Goal: Complete application form: Complete application form

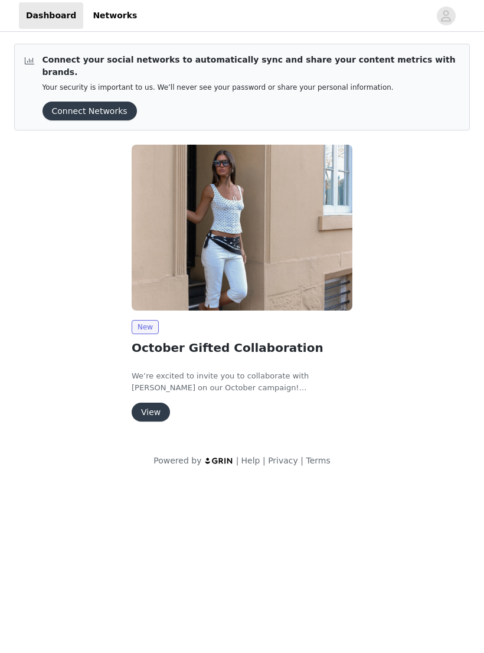
click at [158, 403] on button "View" at bounding box center [151, 412] width 38 height 19
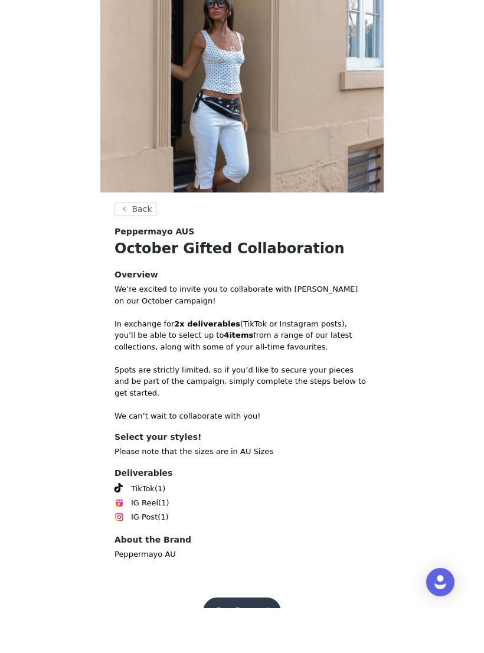
scroll to position [8, 0]
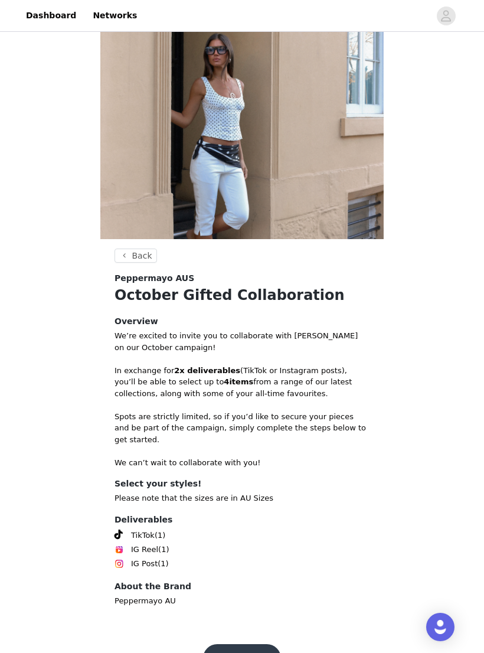
click at [238, 647] on button "Get Started" at bounding box center [242, 658] width 79 height 28
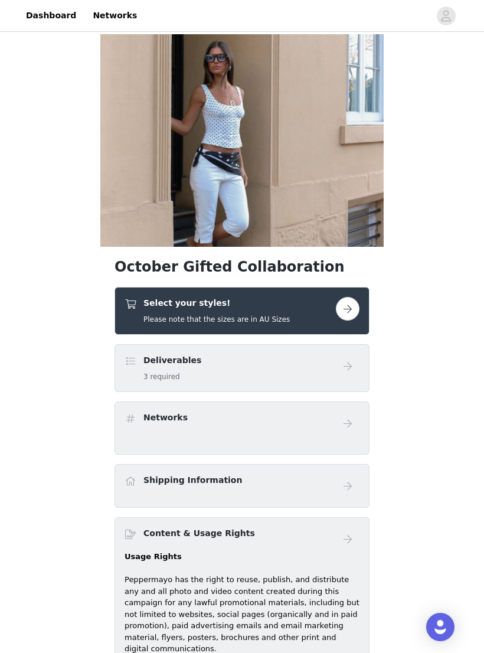
click at [330, 314] on div "Select your styles! Please note that the sizes are in AU Sizes" at bounding box center [230, 311] width 211 height 28
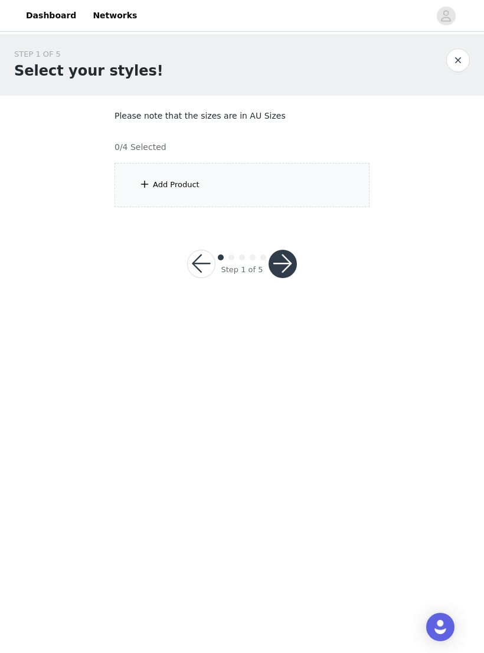
click at [313, 174] on div "Add Product" at bounding box center [242, 185] width 255 height 44
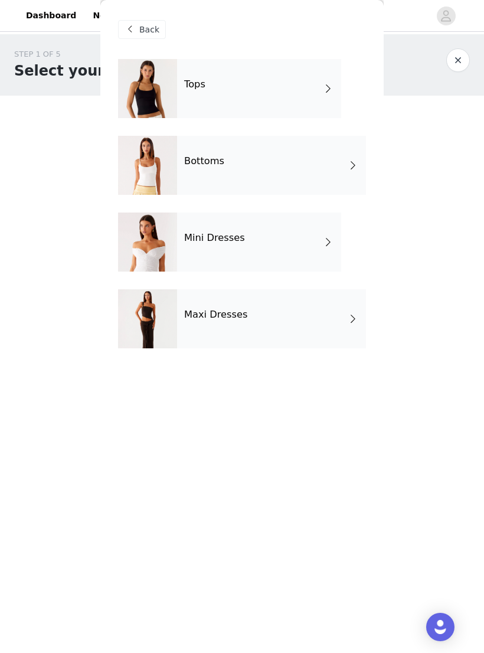
click at [263, 324] on div "Maxi Dresses" at bounding box center [271, 318] width 189 height 59
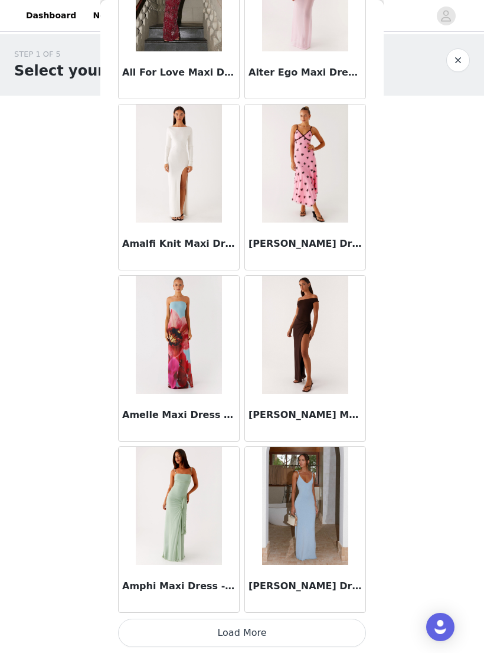
scroll to position [1153, 0]
click at [260, 628] on button "Load More" at bounding box center [242, 633] width 248 height 28
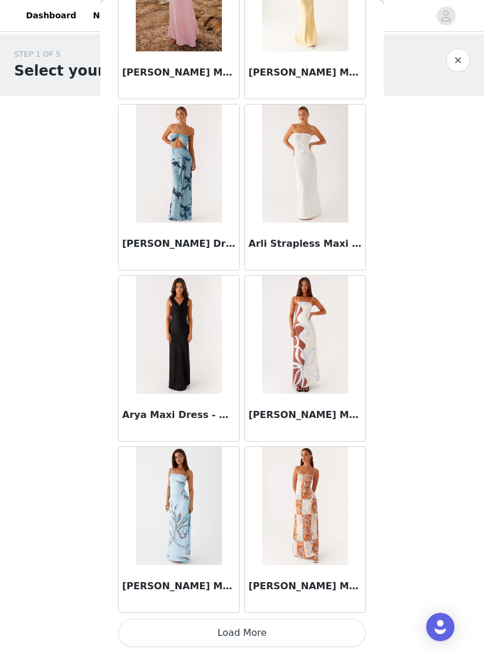
scroll to position [2865, 0]
click at [320, 633] on button "Load More" at bounding box center [242, 633] width 248 height 28
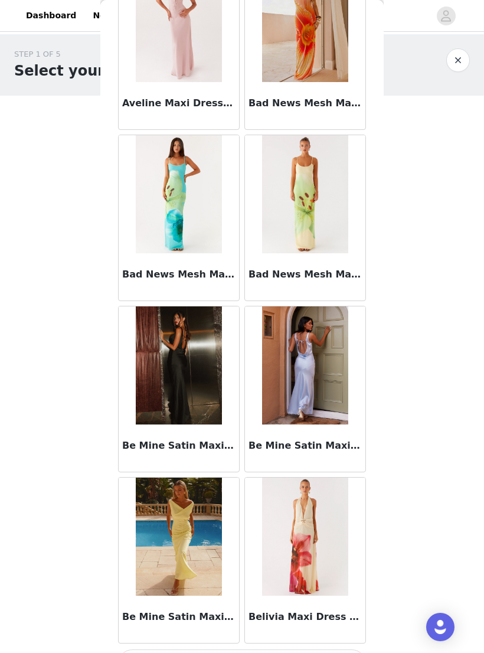
scroll to position [4557, 0]
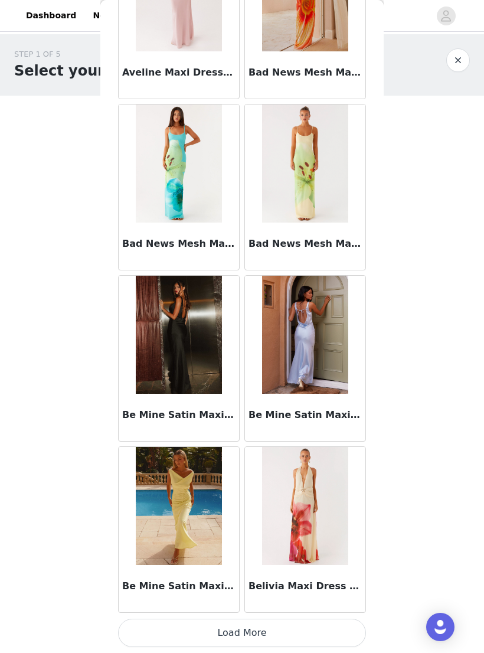
click at [301, 626] on button "Load More" at bounding box center [242, 633] width 248 height 28
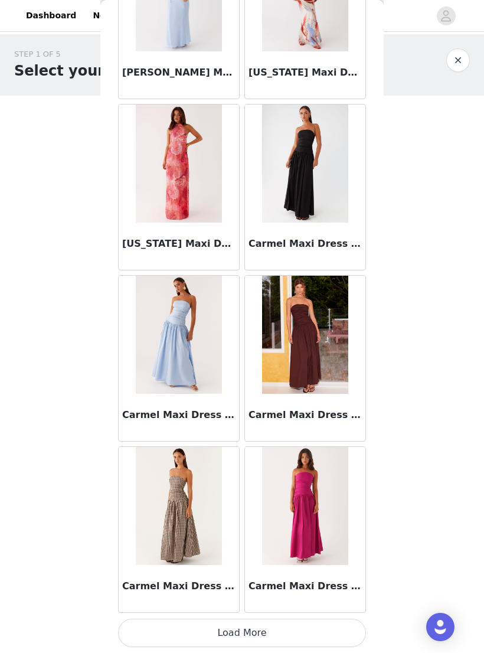
scroll to position [6289, 0]
click at [325, 633] on button "Load More" at bounding box center [242, 633] width 248 height 28
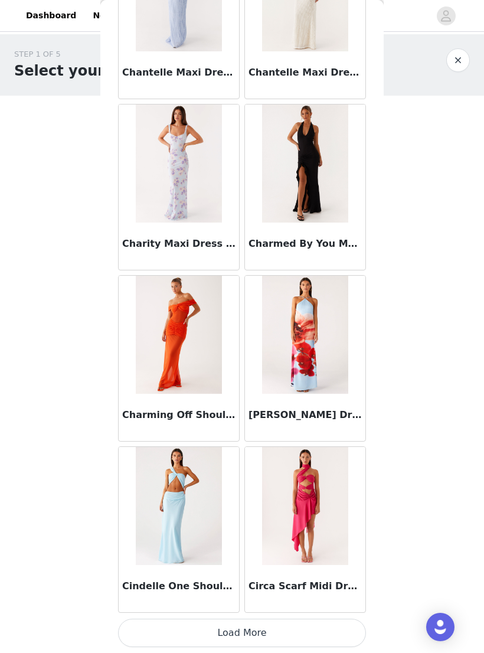
scroll to position [8001, 0]
click at [293, 626] on button "Load More" at bounding box center [242, 633] width 248 height 28
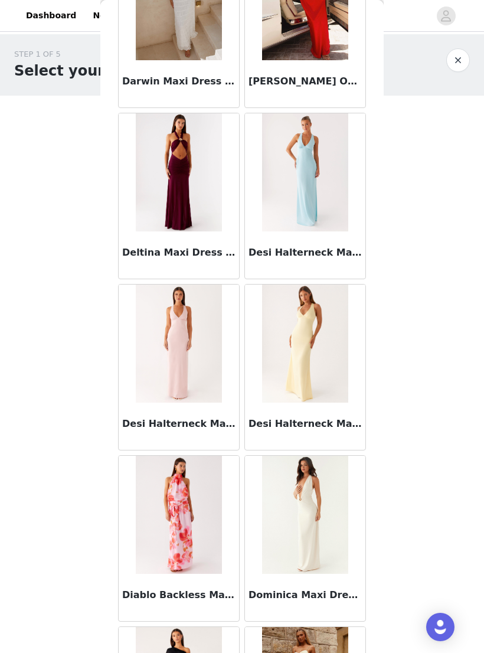
scroll to position [9525, 0]
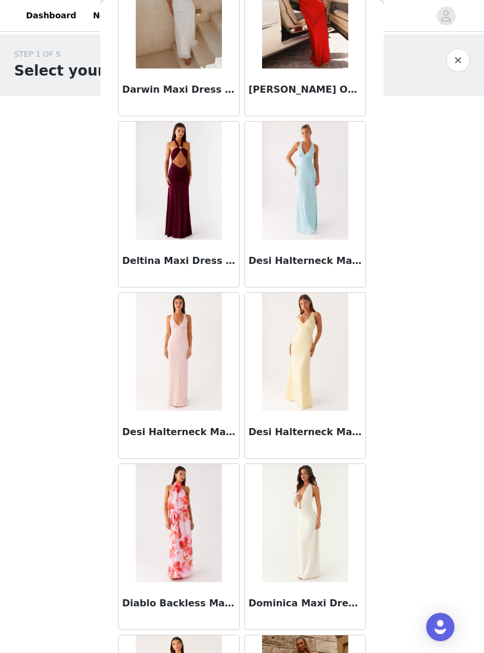
click at [161, 182] on img at bounding box center [179, 181] width 86 height 118
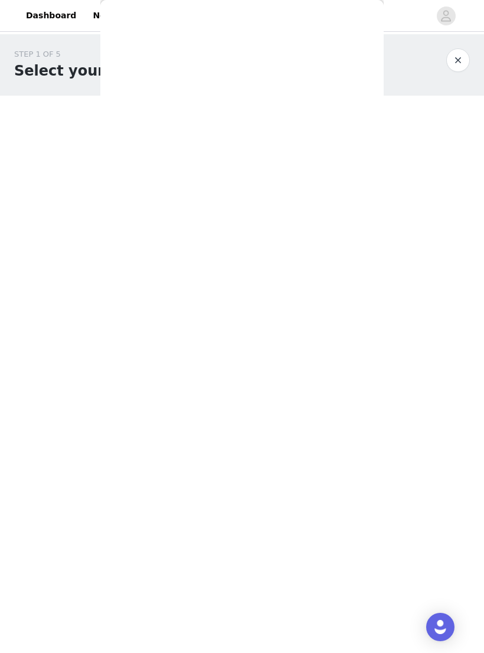
scroll to position [0, 0]
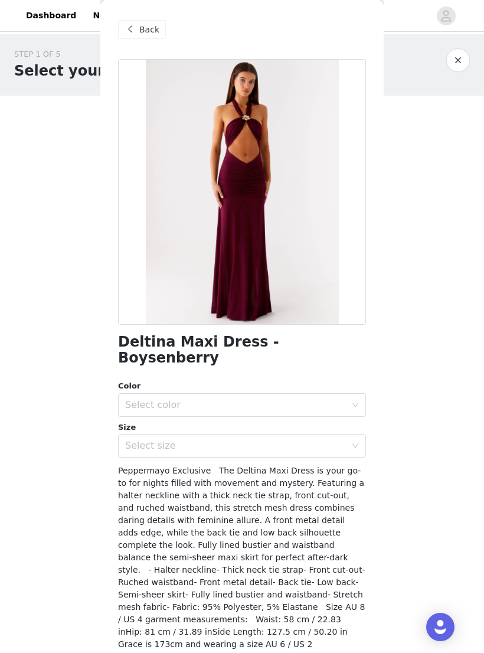
click at [336, 399] on div "Select color" at bounding box center [235, 405] width 221 height 12
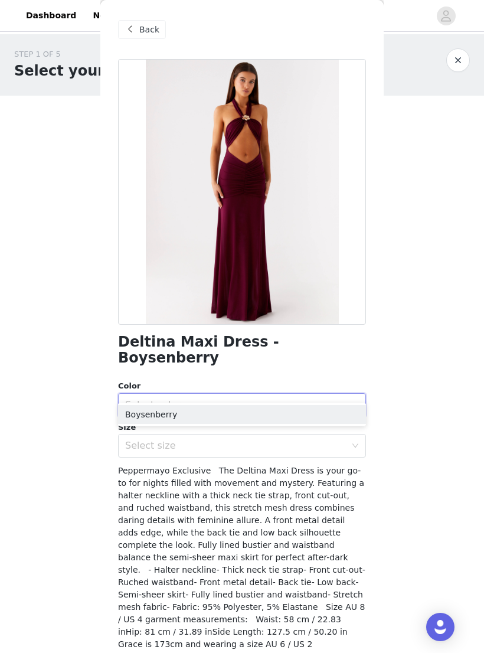
click at [329, 408] on li "Boysenberry" at bounding box center [242, 414] width 248 height 19
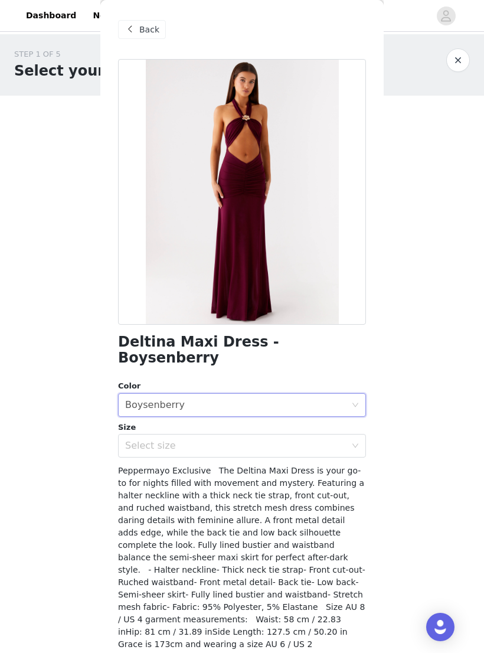
click at [332, 440] on div "Select size" at bounding box center [235, 446] width 221 height 12
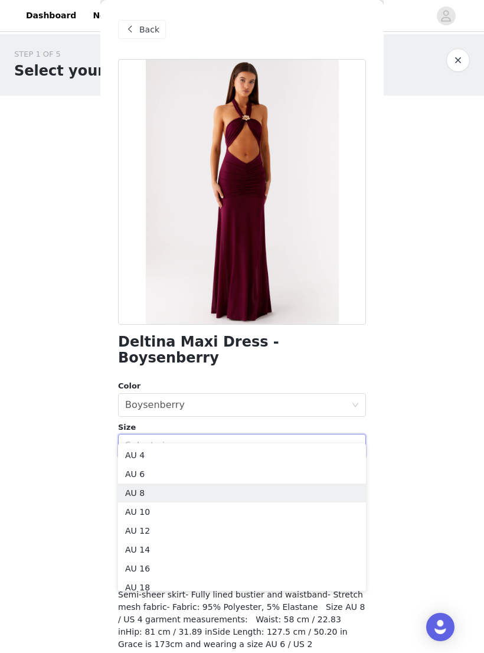
click at [167, 490] on li "AU 8" at bounding box center [242, 492] width 248 height 19
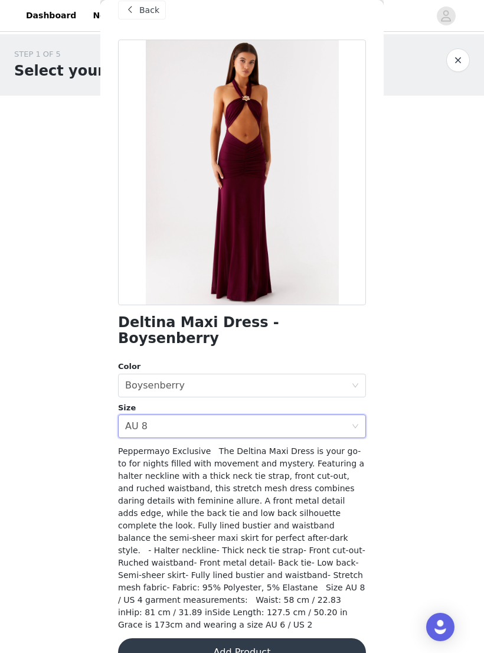
scroll to position [18, 0]
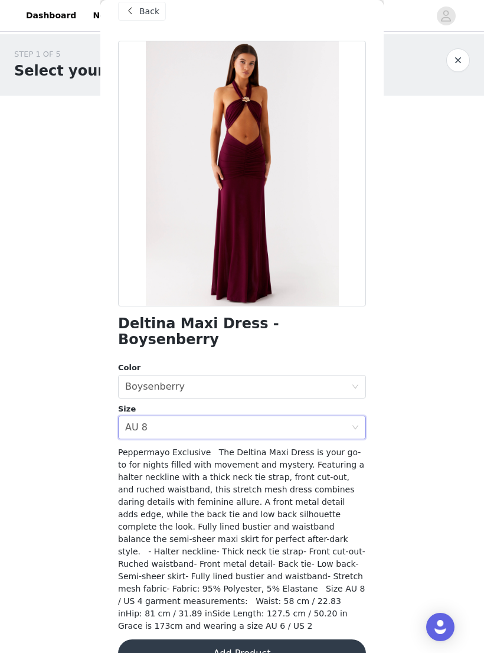
click at [299, 639] on button "Add Product" at bounding box center [242, 653] width 248 height 28
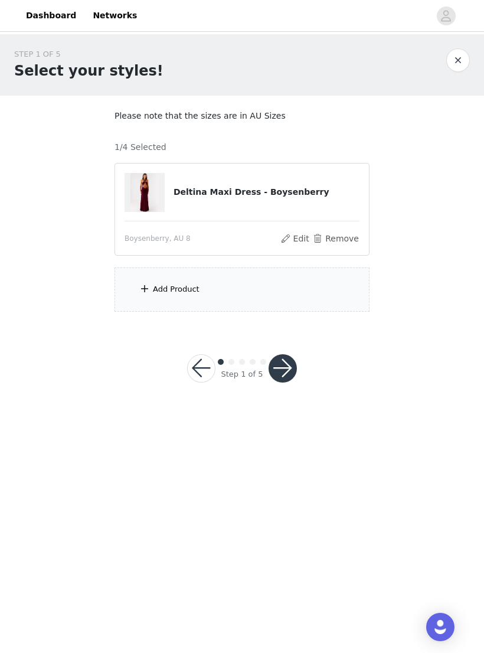
click at [266, 292] on div "Add Product" at bounding box center [242, 289] width 255 height 44
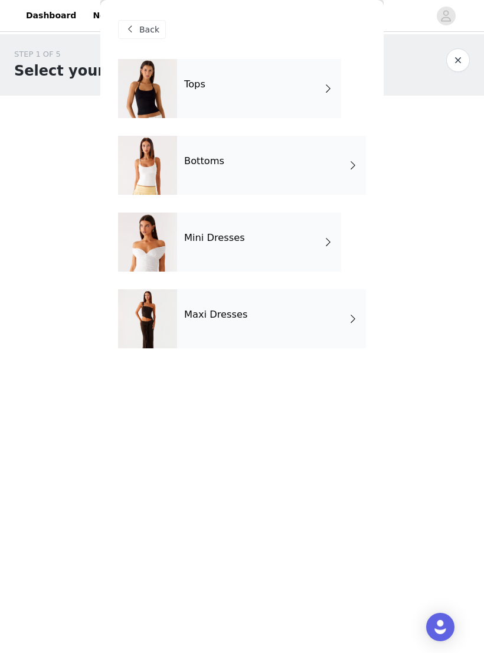
click at [262, 237] on div "Mini Dresses" at bounding box center [259, 242] width 164 height 59
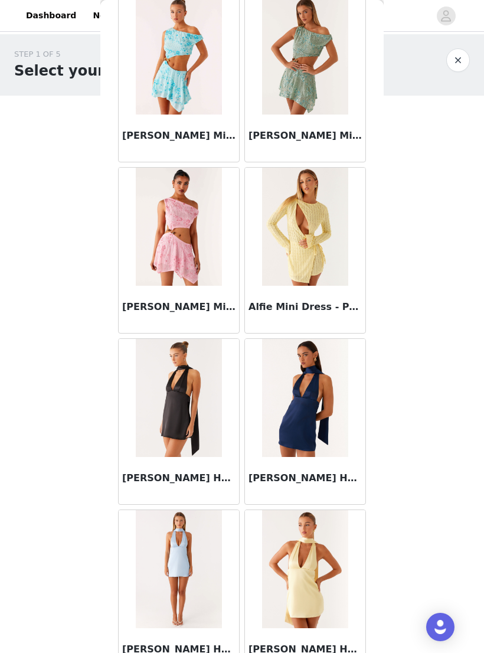
scroll to position [1038, 0]
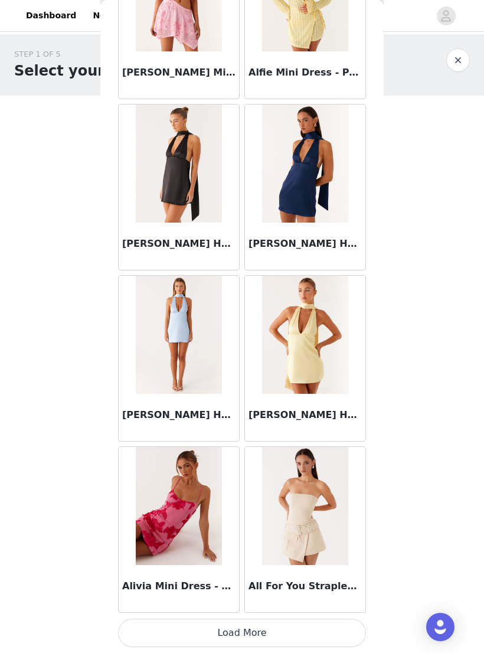
click at [323, 628] on button "Load More" at bounding box center [242, 633] width 248 height 28
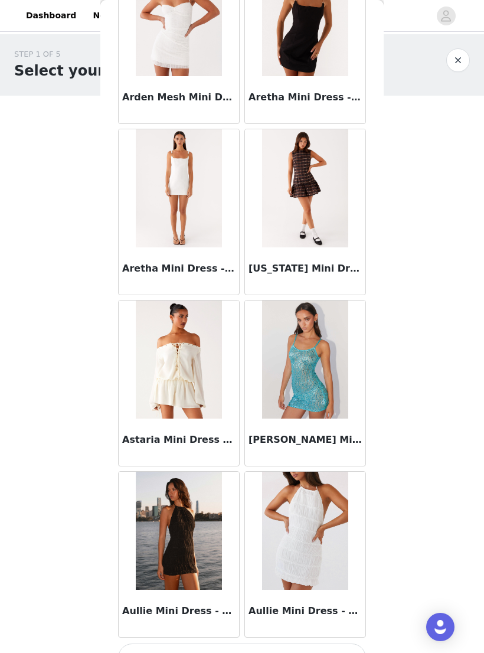
scroll to position [2853, 0]
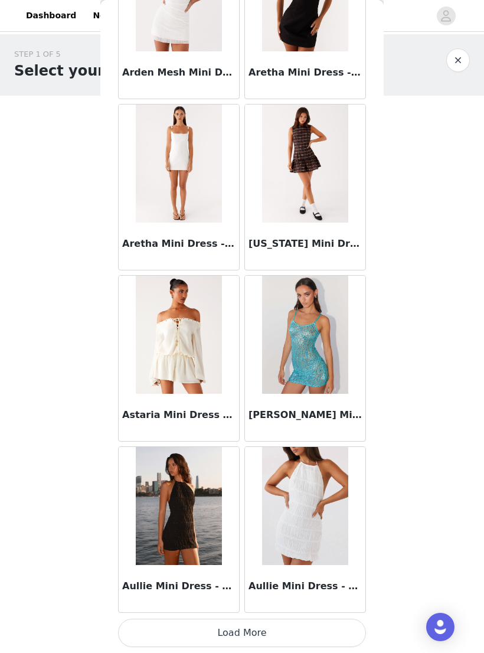
click at [318, 633] on button "Load More" at bounding box center [242, 633] width 248 height 28
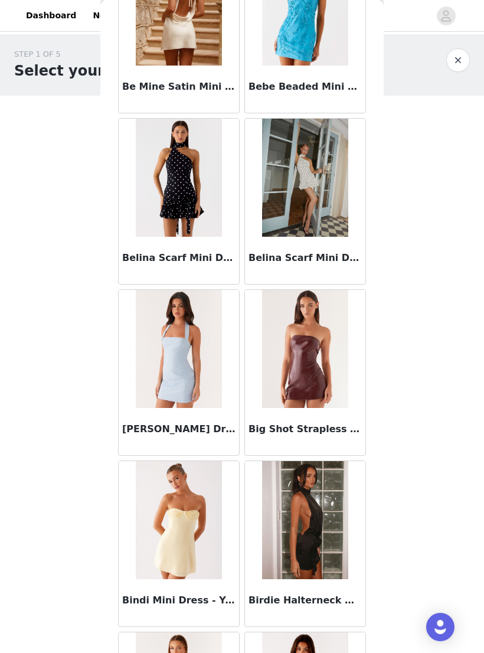
scroll to position [4185, 0]
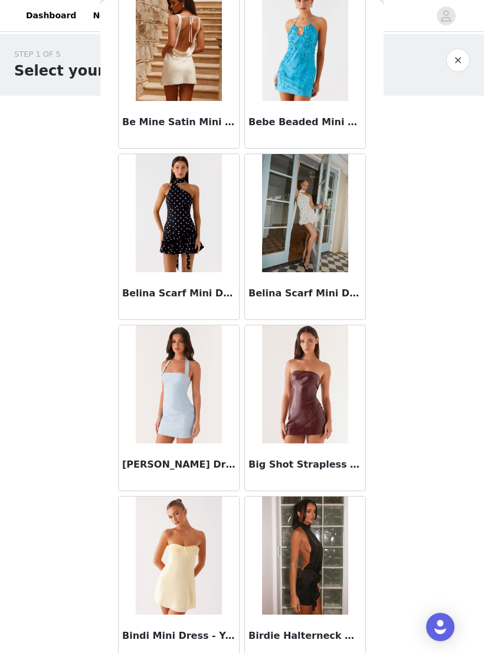
click at [314, 226] on img at bounding box center [305, 213] width 86 height 118
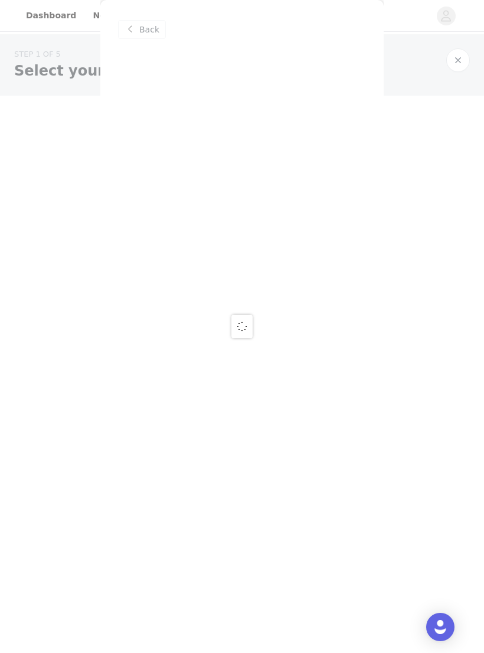
scroll to position [0, 0]
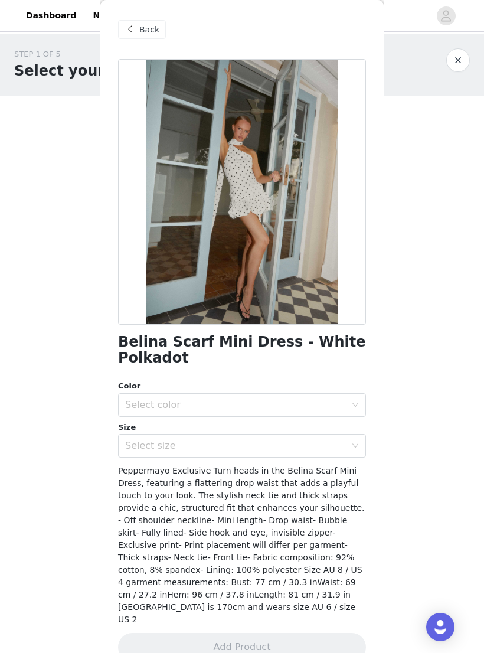
click at [120, 37] on div "Back" at bounding box center [142, 29] width 48 height 19
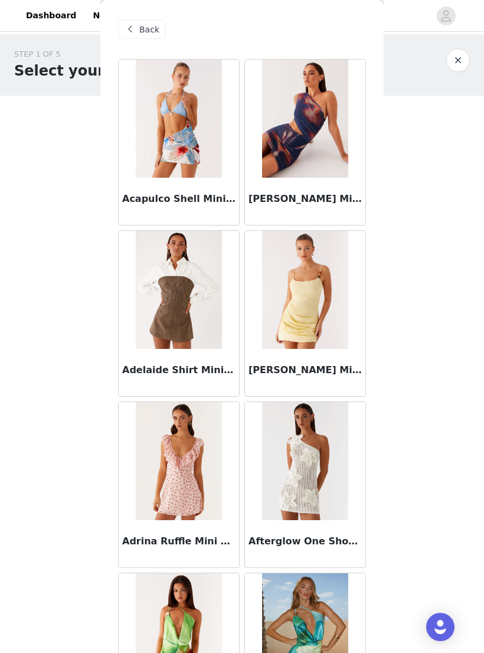
click at [151, 106] on img at bounding box center [179, 119] width 86 height 118
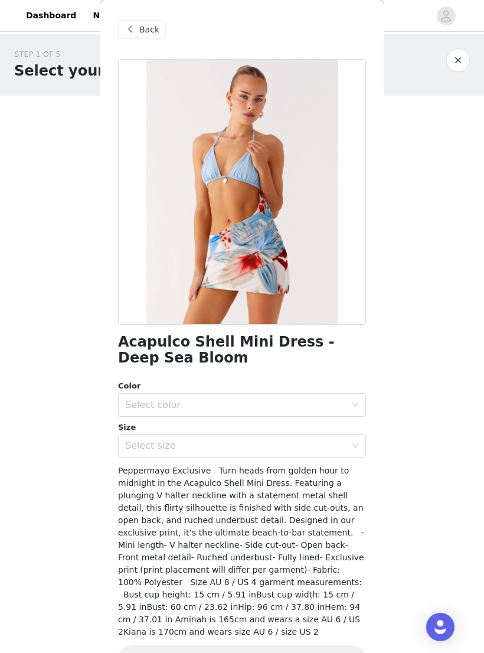
click at [143, 34] on span "Back" at bounding box center [149, 30] width 20 height 12
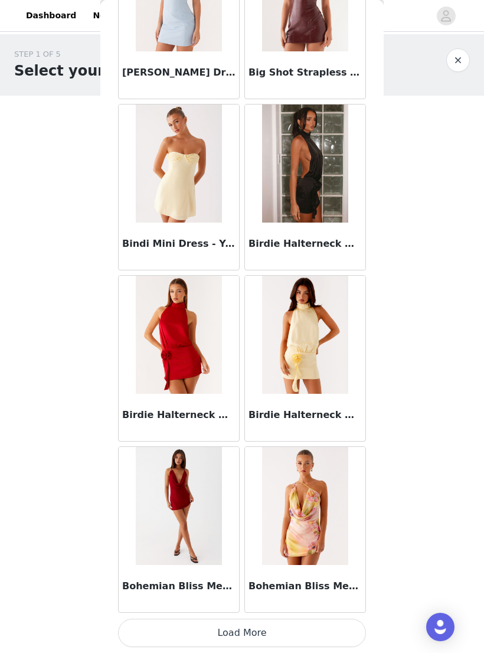
scroll to position [4577, 0]
click at [326, 628] on button "Load More" at bounding box center [242, 633] width 248 height 28
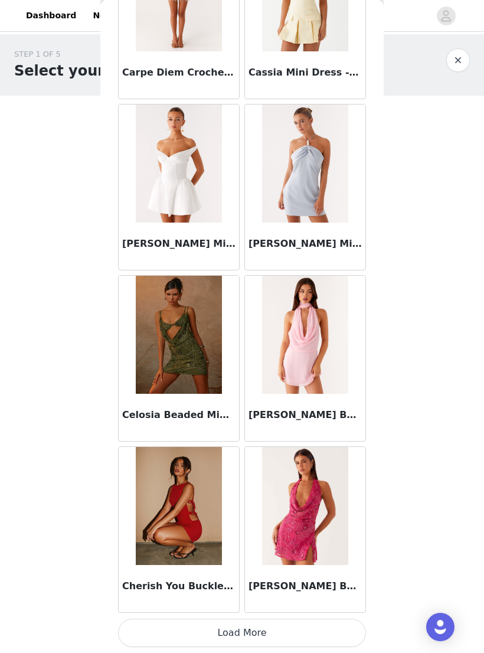
scroll to position [6289, 0]
click at [339, 629] on button "Load More" at bounding box center [242, 633] width 248 height 28
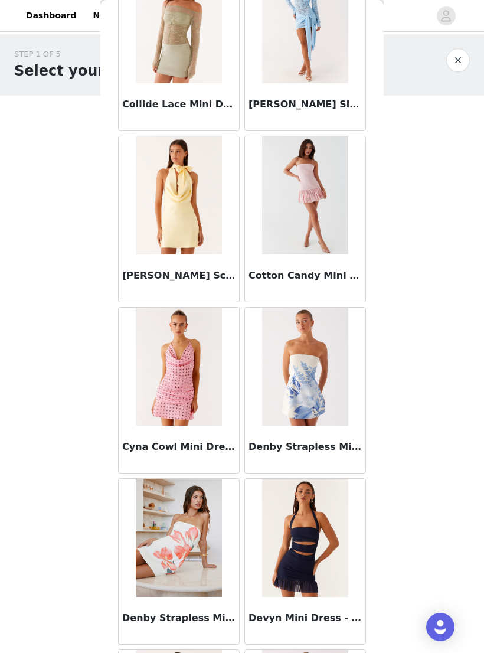
scroll to position [7332, 0]
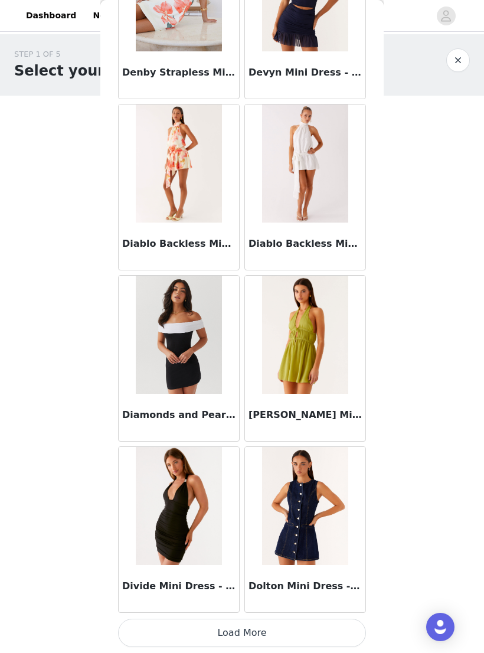
click at [334, 632] on button "Load More" at bounding box center [242, 633] width 248 height 28
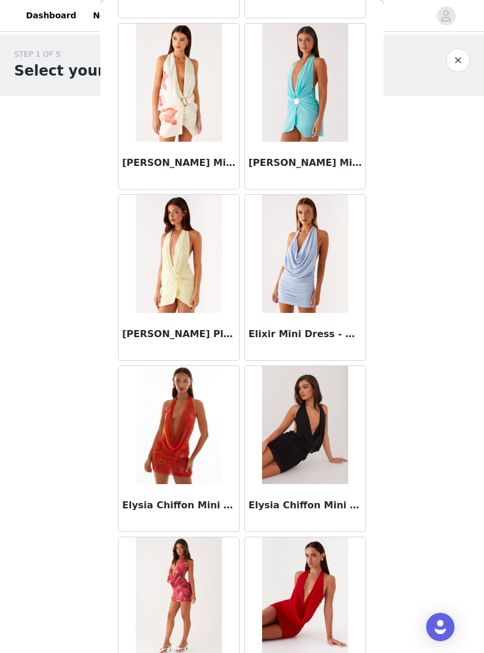
scroll to position [9638, 0]
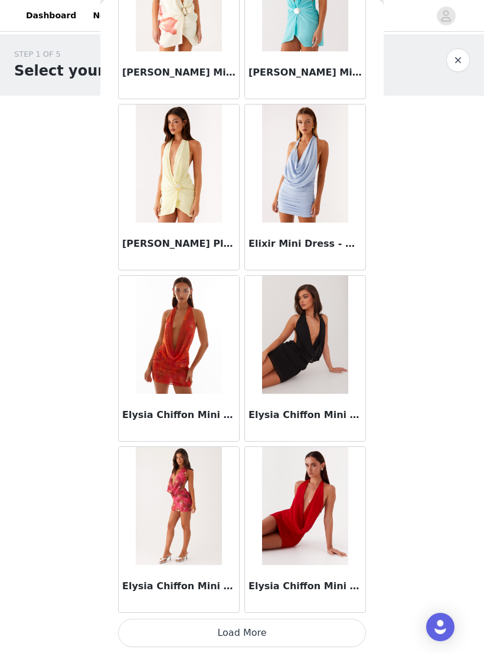
click at [333, 631] on button "Load More" at bounding box center [242, 633] width 248 height 28
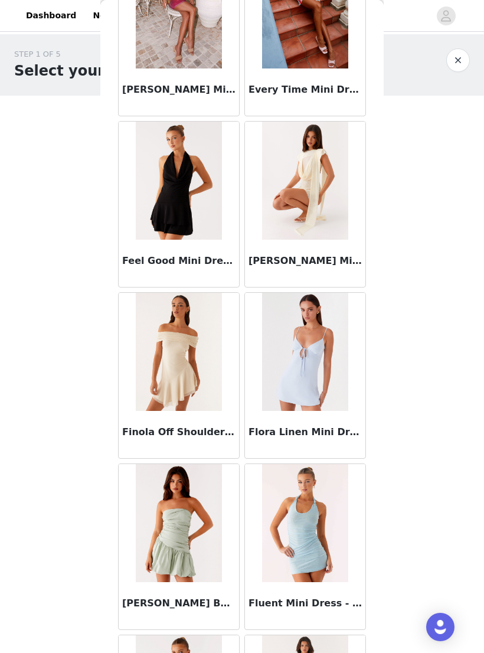
scroll to position [11237, 0]
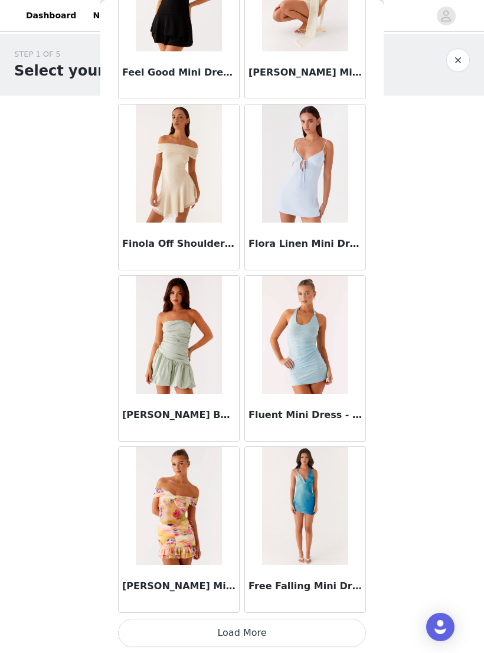
click at [264, 627] on button "Load More" at bounding box center [242, 633] width 248 height 28
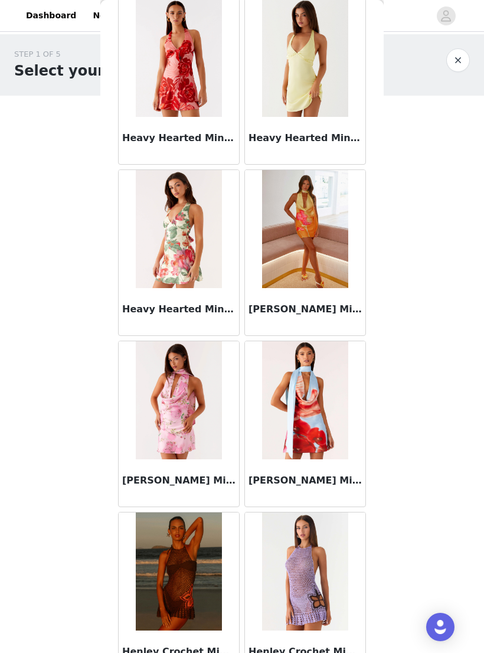
scroll to position [13081, 0]
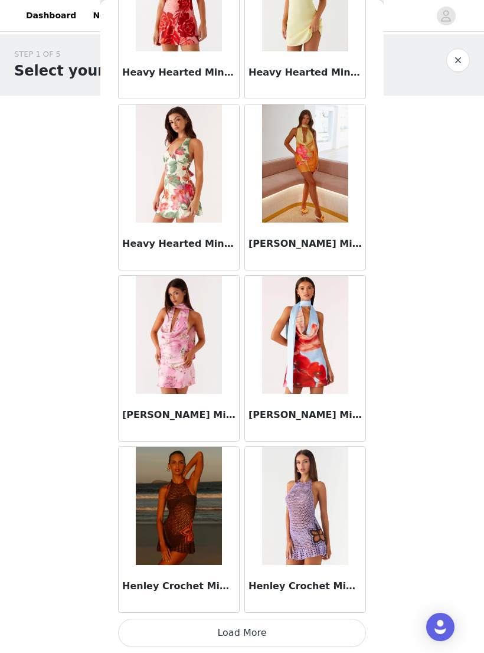
click at [283, 627] on button "Load More" at bounding box center [242, 633] width 248 height 28
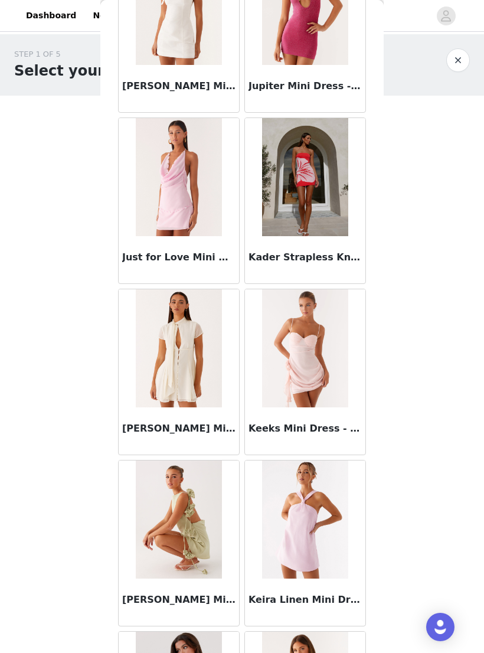
scroll to position [14666, 0]
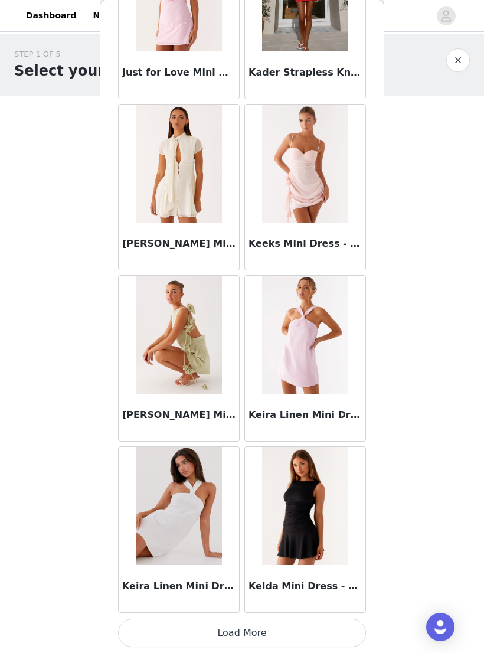
click at [302, 626] on button "Load More" at bounding box center [242, 633] width 248 height 28
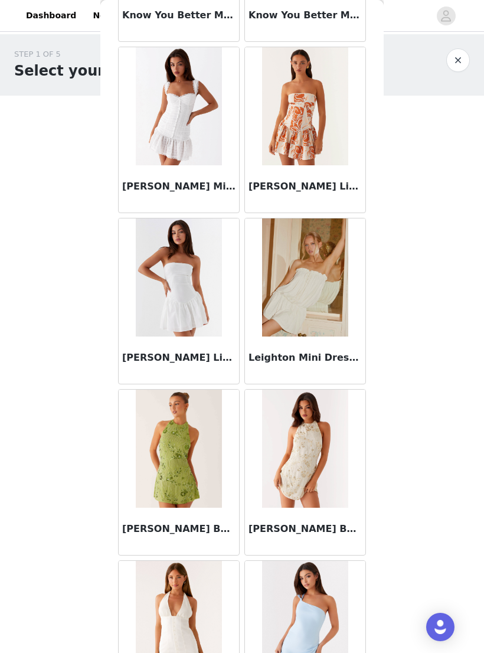
scroll to position [16169, 0]
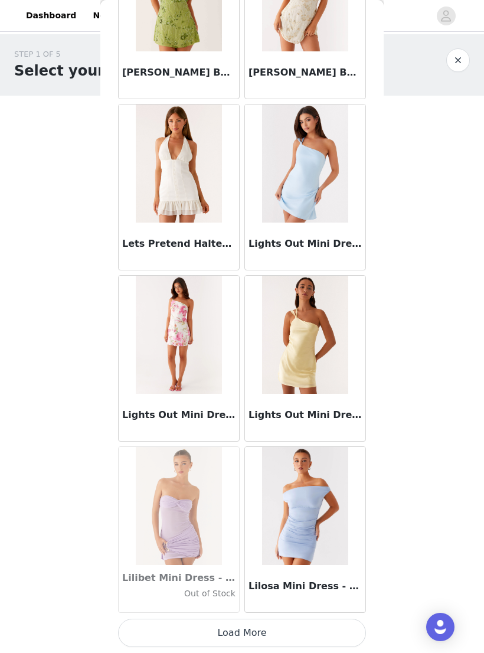
click at [325, 627] on button "Load More" at bounding box center [242, 633] width 248 height 28
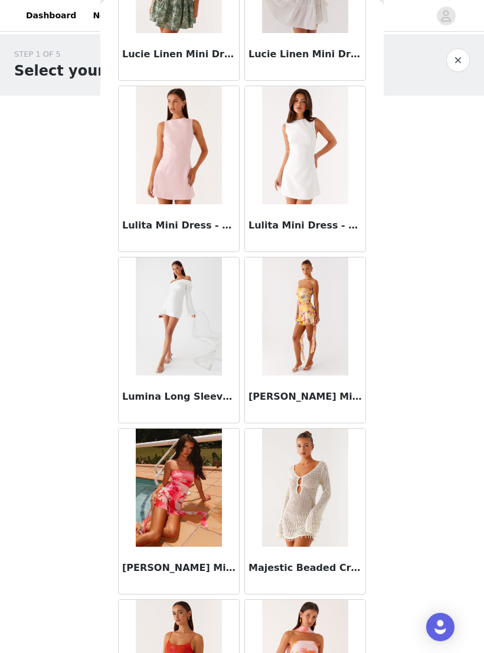
scroll to position [17949, 0]
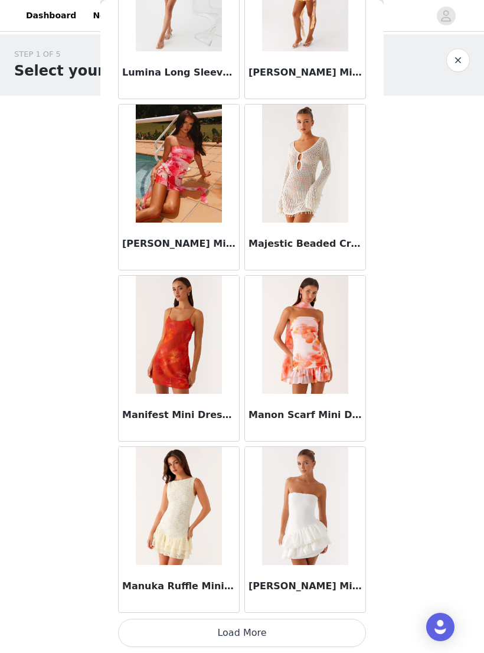
click at [336, 629] on button "Load More" at bounding box center [242, 633] width 248 height 28
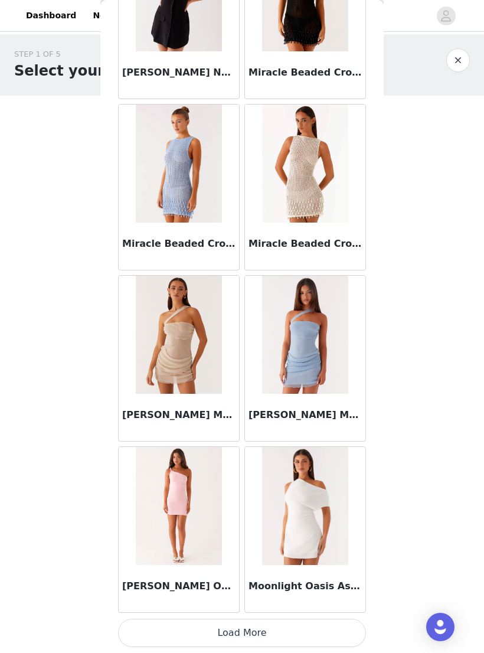
scroll to position [19985, 0]
click at [342, 627] on button "Load More" at bounding box center [242, 633] width 248 height 28
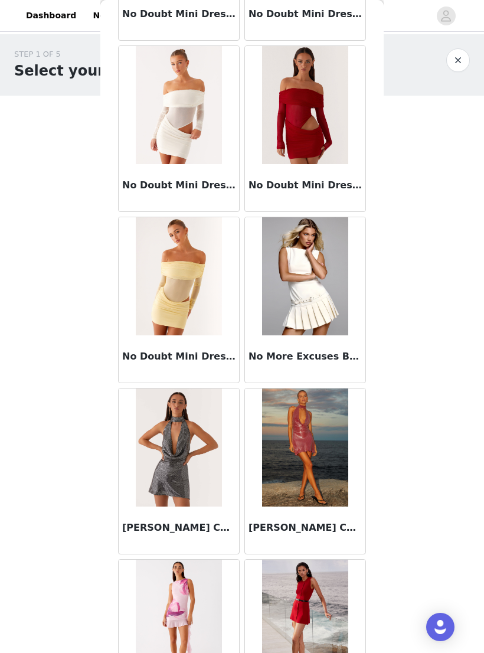
scroll to position [21416, 0]
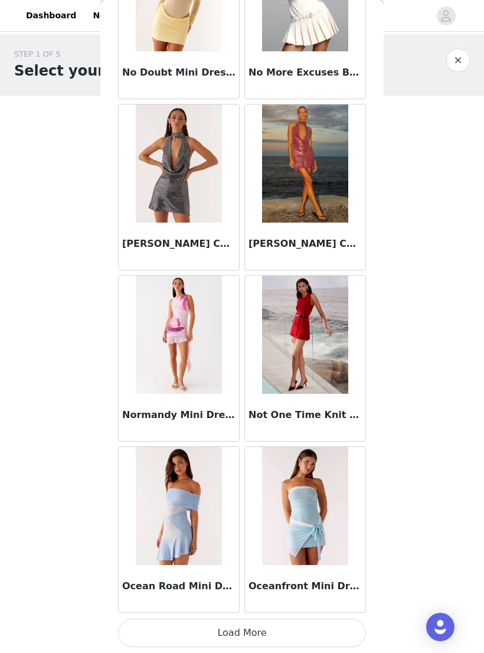
click at [341, 632] on button "Load More" at bounding box center [242, 633] width 248 height 28
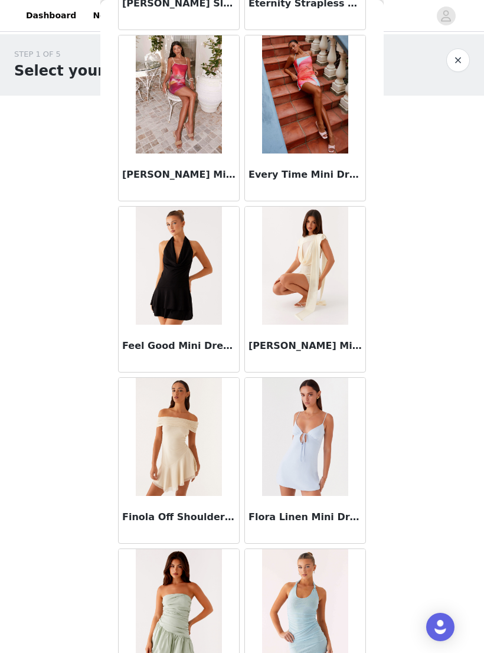
scroll to position [9694, 0]
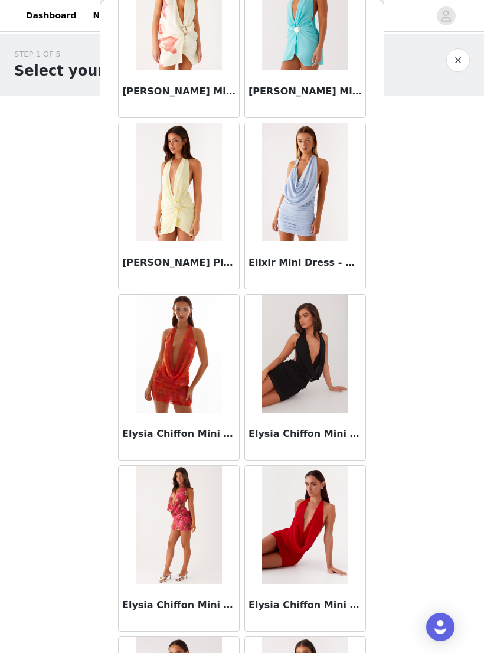
click at [455, 55] on button "button" at bounding box center [458, 60] width 24 height 24
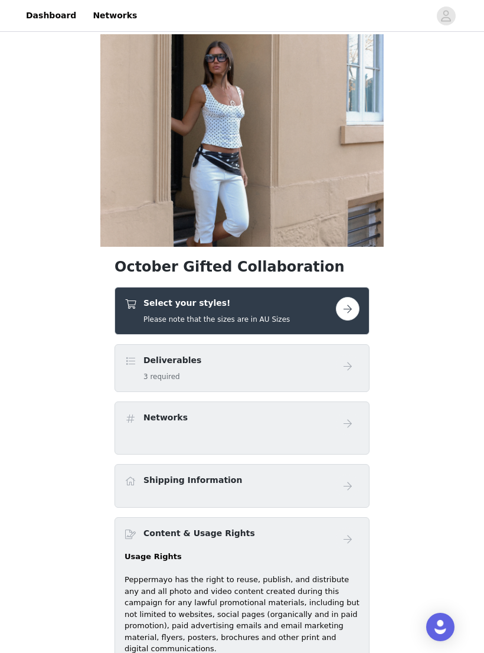
click at [309, 312] on div "Select your styles! Please note that the sizes are in AU Sizes" at bounding box center [230, 311] width 211 height 28
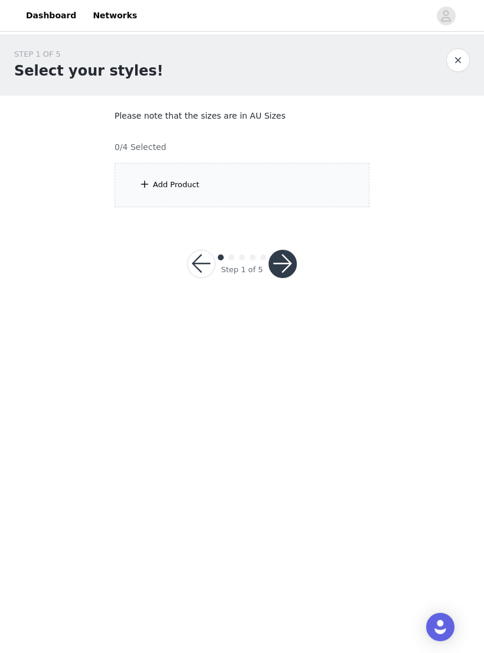
click at [284, 184] on div "Add Product" at bounding box center [242, 185] width 255 height 44
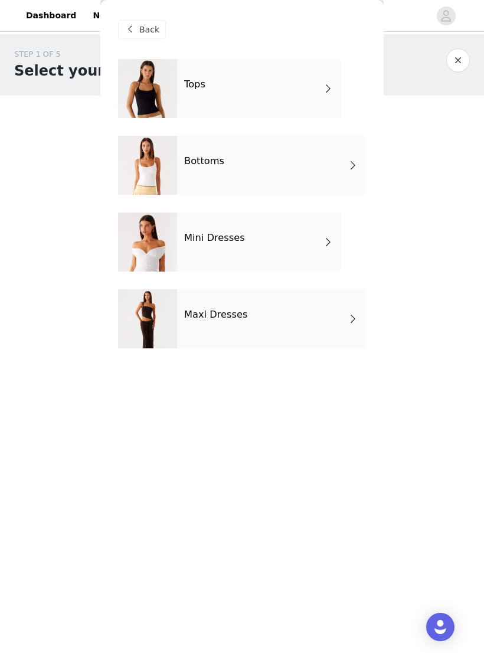
click at [454, 213] on div "STEP 1 OF 5 Select your styles! Please note that the sizes are in AU Sizes 0/4 …" at bounding box center [242, 127] width 484 height 187
click at [136, 28] on span at bounding box center [130, 29] width 14 height 14
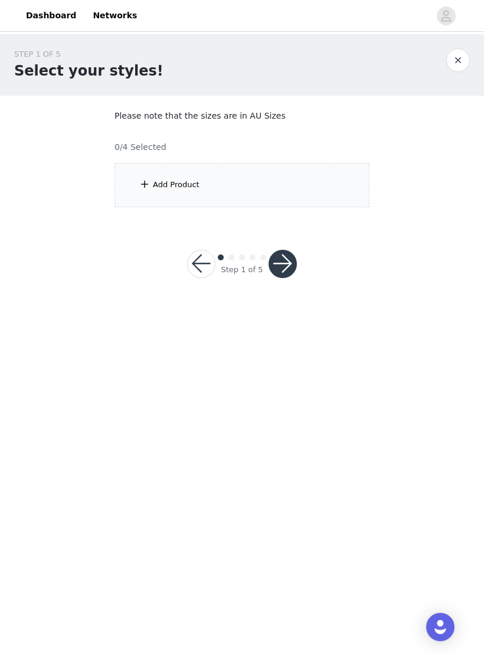
click at [289, 247] on div "Step 1 of 5" at bounding box center [242, 264] width 138 height 57
click at [279, 257] on button "button" at bounding box center [283, 264] width 28 height 28
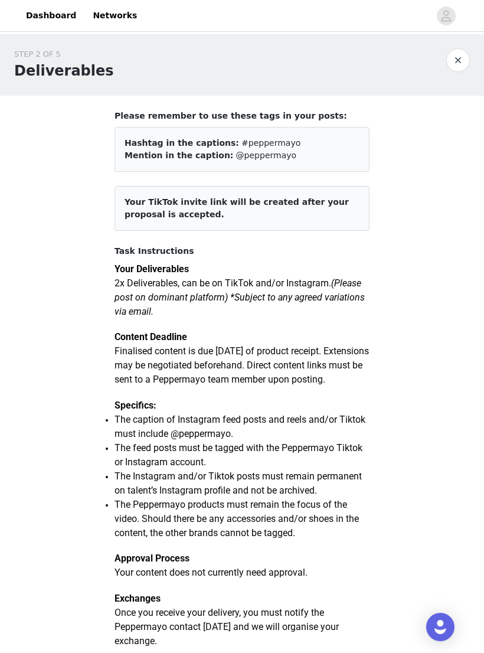
click at [454, 58] on button "button" at bounding box center [458, 60] width 24 height 24
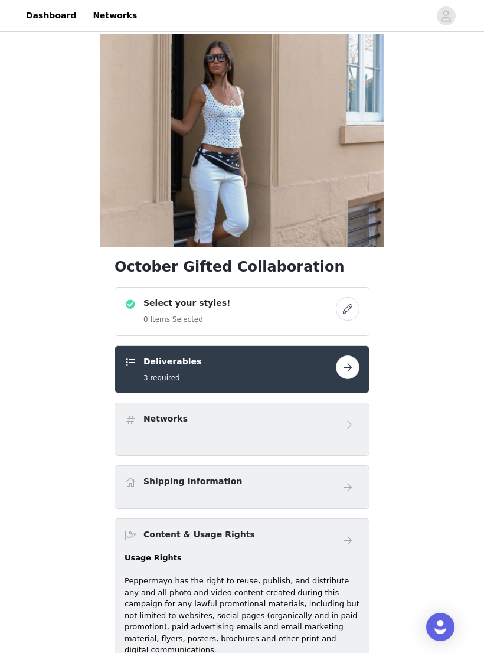
click at [345, 305] on button "button" at bounding box center [348, 309] width 24 height 24
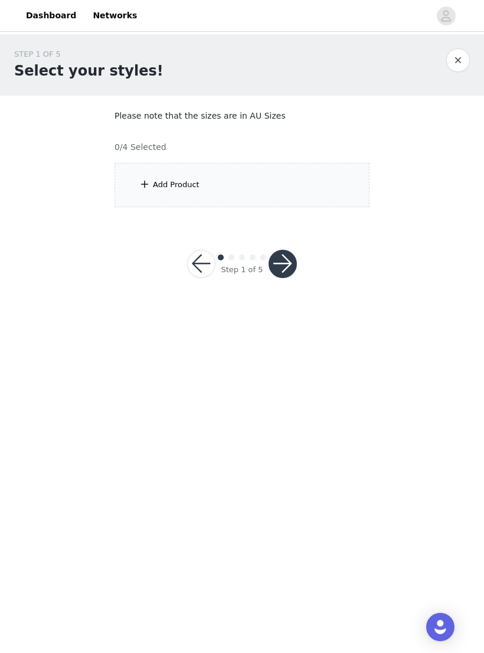
click at [249, 184] on div "Add Product" at bounding box center [242, 185] width 255 height 44
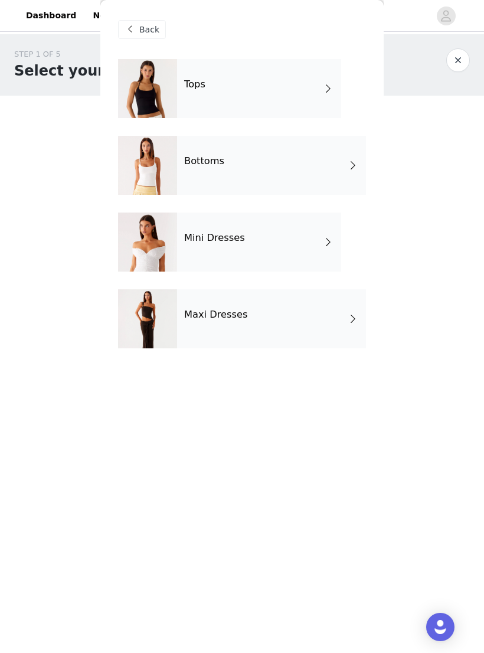
click at [325, 308] on div "Maxi Dresses" at bounding box center [271, 318] width 189 height 59
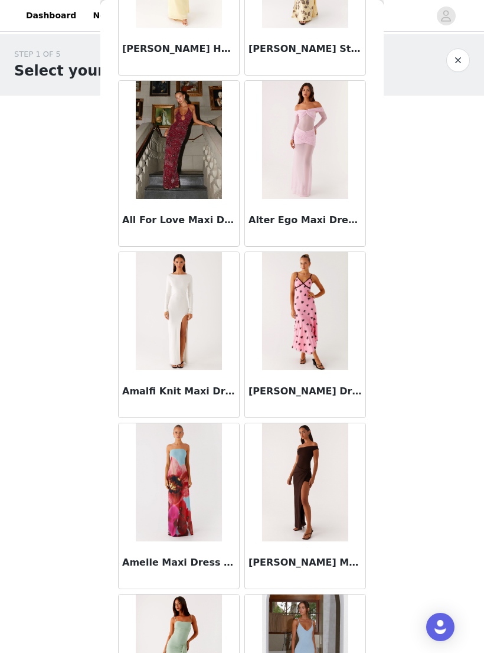
scroll to position [1033, 0]
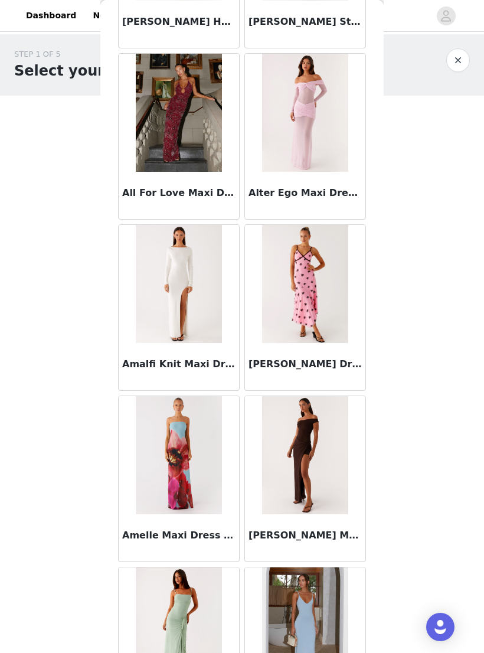
click at [329, 178] on div "Alter Ego Maxi Dress - Pink" at bounding box center [305, 195] width 120 height 47
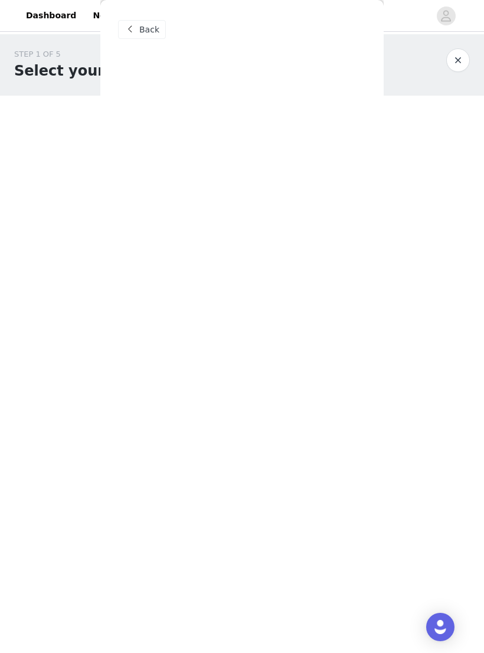
scroll to position [0, 0]
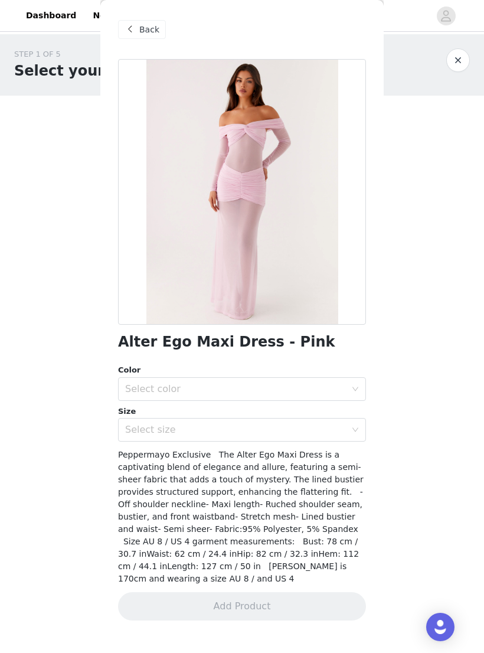
click at [340, 385] on div "Select color" at bounding box center [235, 389] width 221 height 12
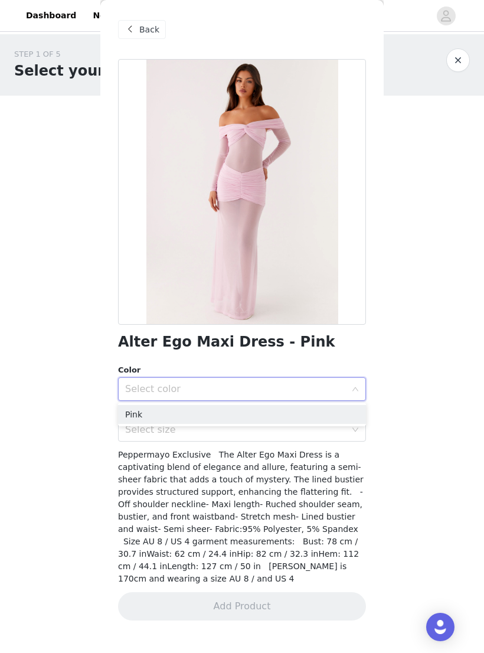
click at [331, 418] on li "Pink" at bounding box center [242, 414] width 248 height 19
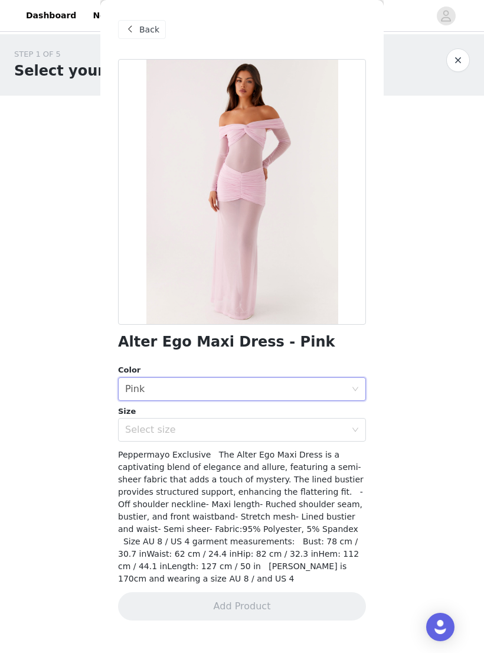
click at [336, 432] on div "Select size" at bounding box center [235, 430] width 221 height 12
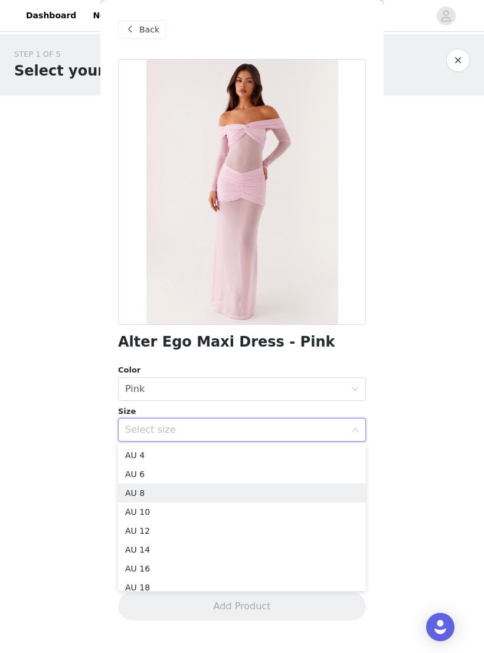
click at [263, 495] on li "AU 8" at bounding box center [242, 492] width 248 height 19
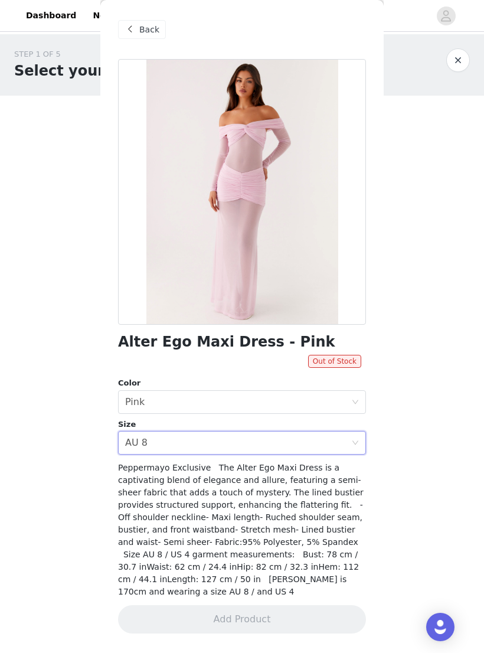
click at [135, 29] on span at bounding box center [130, 29] width 14 height 14
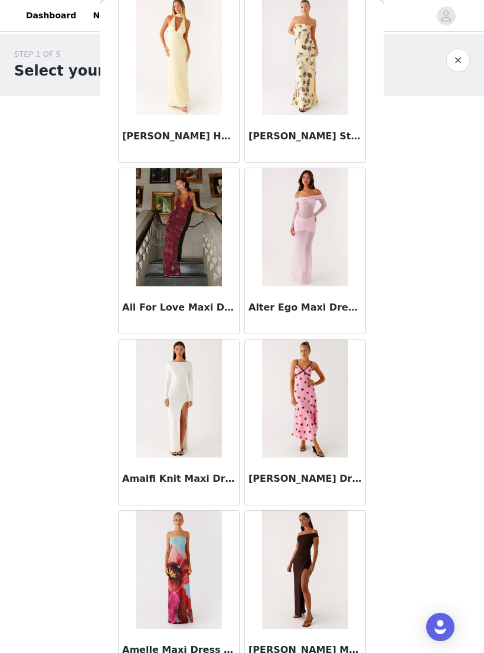
scroll to position [1031, 0]
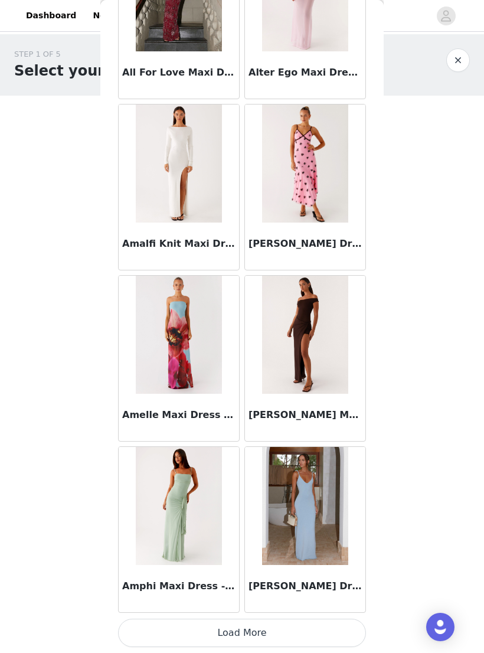
click at [325, 628] on button "Load More" at bounding box center [242, 633] width 248 height 28
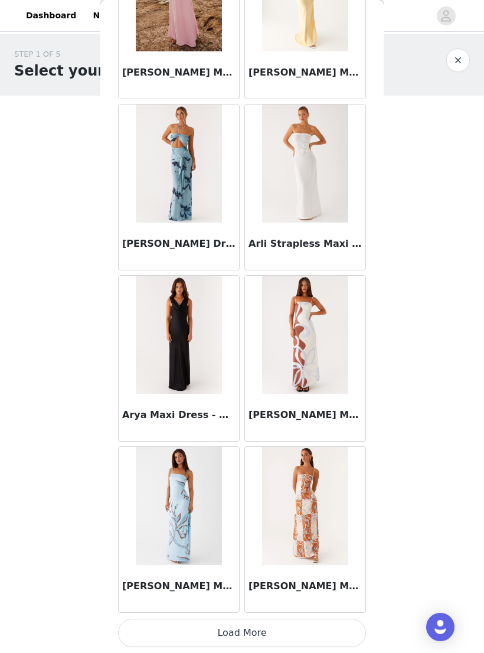
scroll to position [2865, 0]
click at [329, 630] on button "Load More" at bounding box center [242, 633] width 248 height 28
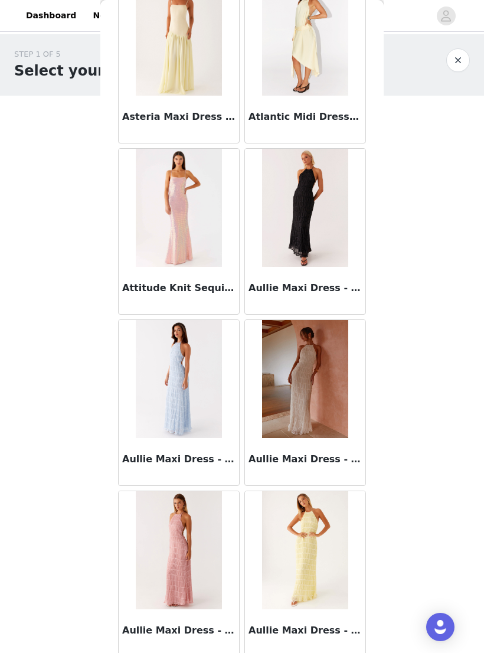
scroll to position [3685, 0]
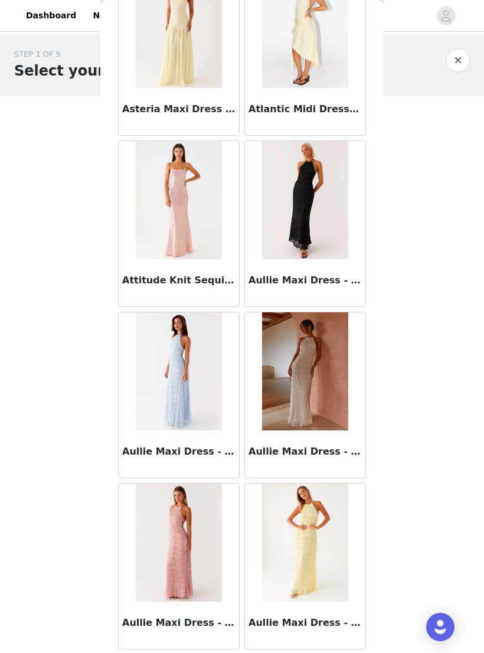
click at [173, 195] on img at bounding box center [179, 200] width 86 height 118
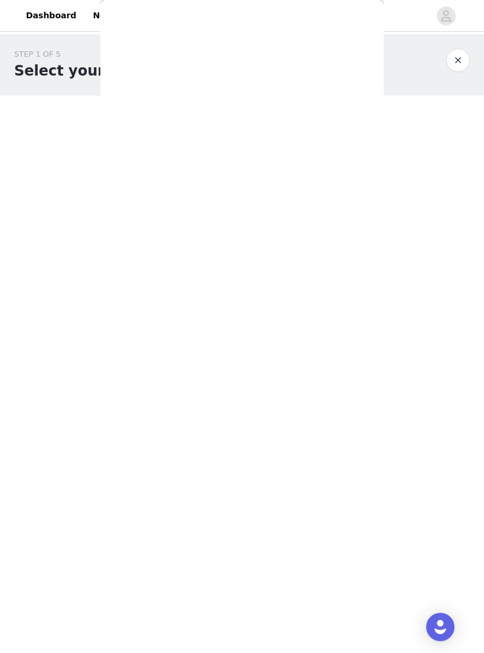
scroll to position [0, 0]
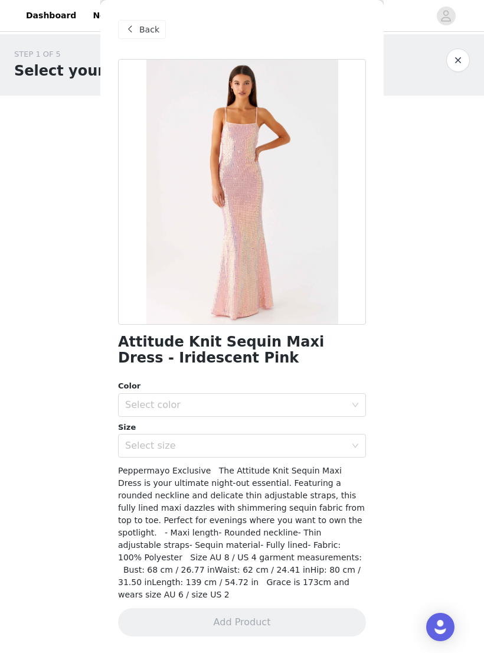
click at [342, 399] on div "Select color" at bounding box center [235, 405] width 221 height 12
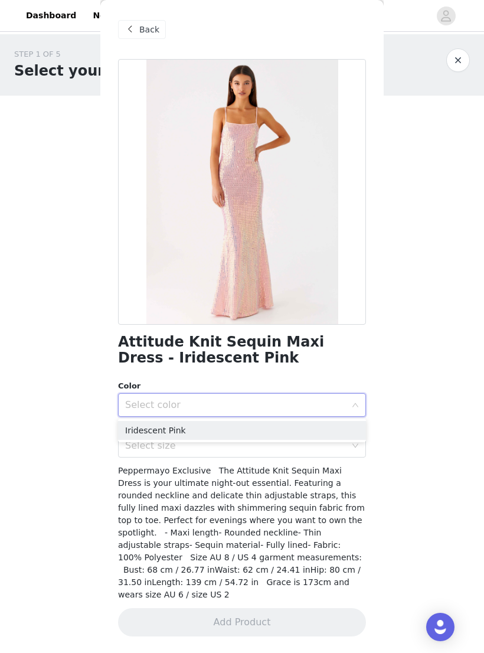
click at [204, 438] on li "Iridescent Pink" at bounding box center [242, 430] width 248 height 19
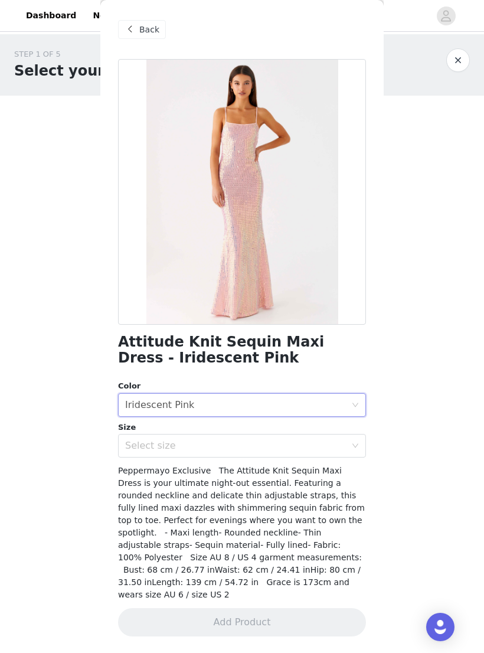
click at [204, 440] on div "Select size" at bounding box center [235, 446] width 221 height 12
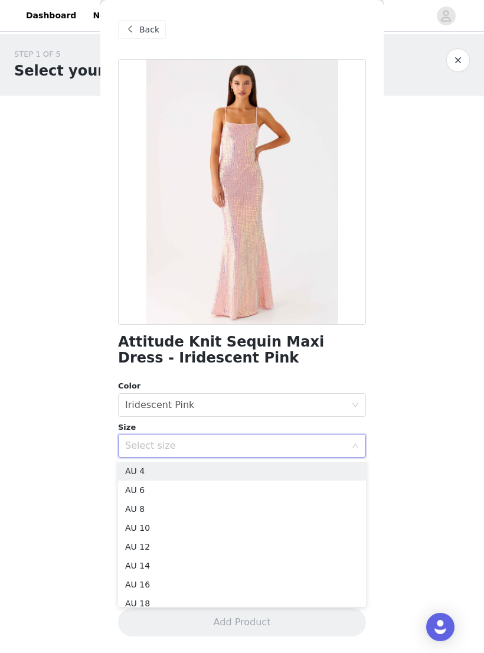
click at [203, 450] on div "Select size" at bounding box center [235, 446] width 221 height 12
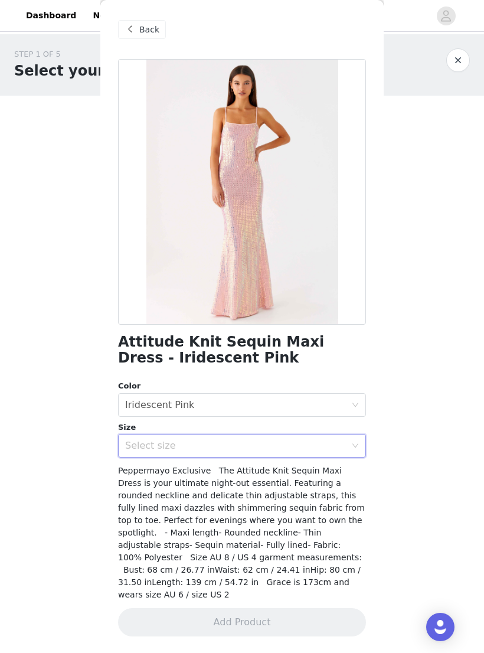
click at [191, 450] on div "Select size" at bounding box center [235, 446] width 221 height 12
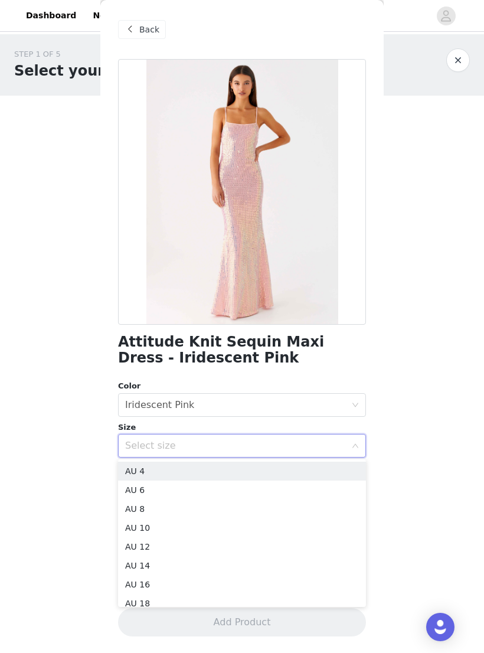
click at [179, 505] on li "AU 8" at bounding box center [242, 508] width 248 height 19
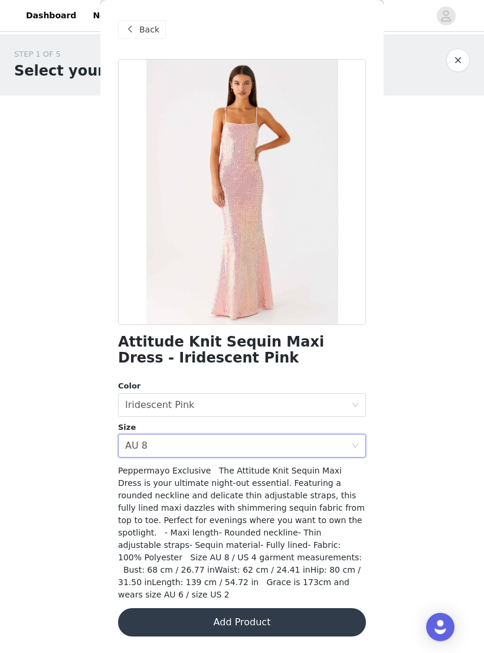
click at [140, 24] on span "Back" at bounding box center [149, 30] width 20 height 12
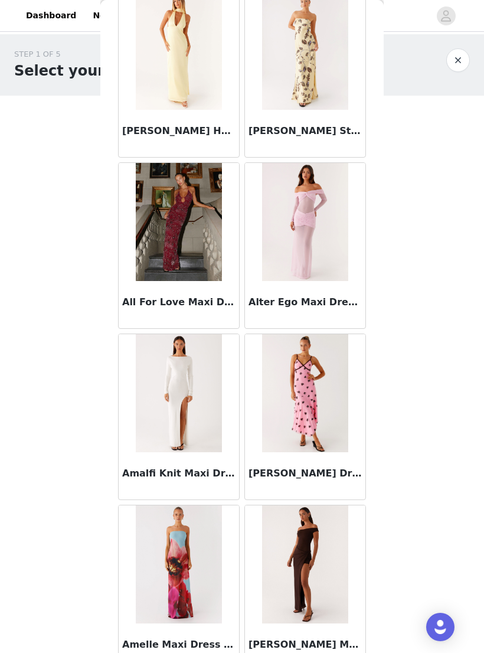
scroll to position [883, 0]
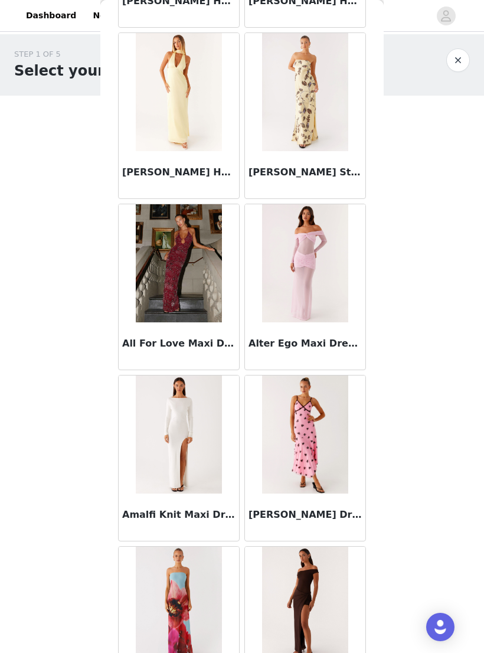
click at [321, 279] on img at bounding box center [305, 263] width 86 height 118
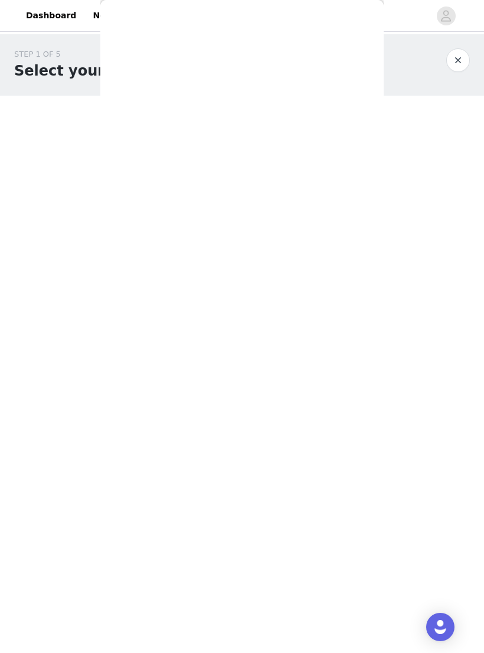
scroll to position [0, 0]
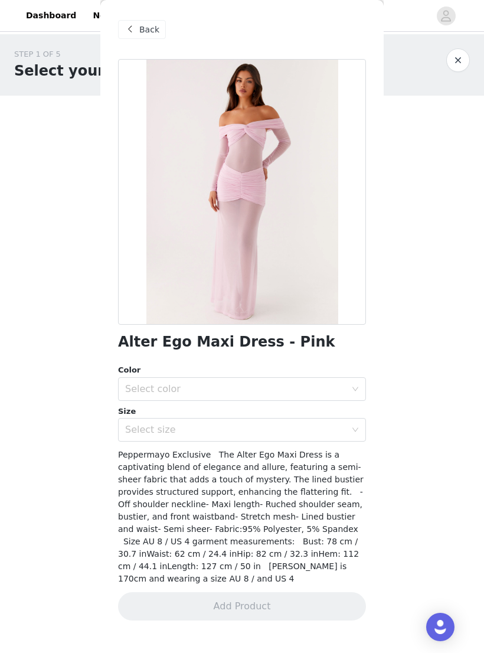
click at [341, 384] on div "Select color" at bounding box center [235, 389] width 221 height 12
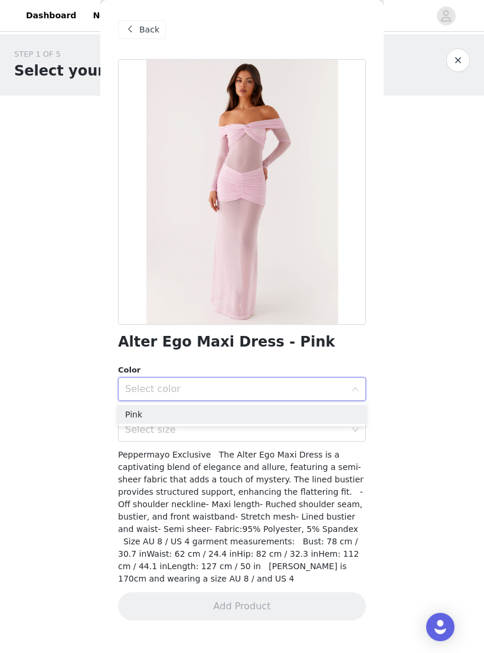
click at [323, 407] on li "Pink" at bounding box center [242, 414] width 248 height 19
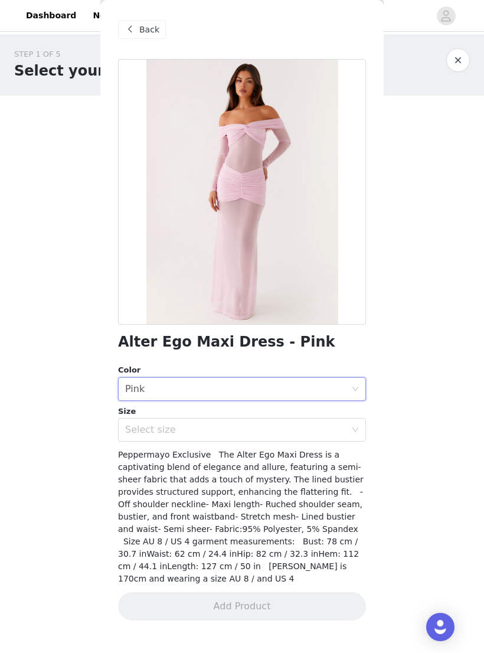
click at [335, 424] on div "Select size" at bounding box center [235, 430] width 221 height 12
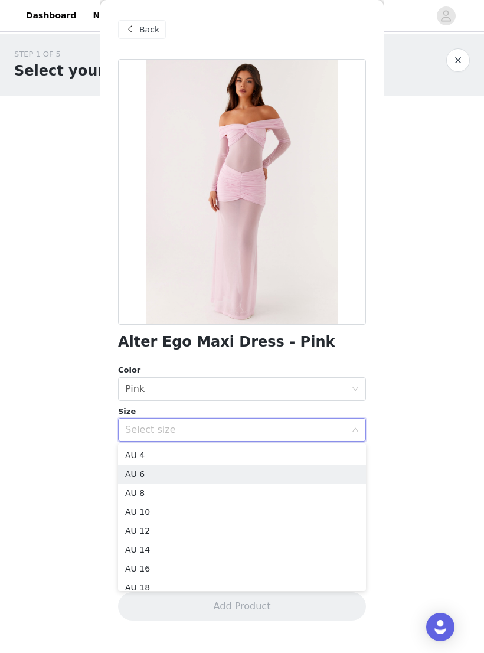
click at [231, 469] on li "AU 6" at bounding box center [242, 474] width 248 height 19
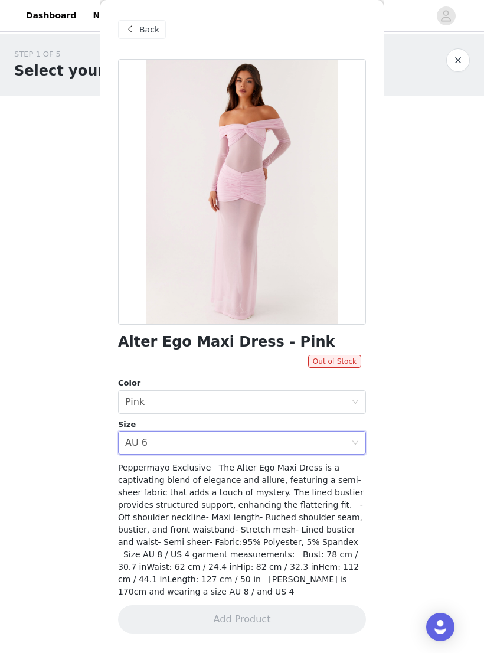
click at [249, 433] on div "Select size AU 6" at bounding box center [238, 443] width 226 height 22
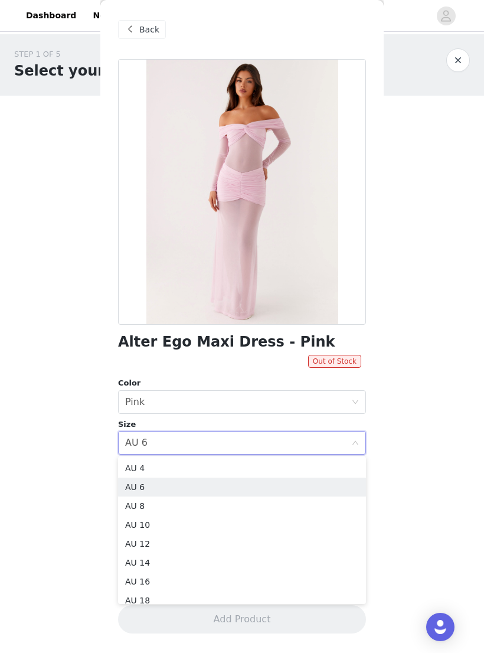
click at [238, 445] on div "Select size AU 6" at bounding box center [238, 443] width 226 height 22
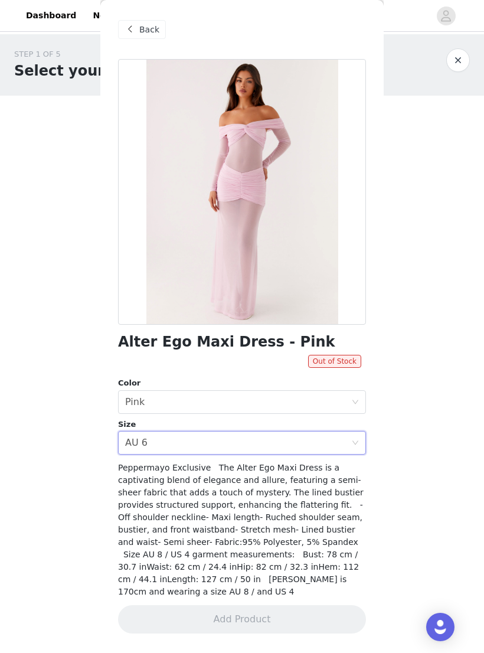
click at [228, 445] on div "Select size AU 6" at bounding box center [238, 443] width 226 height 22
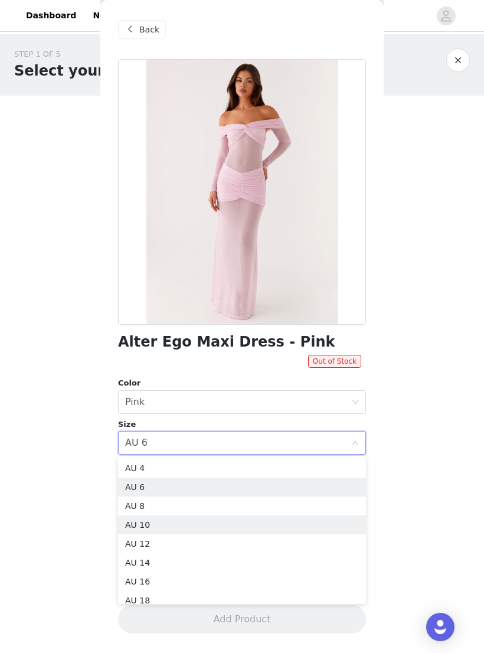
click at [207, 521] on li "AU 10" at bounding box center [242, 524] width 248 height 19
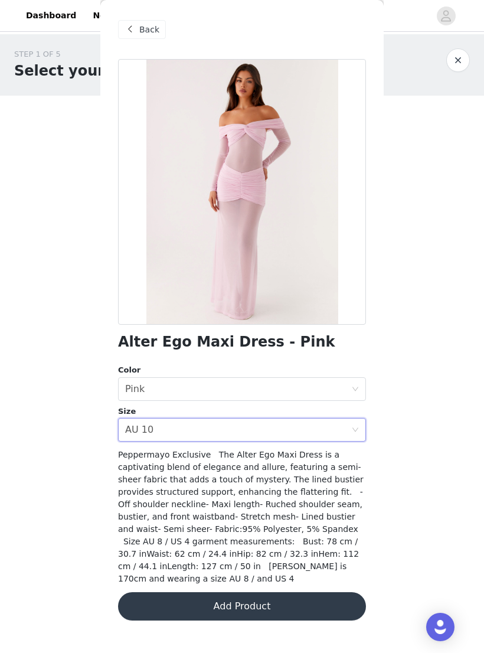
click at [144, 25] on span "Back" at bounding box center [149, 30] width 20 height 12
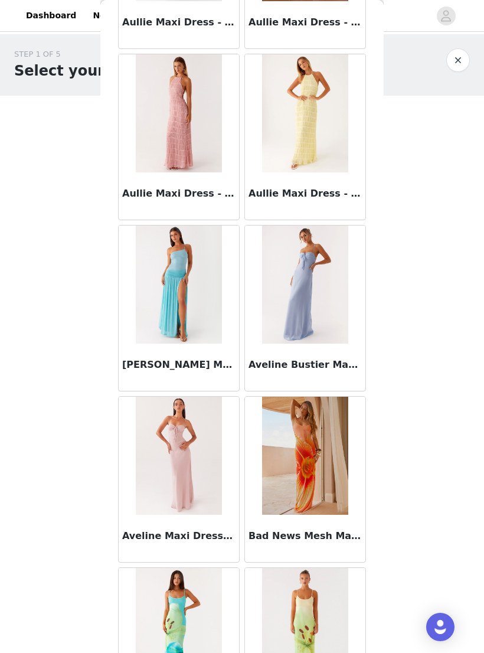
scroll to position [4116, 0]
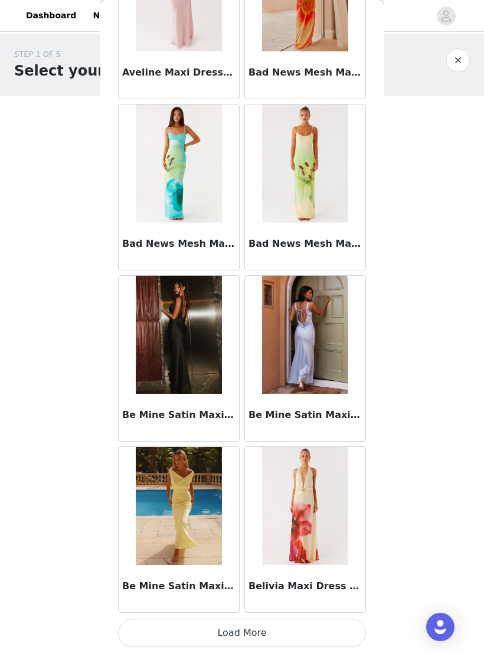
click at [334, 631] on button "Load More" at bounding box center [242, 633] width 248 height 28
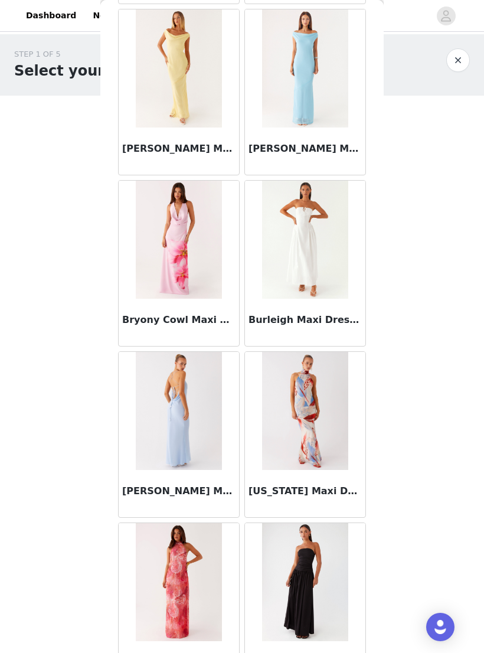
scroll to position [5872, 0]
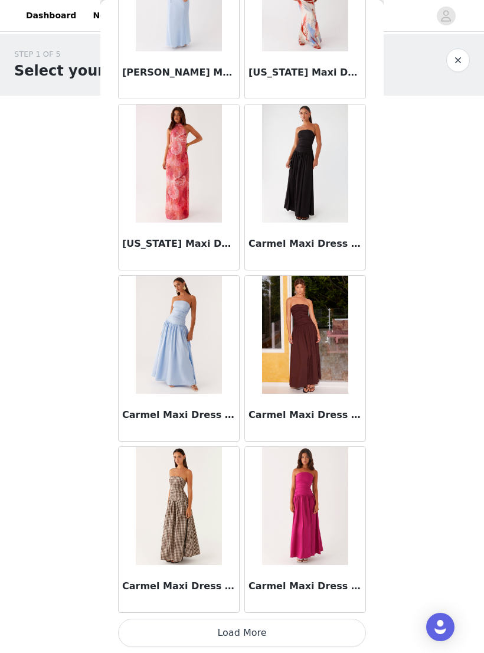
click at [319, 630] on button "Load More" at bounding box center [242, 633] width 248 height 28
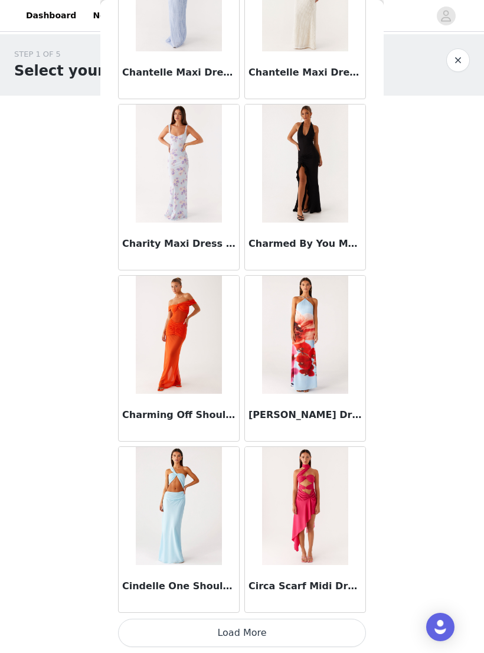
scroll to position [8001, 0]
click at [322, 630] on button "Load More" at bounding box center [242, 633] width 248 height 28
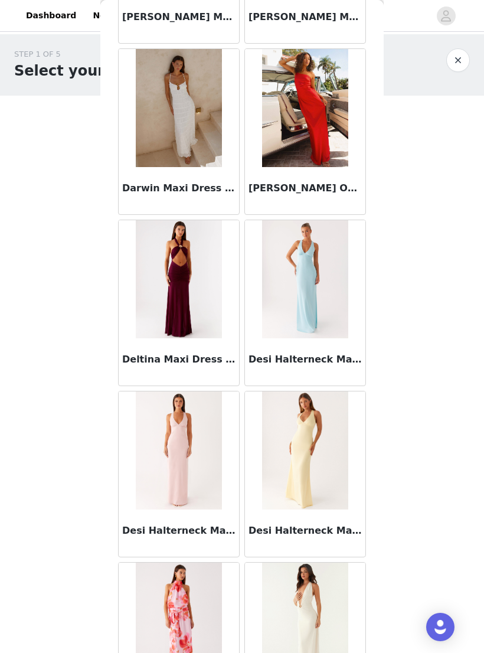
scroll to position [9430, 0]
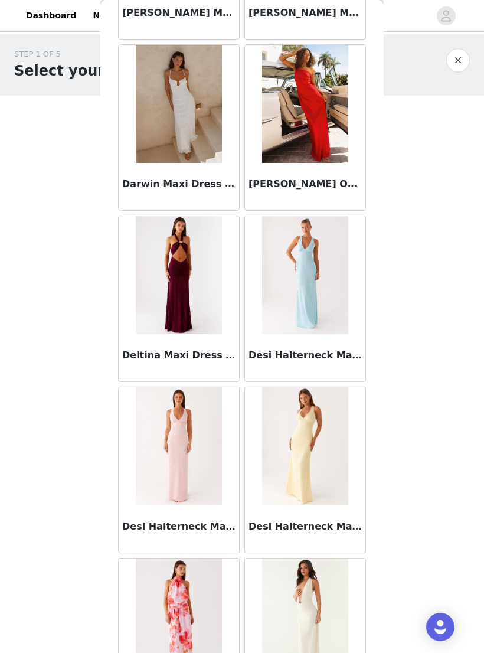
click at [167, 293] on img at bounding box center [179, 275] width 86 height 118
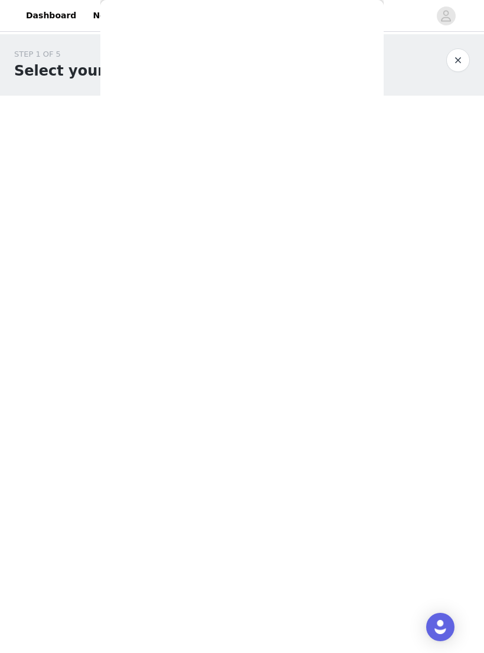
scroll to position [18, 0]
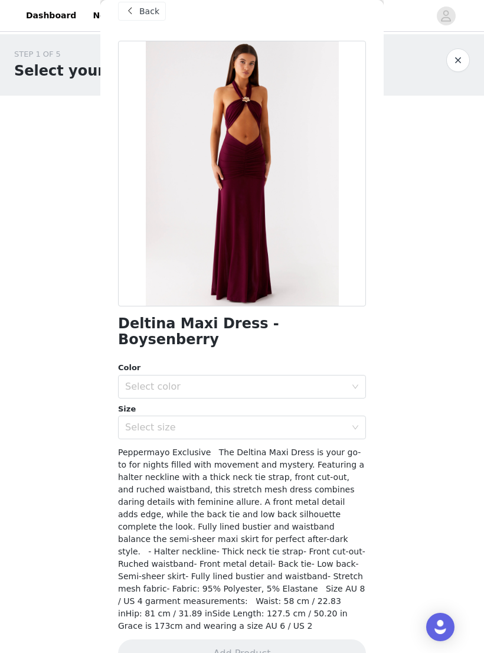
click at [322, 381] on div "Select color" at bounding box center [235, 387] width 221 height 12
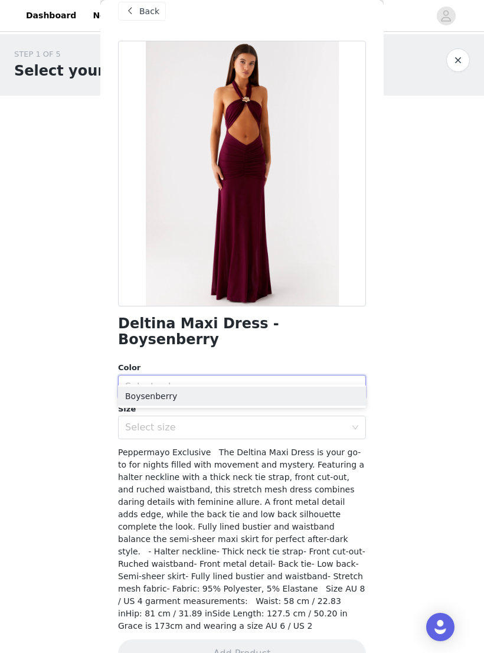
click at [298, 398] on li "Boysenberry" at bounding box center [242, 396] width 248 height 19
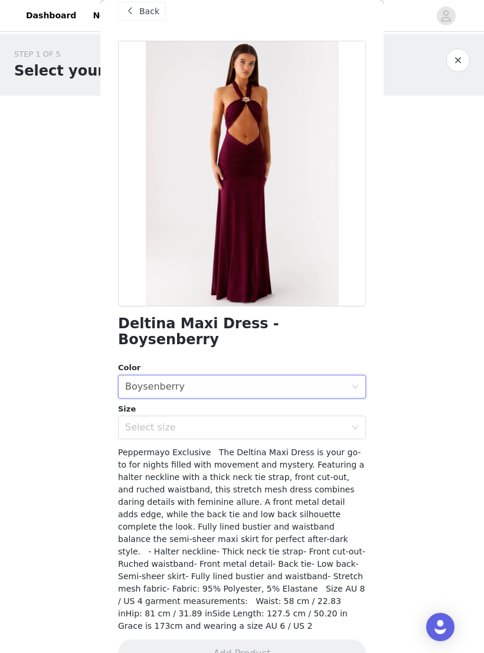
click at [290, 421] on div "Select size" at bounding box center [235, 427] width 221 height 12
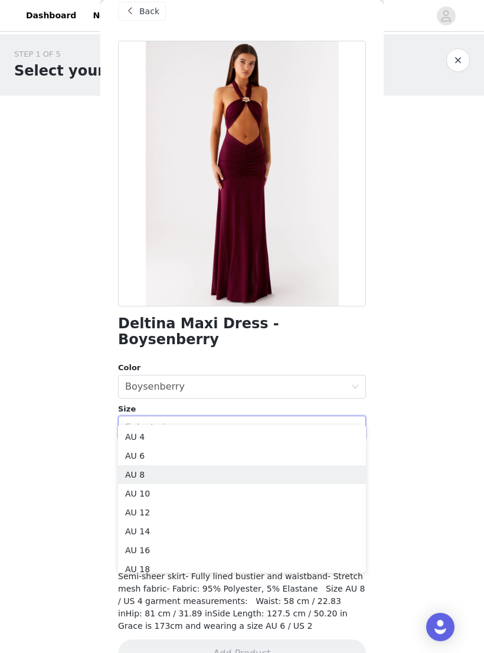
click at [281, 482] on li "AU 8" at bounding box center [242, 474] width 248 height 19
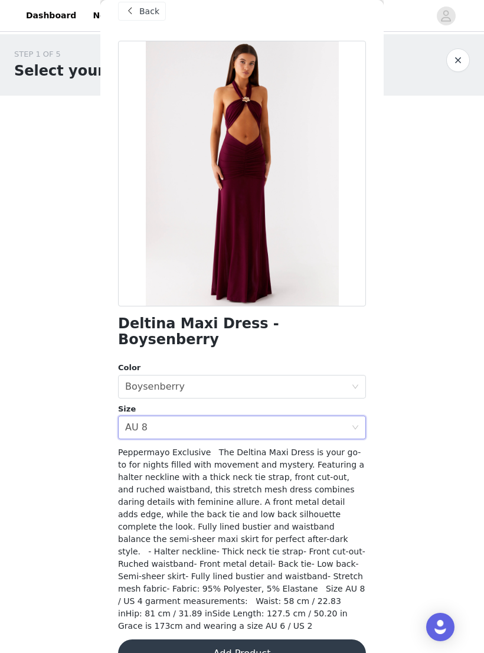
click at [296, 639] on button "Add Product" at bounding box center [242, 653] width 248 height 28
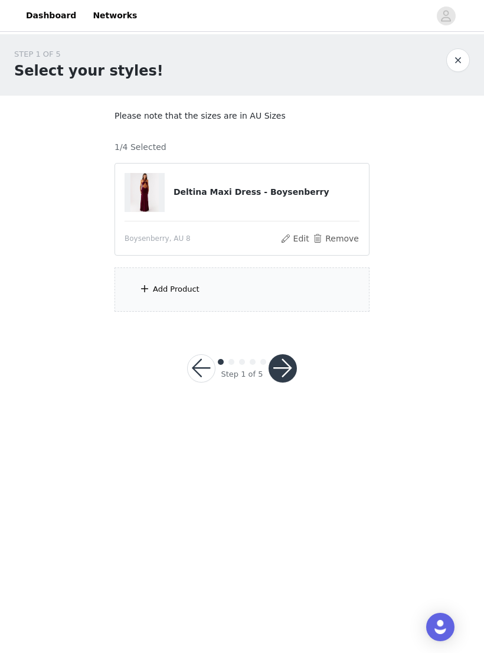
click at [323, 285] on div "Add Product" at bounding box center [242, 289] width 255 height 44
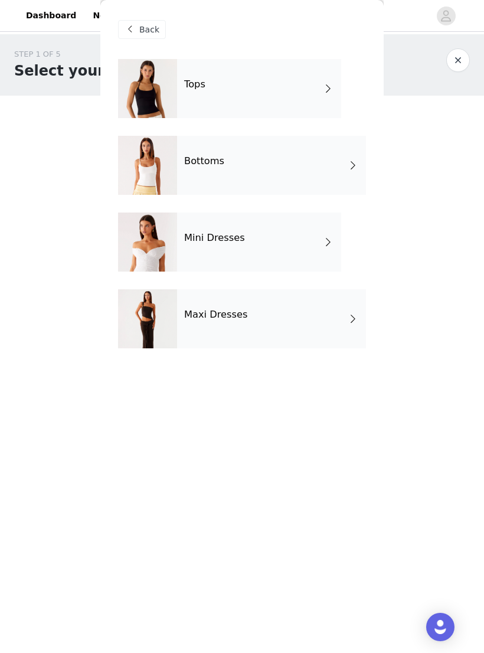
click at [336, 238] on div "Mini Dresses" at bounding box center [259, 242] width 164 height 59
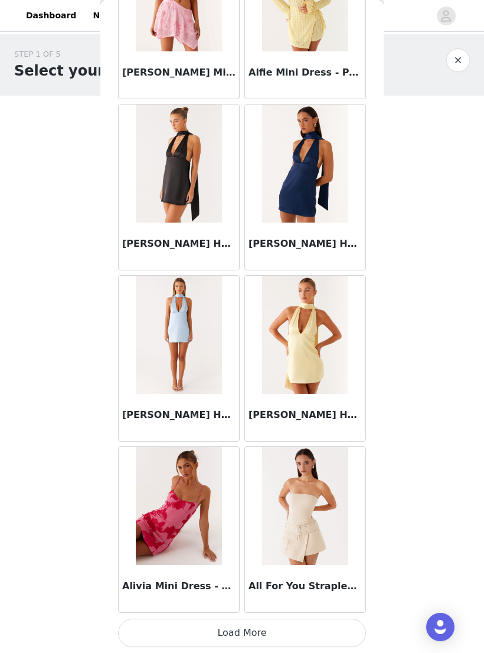
click at [327, 628] on button "Load More" at bounding box center [242, 633] width 248 height 28
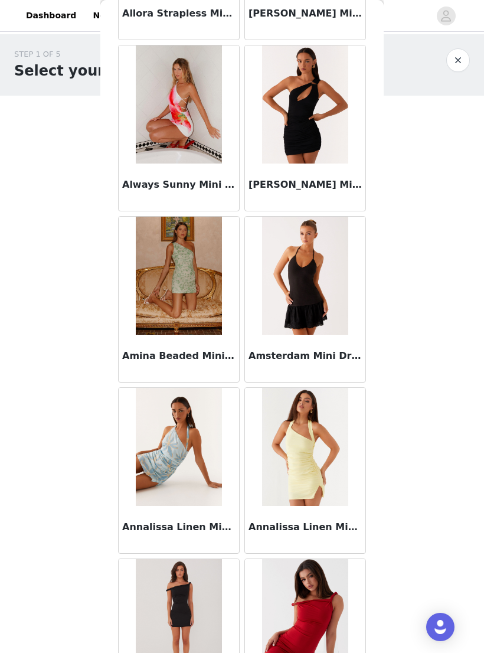
scroll to position [2071, 0]
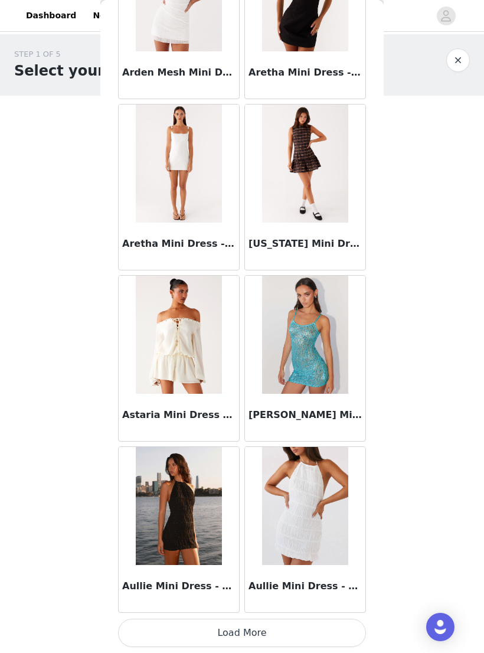
click at [326, 620] on button "Load More" at bounding box center [242, 633] width 248 height 28
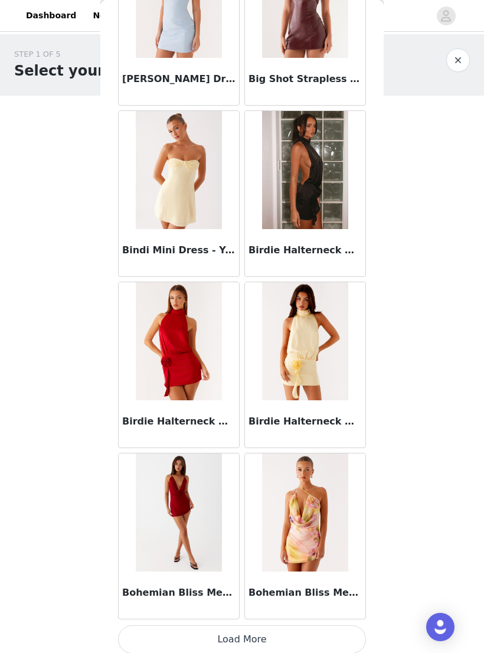
scroll to position [4572, 0]
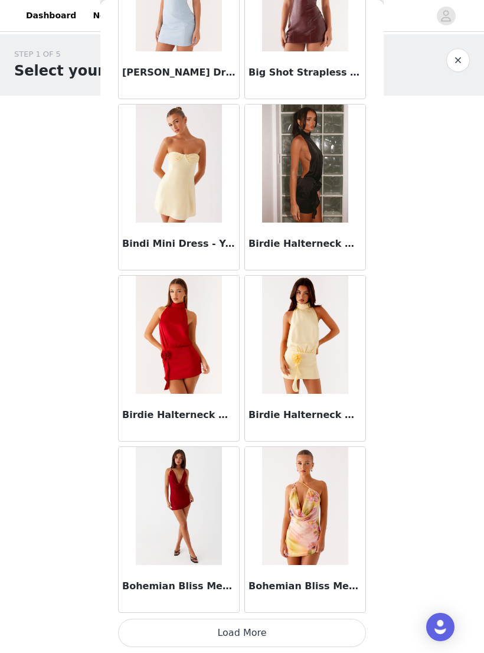
click at [326, 630] on button "Load More" at bounding box center [242, 633] width 248 height 28
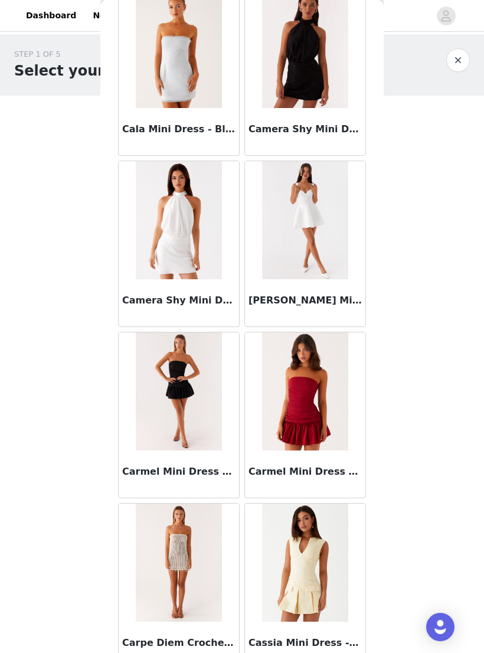
scroll to position [5728, 0]
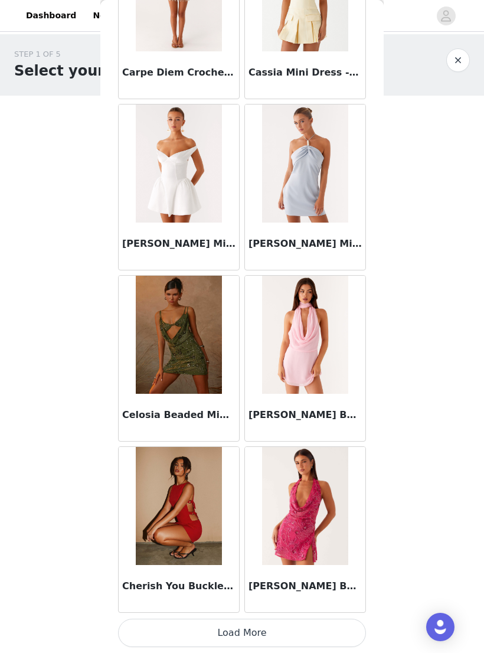
click at [303, 639] on button "Load More" at bounding box center [242, 633] width 248 height 28
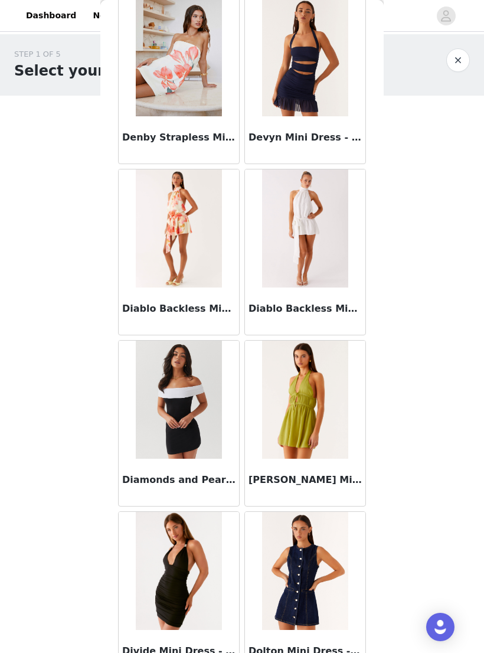
scroll to position [7937, 0]
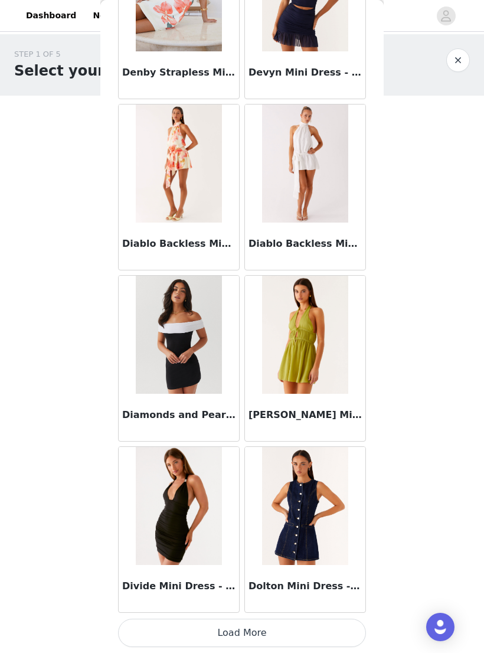
click at [293, 625] on button "Load More" at bounding box center [242, 633] width 248 height 28
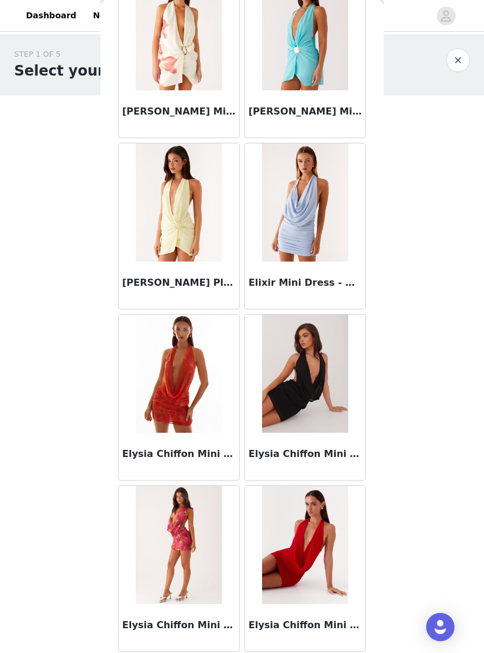
scroll to position [9713, 0]
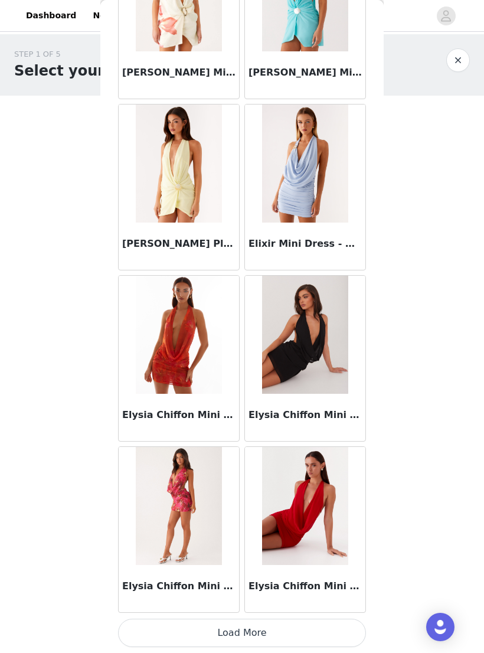
click at [336, 628] on button "Load More" at bounding box center [242, 633] width 248 height 28
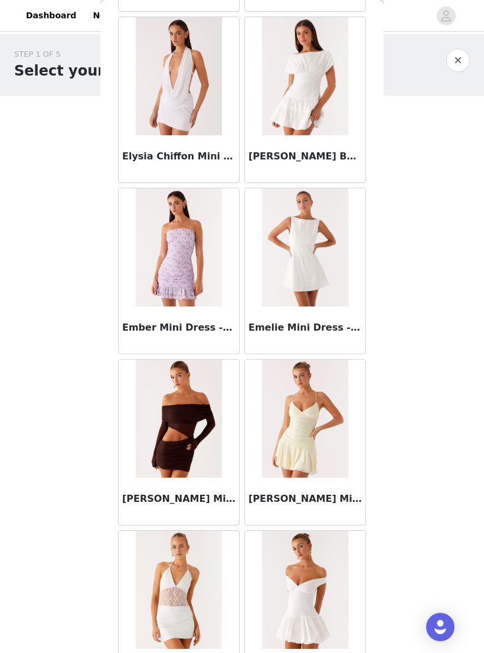
scroll to position [10328, 0]
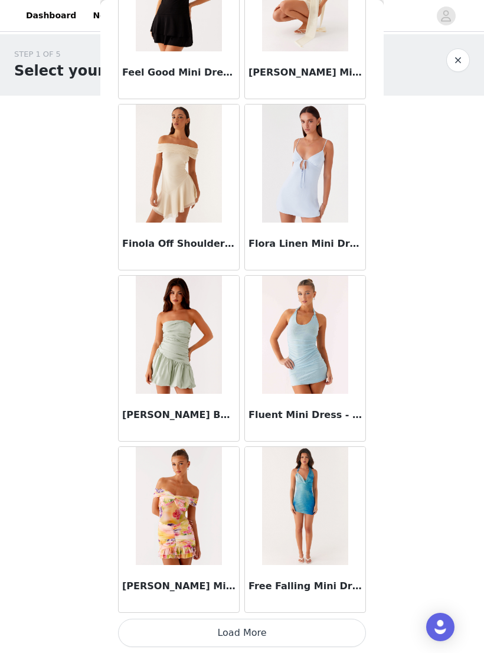
click at [337, 632] on button "Load More" at bounding box center [242, 633] width 248 height 28
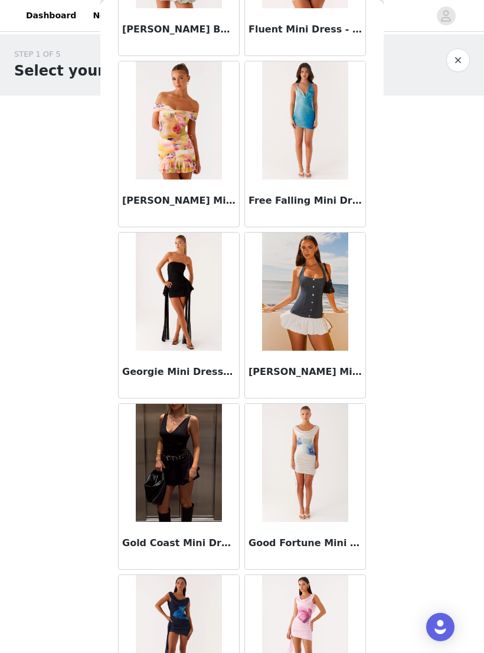
scroll to position [11879, 0]
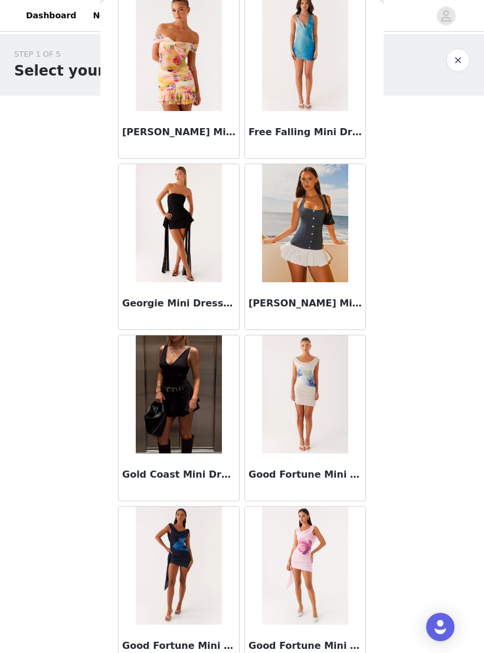
click at [170, 223] on img at bounding box center [179, 223] width 86 height 118
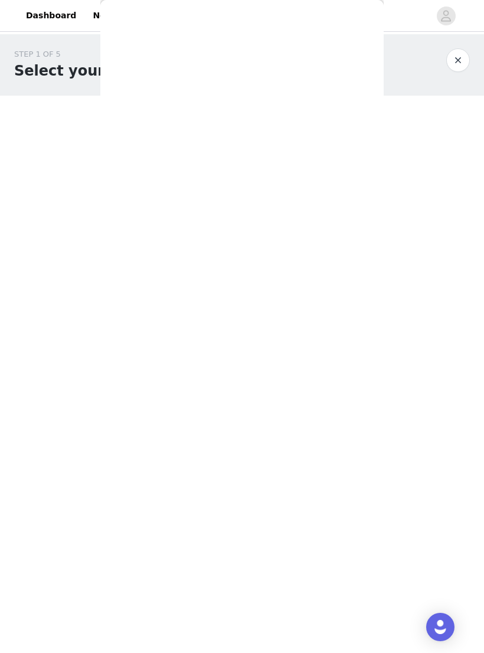
scroll to position [0, 0]
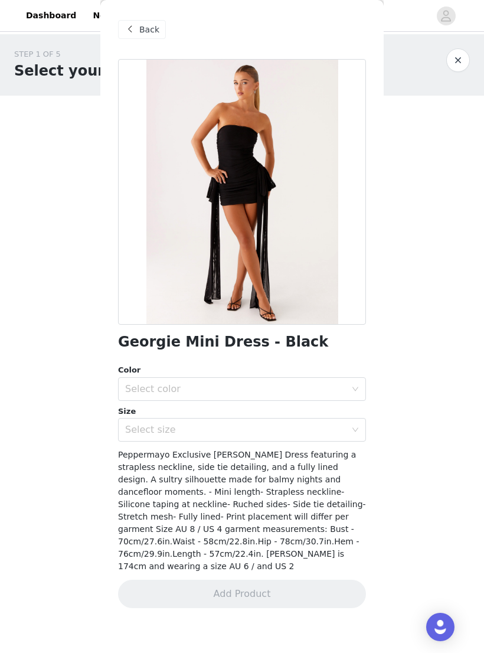
click at [146, 28] on span "Back" at bounding box center [149, 30] width 20 height 12
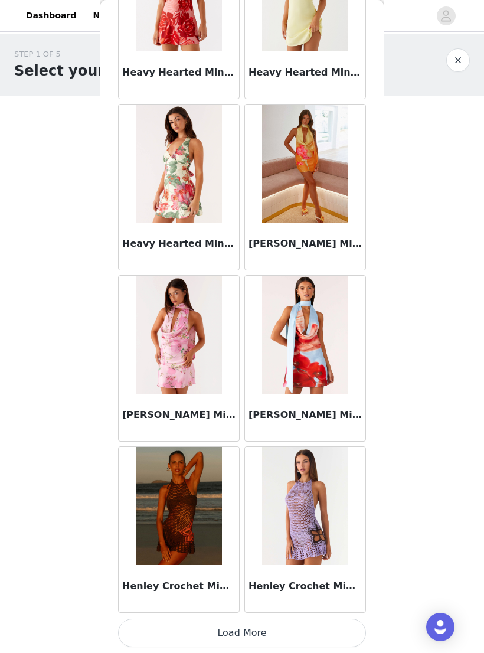
scroll to position [13137, 0]
click at [312, 623] on button "Load More" at bounding box center [242, 633] width 248 height 28
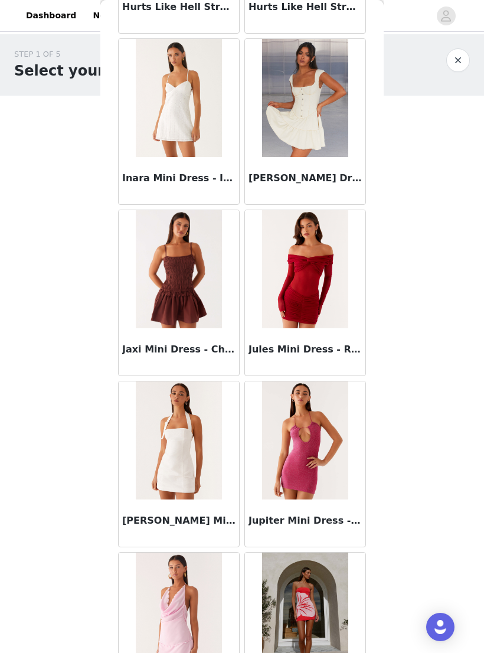
scroll to position [14236, 0]
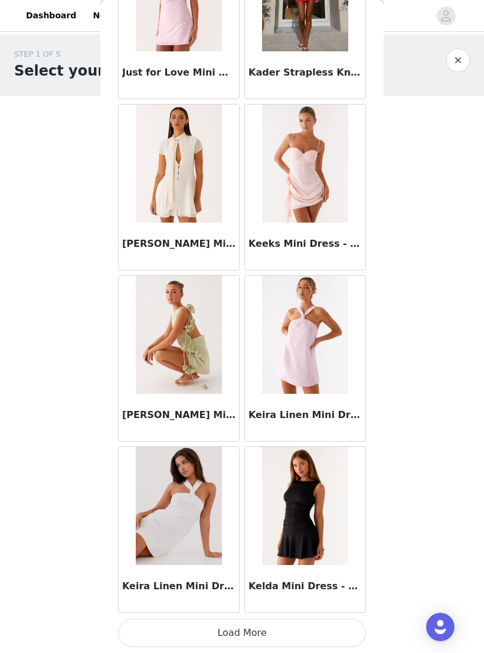
click at [319, 632] on button "Load More" at bounding box center [242, 633] width 248 height 28
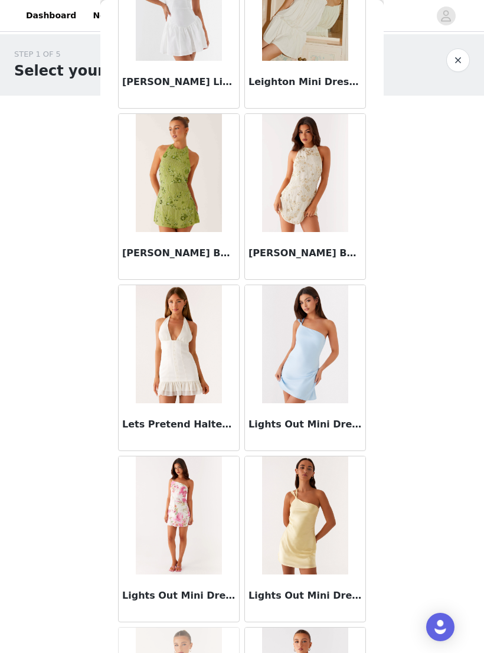
scroll to position [16383, 0]
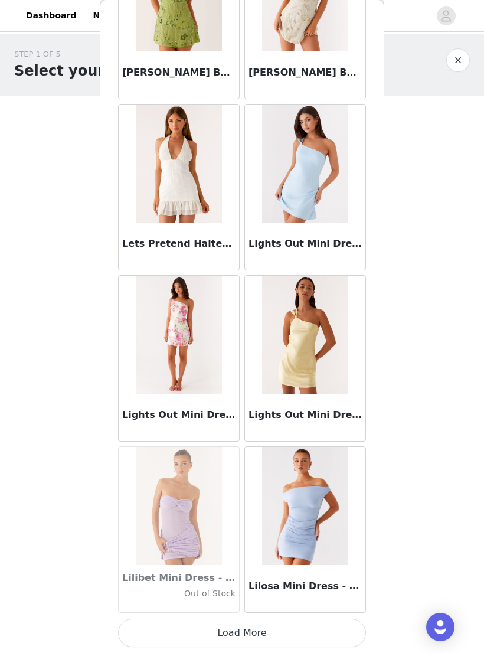
click at [340, 629] on button "Load More" at bounding box center [242, 633] width 248 height 28
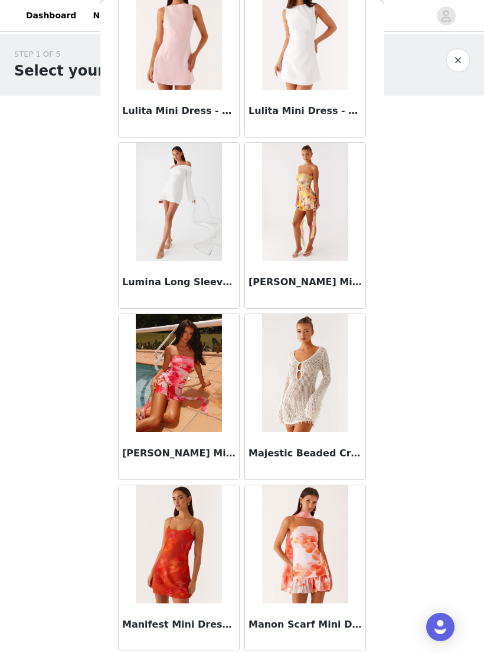
scroll to position [18065, 0]
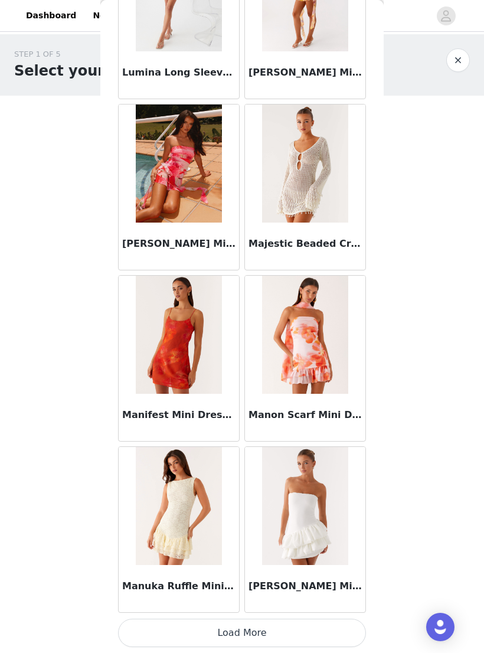
click at [338, 627] on button "Load More" at bounding box center [242, 633] width 248 height 28
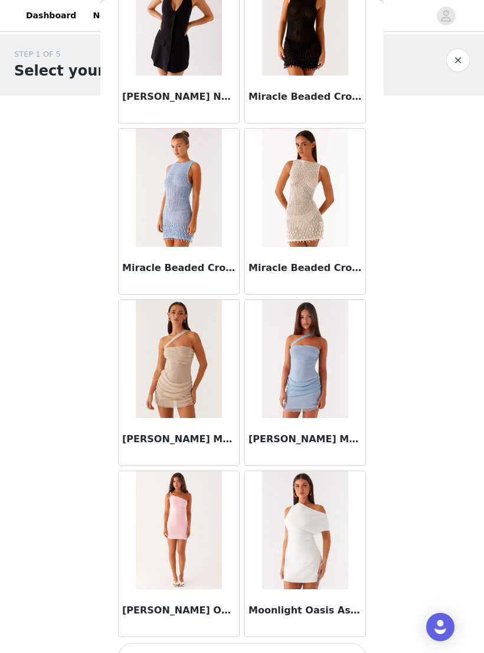
scroll to position [19965, 0]
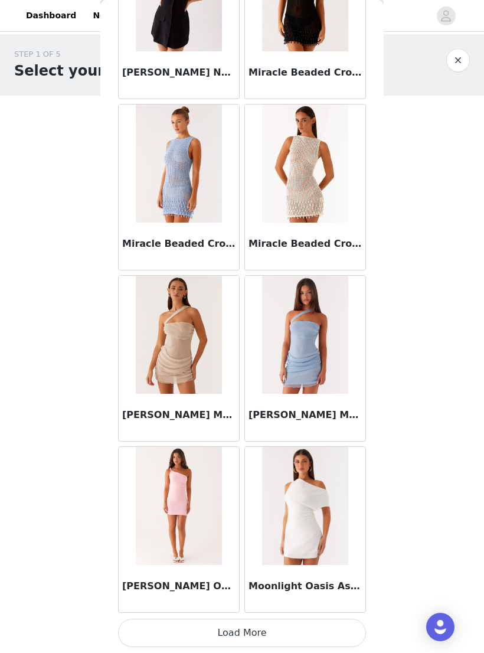
click at [338, 628] on button "Load More" at bounding box center [242, 633] width 248 height 28
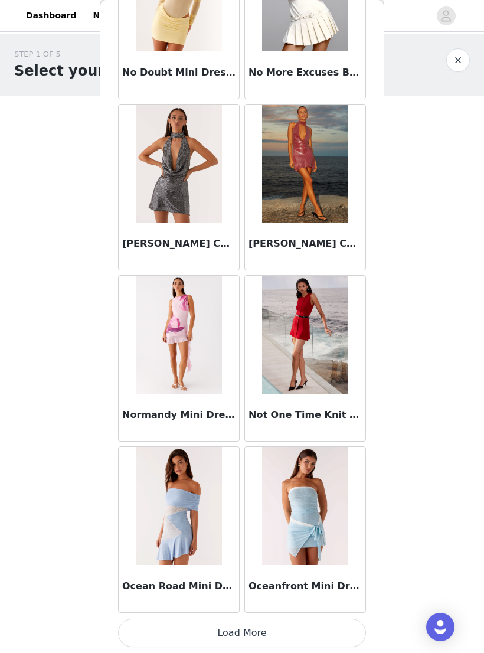
scroll to position [21697, 0]
click at [332, 188] on img at bounding box center [305, 163] width 86 height 118
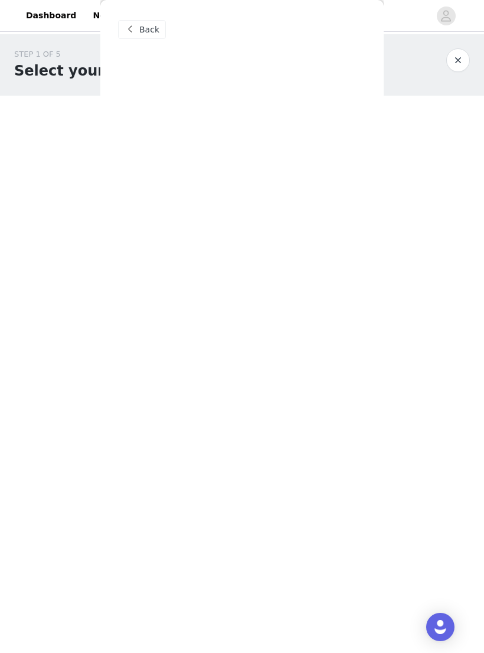
scroll to position [0, 0]
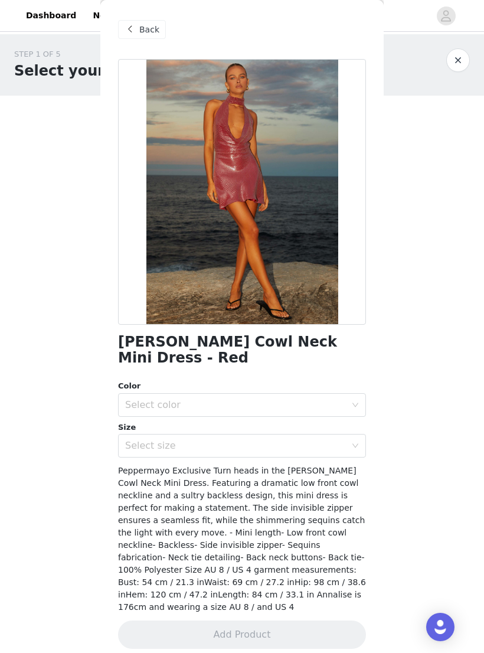
click at [339, 399] on div "Select color" at bounding box center [235, 405] width 221 height 12
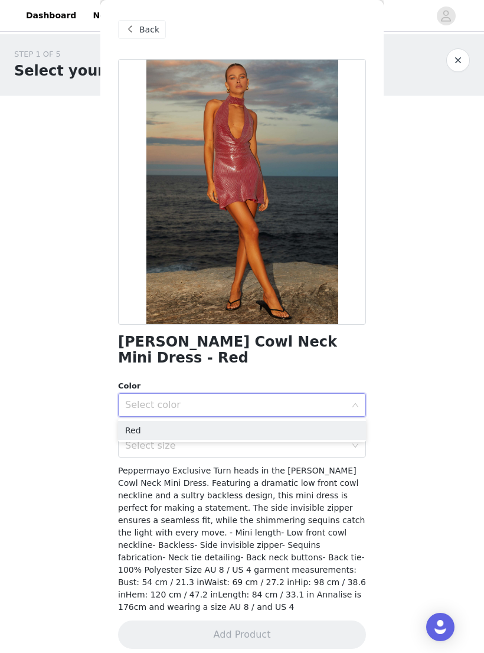
click at [339, 404] on div "Select color" at bounding box center [235, 405] width 221 height 12
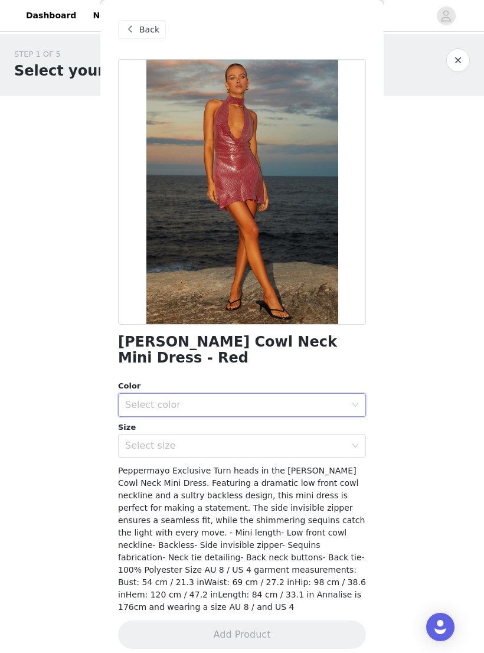
click at [142, 28] on span "Back" at bounding box center [149, 30] width 20 height 12
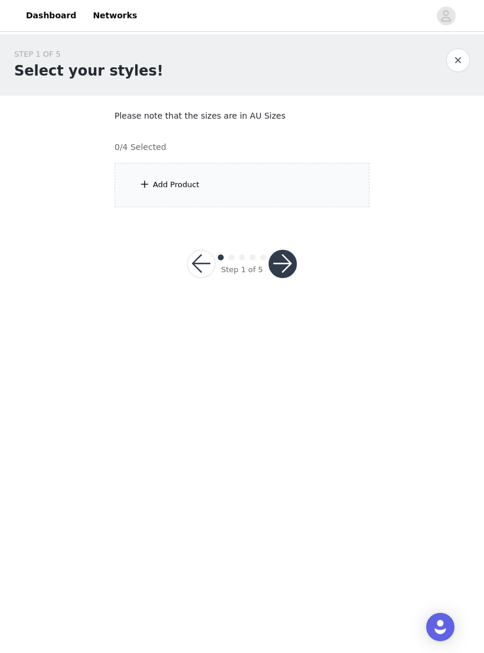
click at [139, 182] on span at bounding box center [145, 184] width 12 height 14
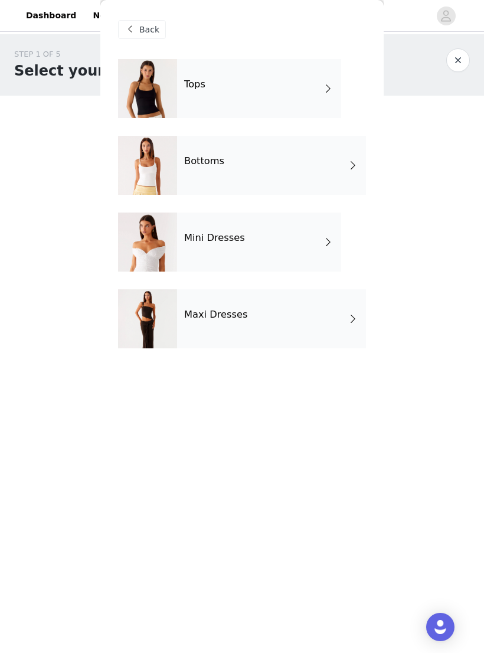
click at [148, 90] on div at bounding box center [147, 88] width 59 height 59
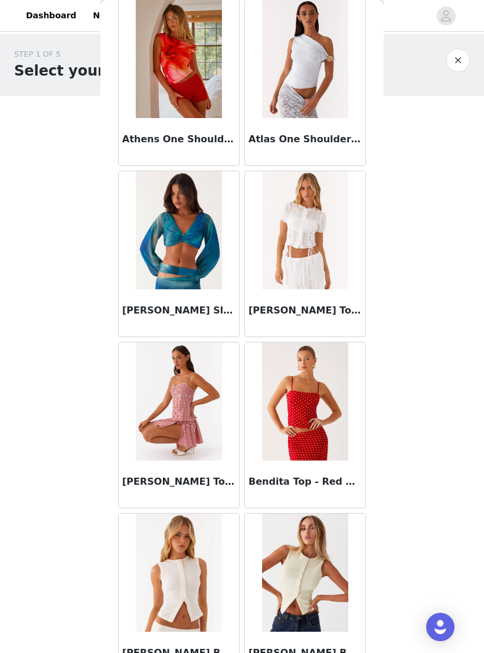
scroll to position [400, 0]
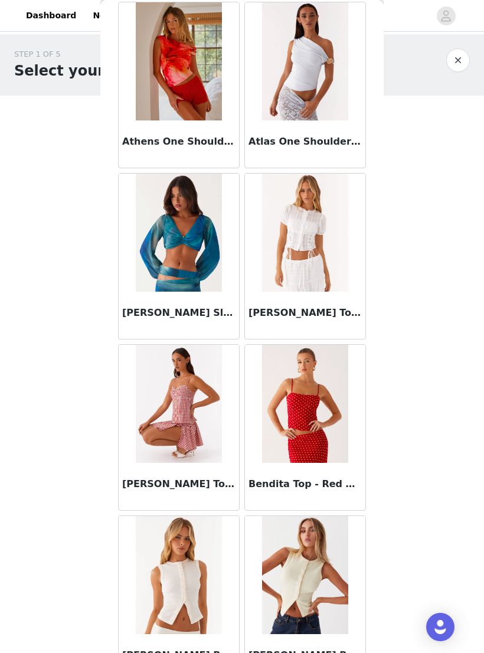
click at [339, 204] on img at bounding box center [305, 233] width 86 height 118
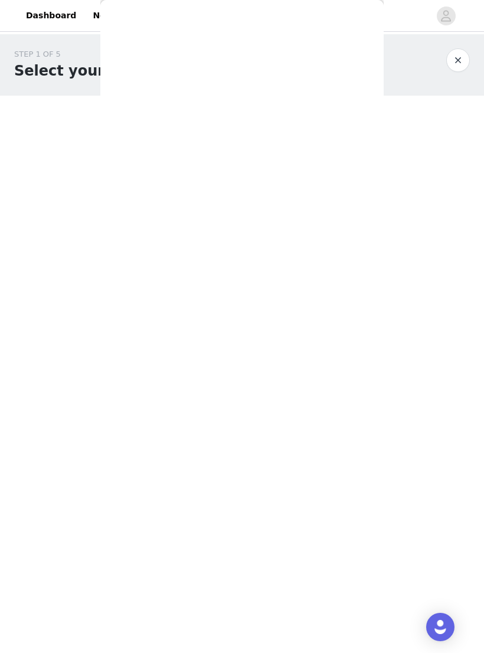
scroll to position [0, 0]
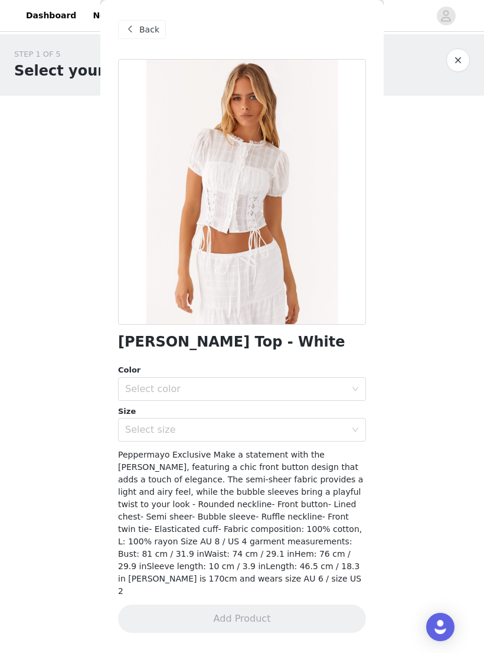
click at [142, 24] on span "Back" at bounding box center [149, 30] width 20 height 12
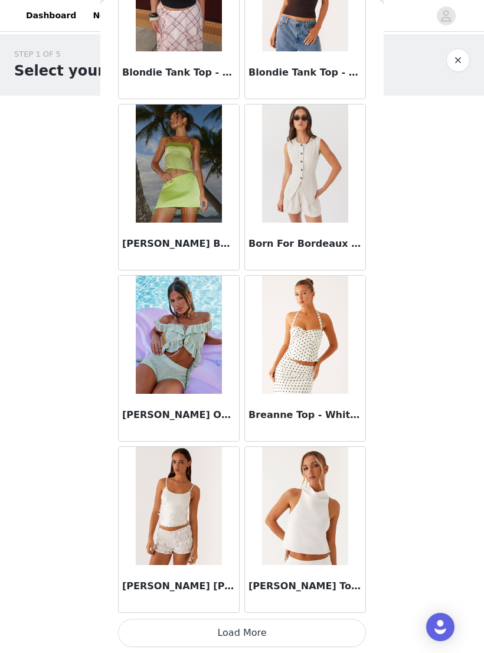
scroll to position [1153, 0]
click at [329, 629] on button "Load More" at bounding box center [242, 633] width 248 height 28
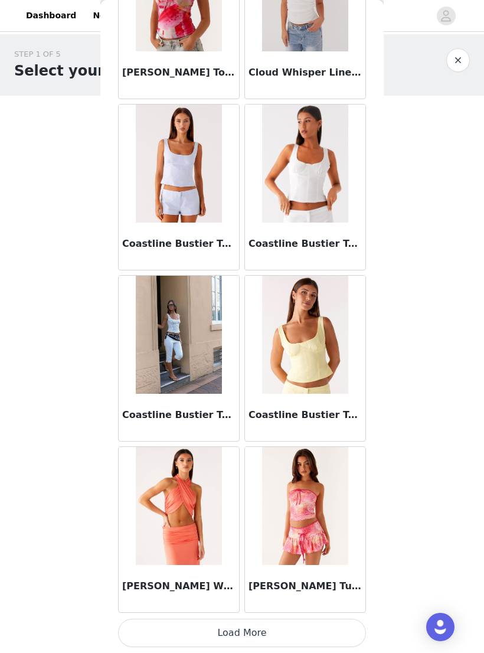
scroll to position [2865, 0]
click at [307, 626] on button "Load More" at bounding box center [242, 633] width 248 height 28
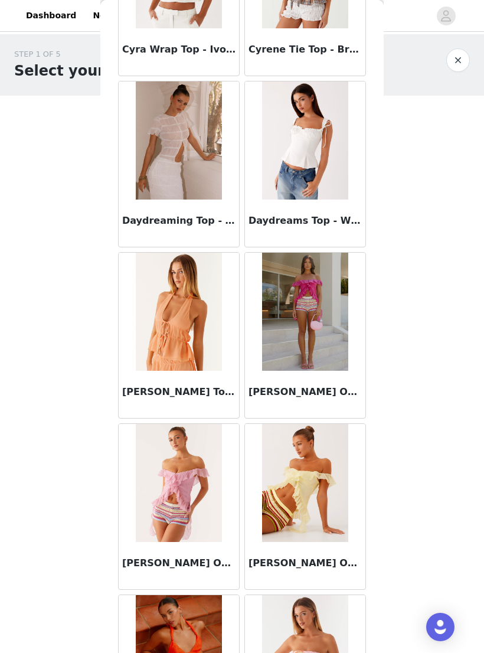
scroll to position [3599, 0]
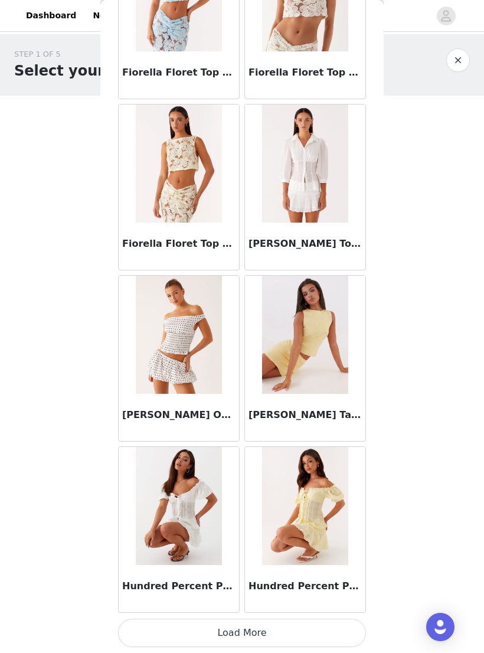
click at [342, 629] on button "Load More" at bounding box center [242, 633] width 248 height 28
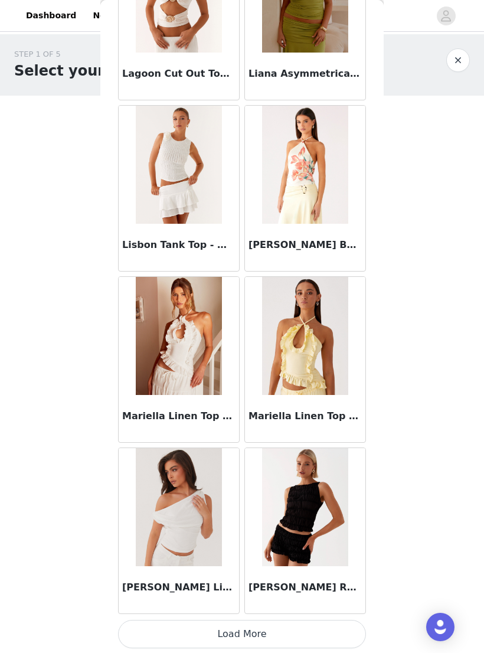
scroll to position [6289, 0]
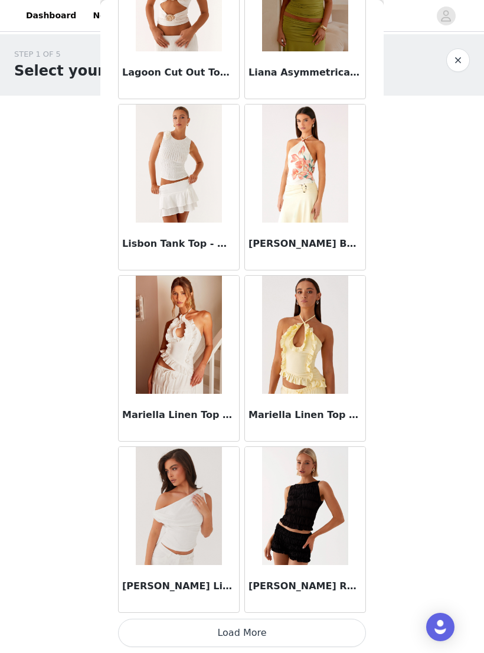
click at [328, 632] on button "Load More" at bounding box center [242, 633] width 248 height 28
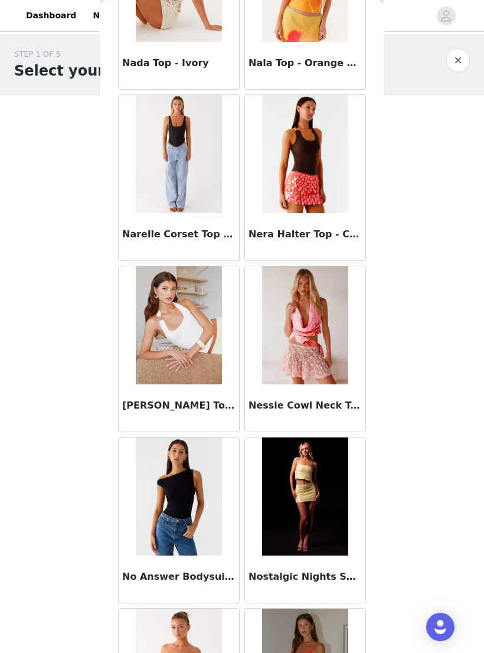
scroll to position [7499, 0]
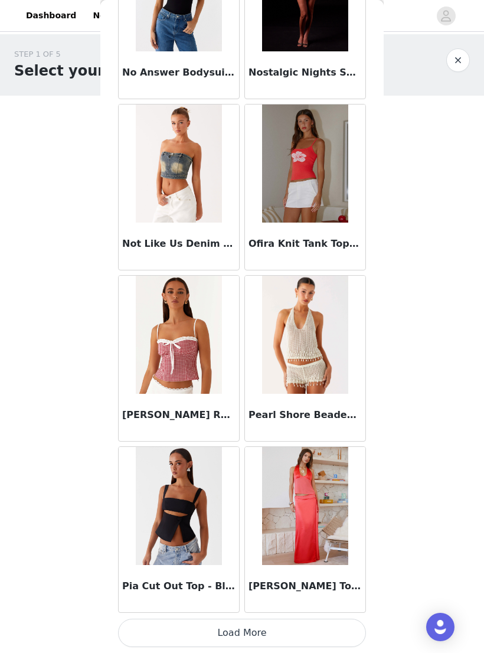
click at [336, 628] on button "Load More" at bounding box center [242, 633] width 248 height 28
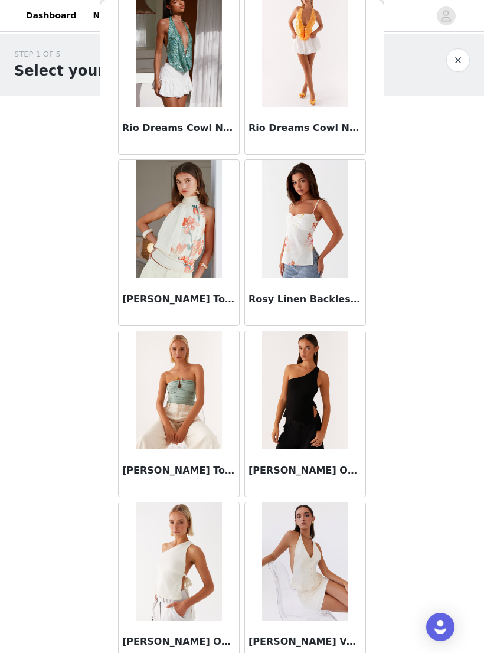
scroll to position [9149, 0]
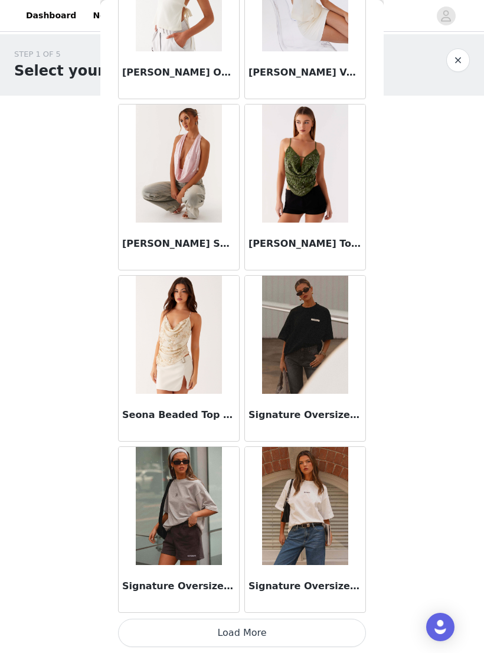
click at [331, 628] on button "Load More" at bounding box center [242, 633] width 248 height 28
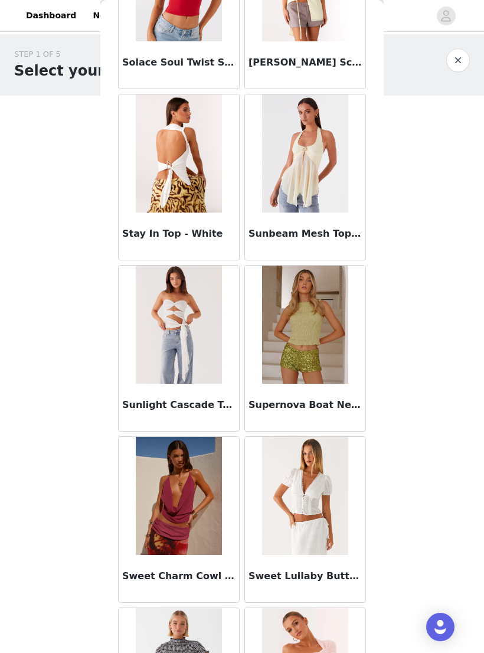
scroll to position [10751, 0]
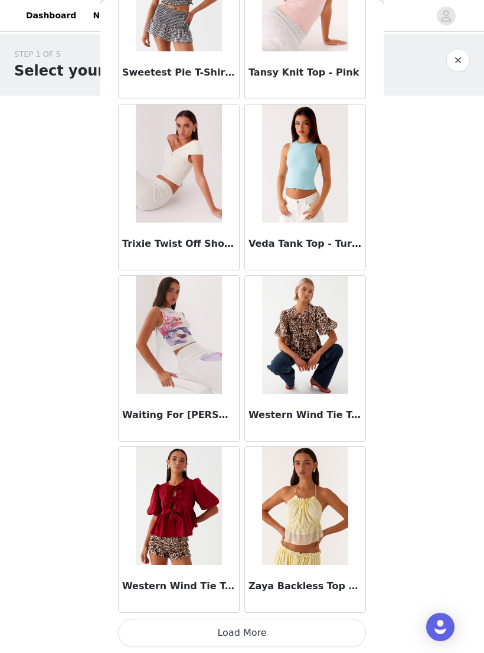
click at [341, 625] on button "Load More" at bounding box center [242, 633] width 248 height 28
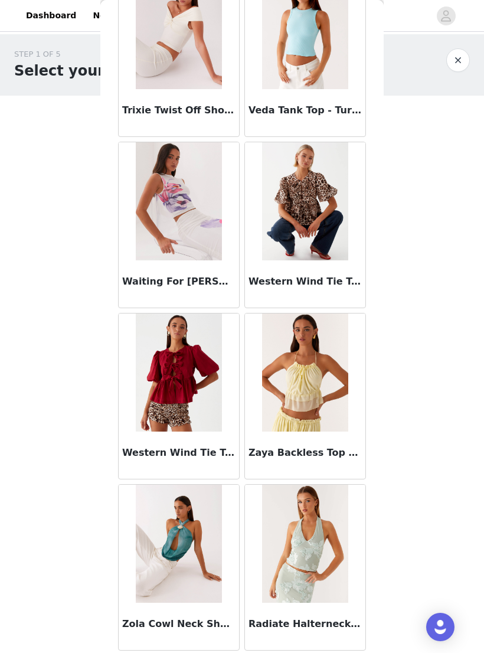
scroll to position [11558, 0]
click at [456, 61] on button "button" at bounding box center [458, 60] width 24 height 24
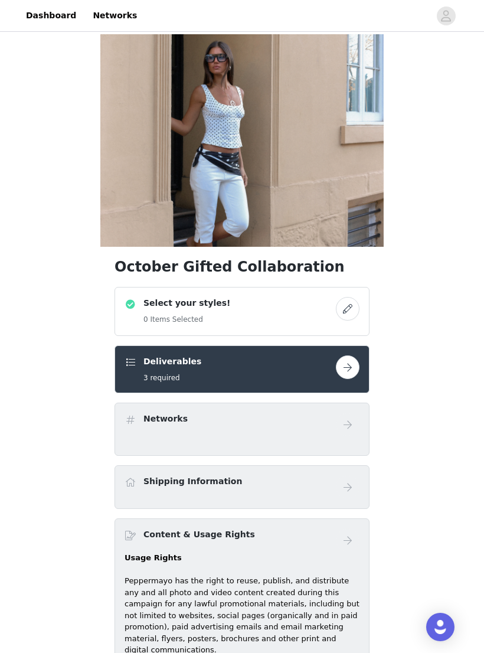
click at [342, 308] on button "button" at bounding box center [348, 309] width 24 height 24
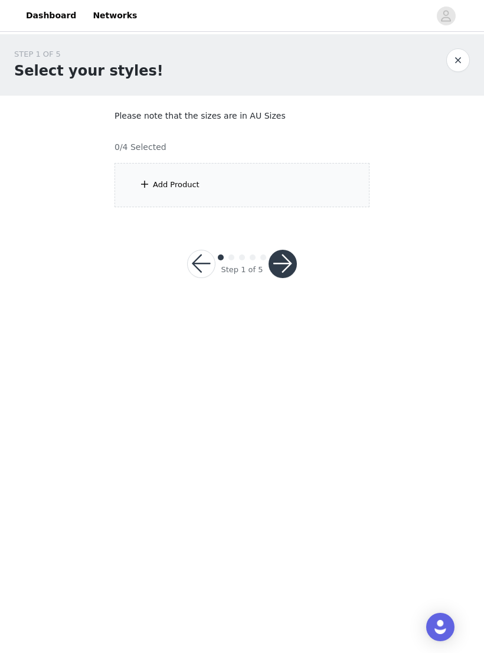
click at [285, 178] on div "Add Product" at bounding box center [242, 185] width 255 height 44
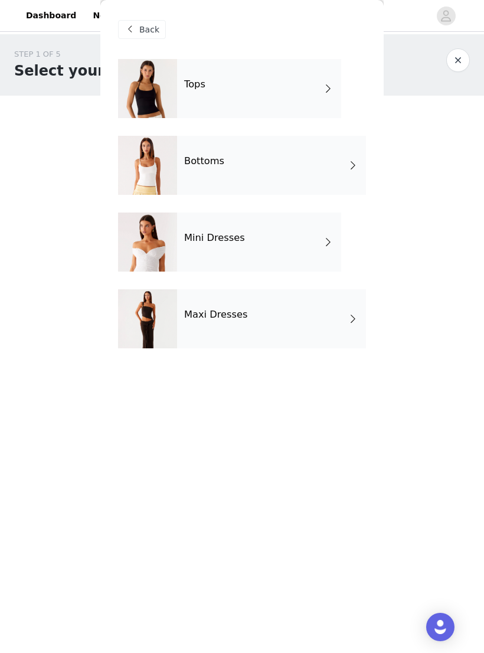
click at [296, 172] on div "Bottoms" at bounding box center [271, 165] width 189 height 59
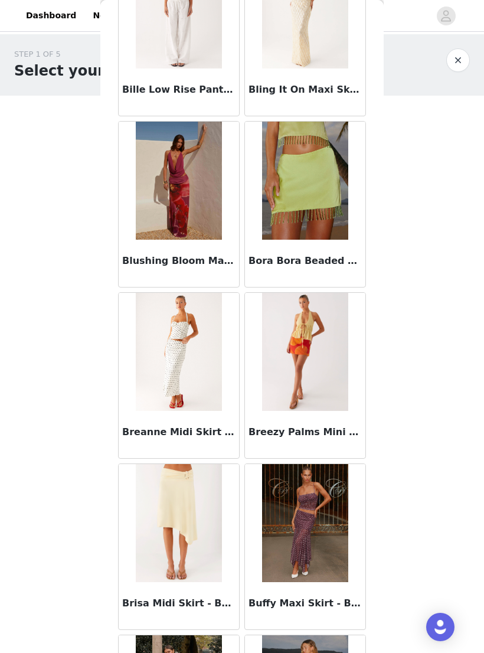
scroll to position [966, 0]
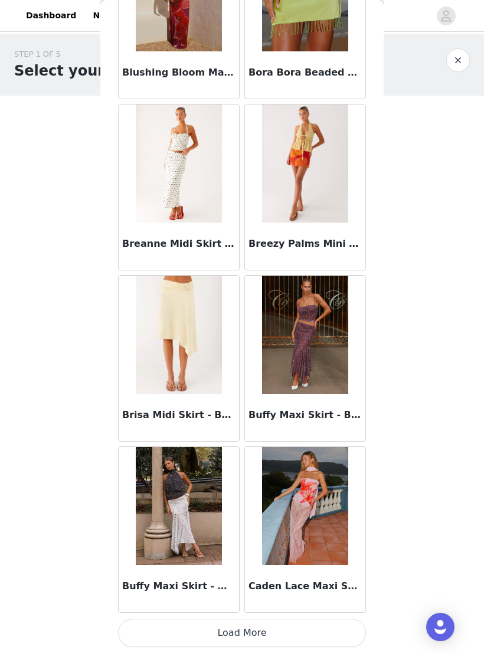
click at [323, 630] on button "Load More" at bounding box center [242, 633] width 248 height 28
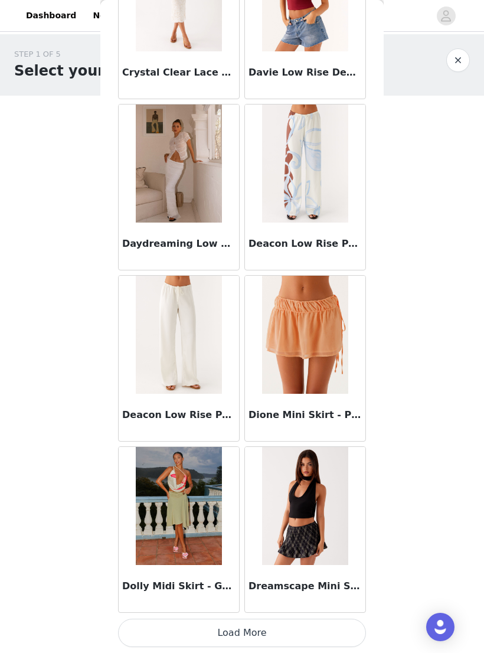
scroll to position [2865, 0]
click at [307, 630] on button "Load More" at bounding box center [242, 633] width 248 height 28
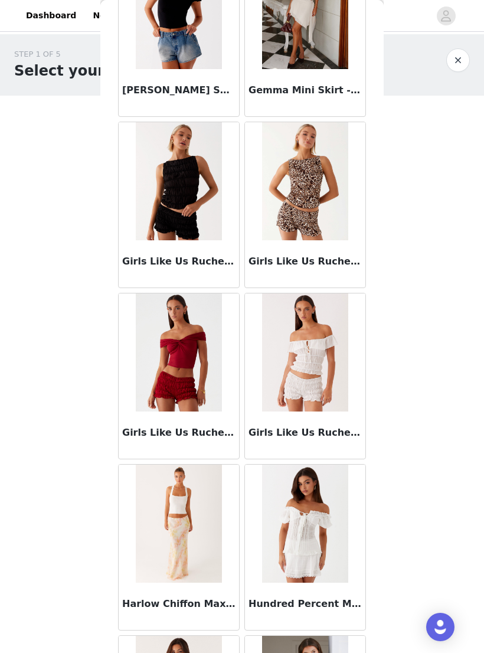
scroll to position [4390, 0]
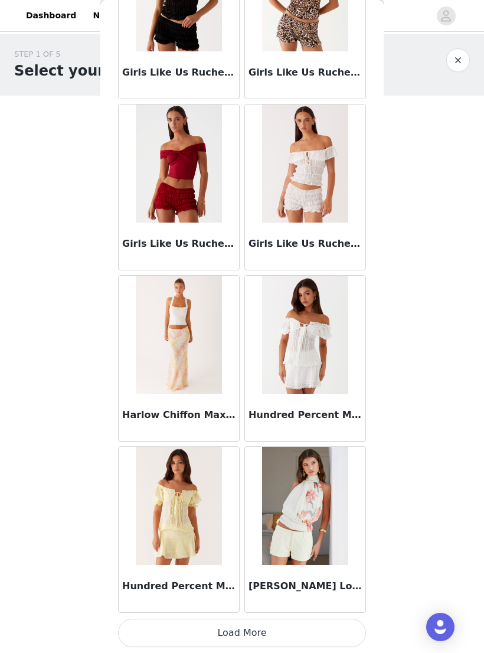
click at [336, 628] on button "Load More" at bounding box center [242, 633] width 248 height 28
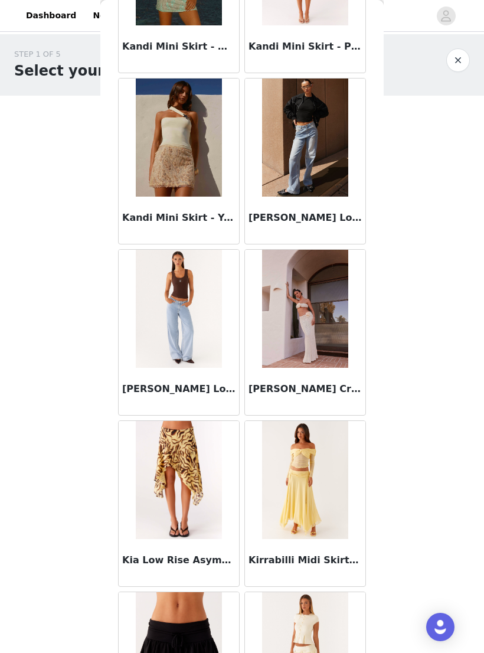
scroll to position [5283, 0]
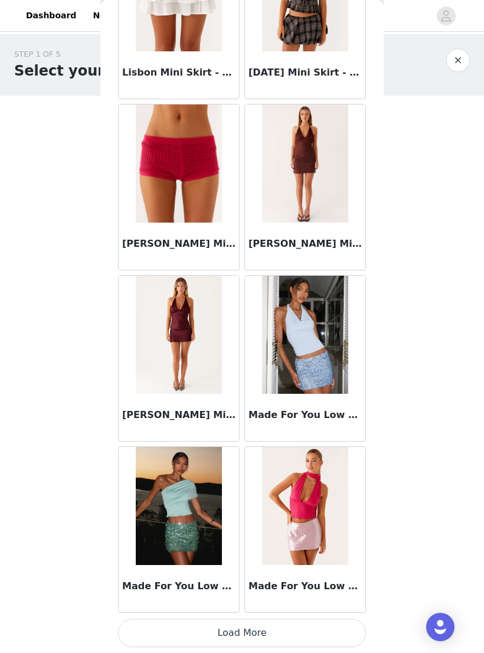
click at [326, 628] on button "Load More" at bounding box center [242, 633] width 248 height 28
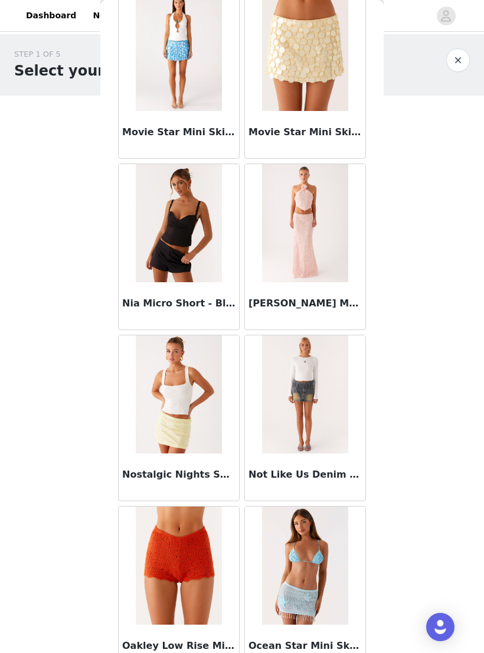
scroll to position [7949, 0]
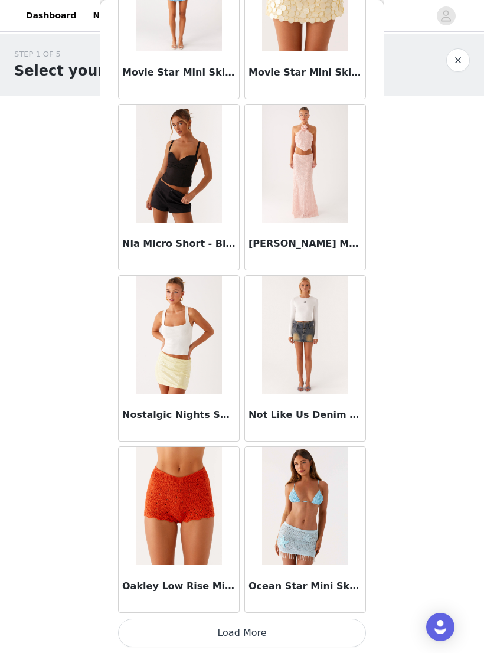
click at [306, 623] on button "Load More" at bounding box center [242, 633] width 248 height 28
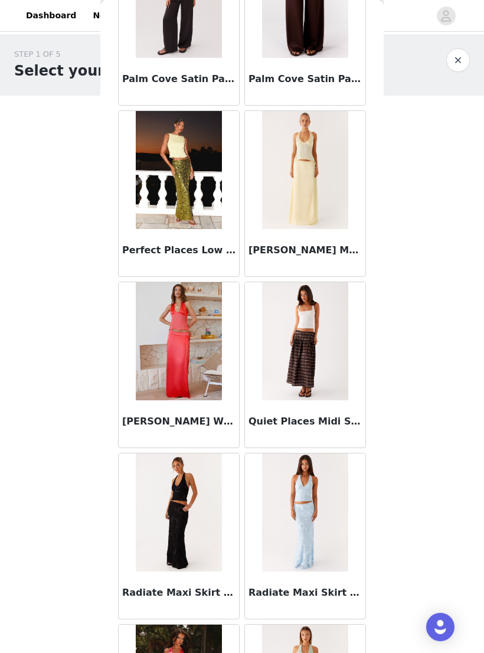
scroll to position [8852, 0]
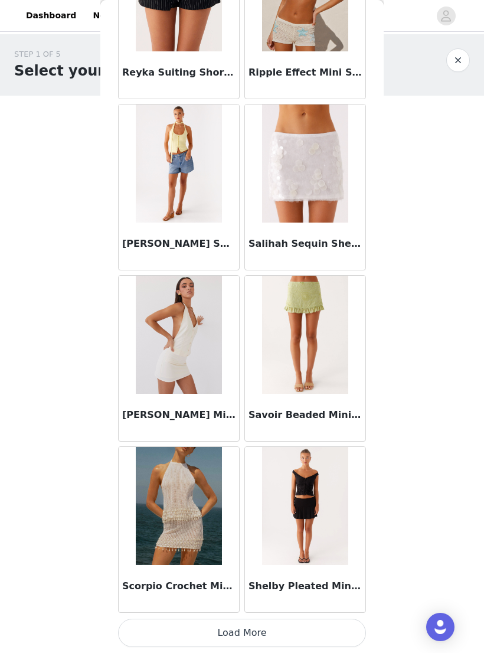
click at [328, 635] on button "Load More" at bounding box center [242, 633] width 248 height 28
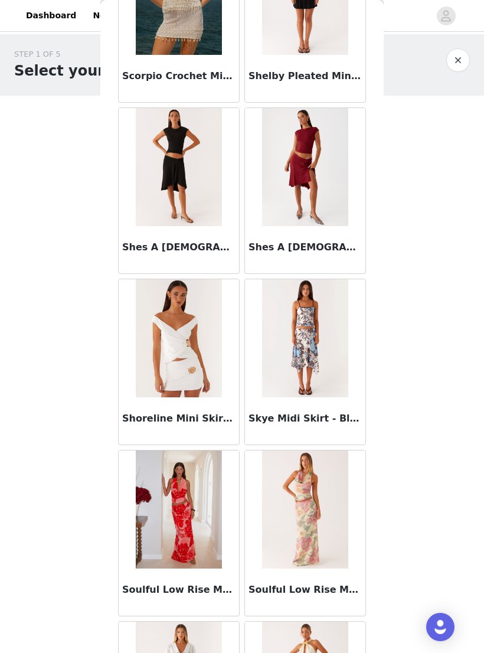
scroll to position [10227, 0]
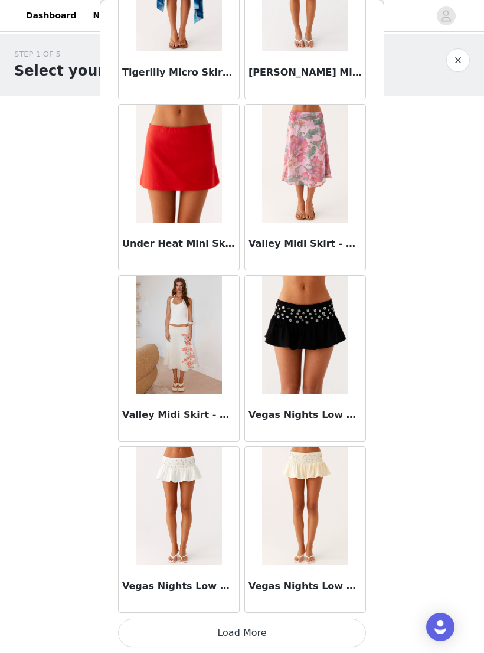
click at [317, 632] on button "Load More" at bounding box center [242, 633] width 248 height 28
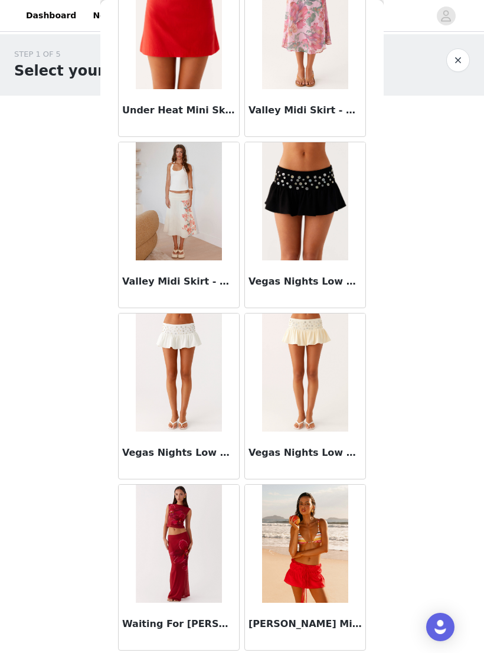
scroll to position [11558, 0]
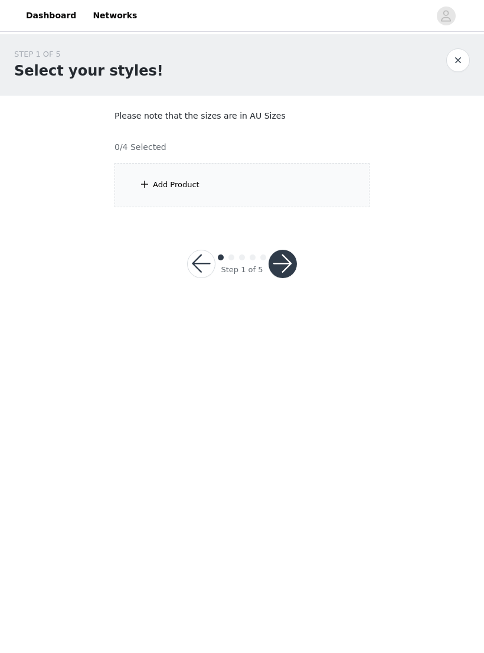
click at [150, 175] on div "Add Product" at bounding box center [242, 185] width 255 height 44
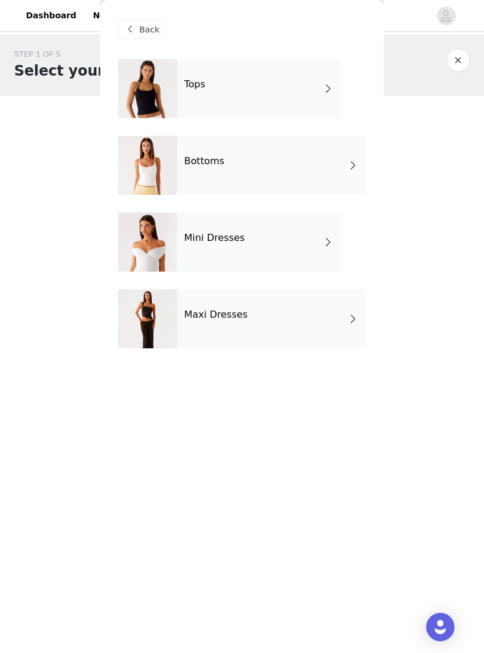
click at [138, 92] on div at bounding box center [147, 88] width 59 height 59
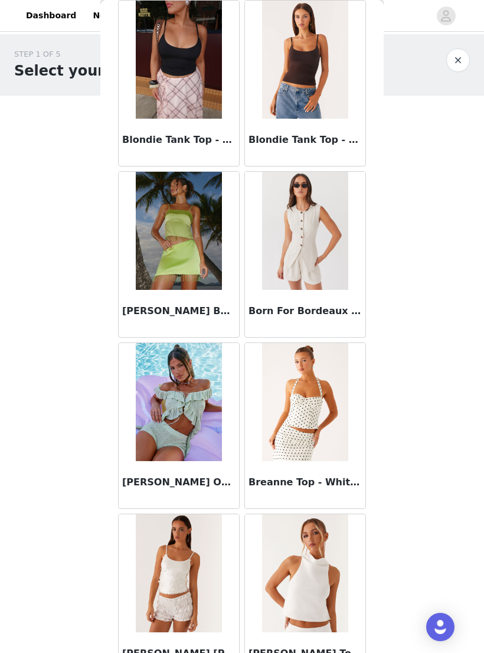
scroll to position [1087, 0]
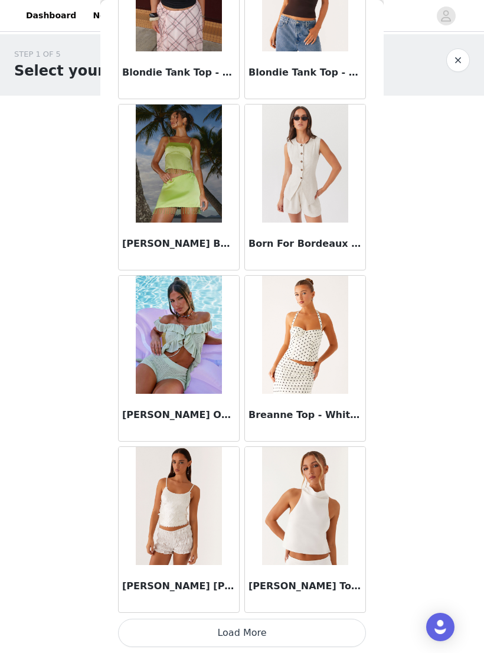
click at [333, 626] on button "Load More" at bounding box center [242, 633] width 248 height 28
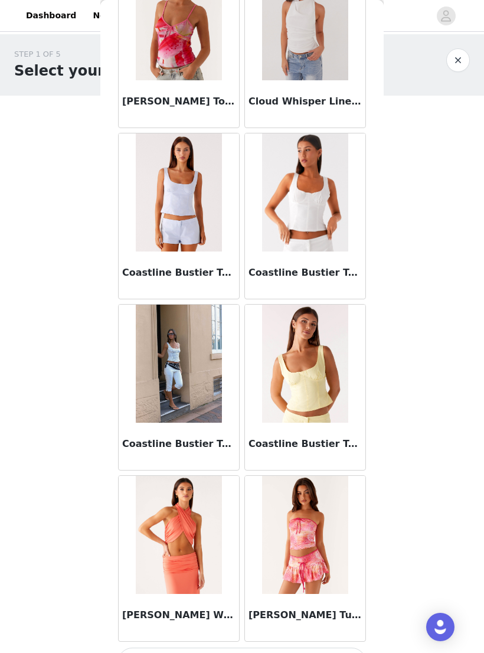
scroll to position [2837, 0]
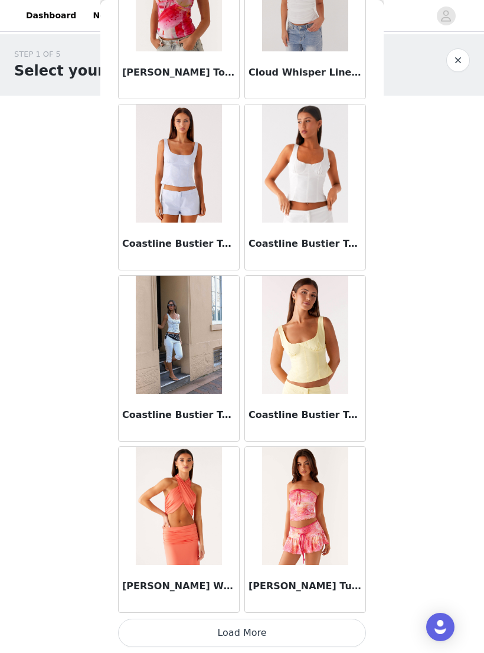
click at [332, 624] on button "Load More" at bounding box center [242, 633] width 248 height 28
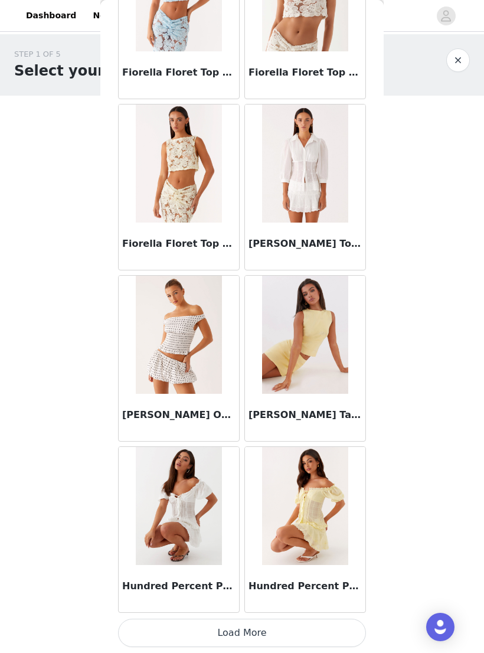
scroll to position [4577, 0]
click at [329, 630] on button "Load More" at bounding box center [242, 633] width 248 height 28
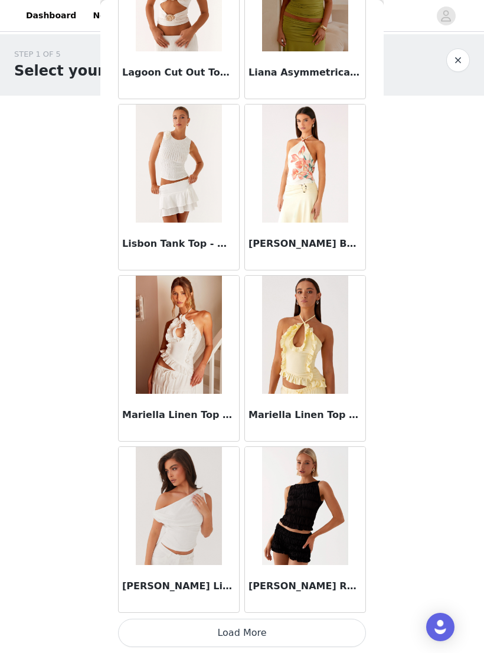
scroll to position [6289, 0]
click at [270, 628] on button "Load More" at bounding box center [242, 633] width 248 height 28
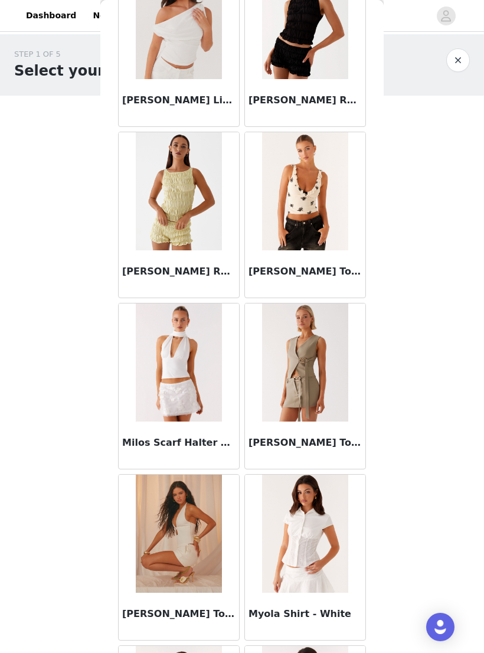
scroll to position [6776, 0]
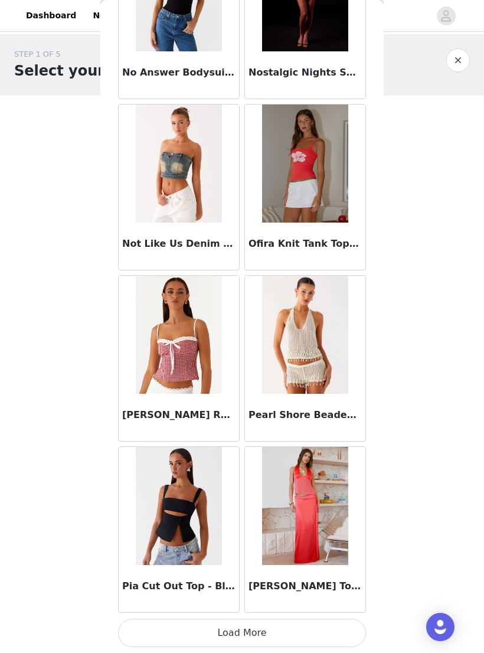
click at [324, 625] on button "Load More" at bounding box center [242, 633] width 248 height 28
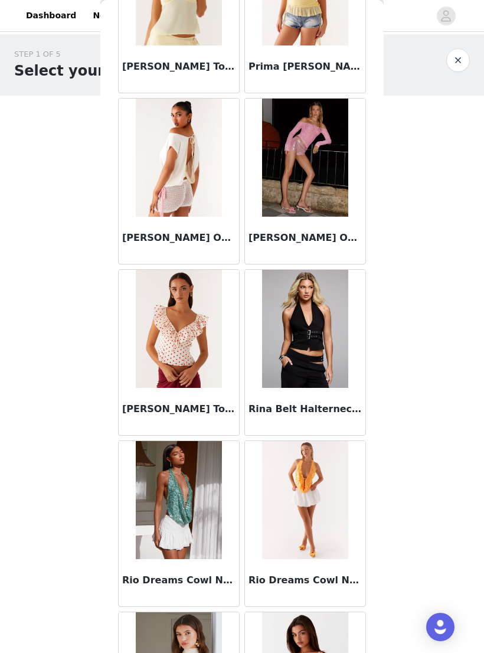
scroll to position [8697, 0]
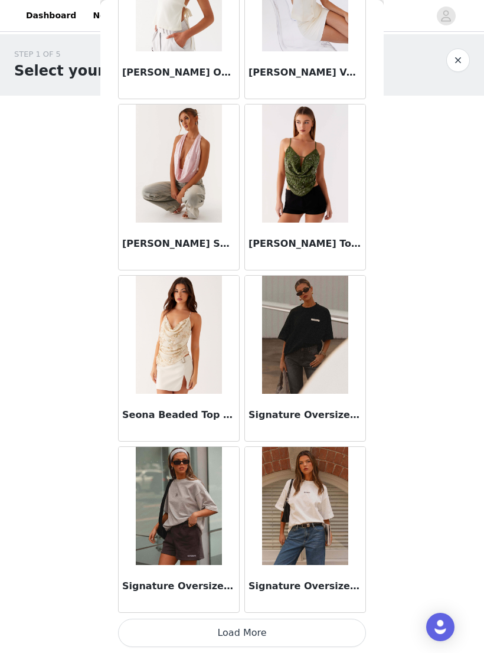
click at [308, 627] on button "Load More" at bounding box center [242, 633] width 248 height 28
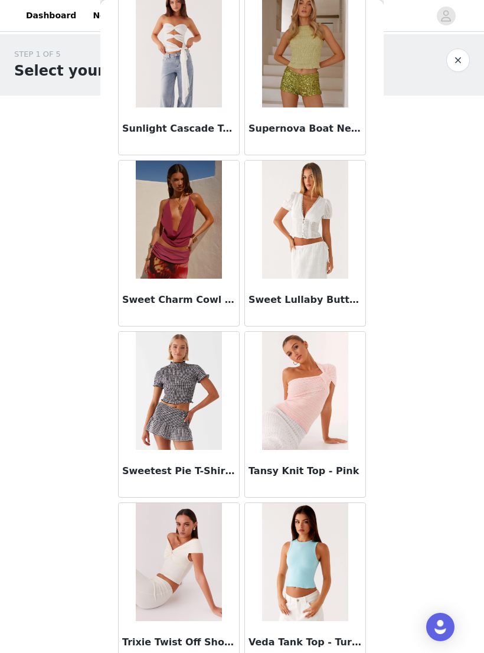
scroll to position [11027, 0]
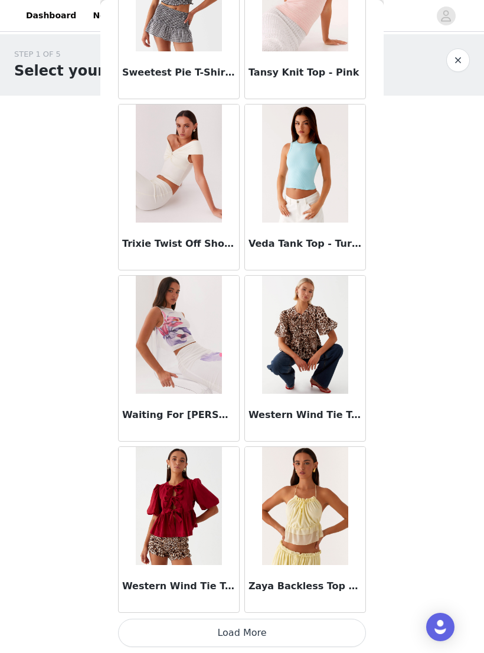
click at [334, 623] on button "Load More" at bounding box center [242, 633] width 248 height 28
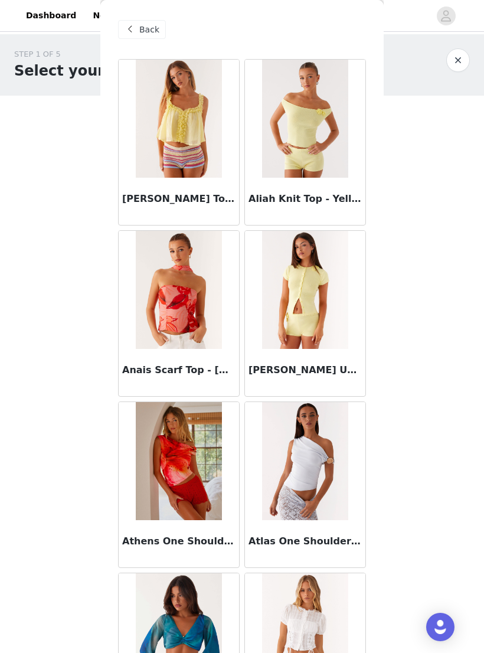
scroll to position [0, 0]
click at [139, 29] on div "Back" at bounding box center [142, 29] width 48 height 19
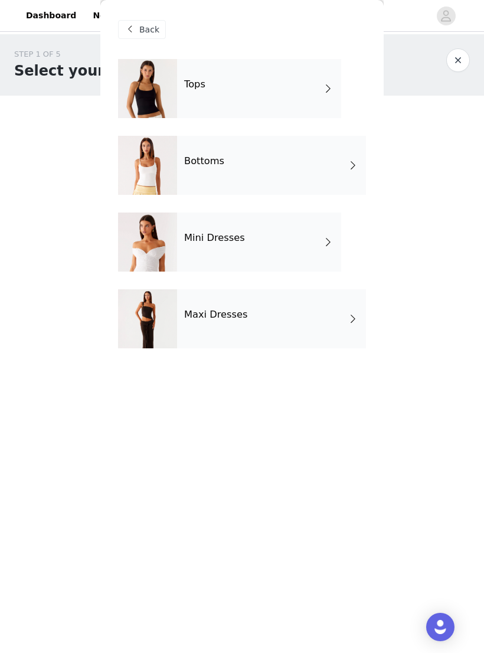
click at [180, 162] on div "Bottoms" at bounding box center [271, 165] width 189 height 59
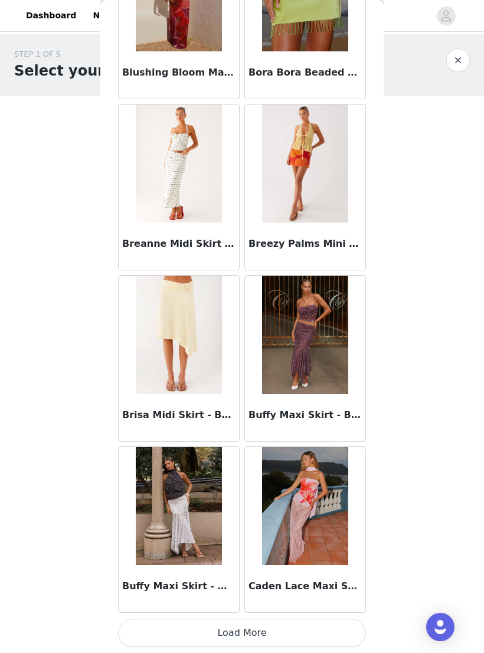
click at [326, 635] on button "Load More" at bounding box center [242, 633] width 248 height 28
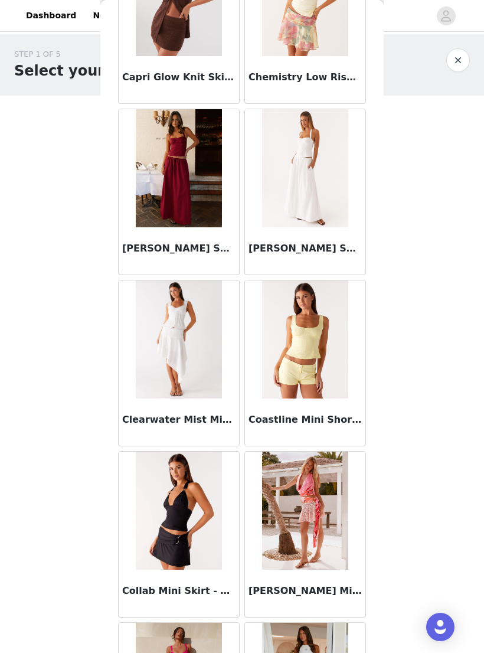
scroll to position [2005, 0]
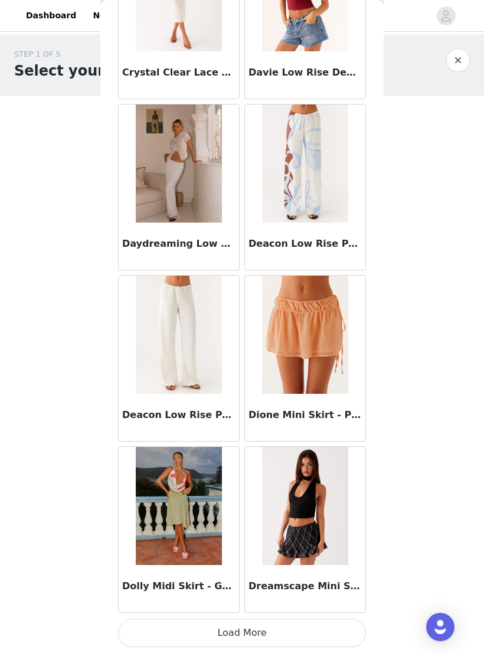
click at [338, 630] on button "Load More" at bounding box center [242, 633] width 248 height 28
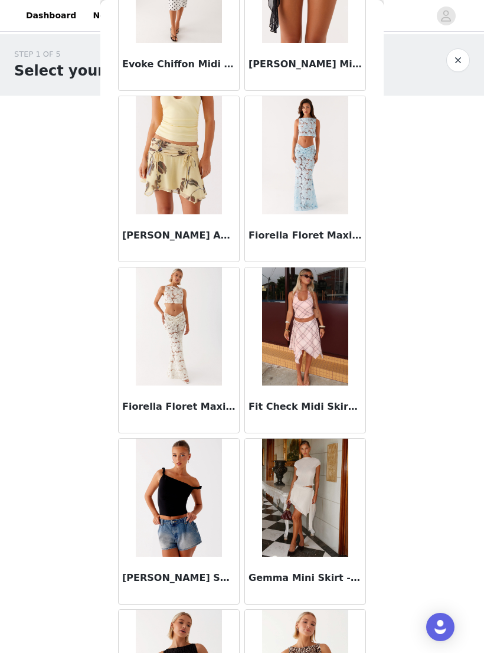
scroll to position [3970, 0]
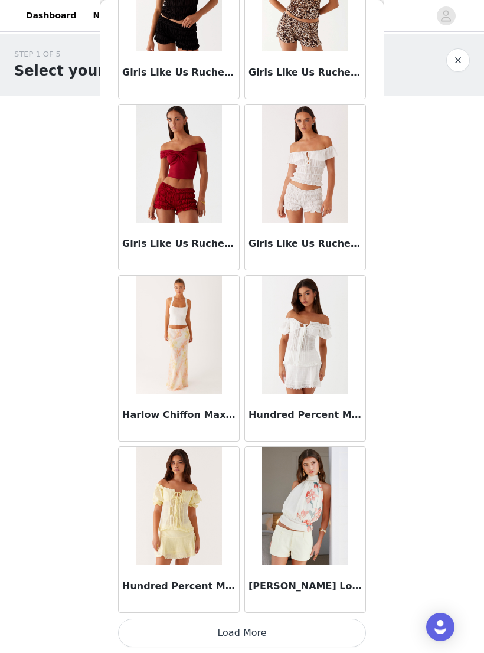
click at [338, 628] on button "Load More" at bounding box center [242, 633] width 248 height 28
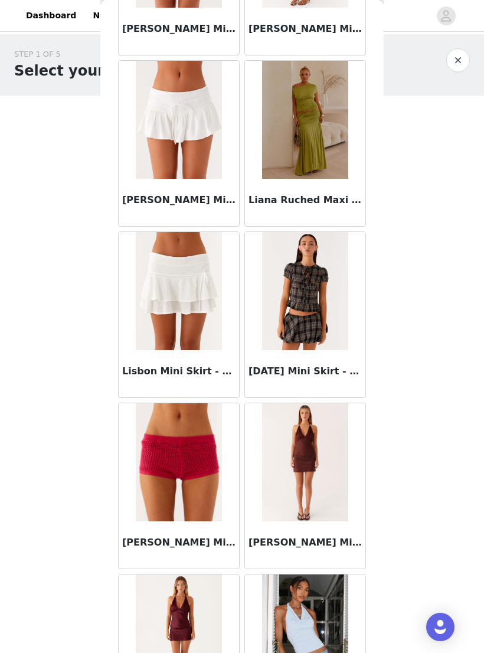
scroll to position [5992, 0]
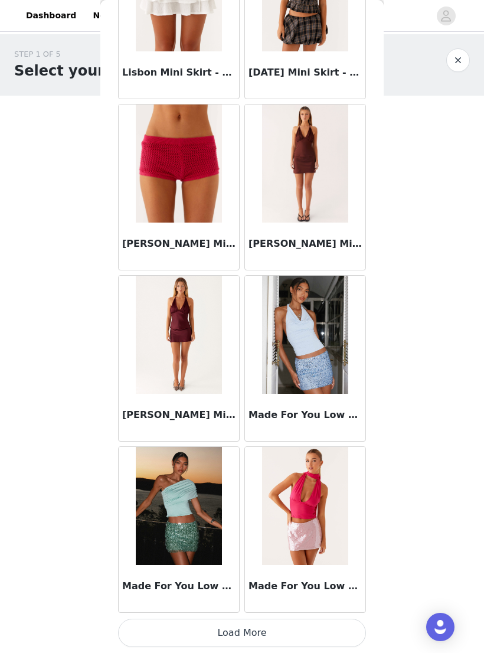
click at [315, 632] on button "Load More" at bounding box center [242, 633] width 248 height 28
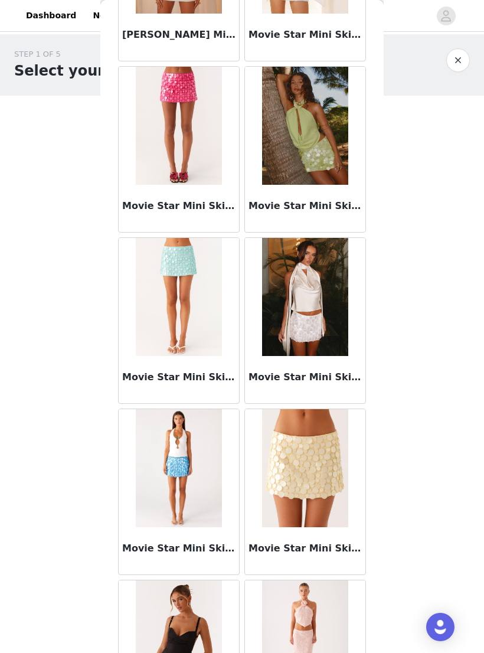
scroll to position [7526, 0]
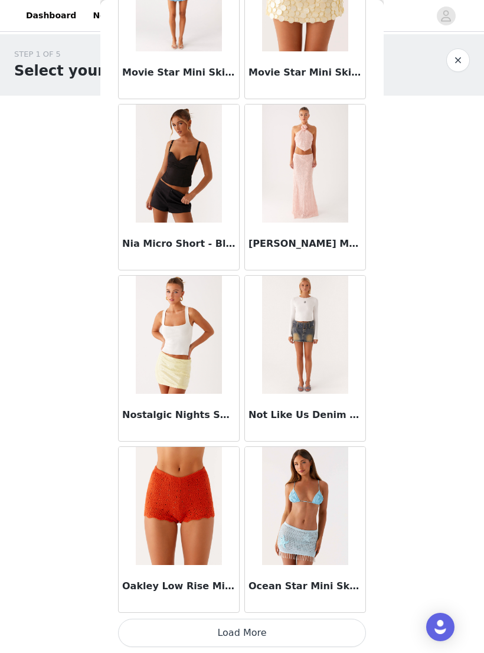
click at [323, 630] on button "Load More" at bounding box center [242, 633] width 248 height 28
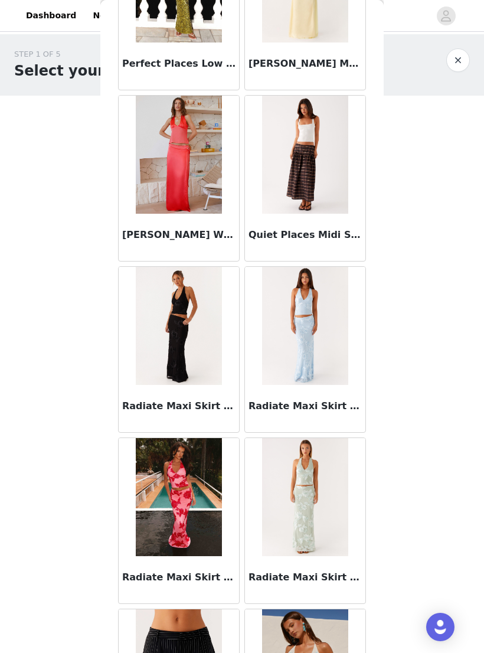
scroll to position [9038, 0]
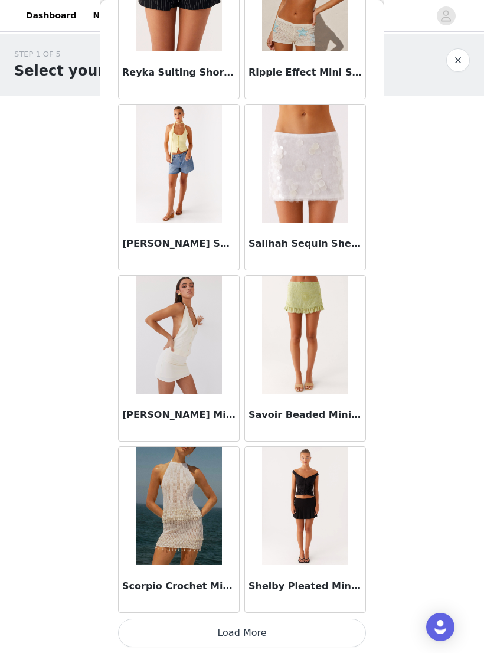
click at [344, 623] on button "Load More" at bounding box center [242, 633] width 248 height 28
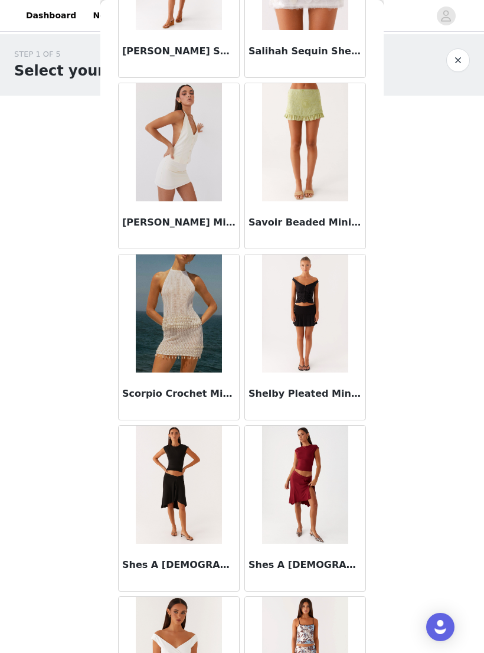
scroll to position [9980, 0]
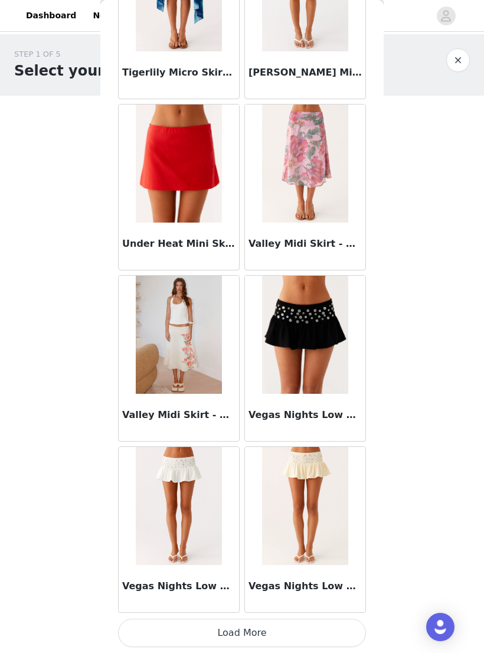
click at [331, 634] on button "Load More" at bounding box center [242, 633] width 248 height 28
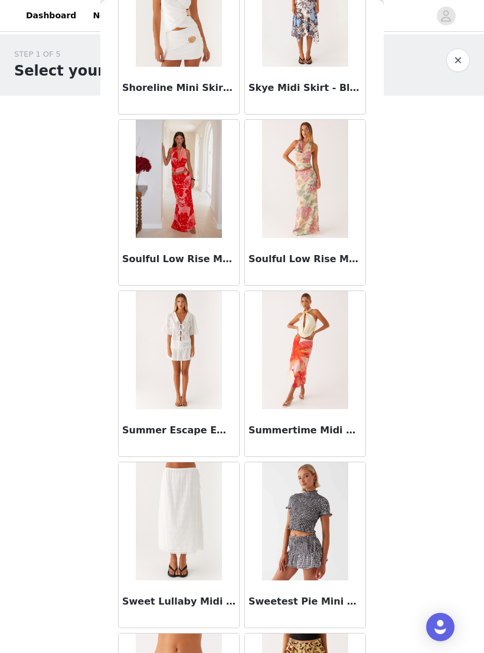
scroll to position [10282, 0]
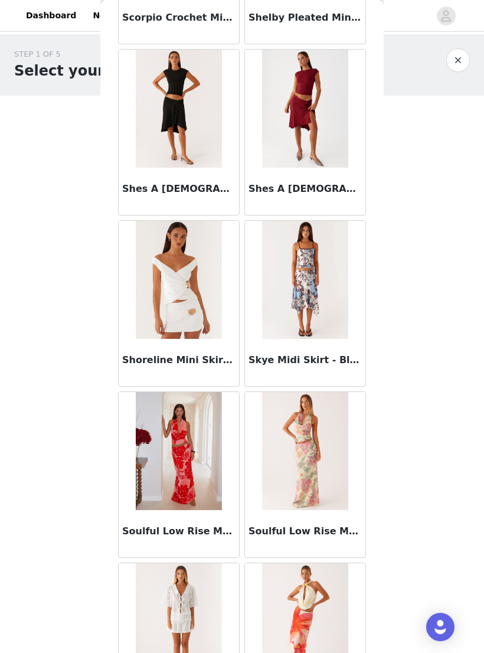
click at [456, 57] on button "button" at bounding box center [458, 60] width 24 height 24
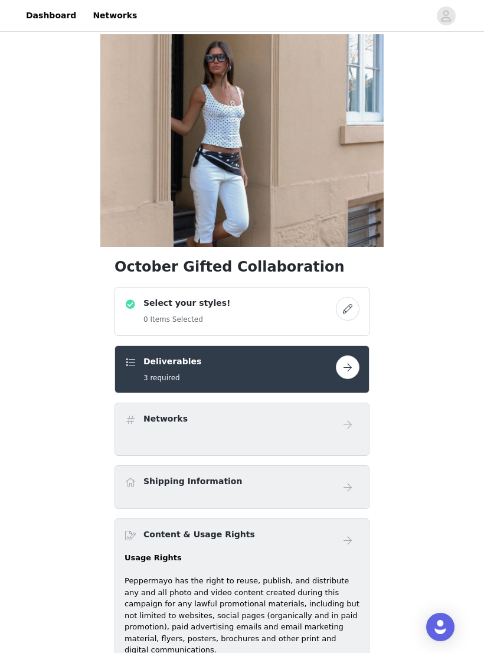
click at [323, 305] on div "Select your styles! 0 Items Selected" at bounding box center [230, 311] width 211 height 29
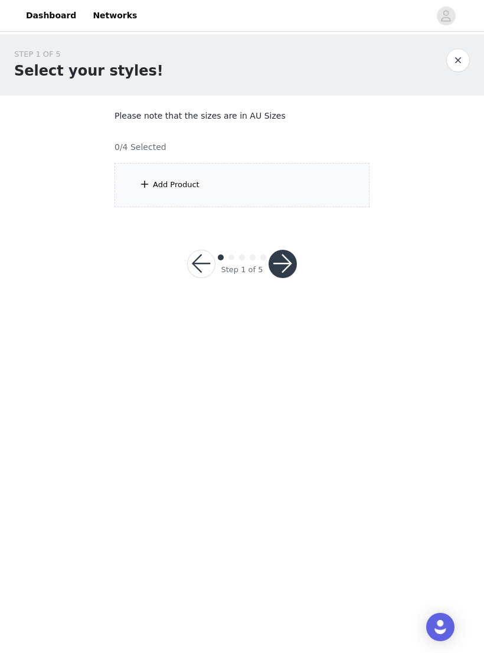
click at [322, 184] on div "Add Product" at bounding box center [242, 185] width 255 height 44
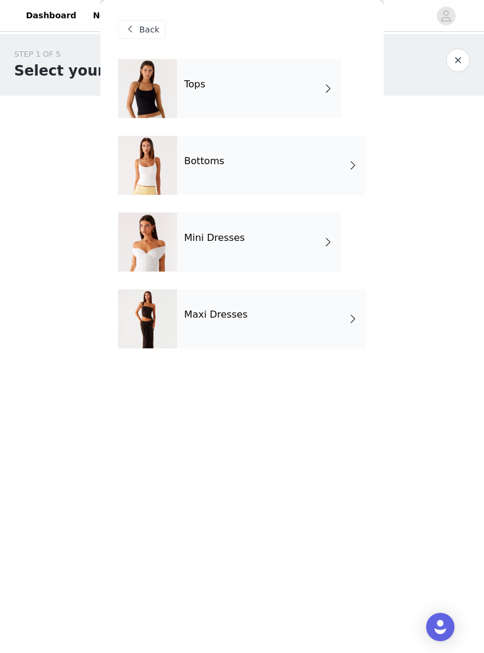
click at [299, 319] on div "Maxi Dresses" at bounding box center [271, 318] width 189 height 59
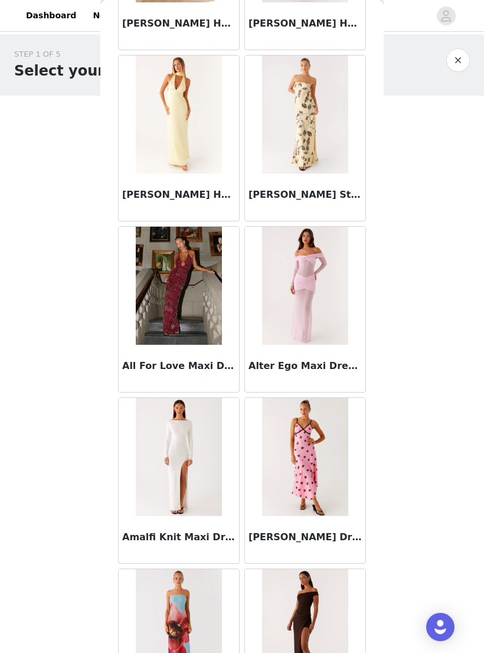
scroll to position [875, 0]
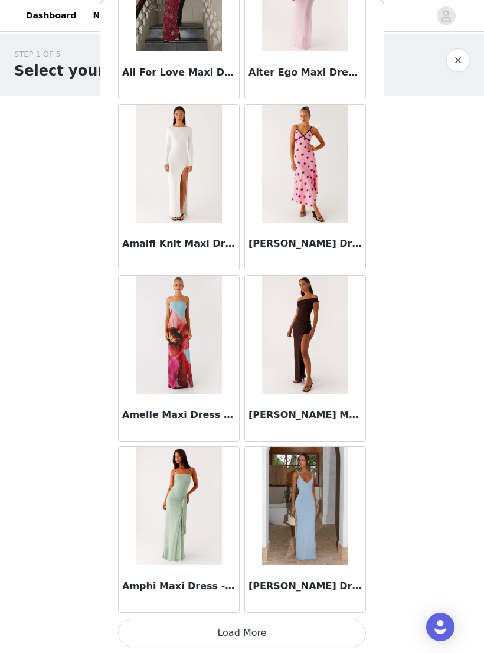
click at [311, 623] on button "Load More" at bounding box center [242, 633] width 248 height 28
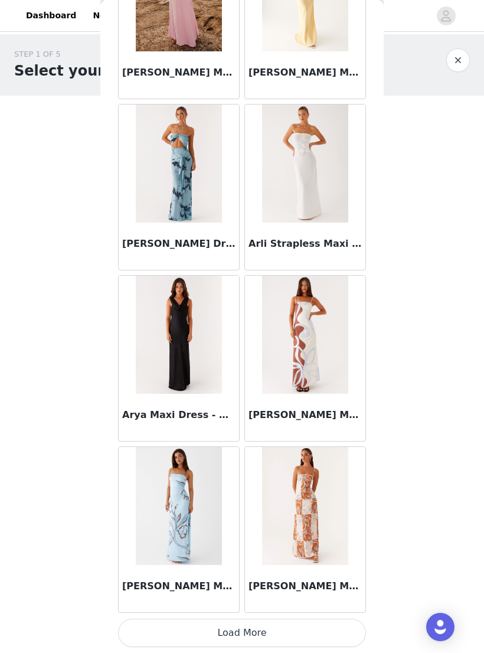
scroll to position [2865, 0]
click at [322, 632] on button "Load More" at bounding box center [242, 633] width 248 height 28
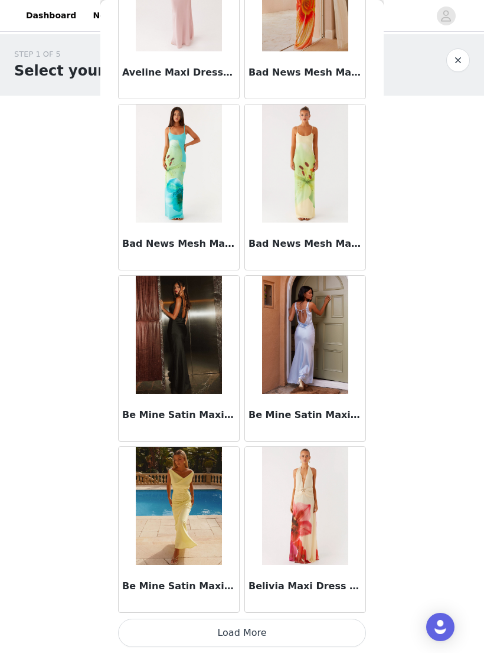
click at [336, 620] on button "Load More" at bounding box center [242, 633] width 248 height 28
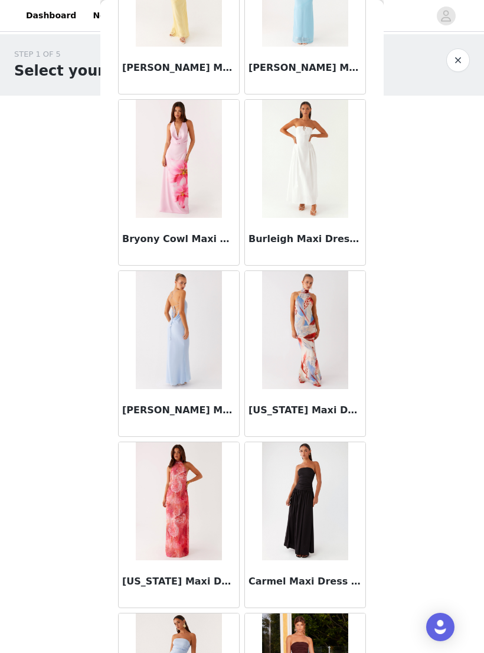
scroll to position [5952, 0]
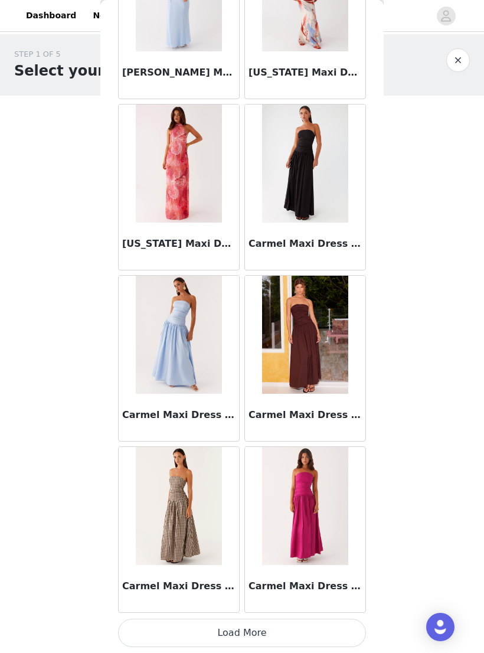
click at [314, 632] on button "Load More" at bounding box center [242, 633] width 248 height 28
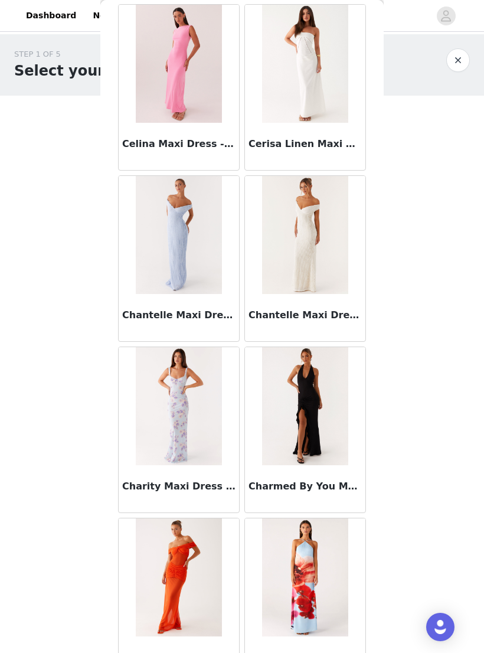
scroll to position [7762, 0]
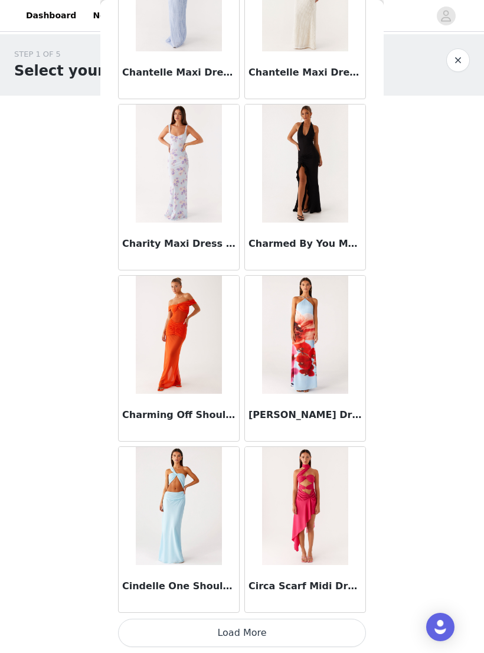
click at [331, 627] on button "Load More" at bounding box center [242, 633] width 248 height 28
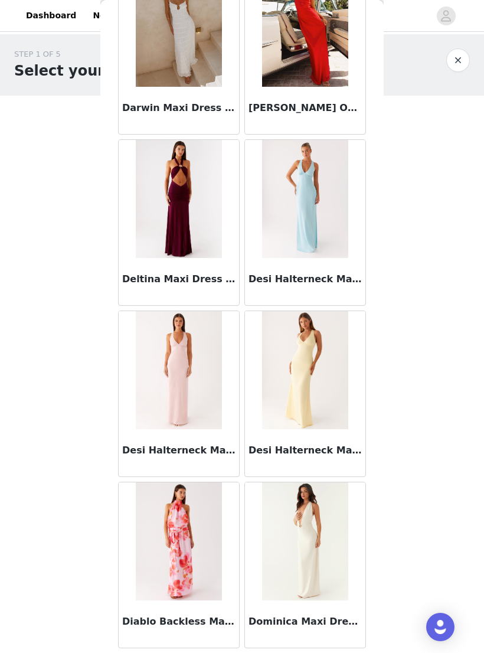
scroll to position [9508, 0]
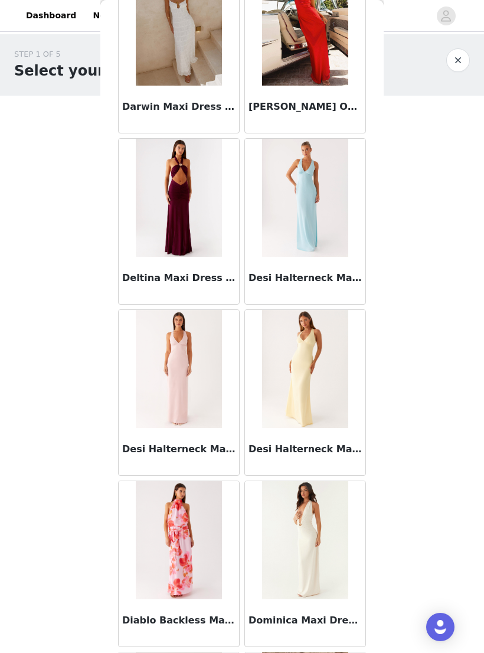
click at [157, 190] on img at bounding box center [179, 198] width 86 height 118
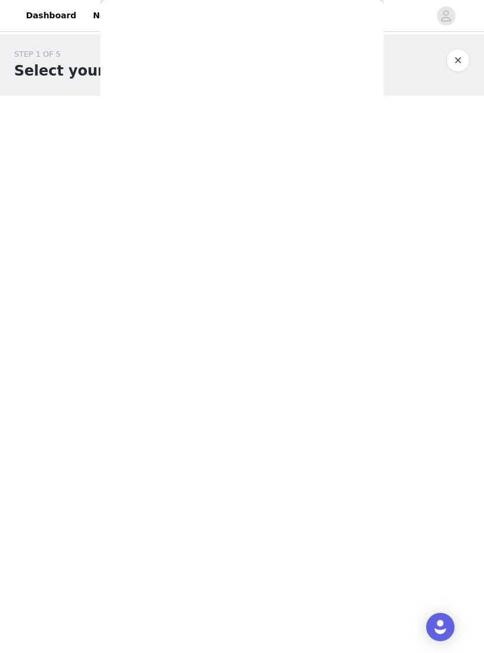
scroll to position [0, 0]
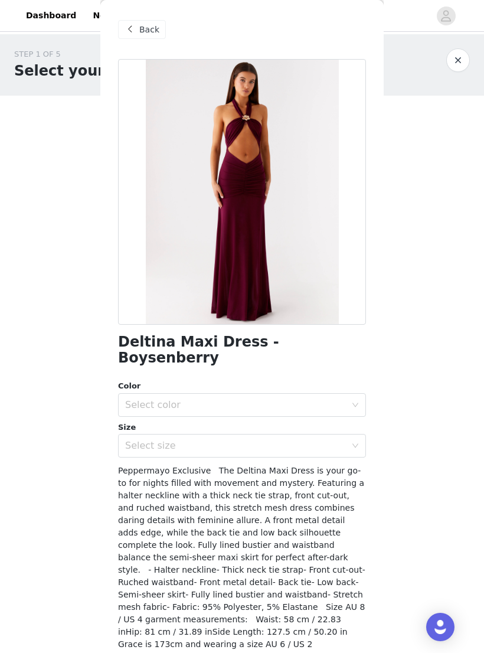
click at [177, 399] on div "Select color" at bounding box center [235, 405] width 221 height 12
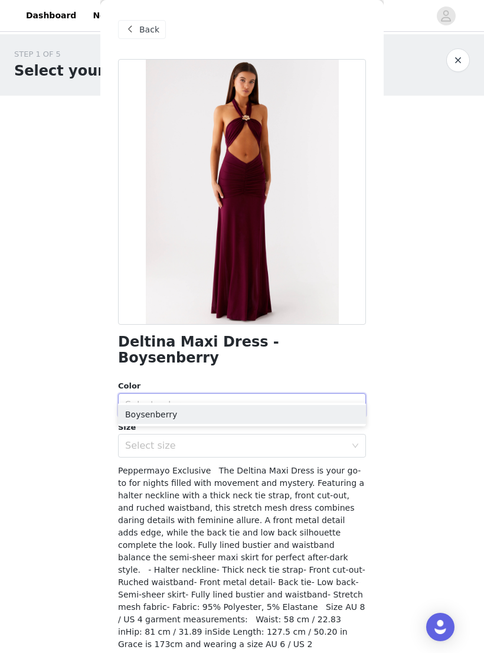
click at [236, 421] on li "Boysenberry" at bounding box center [242, 414] width 248 height 19
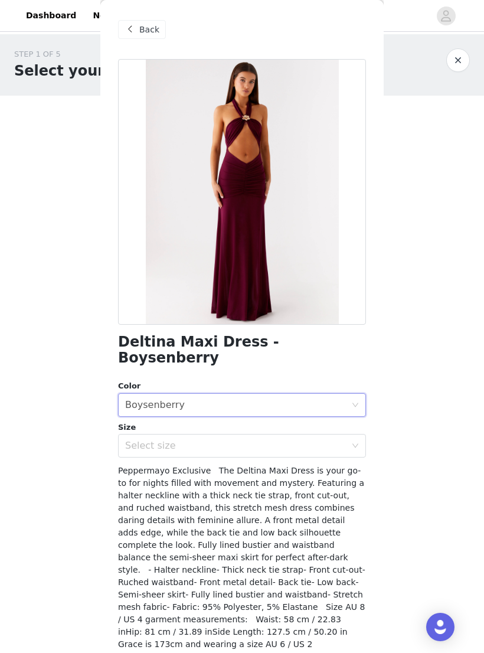
click at [242, 440] on div "Select size" at bounding box center [235, 446] width 221 height 12
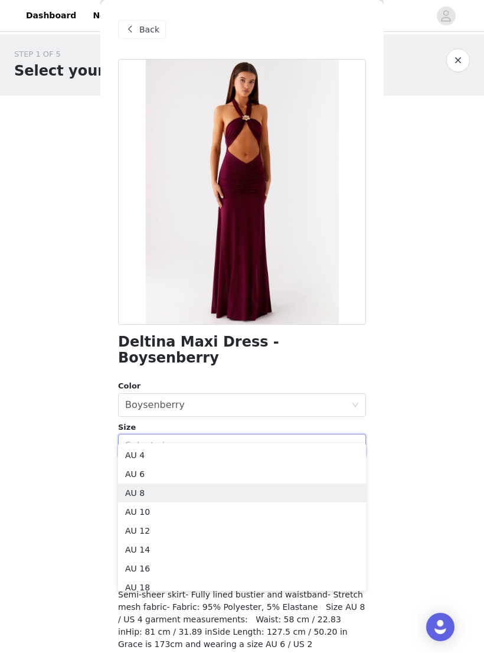
click at [200, 495] on li "AU 8" at bounding box center [242, 492] width 248 height 19
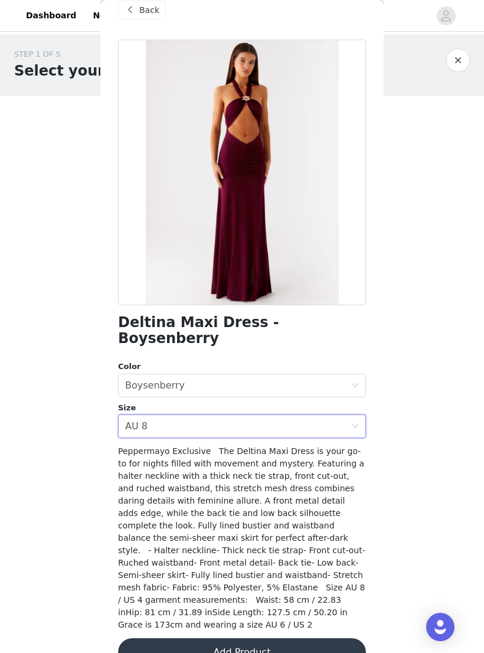
scroll to position [18, 0]
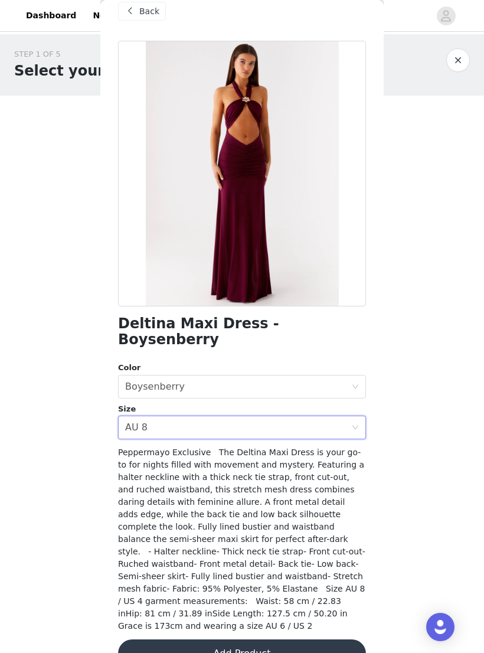
click at [273, 639] on button "Add Product" at bounding box center [242, 653] width 248 height 28
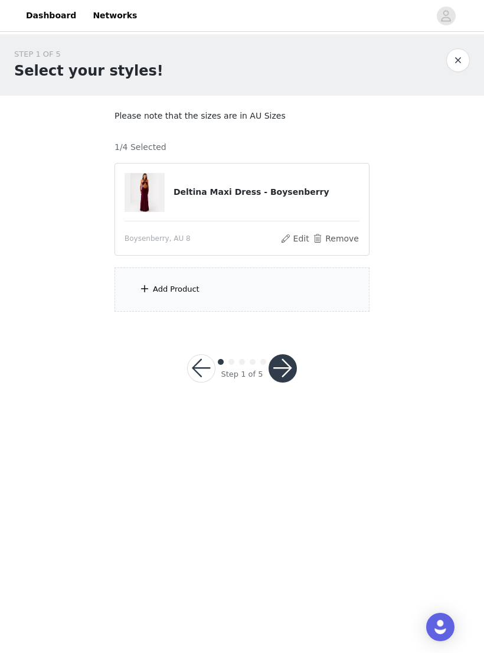
click at [214, 289] on div "Add Product" at bounding box center [242, 289] width 255 height 44
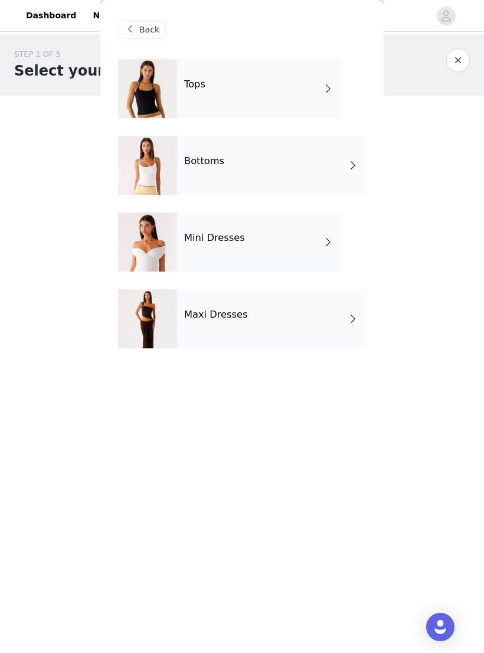
click at [208, 318] on h4 "Maxi Dresses" at bounding box center [216, 314] width 64 height 11
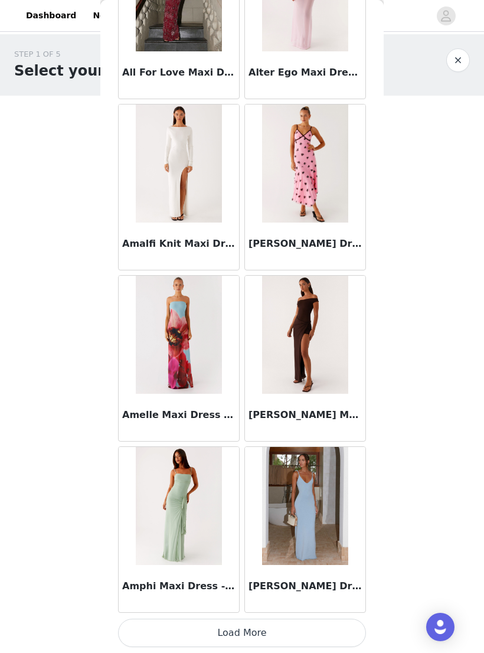
click at [313, 624] on button "Load More" at bounding box center [242, 633] width 248 height 28
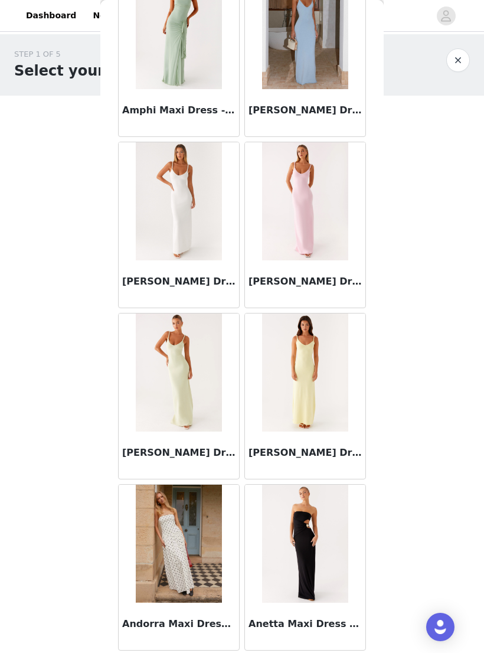
scroll to position [1650, 0]
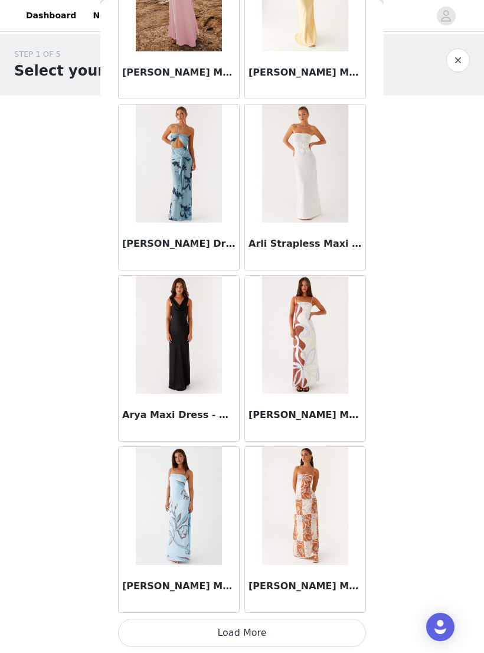
click at [303, 632] on button "Load More" at bounding box center [242, 633] width 248 height 28
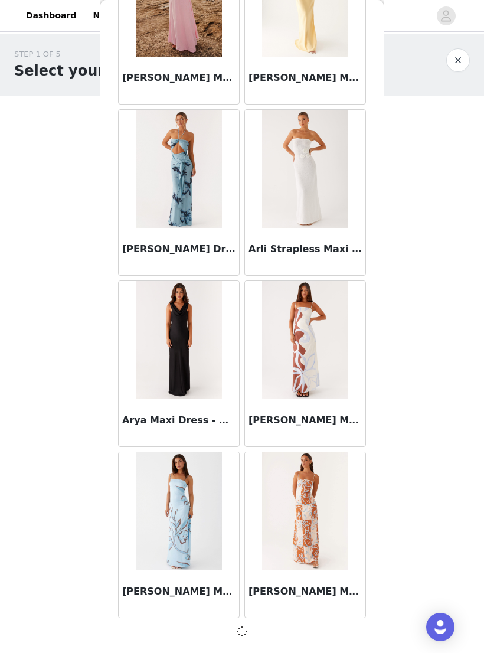
scroll to position [2860, 0]
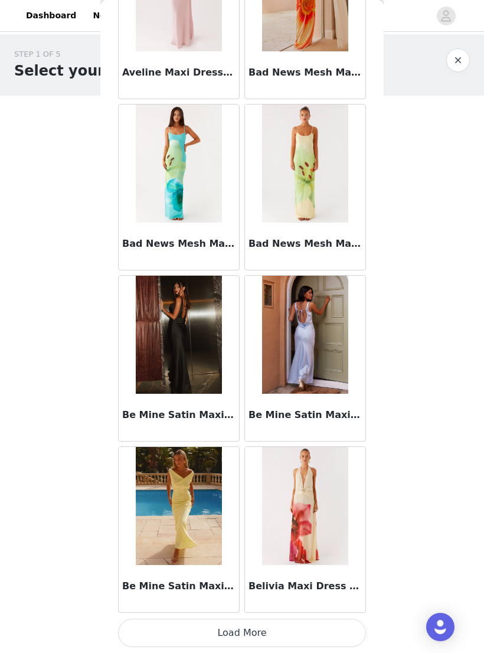
click at [312, 629] on button "Load More" at bounding box center [242, 633] width 248 height 28
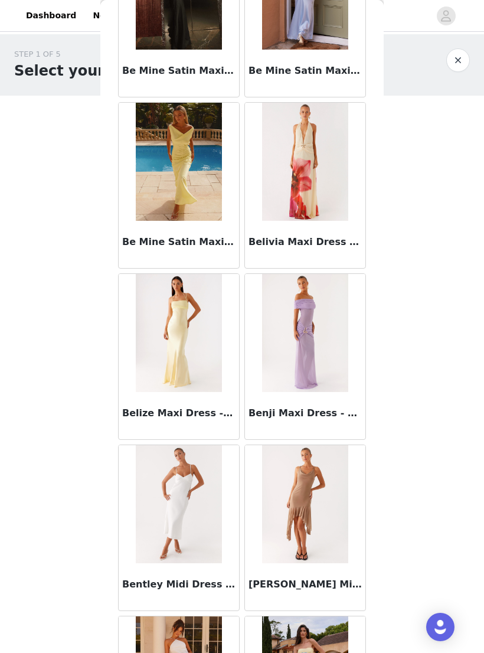
scroll to position [4922, 0]
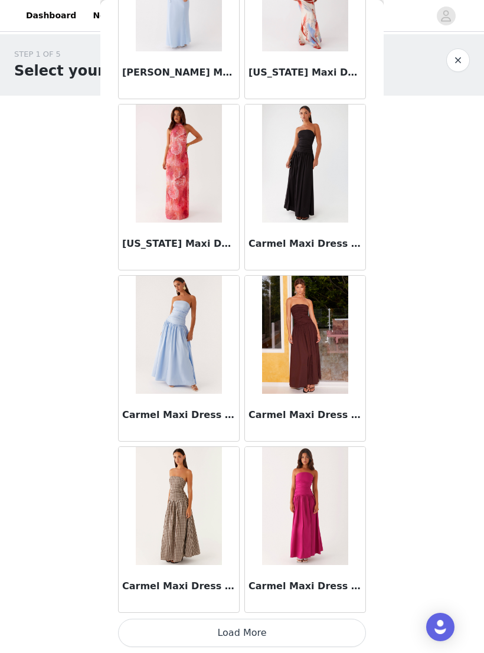
click at [329, 632] on button "Load More" at bounding box center [242, 633] width 248 height 28
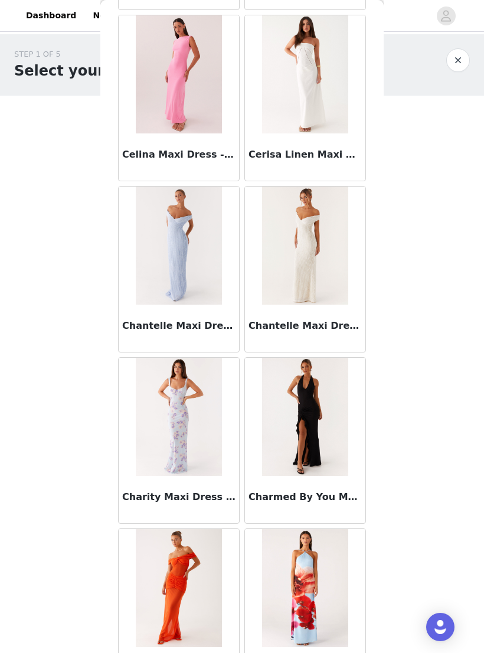
scroll to position [7749, 0]
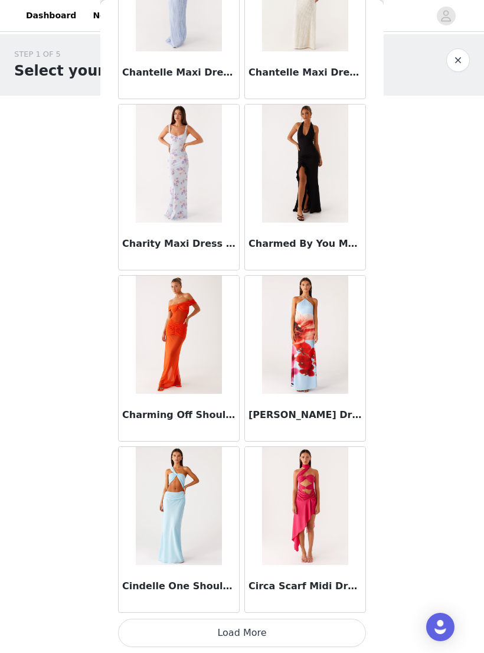
click at [285, 634] on button "Load More" at bounding box center [242, 633] width 248 height 28
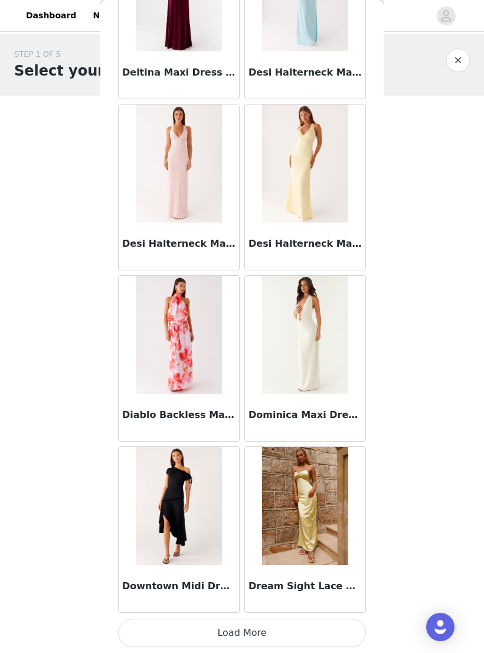
scroll to position [9713, 0]
click at [296, 628] on button "Load More" at bounding box center [242, 633] width 248 height 28
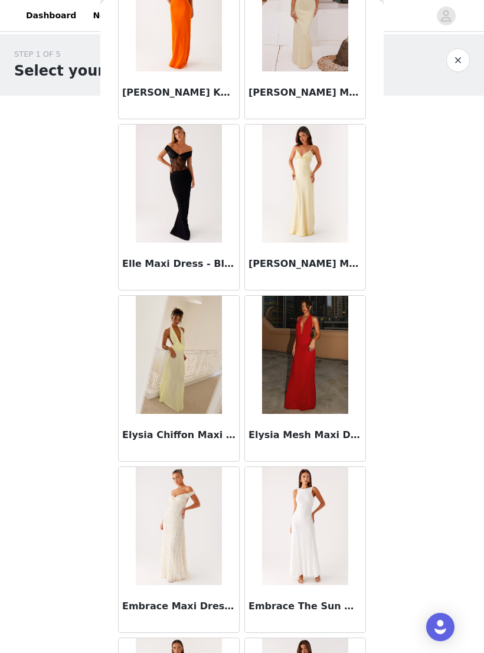
scroll to position [11247, 0]
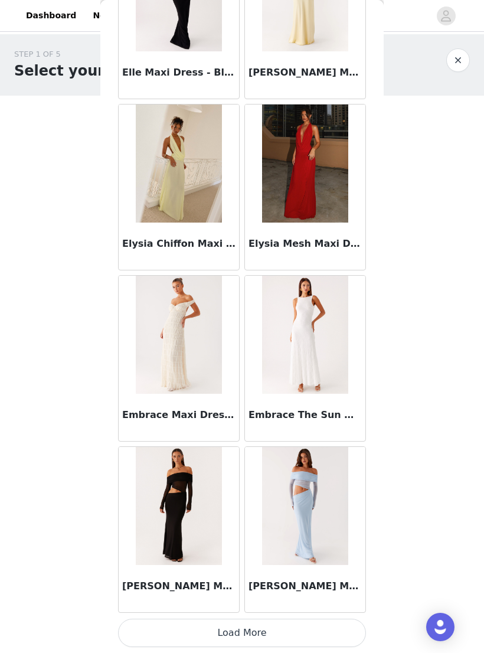
click at [326, 628] on button "Load More" at bounding box center [242, 633] width 248 height 28
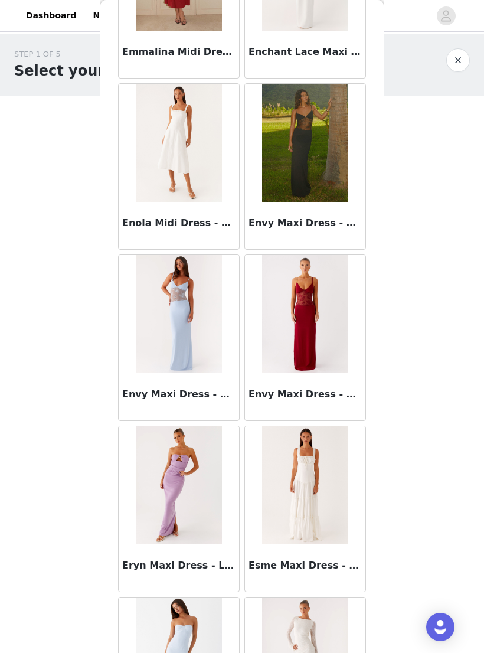
scroll to position [12303, 0]
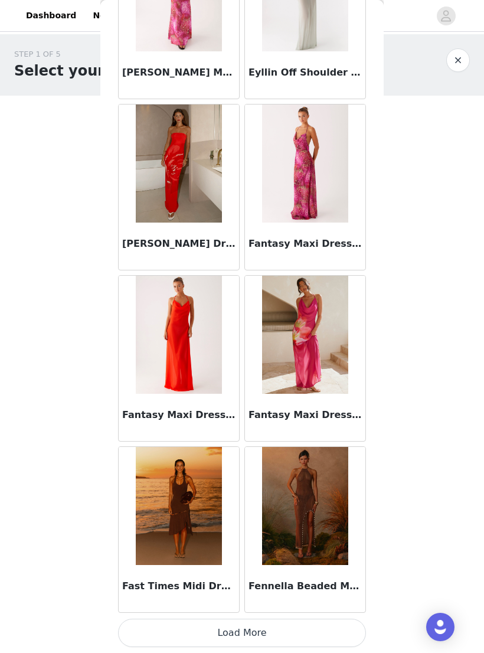
click at [316, 630] on button "Load More" at bounding box center [242, 633] width 248 height 28
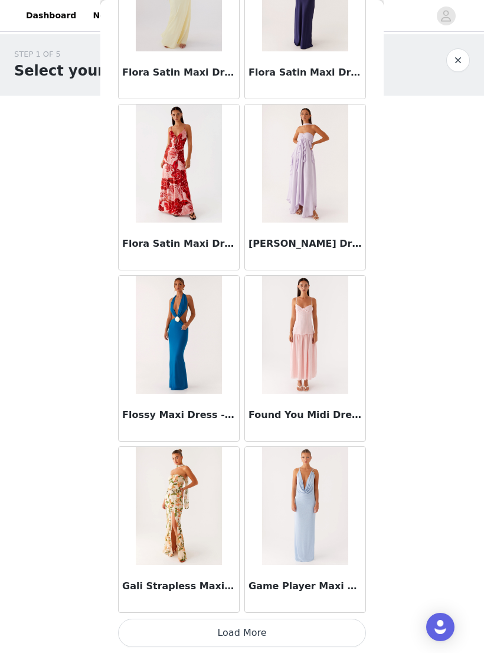
click at [325, 624] on button "Load More" at bounding box center [242, 633] width 248 height 28
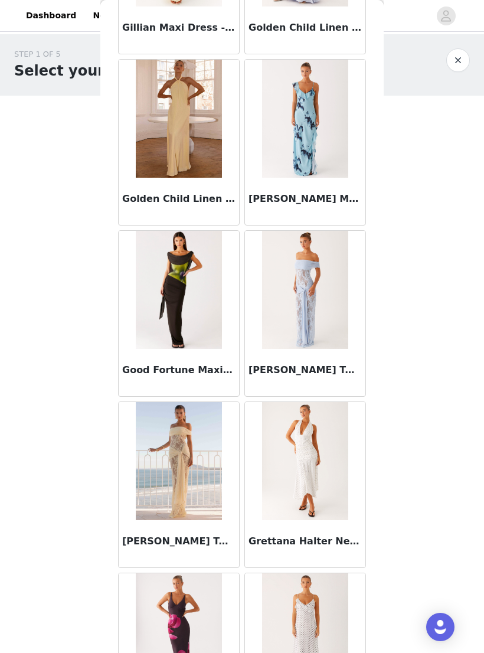
scroll to position [15751, 0]
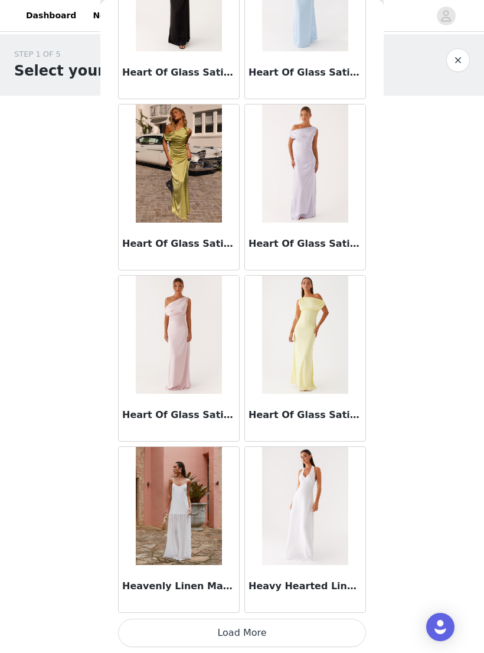
click at [316, 628] on button "Load More" at bounding box center [242, 633] width 248 height 28
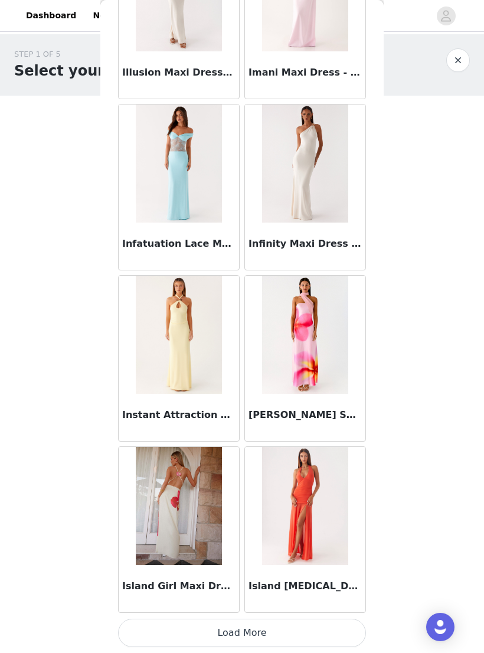
scroll to position [18273, 0]
click at [323, 625] on button "Load More" at bounding box center [242, 633] width 248 height 28
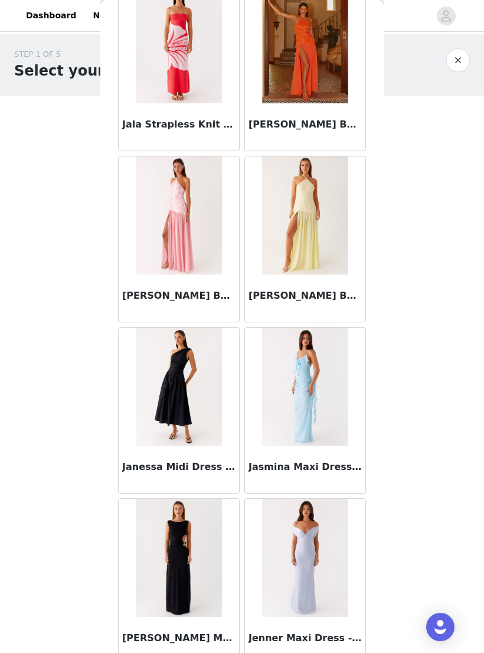
scroll to position [19420, 0]
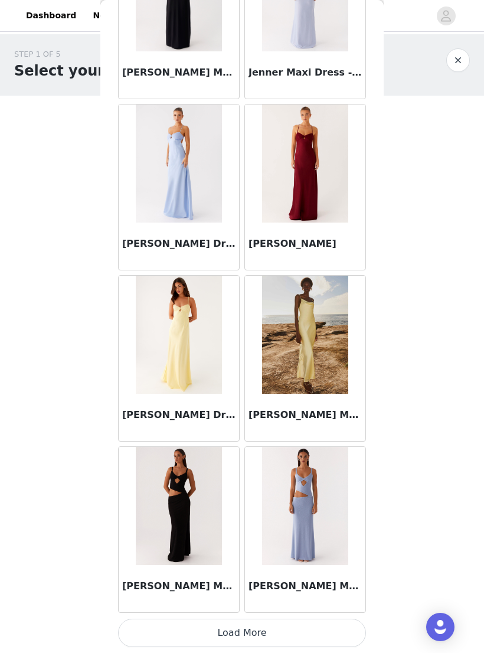
click at [321, 630] on button "Load More" at bounding box center [242, 633] width 248 height 28
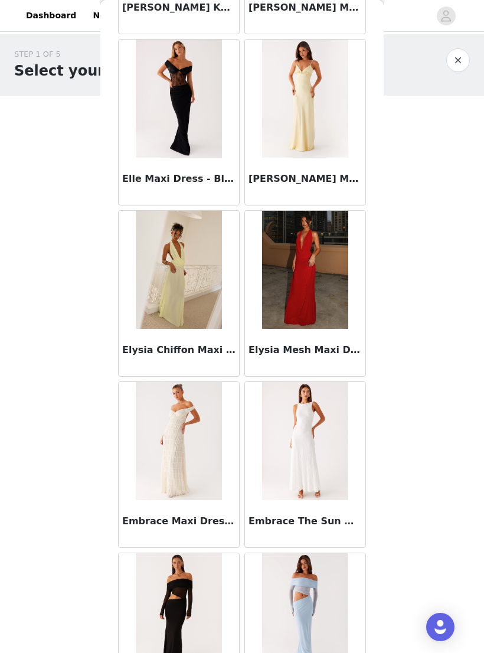
scroll to position [11314, 0]
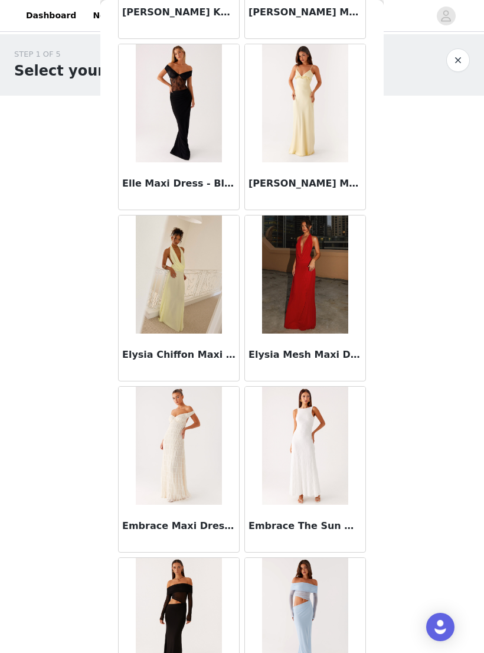
click at [277, 255] on img at bounding box center [305, 274] width 86 height 118
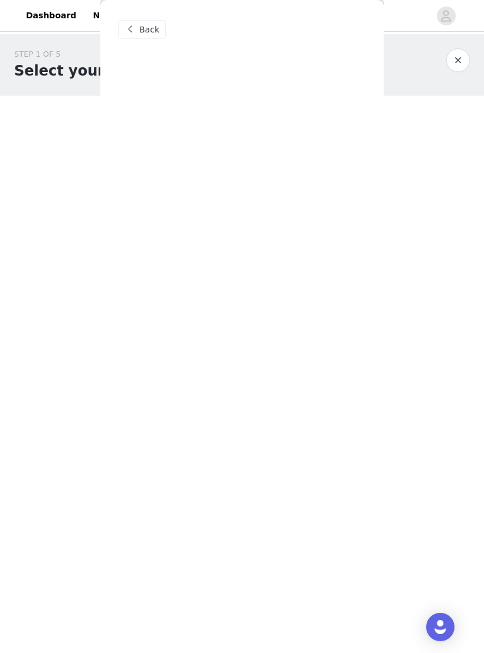
scroll to position [0, 0]
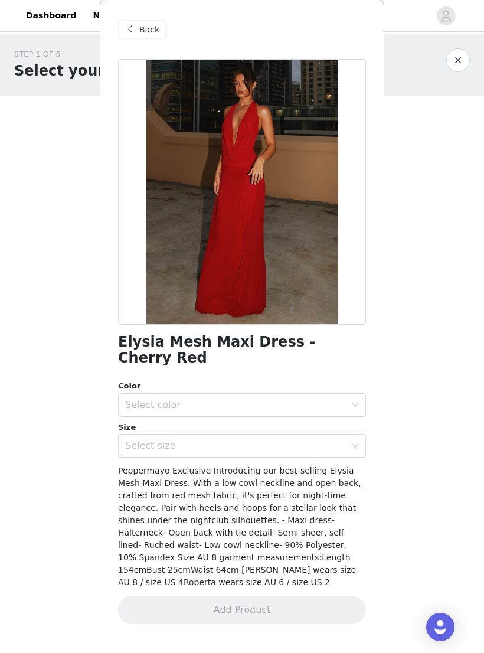
click at [342, 399] on div "Select color" at bounding box center [235, 405] width 221 height 12
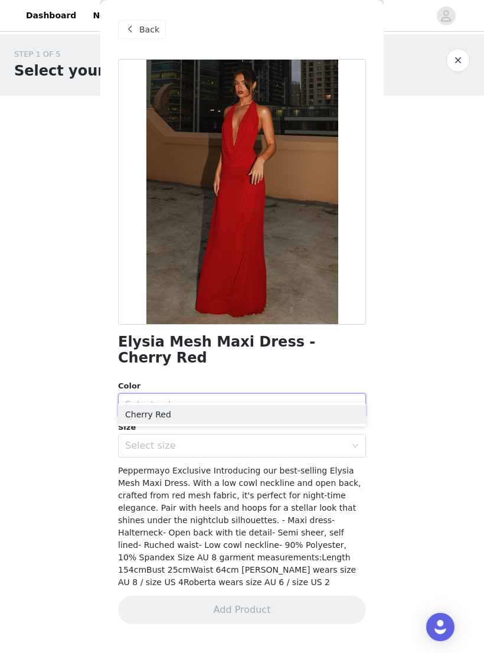
click at [318, 419] on li "Cherry Red" at bounding box center [242, 414] width 248 height 19
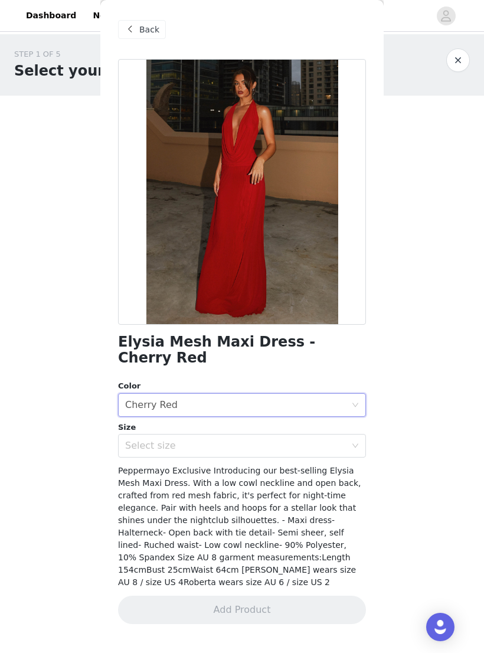
click at [321, 440] on div "Select size" at bounding box center [235, 446] width 221 height 12
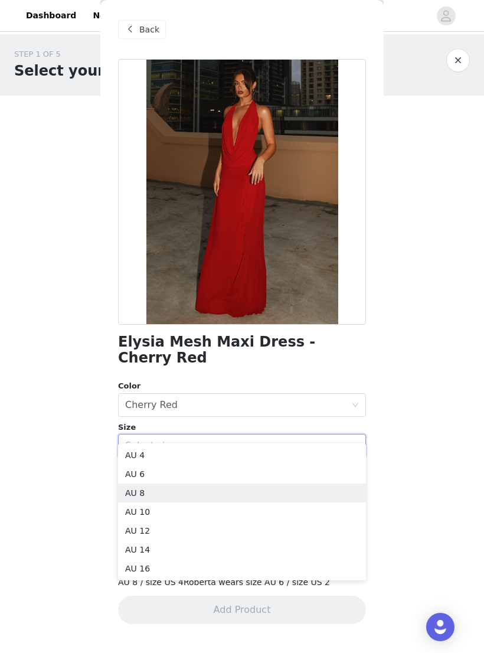
click at [282, 494] on li "AU 8" at bounding box center [242, 492] width 248 height 19
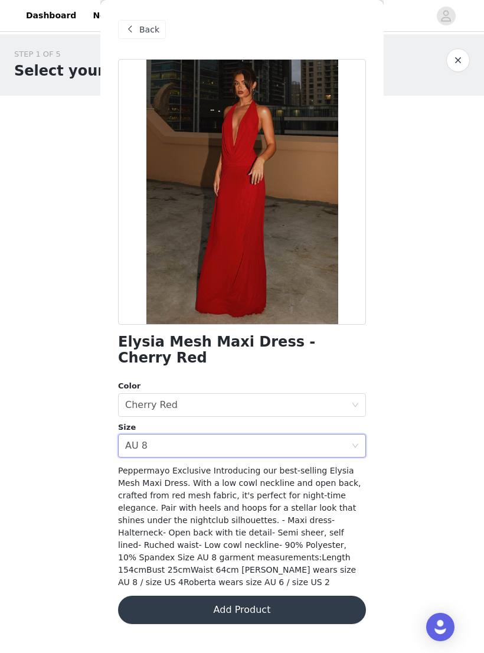
click at [299, 596] on button "Add Product" at bounding box center [242, 610] width 248 height 28
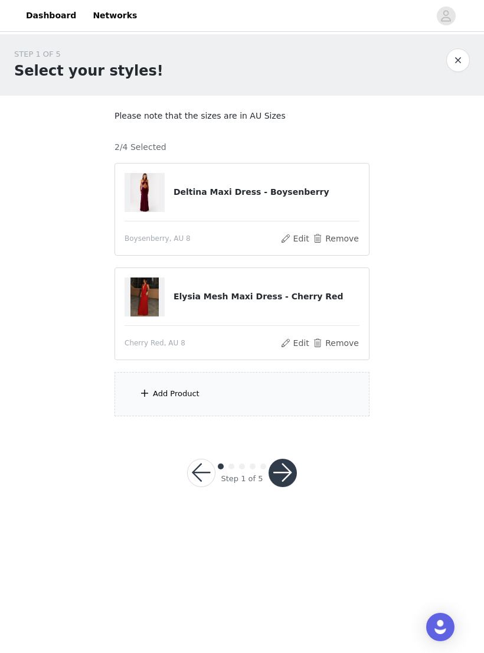
click at [296, 406] on div "Add Product" at bounding box center [242, 394] width 255 height 44
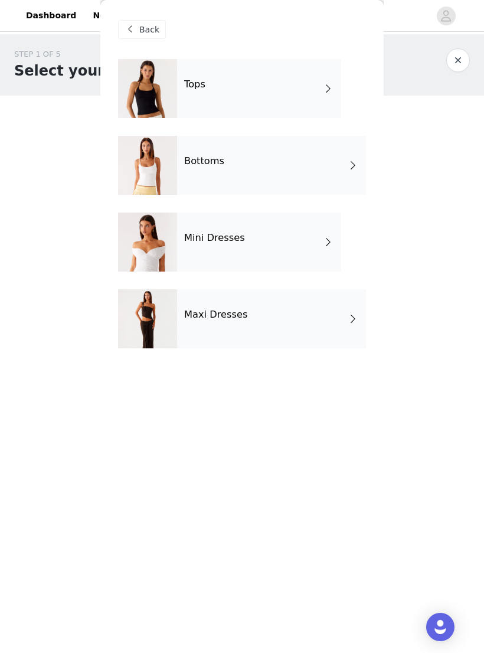
click at [273, 239] on div "Mini Dresses" at bounding box center [259, 242] width 164 height 59
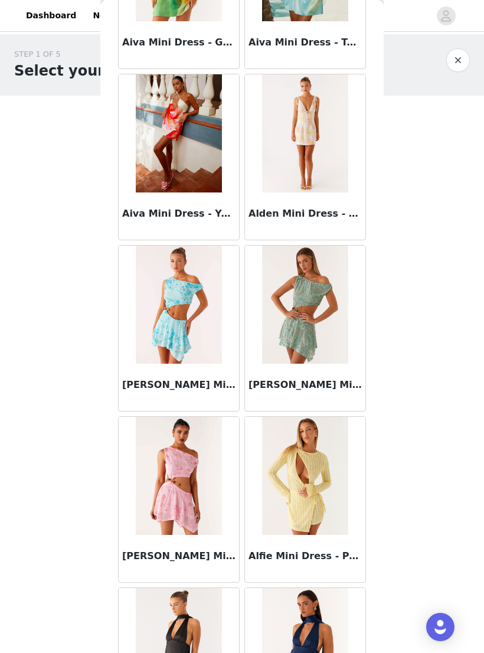
scroll to position [671, 0]
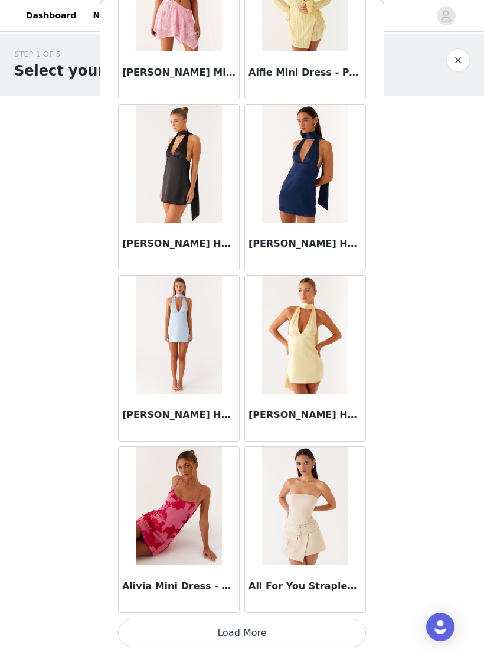
click at [314, 621] on button "Load More" at bounding box center [242, 633] width 248 height 28
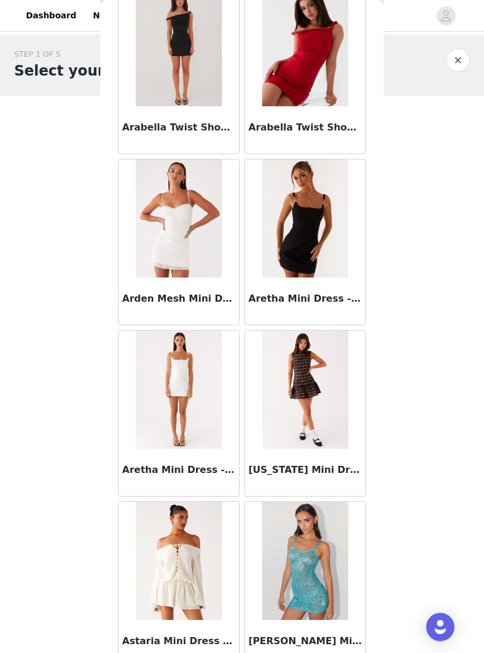
scroll to position [2643, 0]
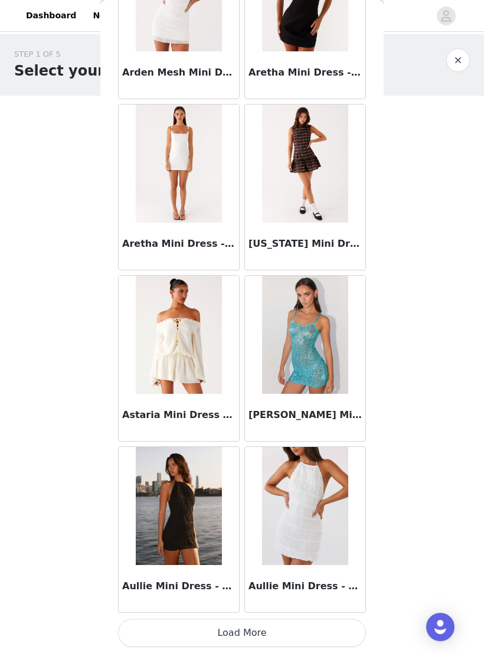
click at [330, 629] on button "Load More" at bounding box center [242, 633] width 248 height 28
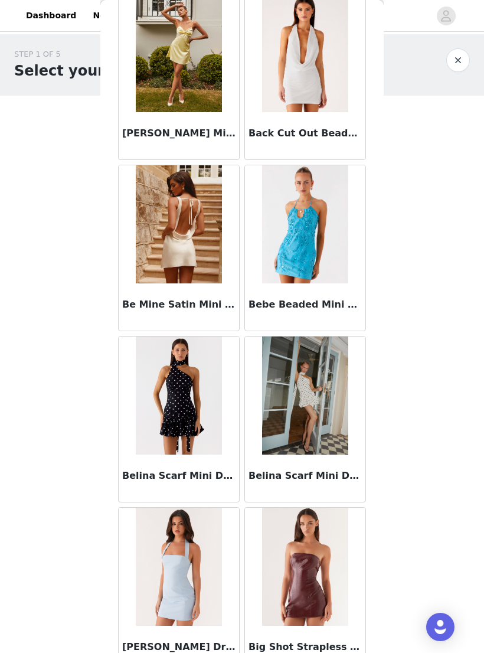
scroll to position [4006, 0]
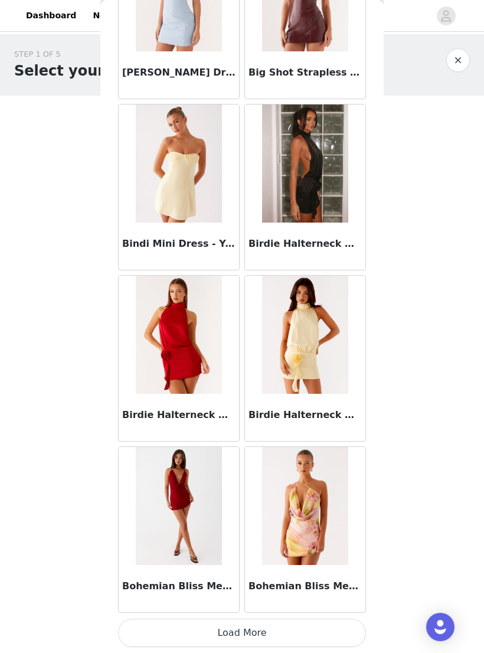
click at [321, 629] on button "Load More" at bounding box center [242, 633] width 248 height 28
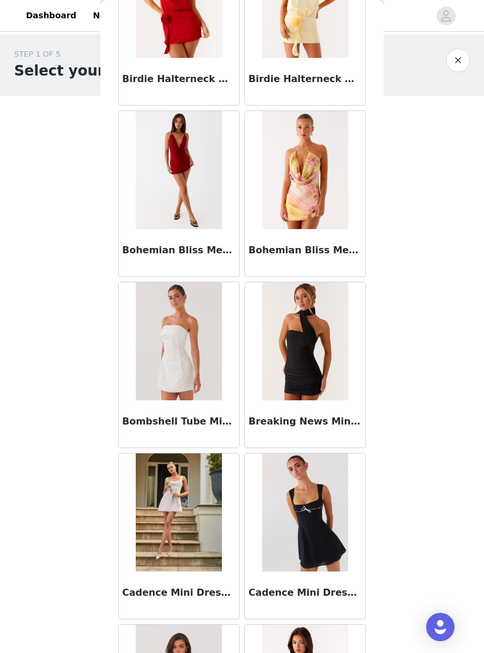
scroll to position [4914, 0]
click at [171, 184] on img at bounding box center [179, 169] width 86 height 118
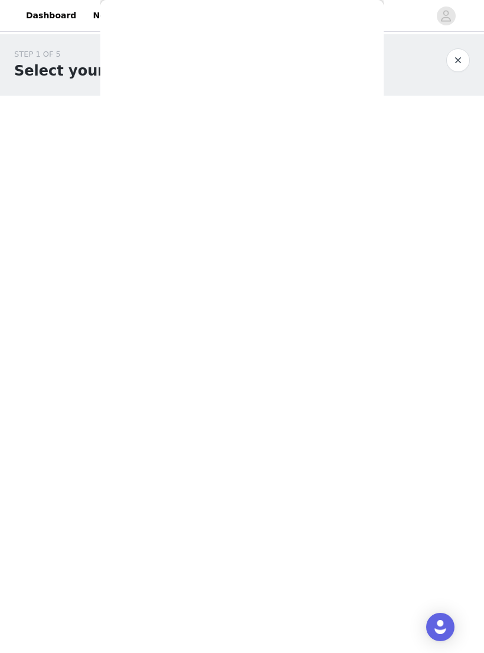
scroll to position [0, 0]
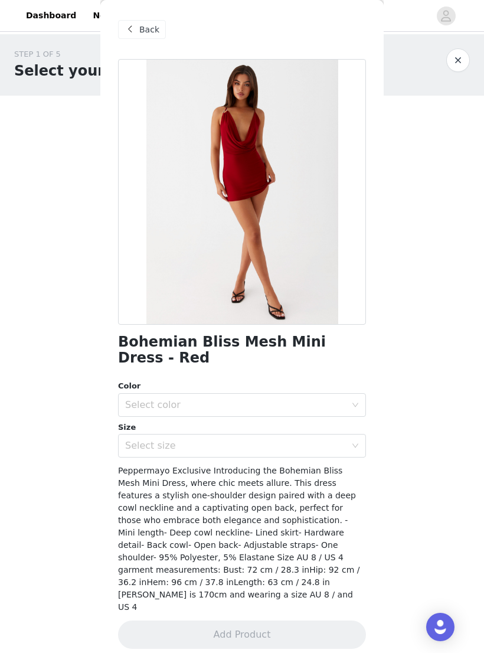
click at [145, 27] on span "Back" at bounding box center [149, 30] width 20 height 12
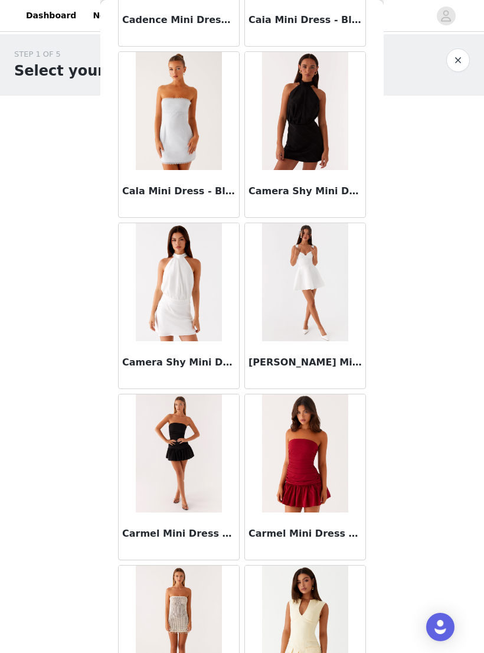
scroll to position [5658, 0]
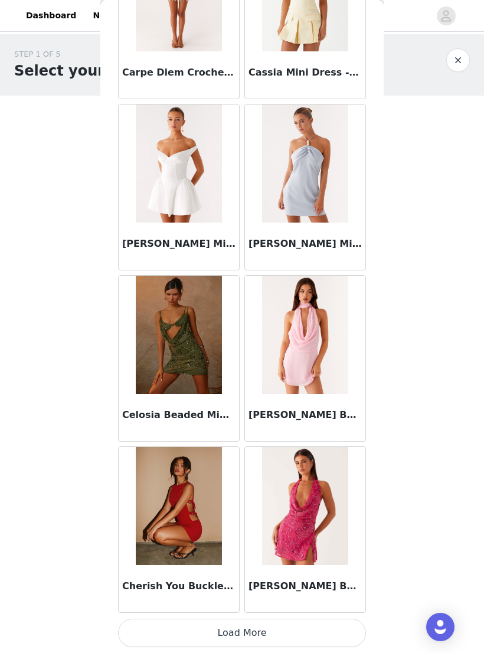
click at [322, 626] on button "Load More" at bounding box center [242, 633] width 248 height 28
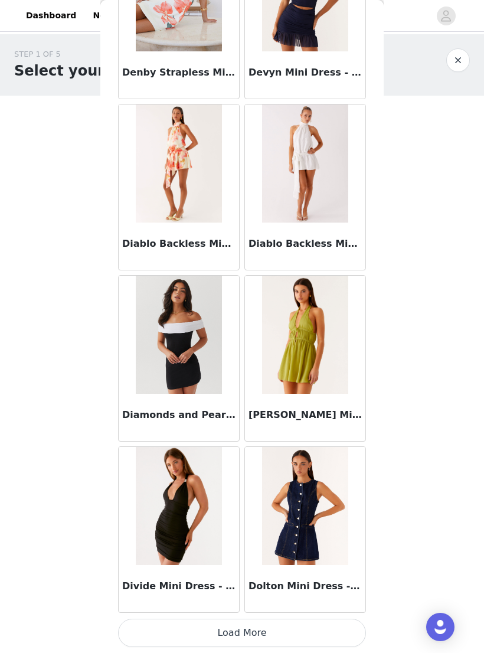
scroll to position [8001, 0]
click at [316, 629] on button "Load More" at bounding box center [242, 633] width 248 height 28
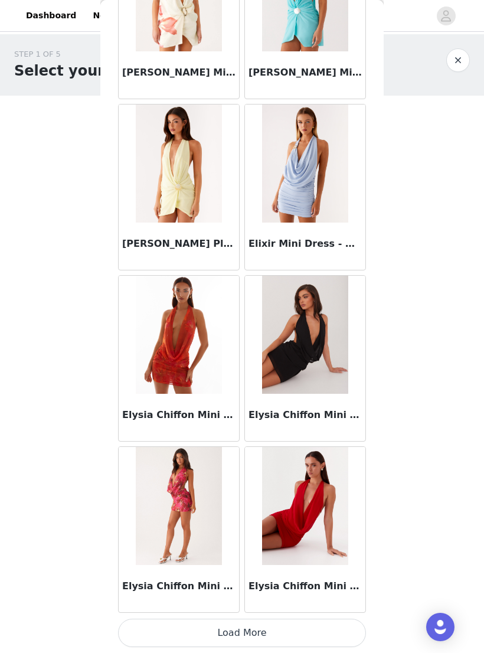
scroll to position [9713, 0]
click at [314, 391] on img at bounding box center [305, 335] width 86 height 118
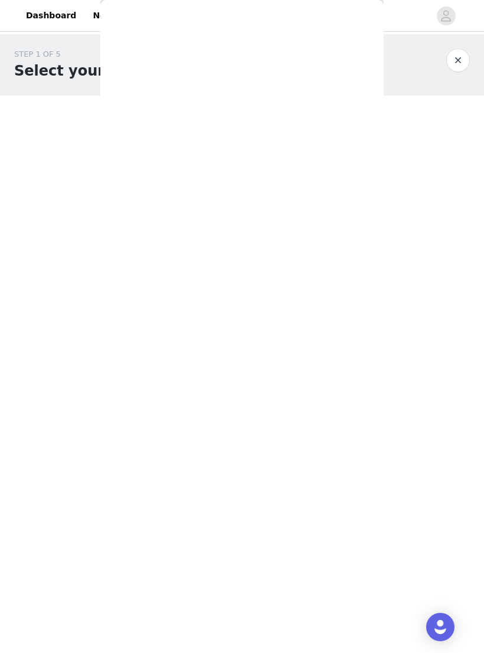
scroll to position [0, 0]
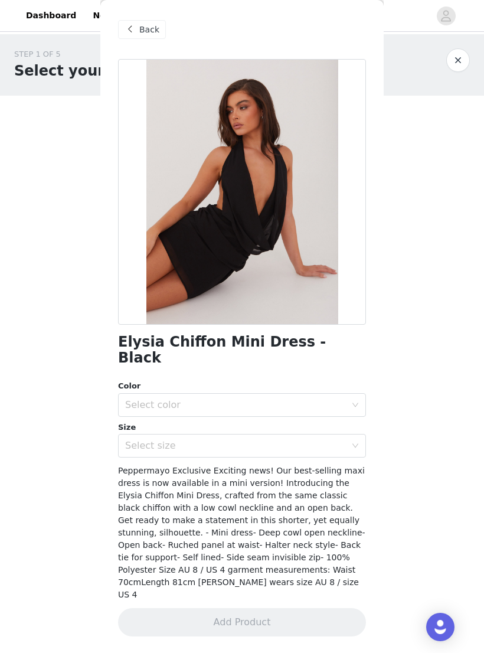
click at [348, 394] on div "Select color" at bounding box center [238, 405] width 226 height 22
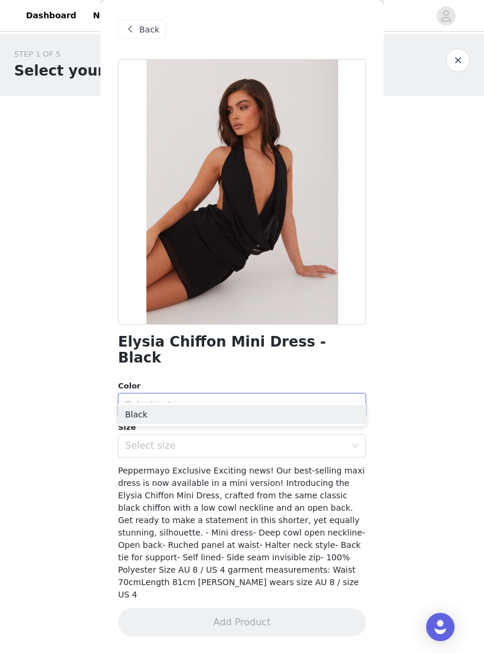
click at [315, 414] on li "Black" at bounding box center [242, 414] width 248 height 19
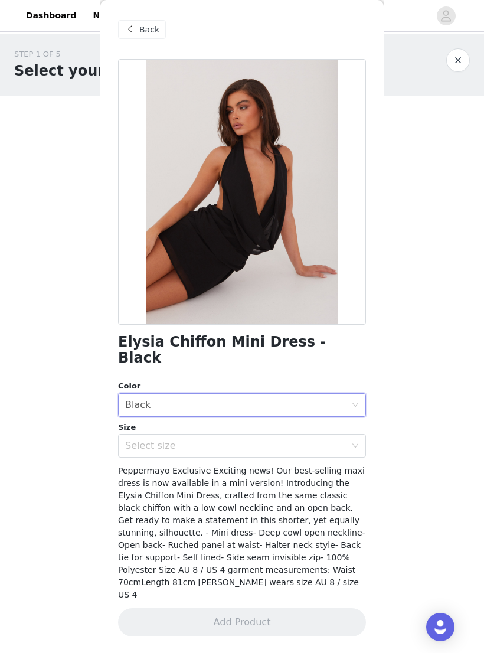
click at [321, 440] on div "Select size" at bounding box center [235, 446] width 221 height 12
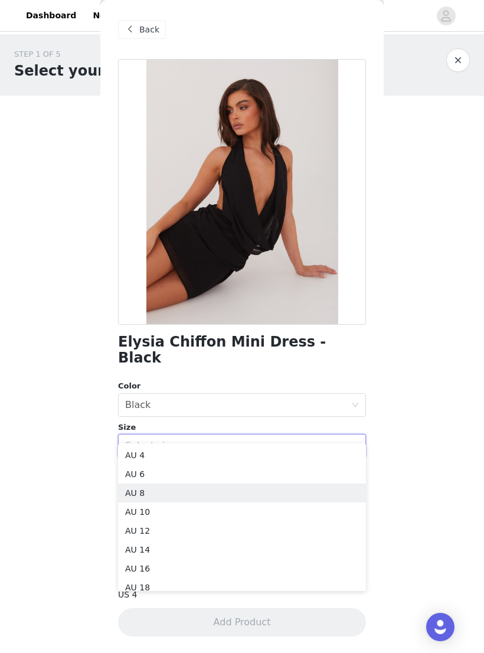
click at [279, 495] on li "AU 8" at bounding box center [242, 492] width 248 height 19
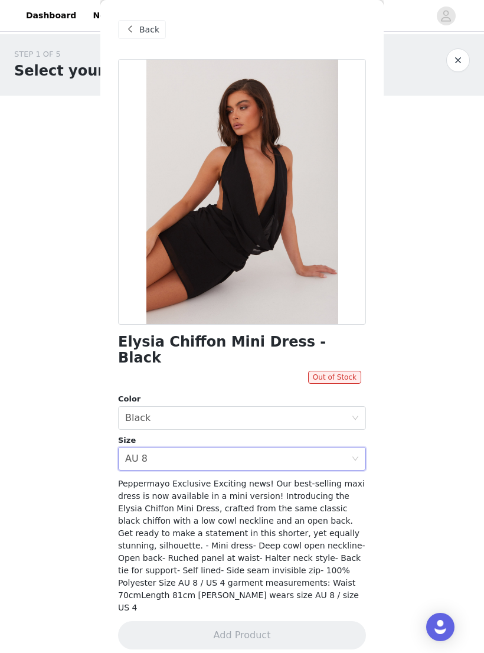
click at [348, 447] on div "Select size AU 8" at bounding box center [238, 458] width 226 height 22
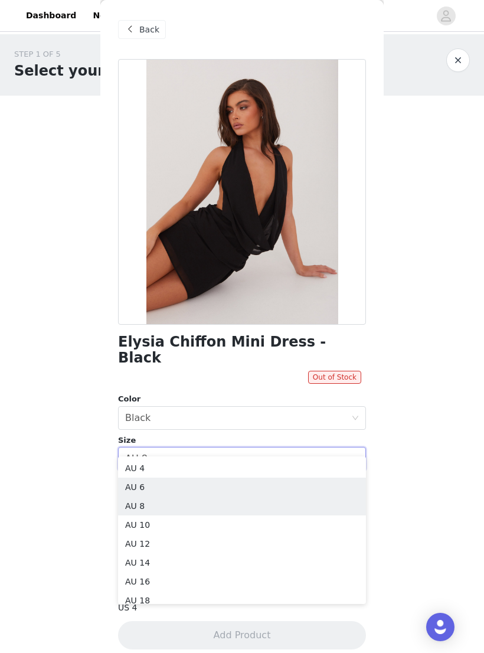
click at [267, 489] on li "AU 6" at bounding box center [242, 487] width 248 height 19
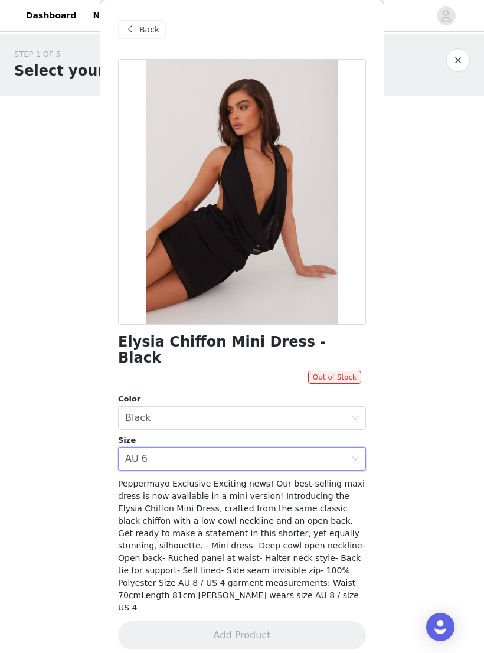
click at [347, 447] on div "Select size AU 6" at bounding box center [238, 458] width 226 height 22
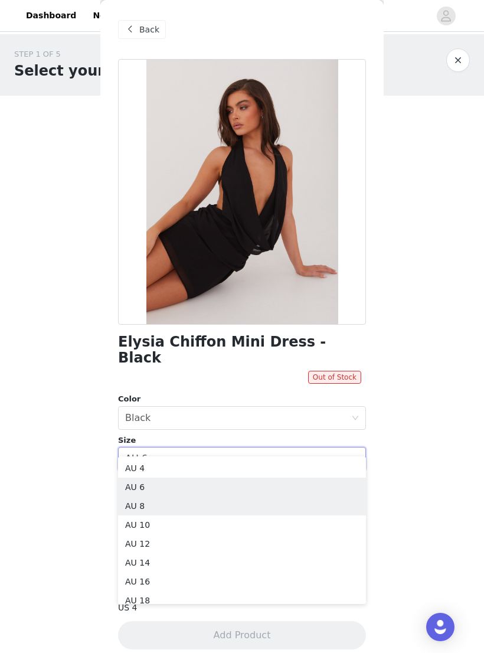
click at [205, 512] on li "AU 8" at bounding box center [242, 505] width 248 height 19
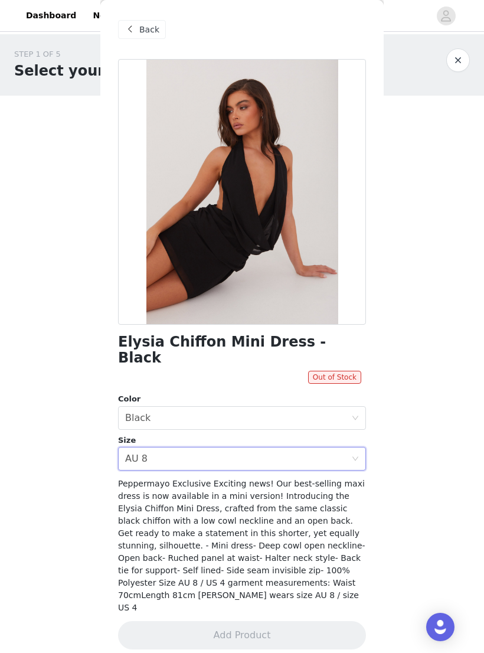
click at [319, 447] on div "Select size AU 8" at bounding box center [238, 458] width 226 height 22
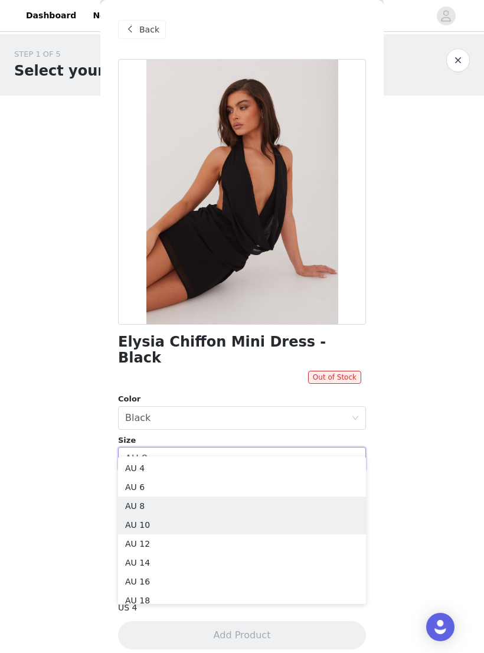
click at [177, 525] on li "AU 10" at bounding box center [242, 524] width 248 height 19
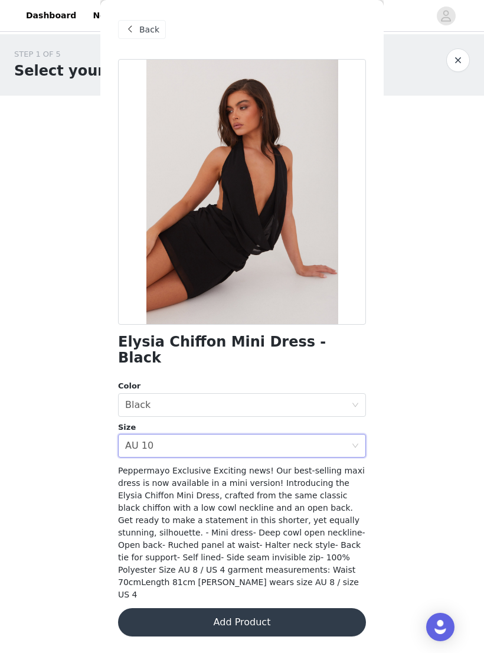
click at [320, 608] on button "Add Product" at bounding box center [242, 622] width 248 height 28
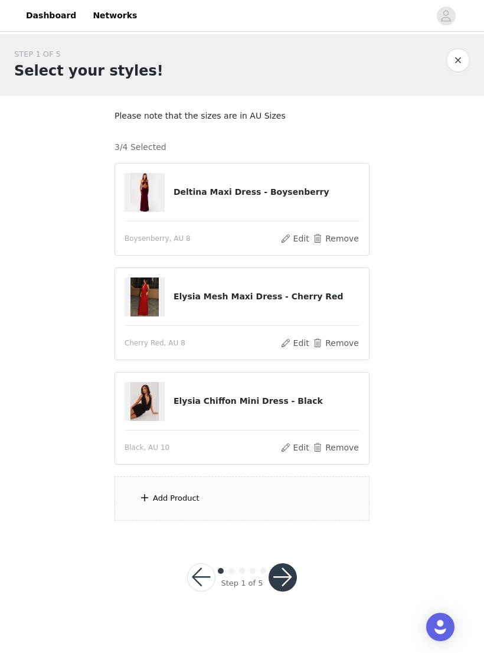
click at [220, 491] on div "Add Product" at bounding box center [242, 498] width 255 height 44
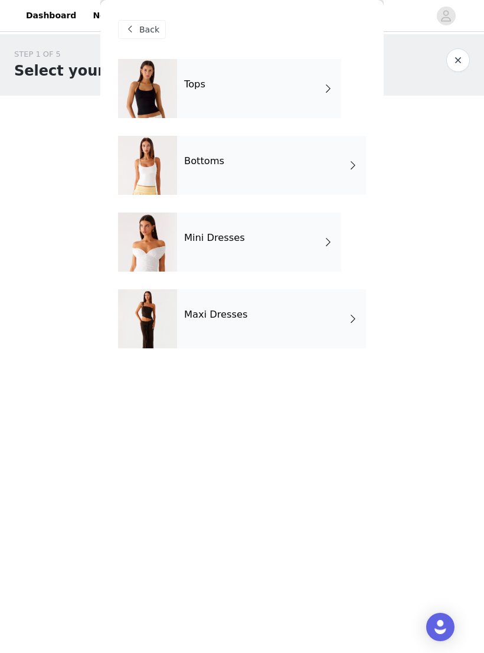
click at [315, 90] on div "Tops" at bounding box center [259, 88] width 164 height 59
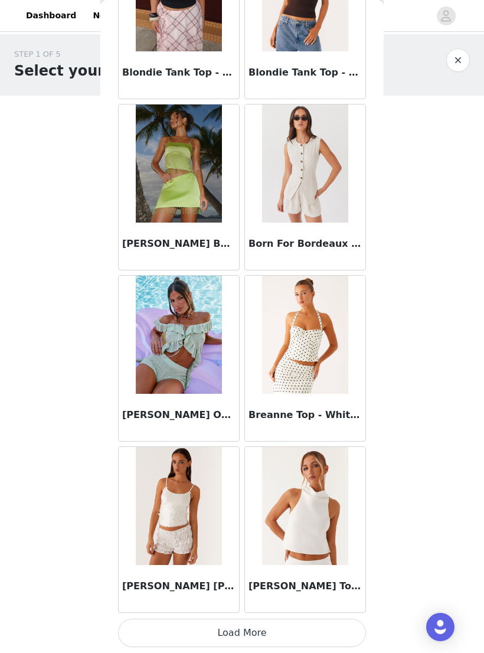
click at [303, 629] on button "Load More" at bounding box center [242, 633] width 248 height 28
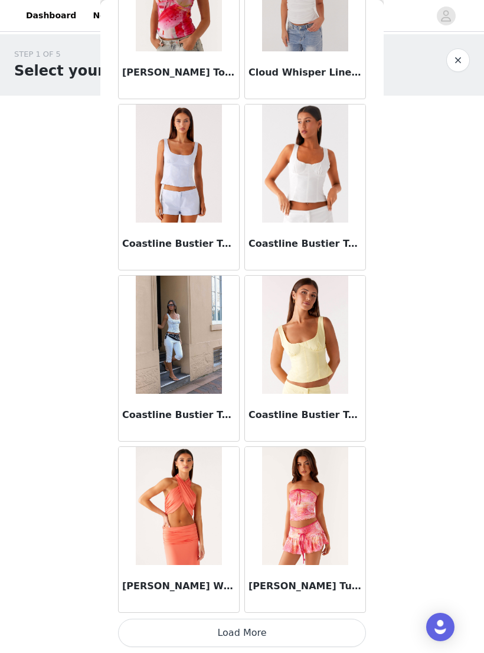
click at [302, 626] on button "Load More" at bounding box center [242, 633] width 248 height 28
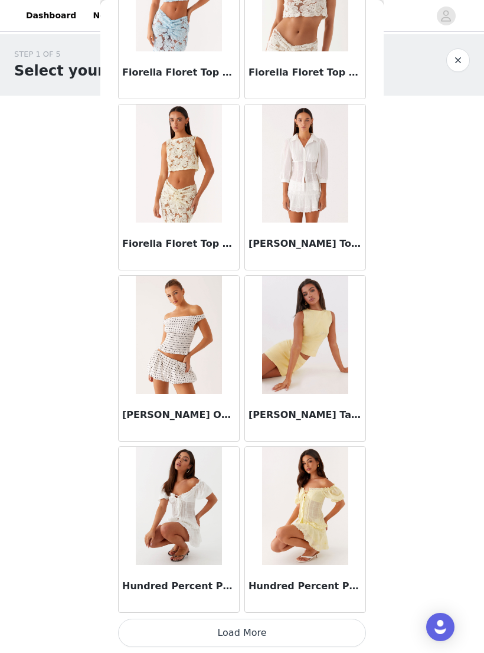
click at [311, 628] on button "Load More" at bounding box center [242, 633] width 248 height 28
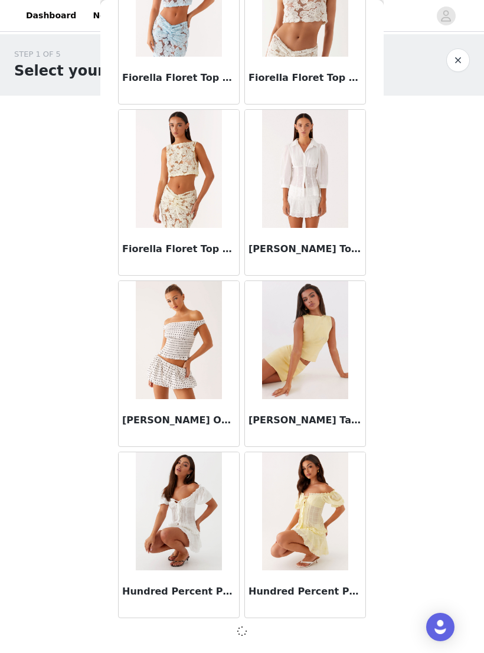
scroll to position [4572, 0]
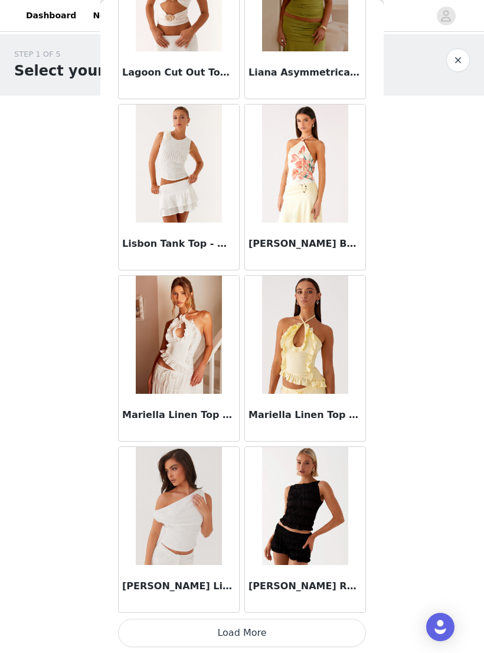
click at [318, 625] on button "Load More" at bounding box center [242, 633] width 248 height 28
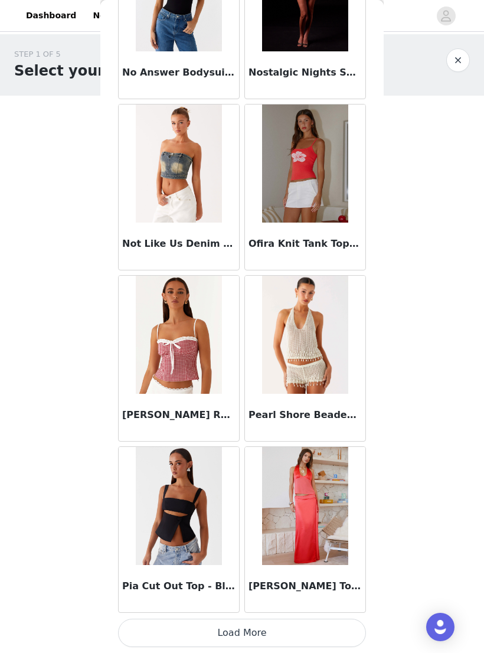
click at [312, 626] on button "Load More" at bounding box center [242, 633] width 248 height 28
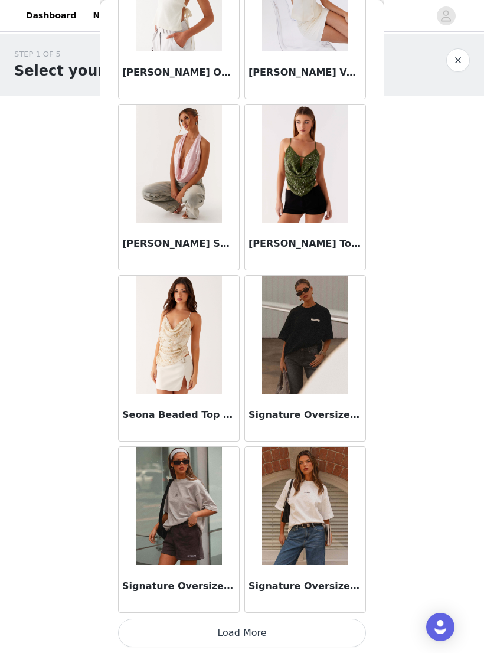
click at [191, 622] on button "Load More" at bounding box center [242, 633] width 248 height 28
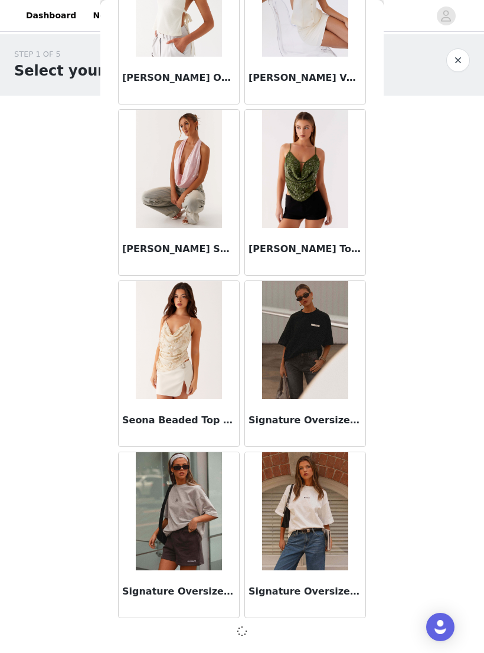
scroll to position [9708, 0]
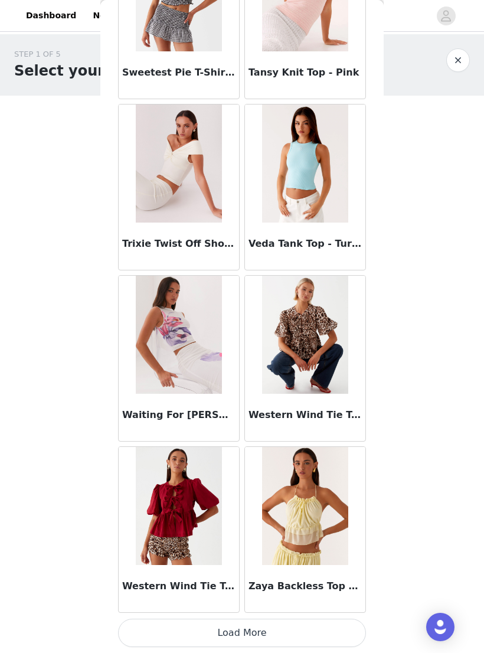
click at [294, 624] on button "Load More" at bounding box center [242, 633] width 248 height 28
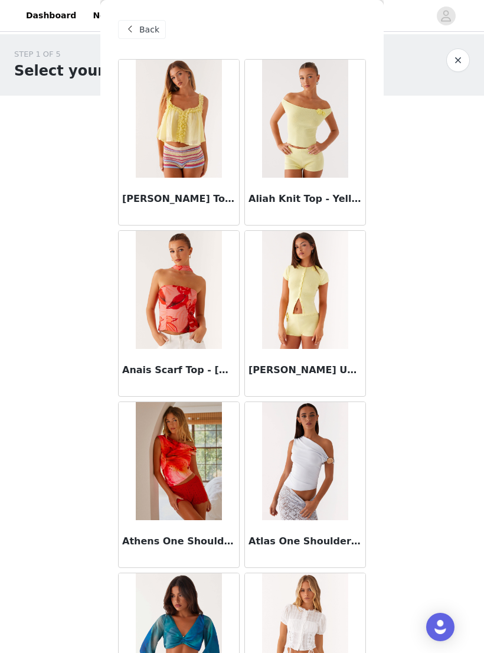
scroll to position [0, 0]
click at [143, 32] on span "Back" at bounding box center [149, 30] width 20 height 12
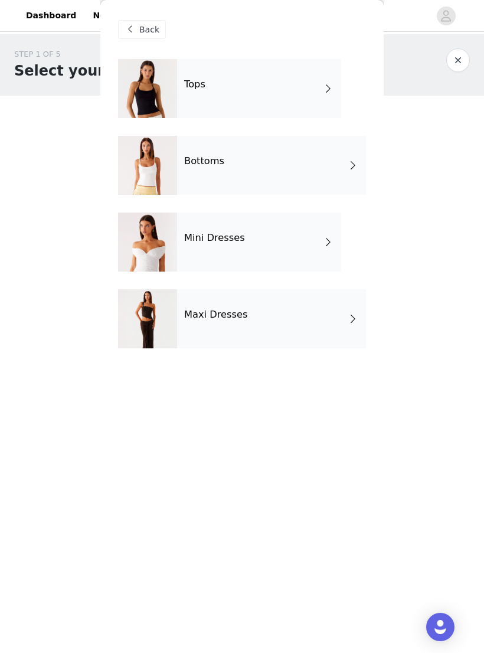
click at [308, 184] on div "Bottoms" at bounding box center [271, 165] width 189 height 59
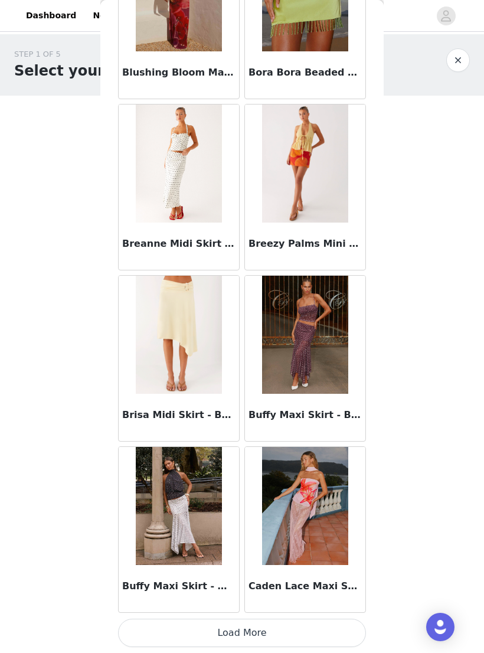
click at [283, 628] on button "Load More" at bounding box center [242, 633] width 248 height 28
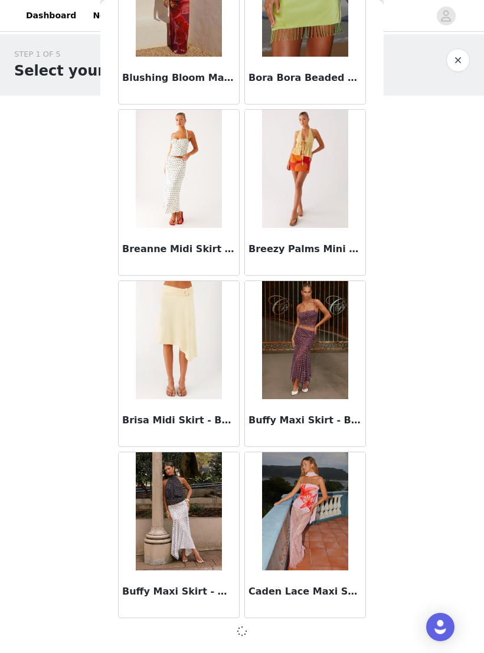
scroll to position [1148, 0]
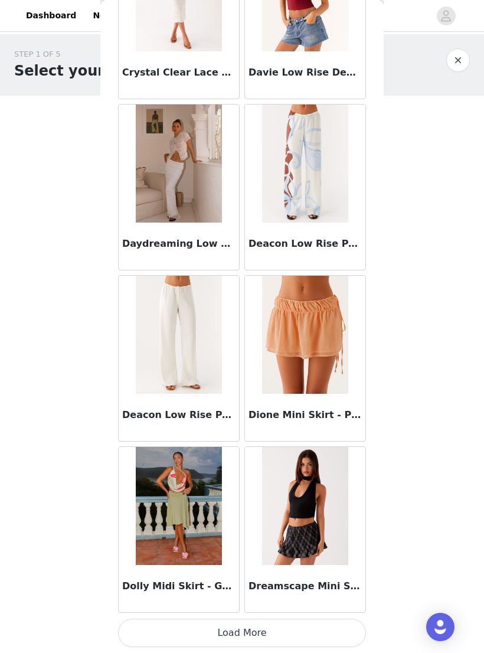
click at [339, 632] on button "Load More" at bounding box center [242, 633] width 248 height 28
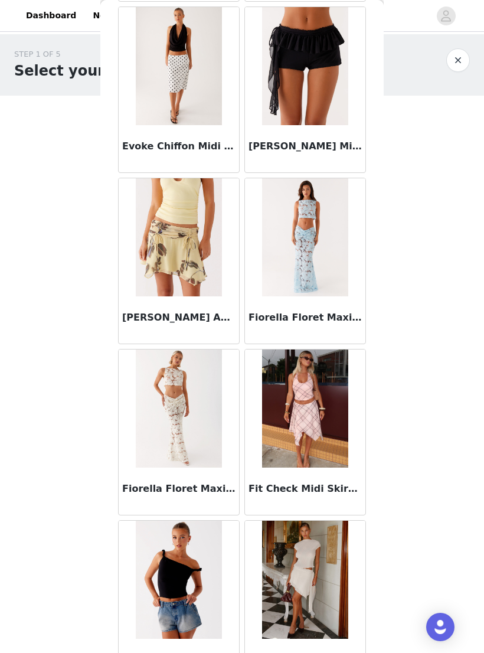
scroll to position [3860, 0]
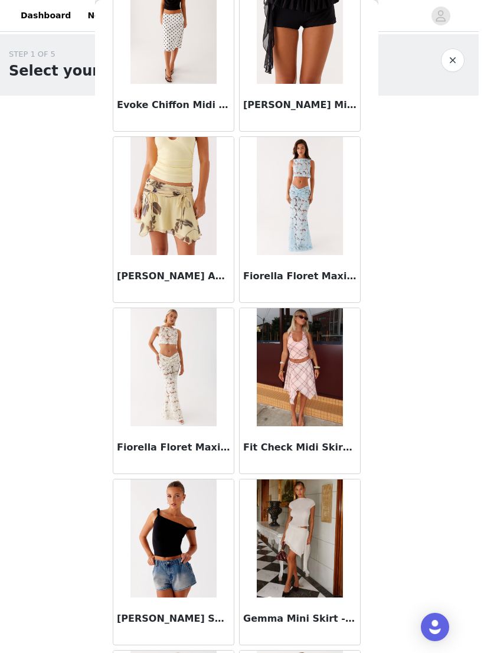
click at [416, 133] on div "STEP 1 OF 5 Select your styles! Please note that the sizes are in AU Sizes 3/4 …" at bounding box center [242, 284] width 484 height 501
click at [455, 59] on button "button" at bounding box center [458, 60] width 24 height 24
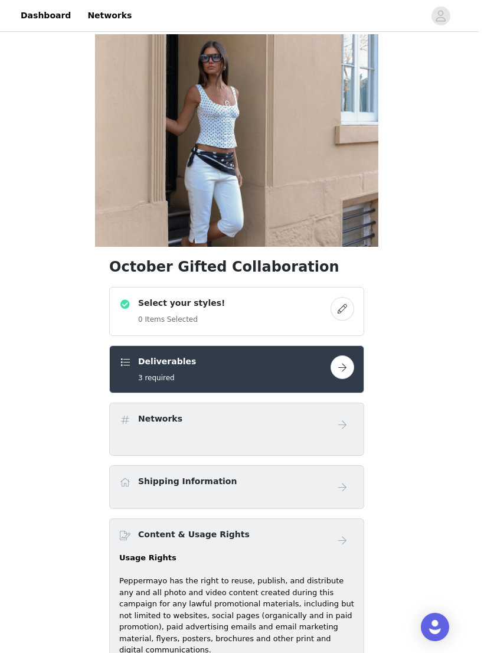
click at [302, 306] on div "Select your styles! 0 Items Selected" at bounding box center [230, 311] width 211 height 29
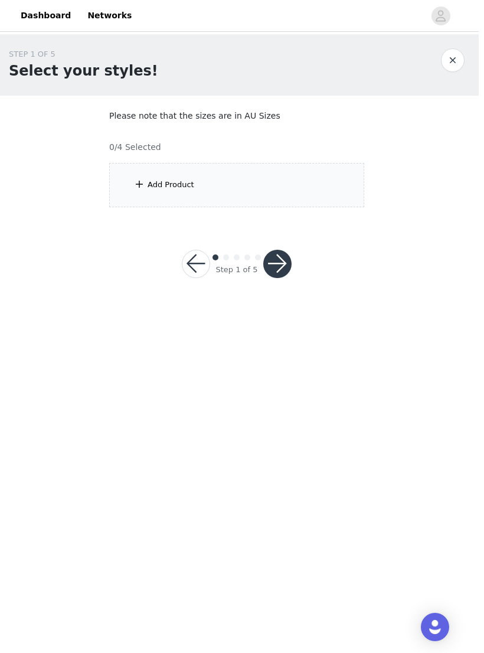
click at [153, 188] on div "Add Product" at bounding box center [176, 185] width 47 height 12
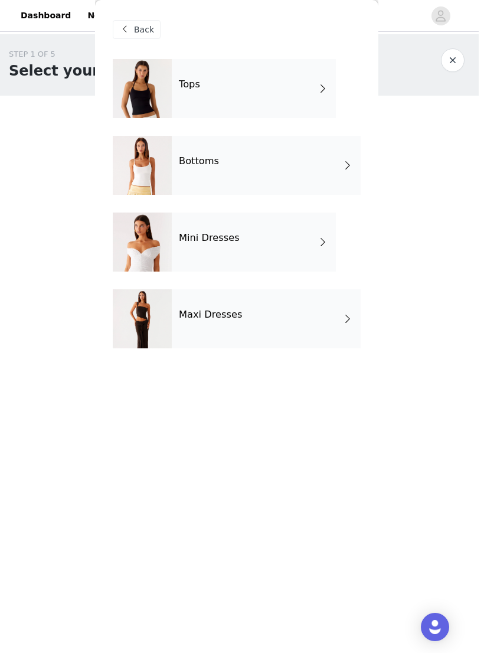
click at [341, 325] on div "Maxi Dresses" at bounding box center [271, 318] width 189 height 59
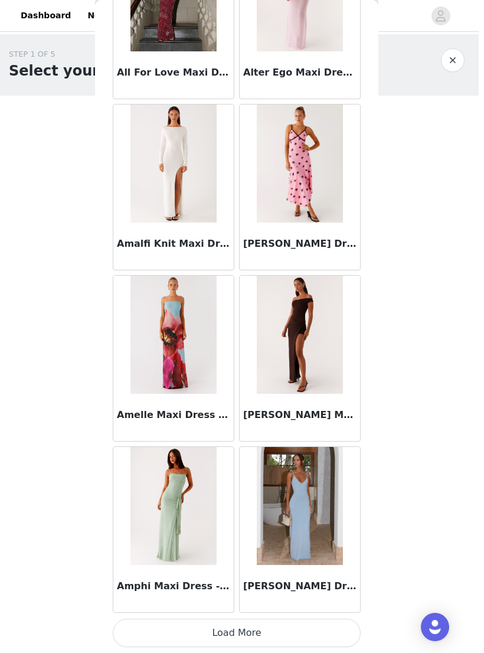
scroll to position [1153, 0]
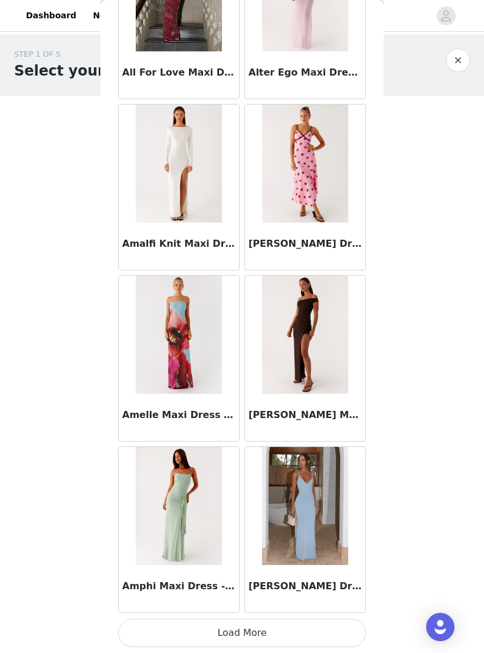
click at [281, 629] on button "Load More" at bounding box center [242, 633] width 248 height 28
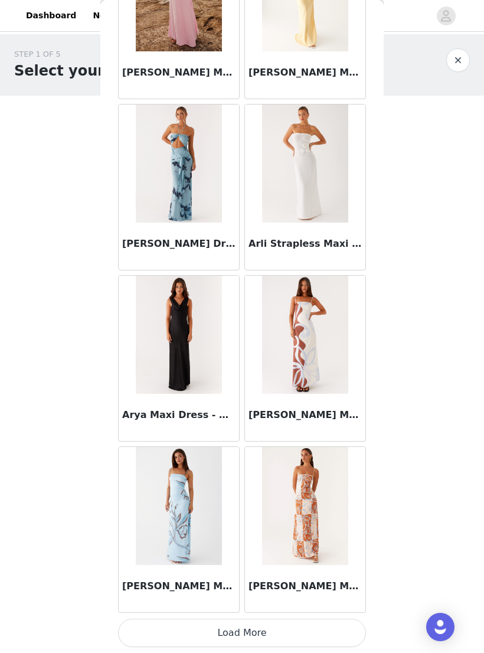
scroll to position [2865, 0]
click at [325, 630] on button "Load More" at bounding box center [242, 633] width 248 height 28
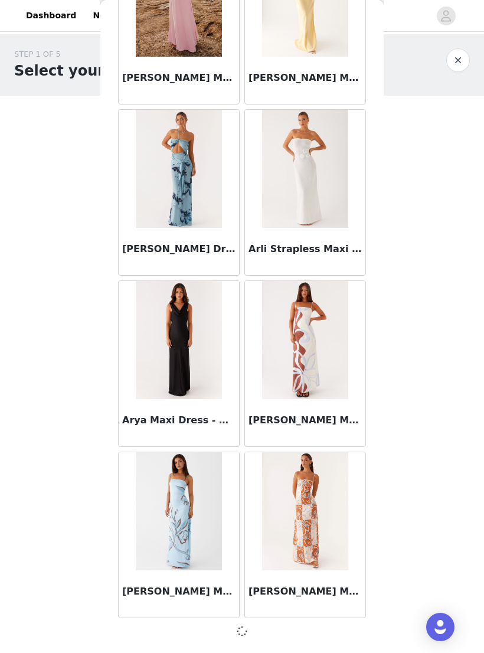
scroll to position [2860, 0]
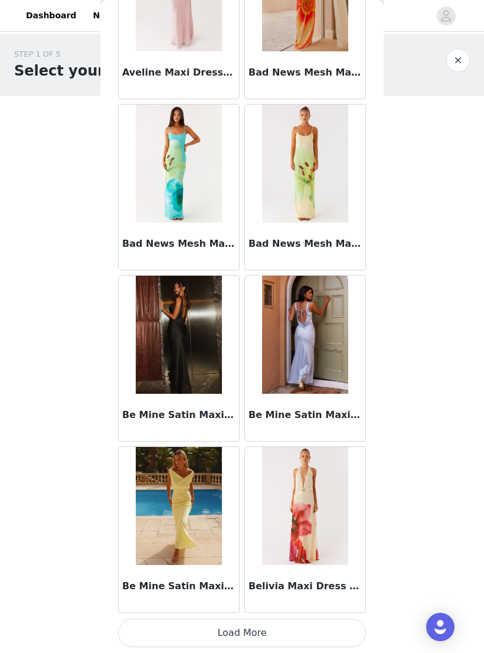
click at [307, 623] on button "Load More" at bounding box center [242, 633] width 248 height 28
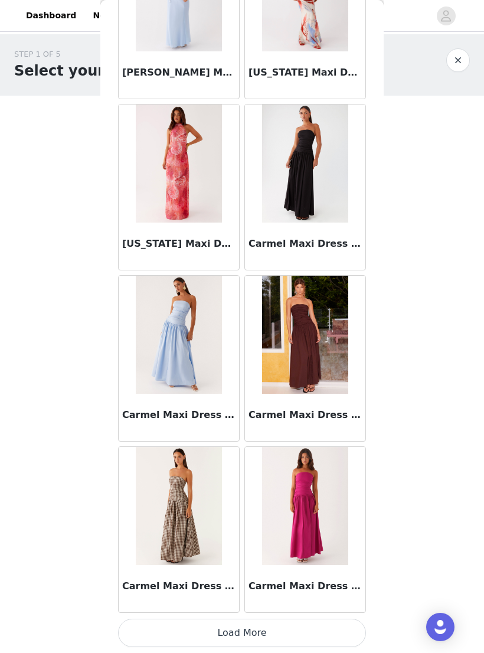
scroll to position [6289, 0]
click at [309, 624] on button "Load More" at bounding box center [242, 633] width 248 height 28
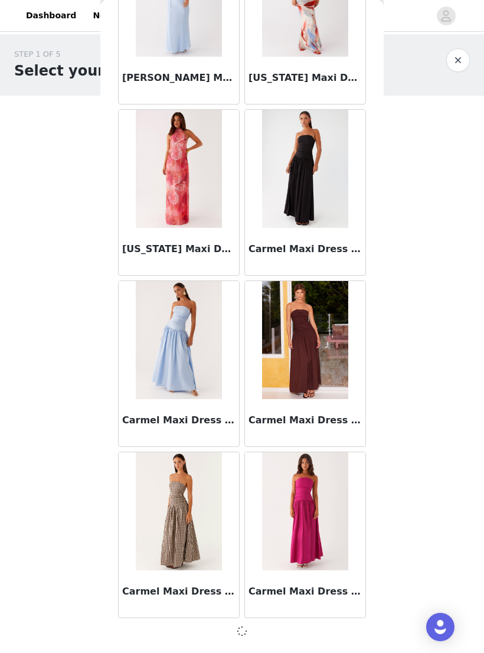
scroll to position [6284, 0]
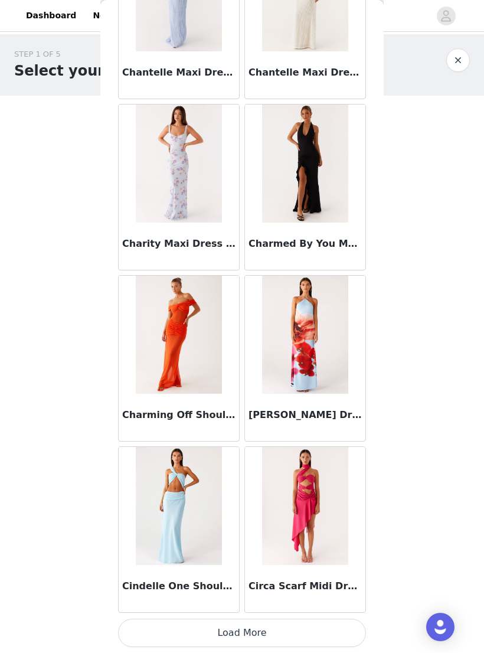
click at [323, 631] on button "Load More" at bounding box center [242, 633] width 248 height 28
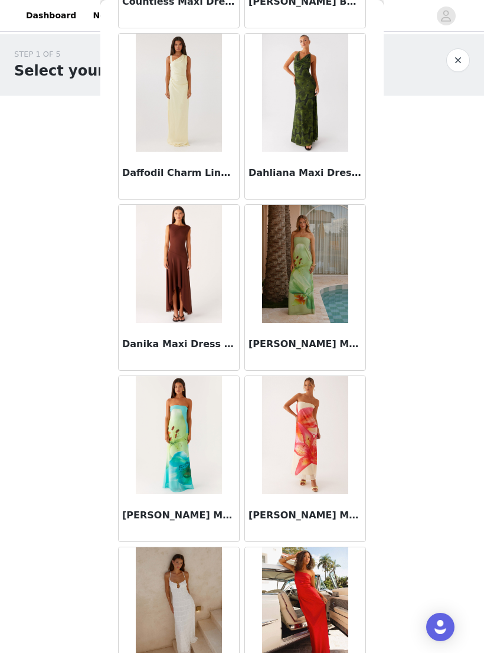
scroll to position [8930, 0]
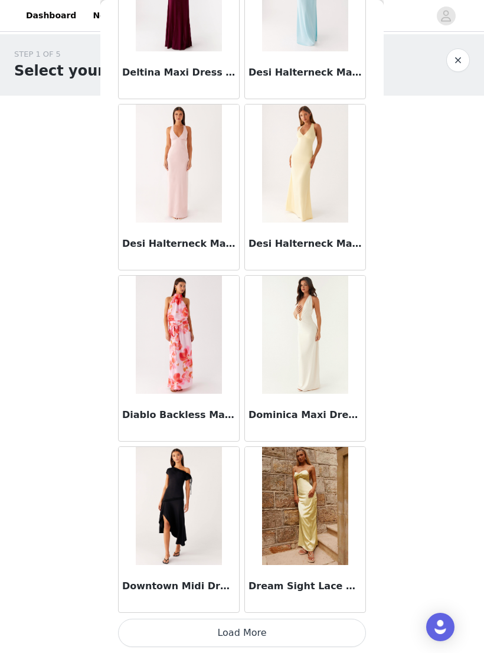
click at [296, 625] on button "Load More" at bounding box center [242, 633] width 248 height 28
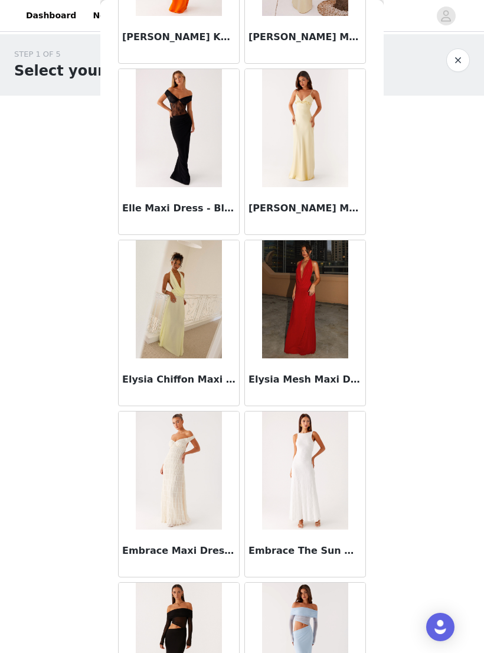
scroll to position [11305, 0]
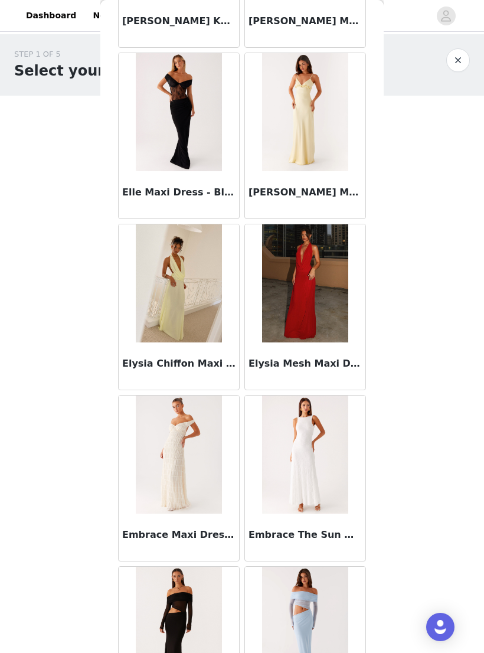
click at [300, 279] on img at bounding box center [305, 283] width 86 height 118
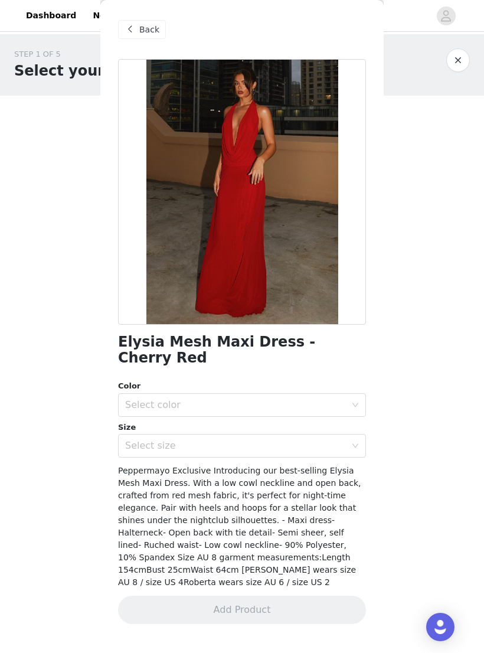
scroll to position [0, 0]
click at [233, 399] on div "Select color" at bounding box center [235, 405] width 221 height 12
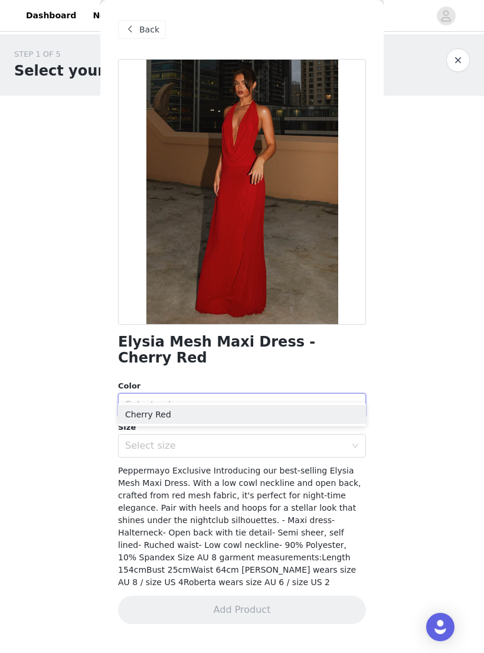
click at [212, 406] on li "Cherry Red" at bounding box center [242, 414] width 248 height 19
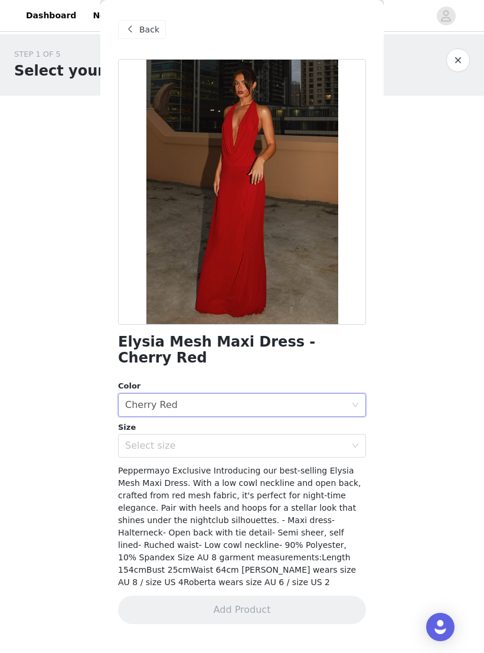
click at [332, 440] on div "Select size" at bounding box center [235, 446] width 221 height 12
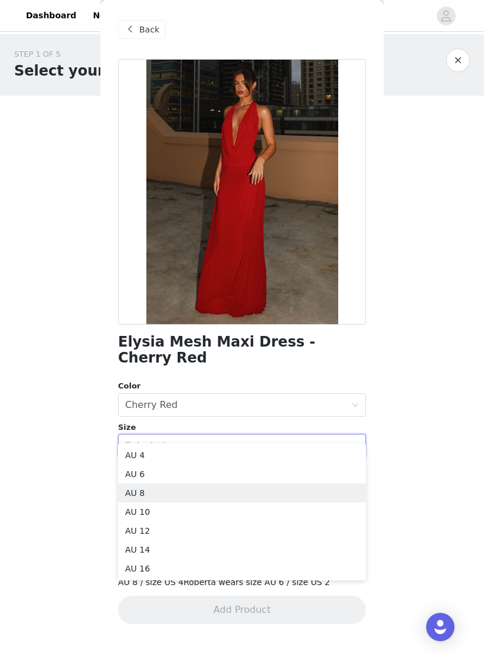
click at [187, 485] on li "AU 8" at bounding box center [242, 492] width 248 height 19
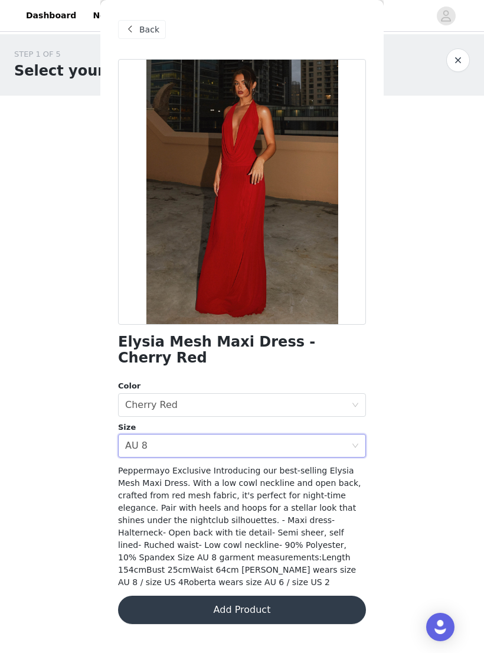
click at [302, 596] on button "Add Product" at bounding box center [242, 610] width 248 height 28
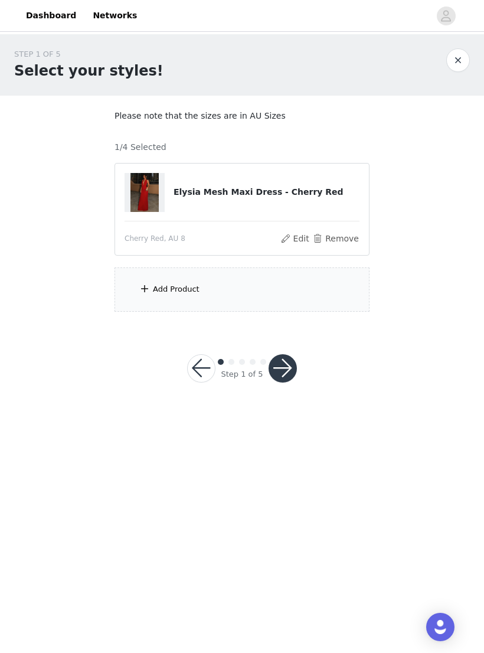
click at [276, 287] on div "Add Product" at bounding box center [242, 289] width 255 height 44
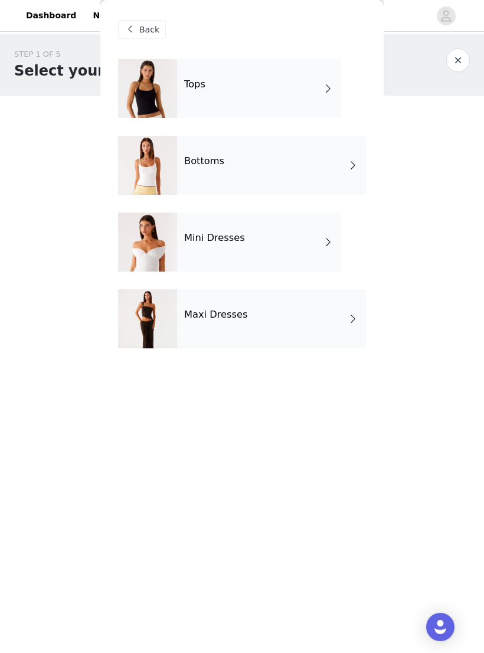
click at [254, 326] on div "Maxi Dresses" at bounding box center [271, 318] width 189 height 59
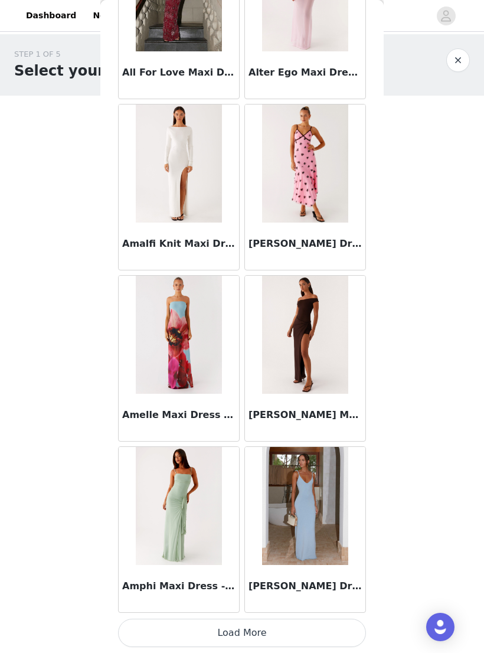
click at [300, 625] on button "Load More" at bounding box center [242, 633] width 248 height 28
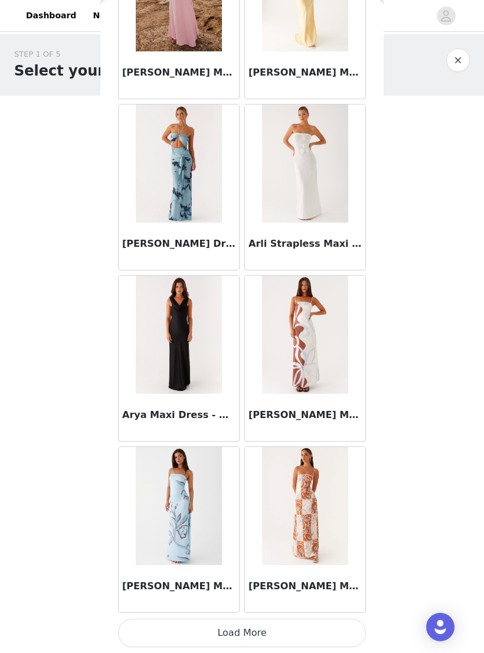
click at [220, 628] on button "Load More" at bounding box center [242, 633] width 248 height 28
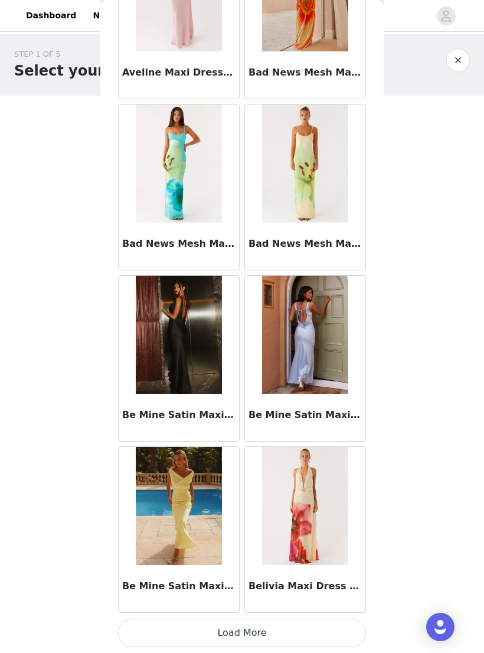
click at [249, 629] on button "Load More" at bounding box center [242, 633] width 248 height 28
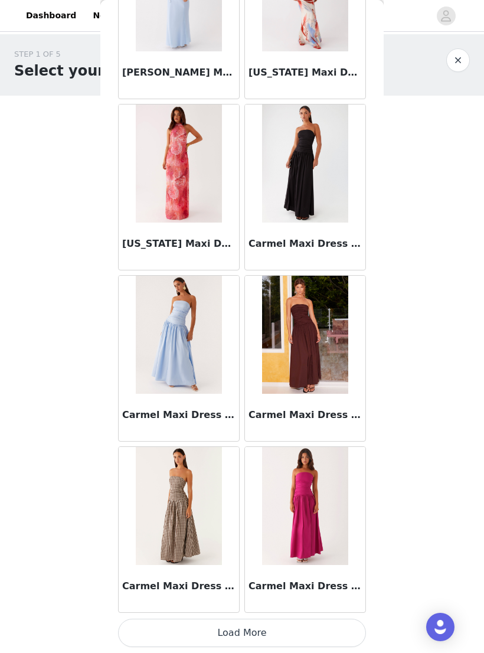
click at [262, 634] on button "Load More" at bounding box center [242, 633] width 248 height 28
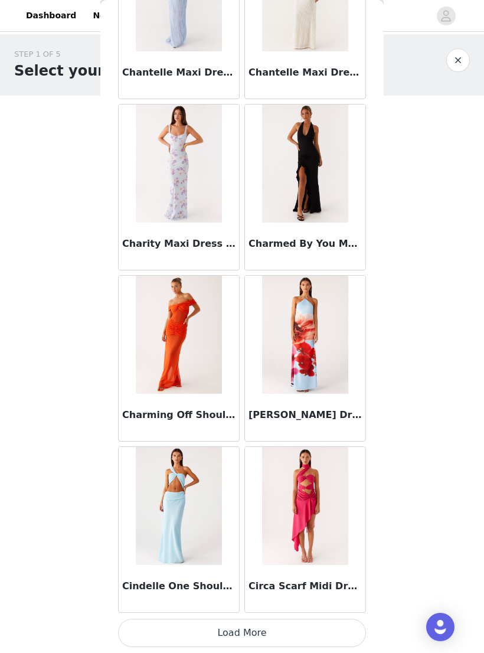
click at [246, 628] on button "Load More" at bounding box center [242, 633] width 248 height 28
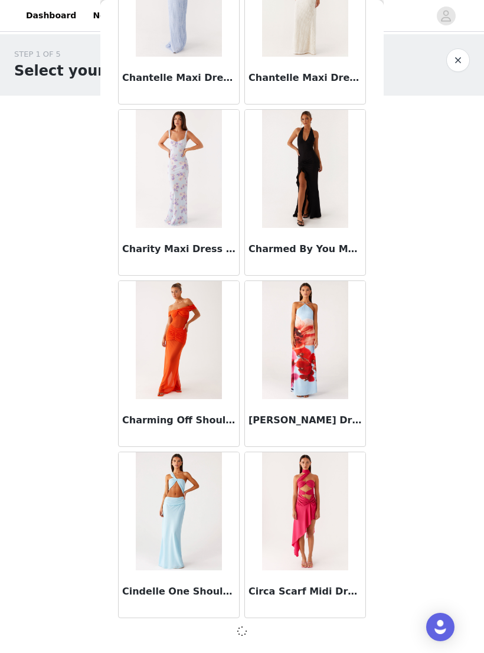
scroll to position [7996, 0]
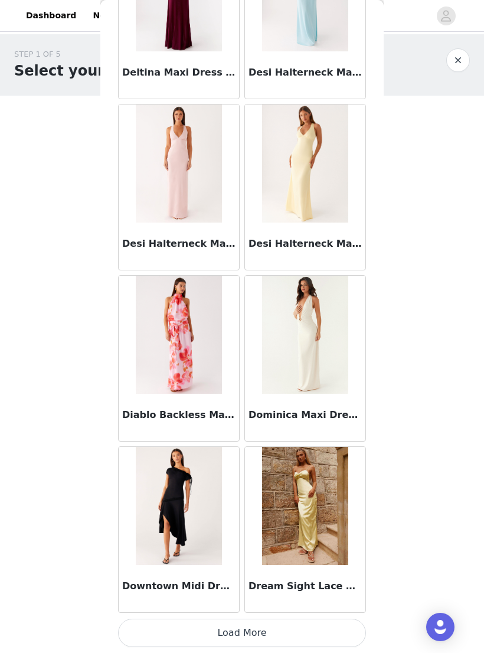
click at [300, 627] on button "Load More" at bounding box center [242, 633] width 248 height 28
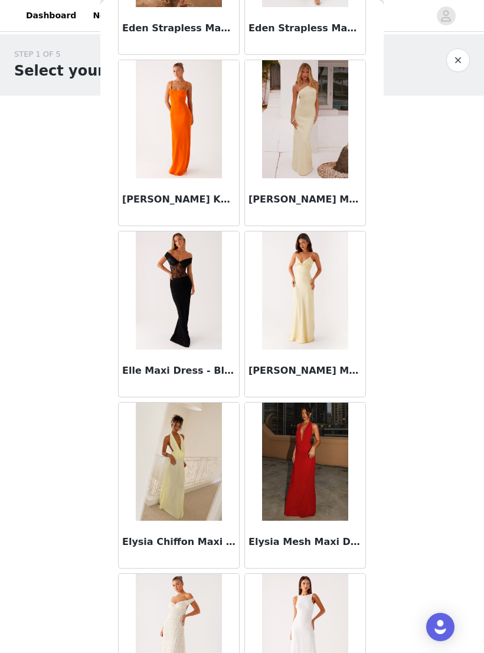
scroll to position [11123, 0]
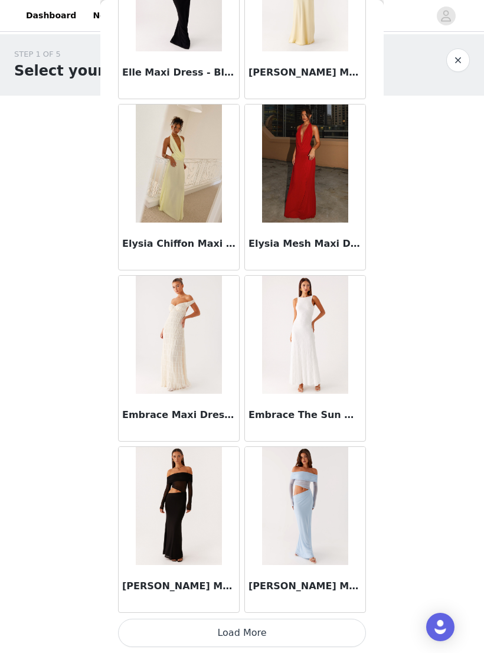
click at [299, 624] on button "Load More" at bounding box center [242, 633] width 248 height 28
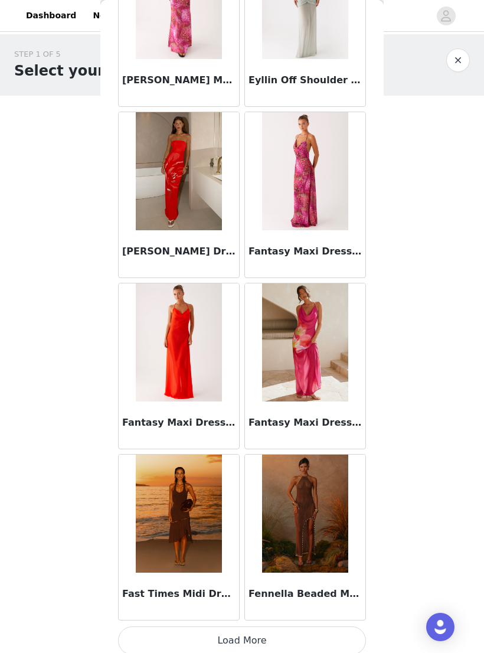
scroll to position [13130, 0]
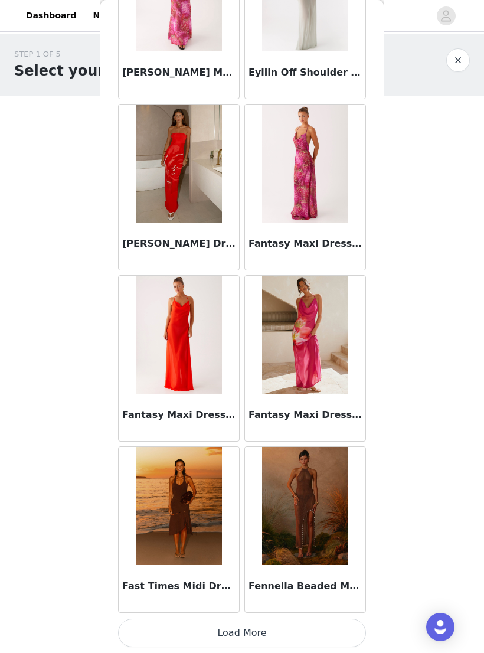
click at [323, 633] on button "Load More" at bounding box center [242, 633] width 248 height 28
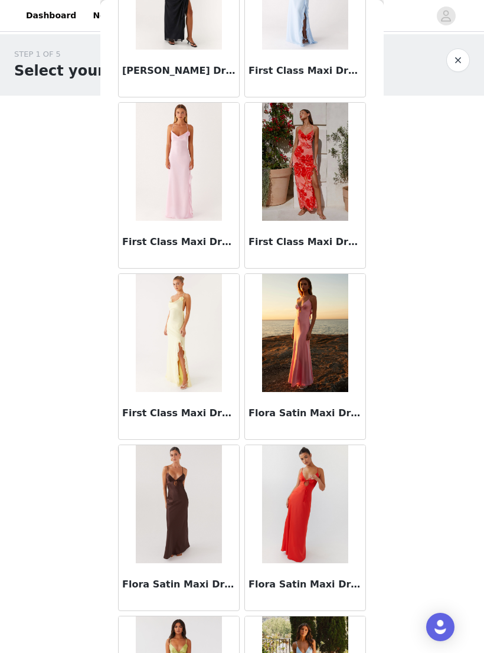
scroll to position [13995, 0]
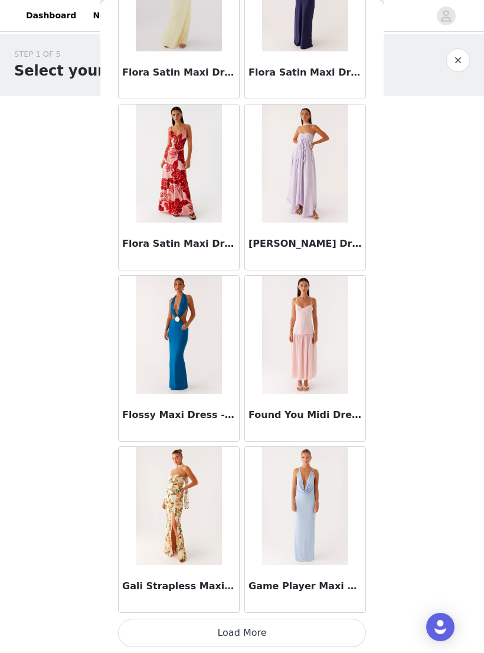
click at [306, 623] on button "Load More" at bounding box center [242, 633] width 248 height 28
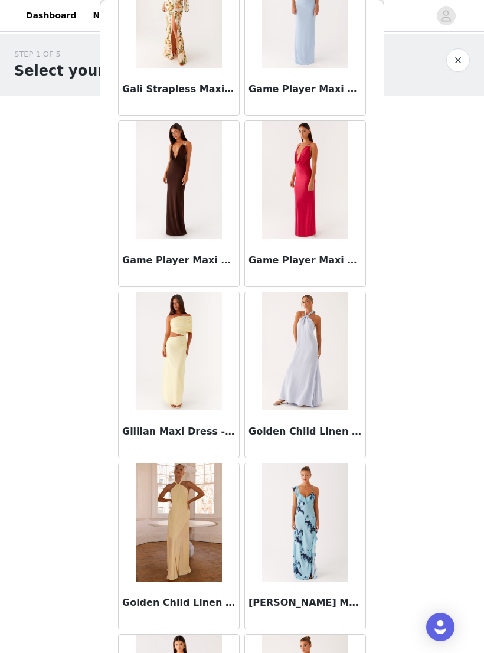
scroll to position [15347, 0]
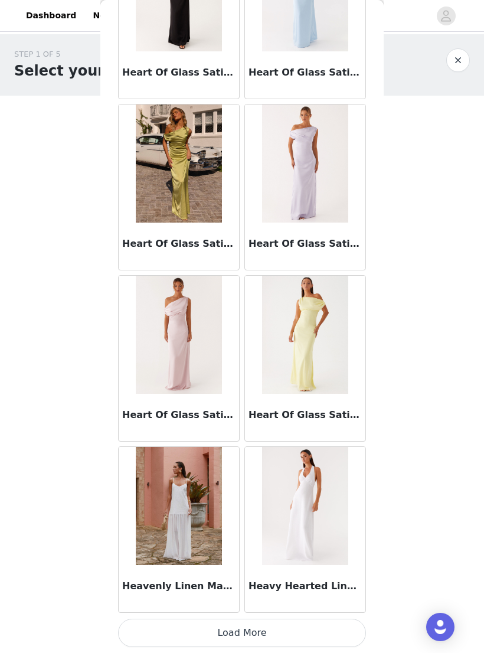
click at [299, 622] on button "Load More" at bounding box center [242, 633] width 248 height 28
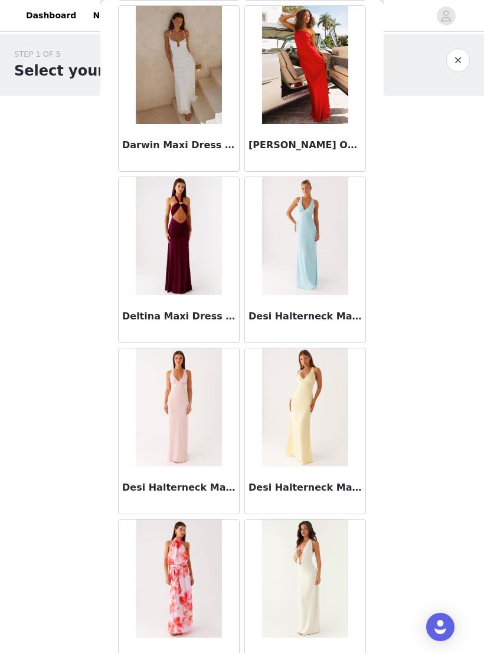
scroll to position [9470, 0]
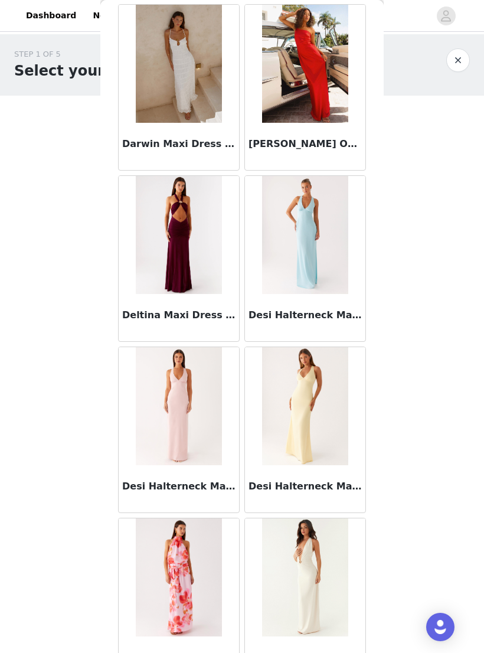
click at [200, 264] on img at bounding box center [179, 235] width 86 height 118
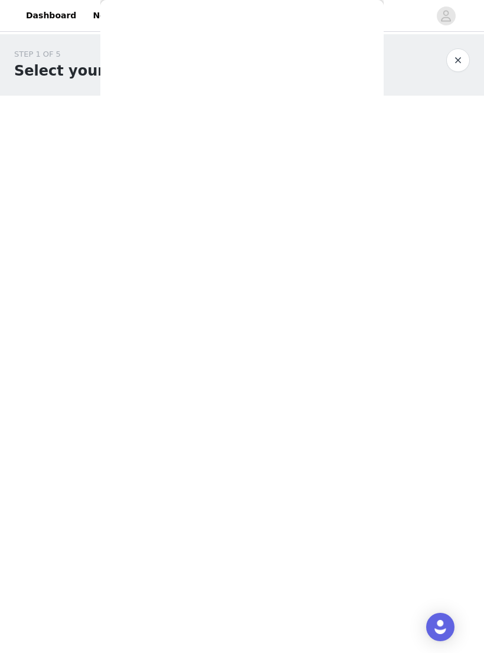
scroll to position [18, 0]
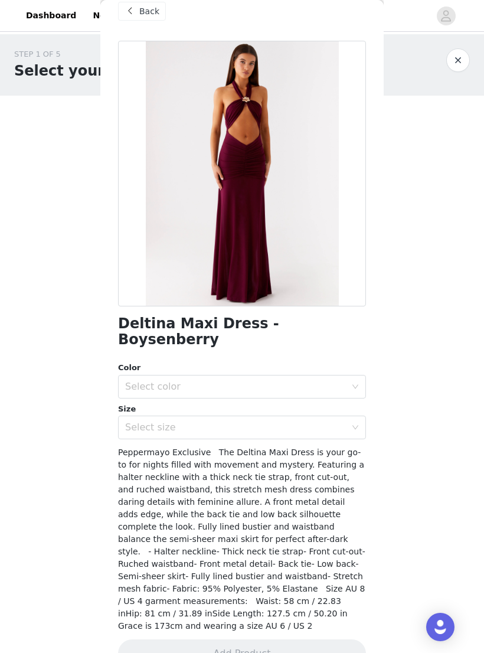
click at [228, 381] on div "Select color" at bounding box center [235, 387] width 221 height 12
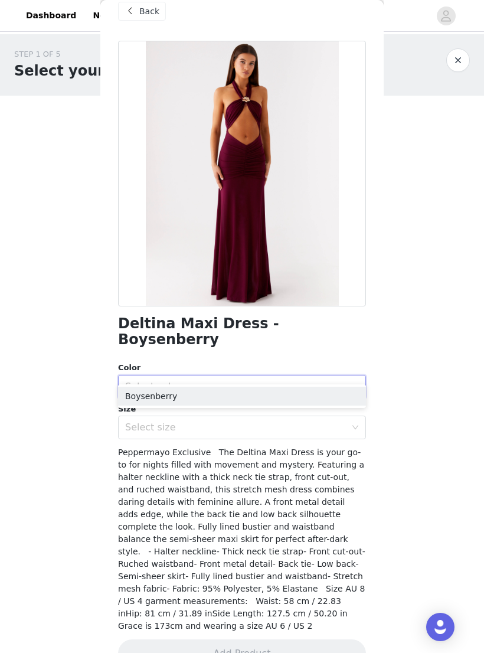
click at [214, 397] on li "Boysenberry" at bounding box center [242, 396] width 248 height 19
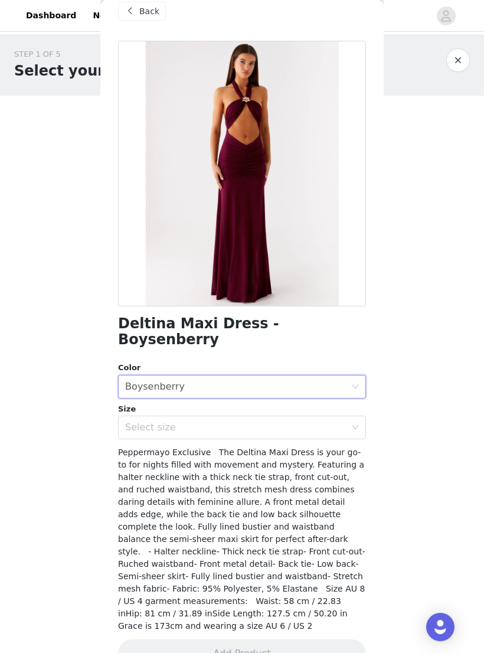
click at [207, 421] on div "Select size" at bounding box center [235, 427] width 221 height 12
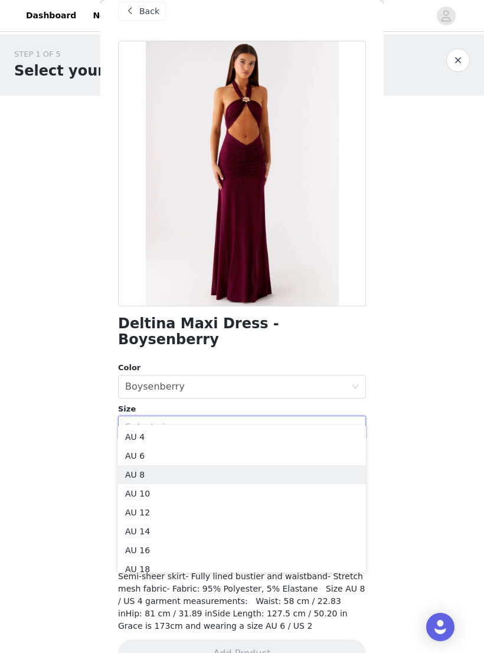
click at [189, 466] on li "AU 8" at bounding box center [242, 474] width 248 height 19
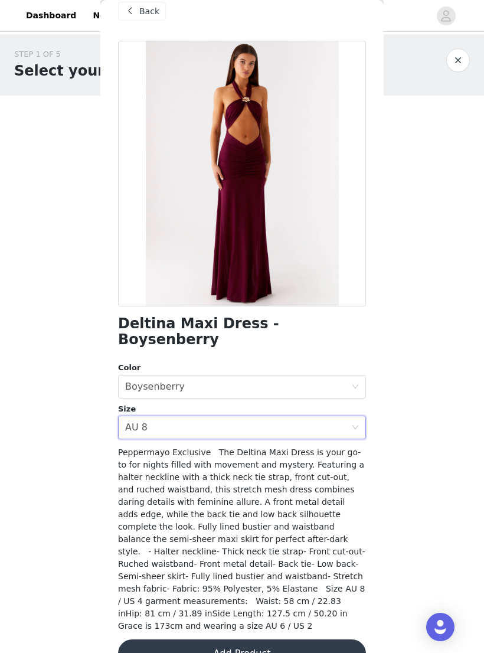
click at [232, 639] on button "Add Product" at bounding box center [242, 653] width 248 height 28
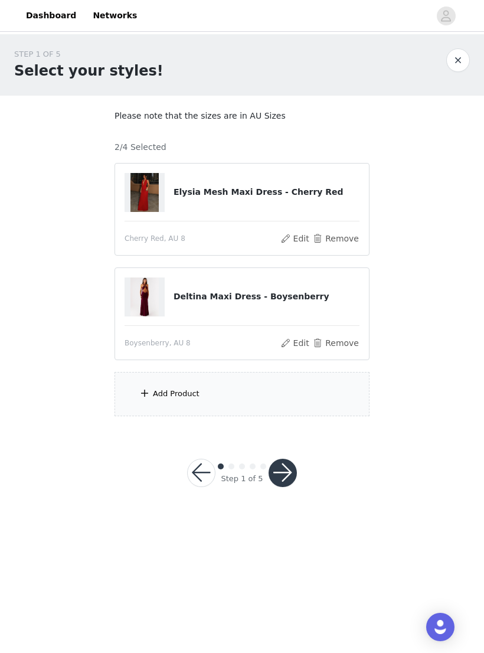
click at [208, 390] on div "Add Product" at bounding box center [242, 394] width 255 height 44
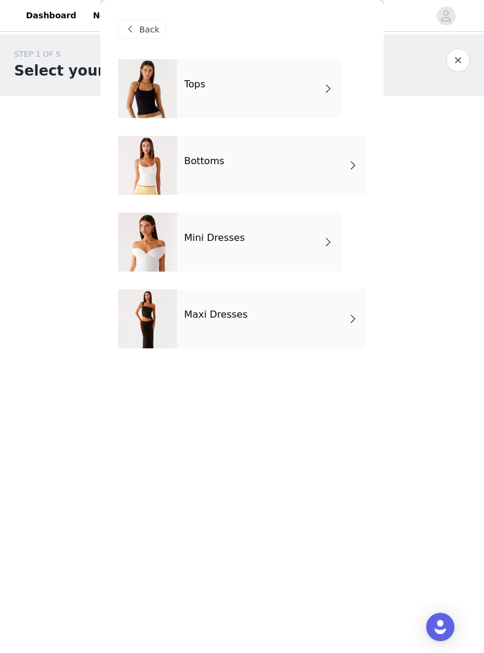
click at [175, 236] on div at bounding box center [147, 242] width 59 height 59
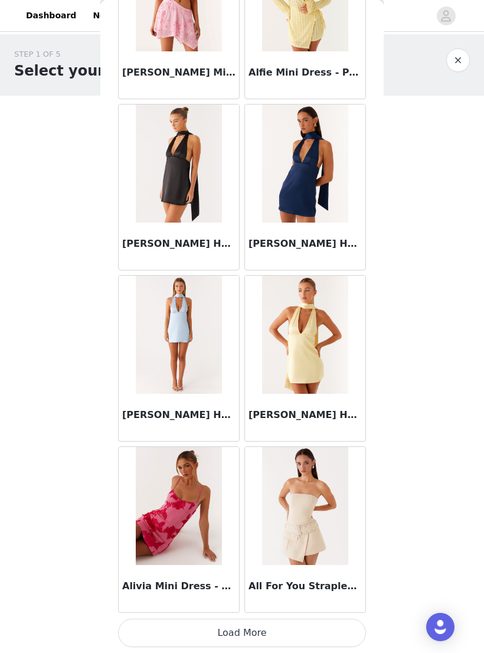
click at [316, 628] on button "Load More" at bounding box center [242, 633] width 248 height 28
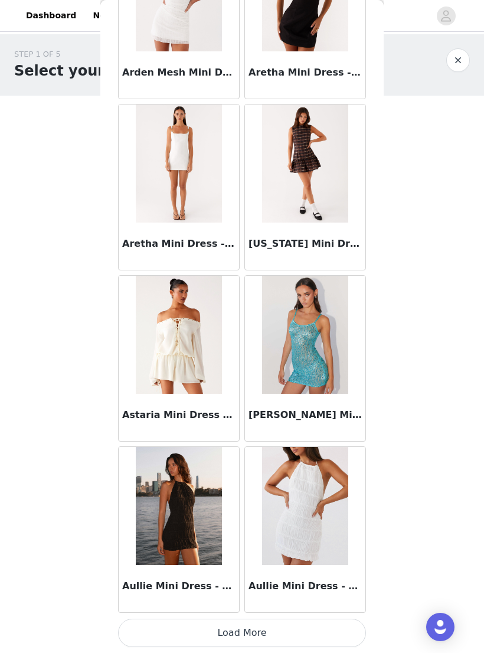
click at [315, 625] on button "Load More" at bounding box center [242, 633] width 248 height 28
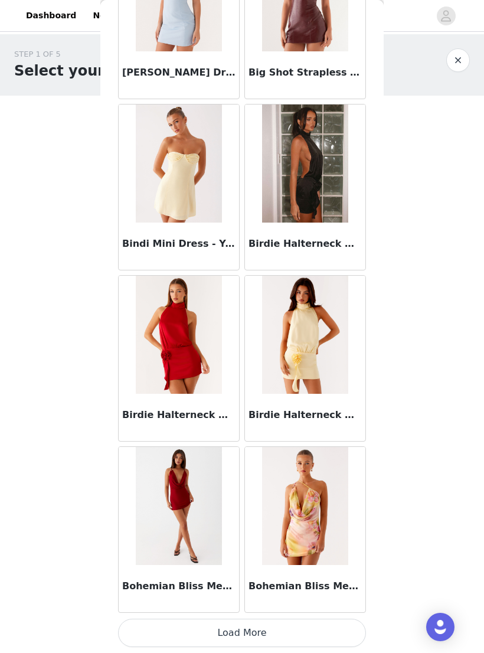
click at [313, 625] on button "Load More" at bounding box center [242, 633] width 248 height 28
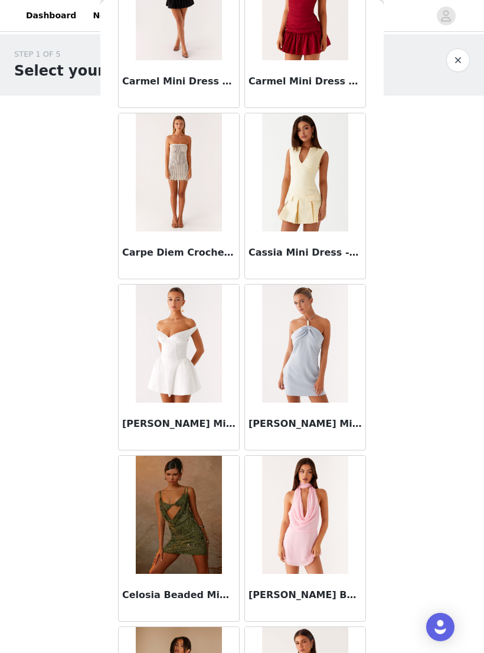
scroll to position [6130, 0]
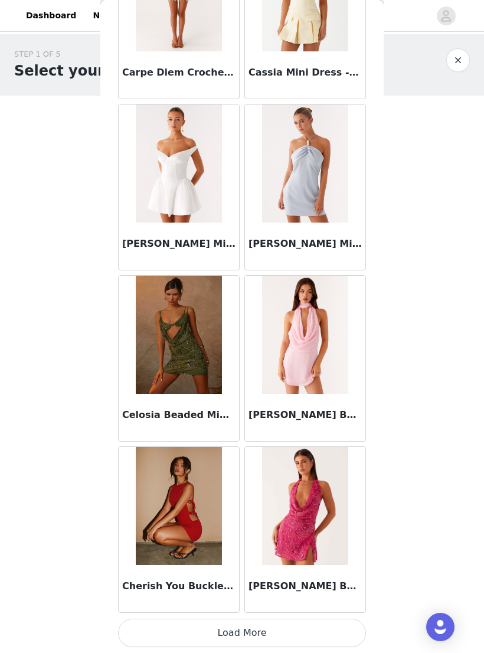
click at [319, 627] on button "Load More" at bounding box center [242, 633] width 248 height 28
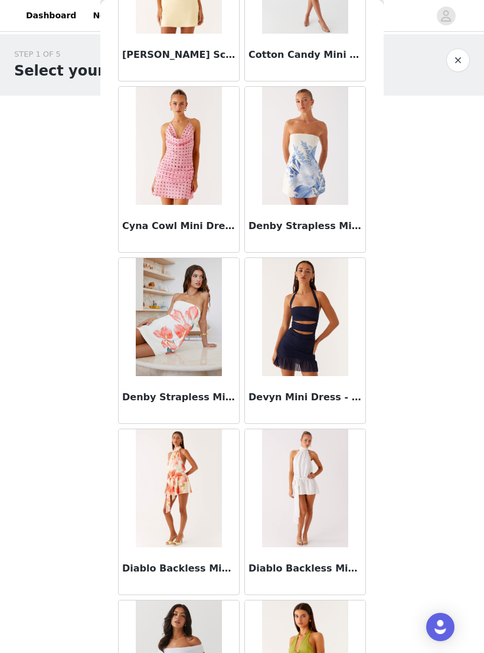
scroll to position [7725, 0]
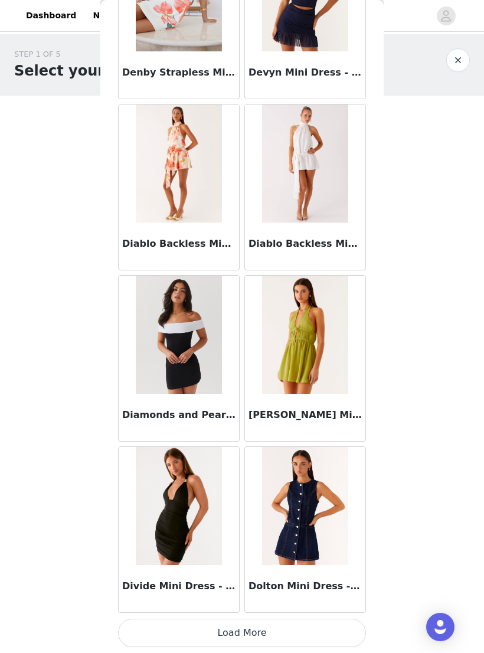
click at [336, 626] on button "Load More" at bounding box center [242, 633] width 248 height 28
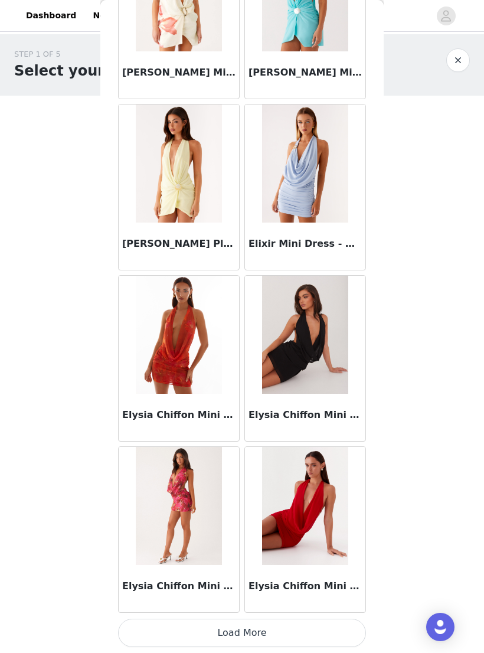
scroll to position [9713, 0]
click at [318, 628] on button "Load More" at bounding box center [242, 633] width 248 height 28
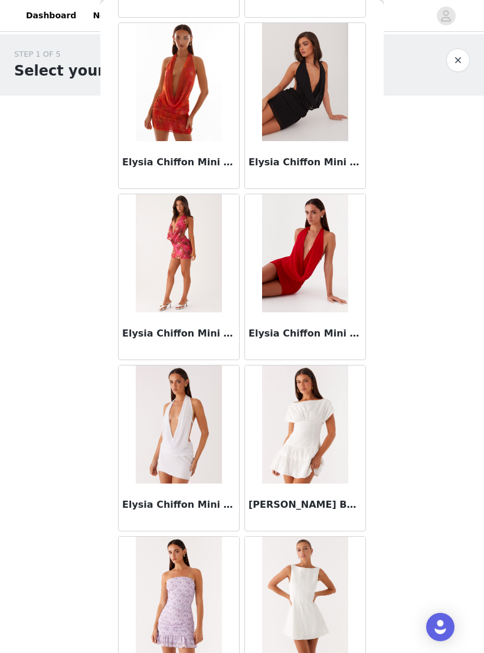
scroll to position [9967, 0]
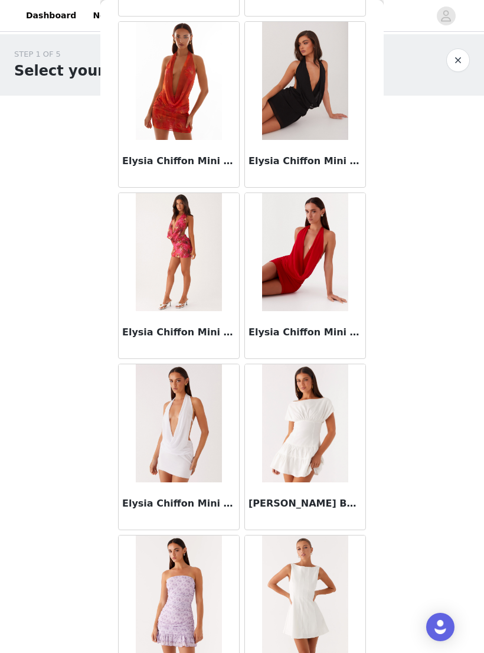
click at [336, 260] on img at bounding box center [305, 252] width 86 height 118
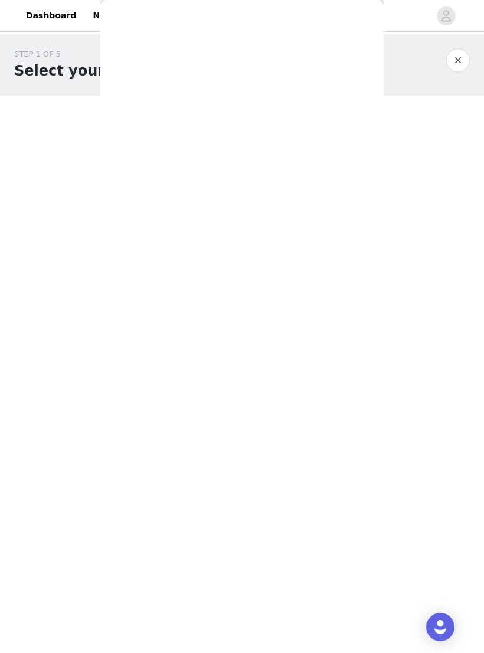
scroll to position [0, 0]
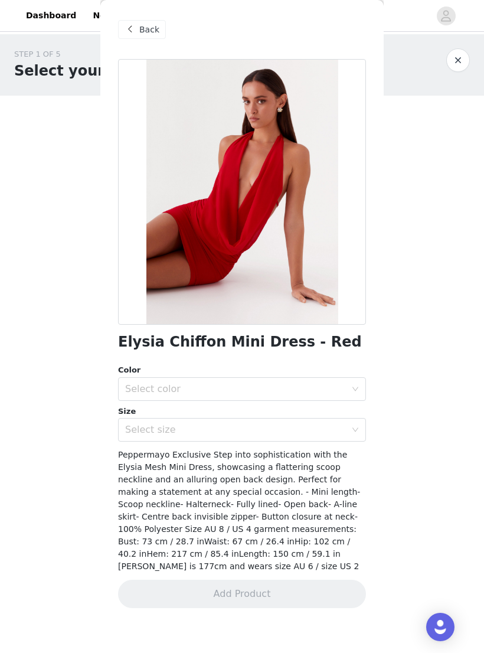
click at [306, 391] on div "Select color" at bounding box center [235, 389] width 221 height 12
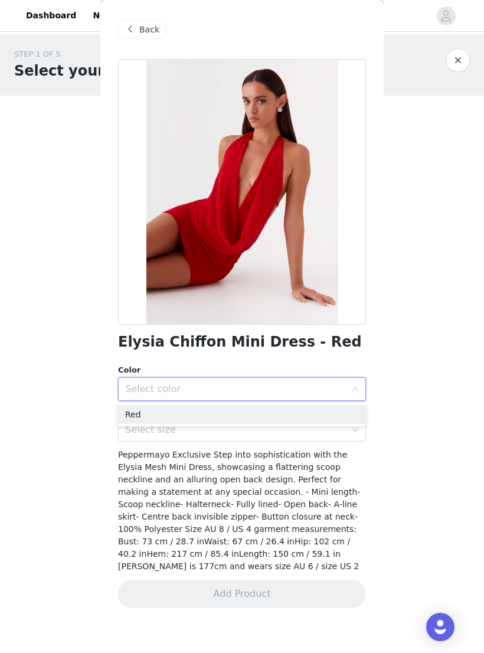
click at [290, 417] on li "Red" at bounding box center [242, 414] width 248 height 19
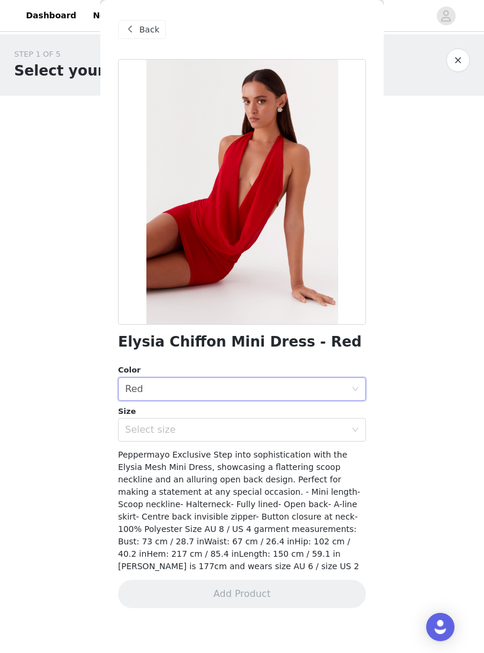
click at [285, 434] on div "Select size" at bounding box center [235, 430] width 221 height 12
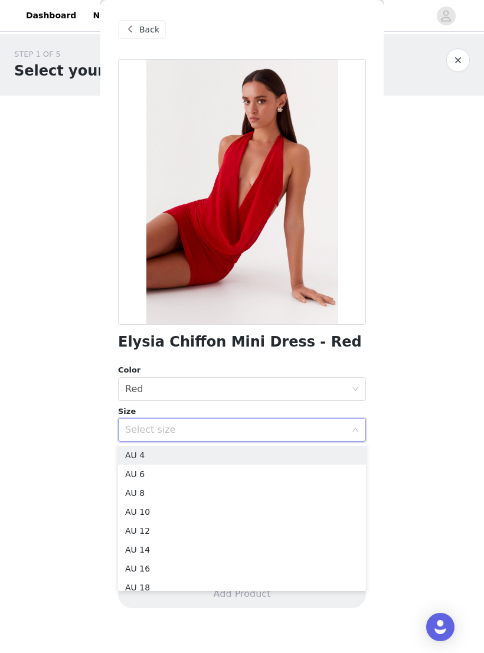
click at [278, 495] on li "AU 8" at bounding box center [242, 492] width 248 height 19
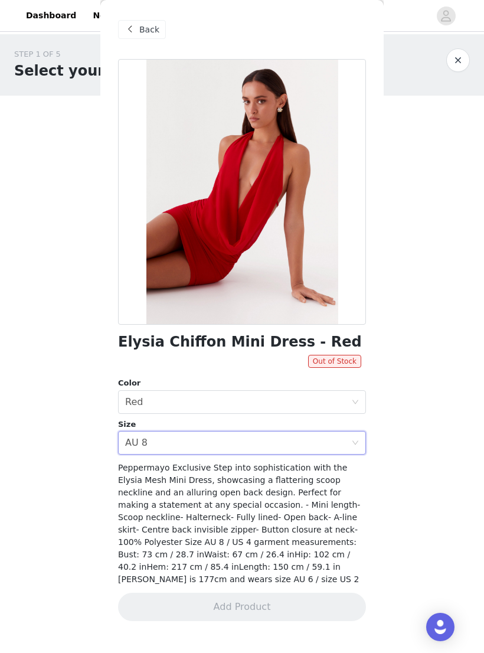
click at [323, 450] on div "Select size AU 8" at bounding box center [238, 443] width 226 height 22
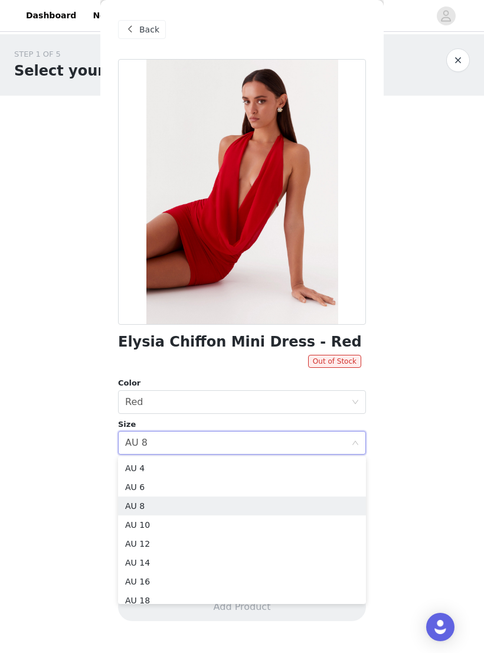
click at [295, 527] on li "AU 10" at bounding box center [242, 524] width 248 height 19
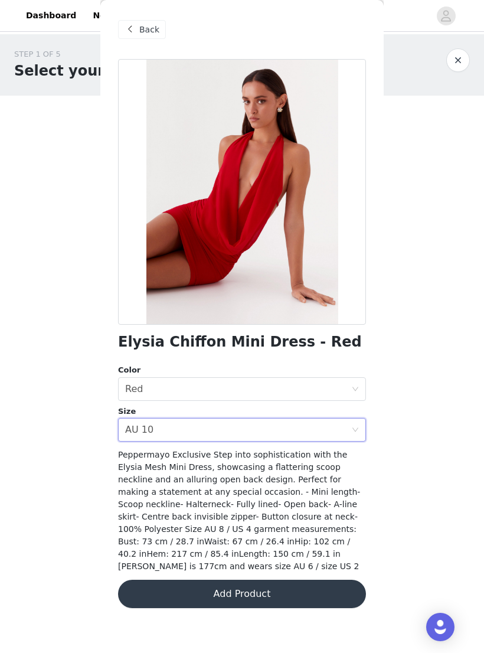
click at [305, 581] on button "Add Product" at bounding box center [242, 594] width 248 height 28
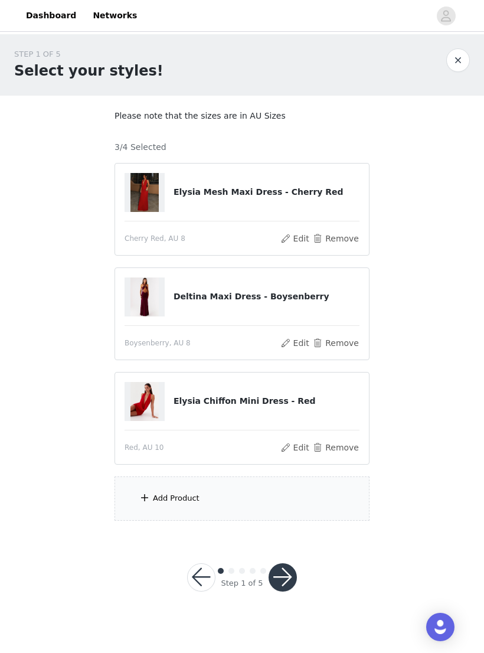
click at [284, 505] on div "Add Product" at bounding box center [242, 498] width 255 height 44
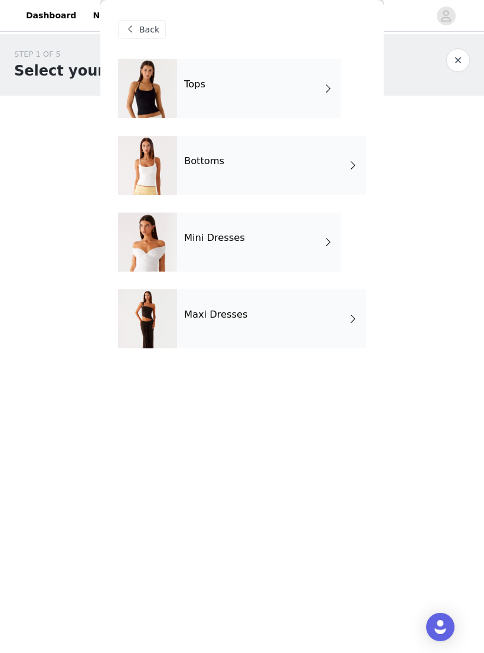
click at [277, 168] on div "Bottoms" at bounding box center [271, 165] width 189 height 59
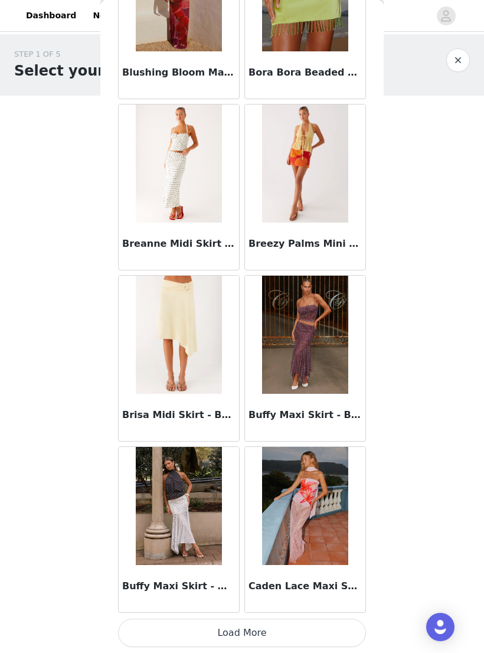
click at [311, 629] on button "Load More" at bounding box center [242, 633] width 248 height 28
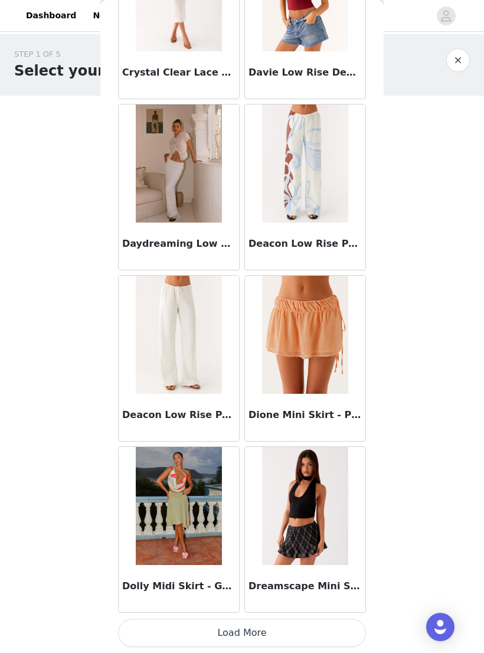
click at [298, 632] on button "Load More" at bounding box center [242, 633] width 248 height 28
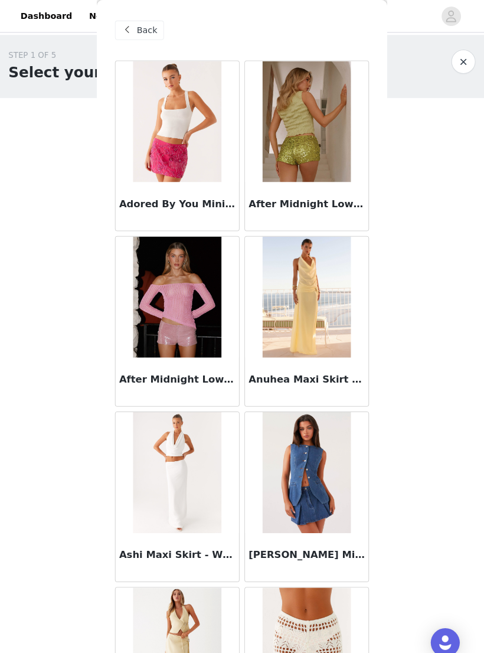
scroll to position [0, 0]
click at [130, 24] on span at bounding box center [130, 29] width 14 height 14
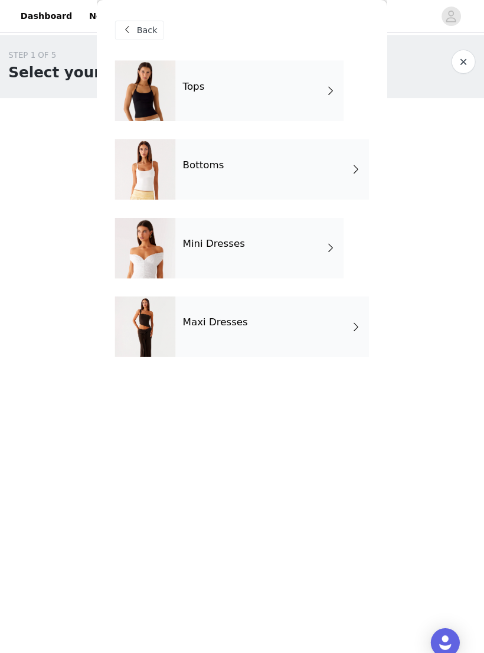
click at [139, 30] on span "Back" at bounding box center [149, 30] width 20 height 12
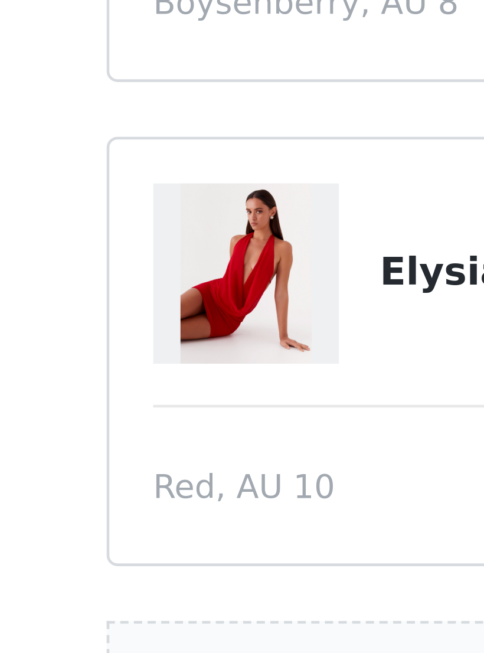
click at [130, 382] on img at bounding box center [144, 401] width 28 height 39
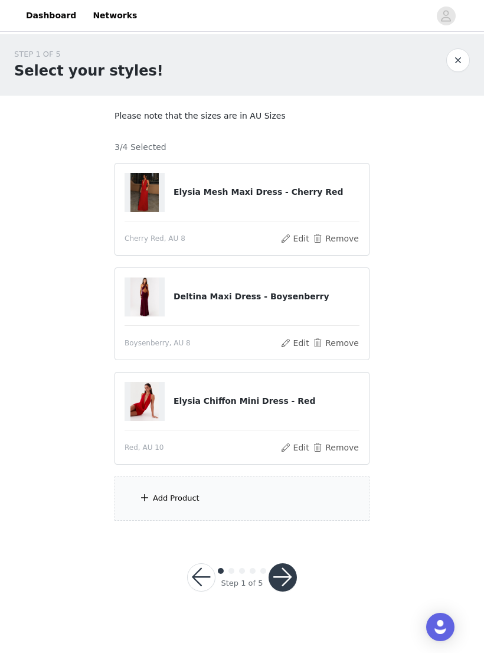
click at [238, 493] on div "Add Product" at bounding box center [242, 498] width 255 height 44
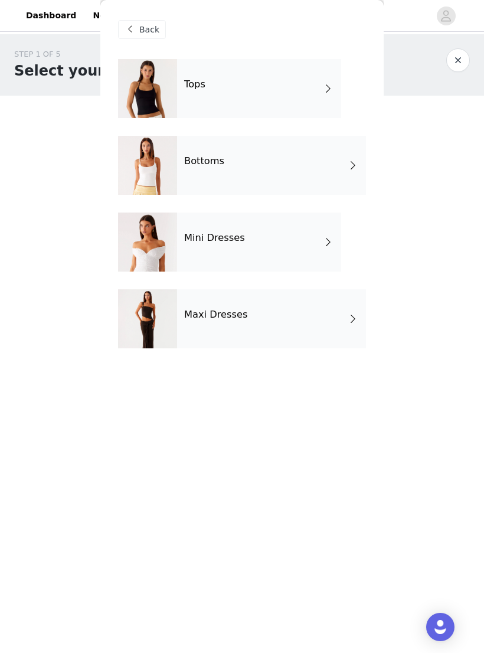
click at [298, 321] on div "Maxi Dresses" at bounding box center [271, 318] width 189 height 59
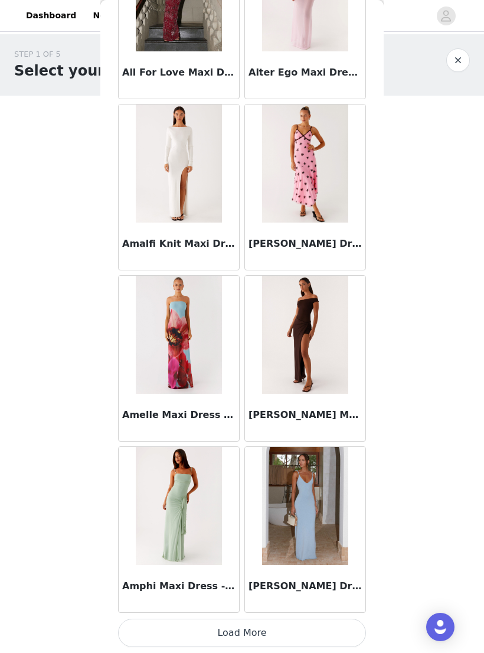
click at [313, 638] on button "Load More" at bounding box center [242, 633] width 248 height 28
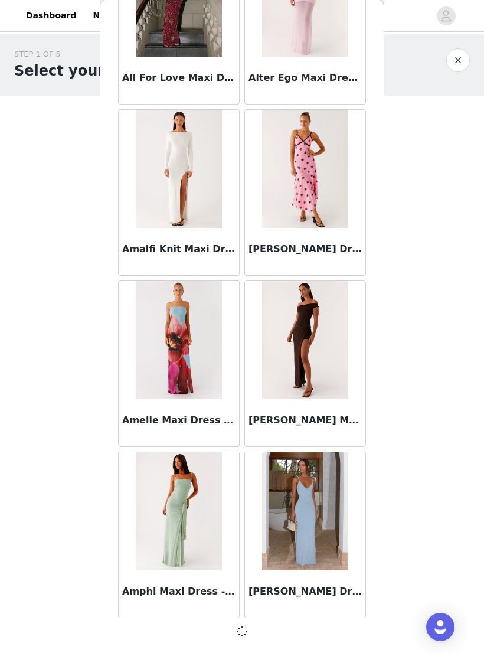
scroll to position [1148, 0]
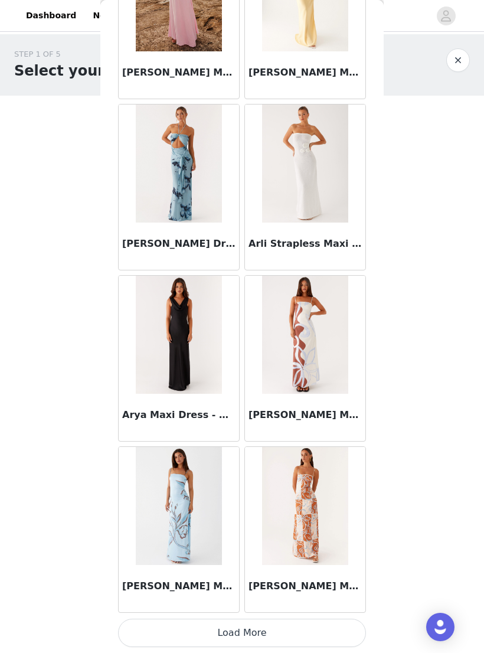
click at [288, 632] on button "Load More" at bounding box center [242, 633] width 248 height 28
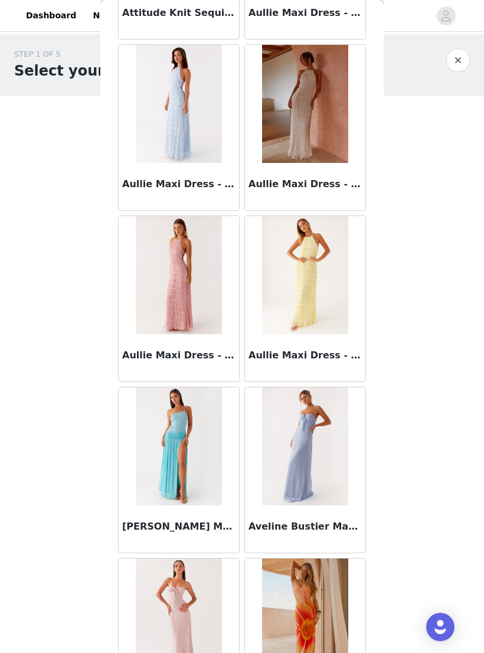
scroll to position [3959, 0]
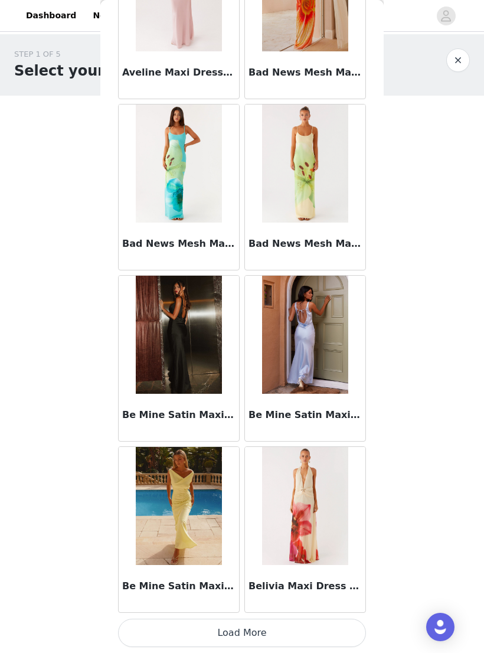
click at [310, 630] on button "Load More" at bounding box center [242, 633] width 248 height 28
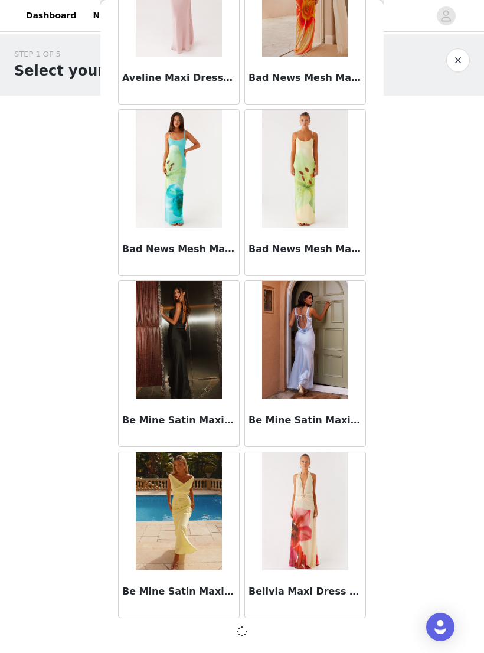
scroll to position [4572, 0]
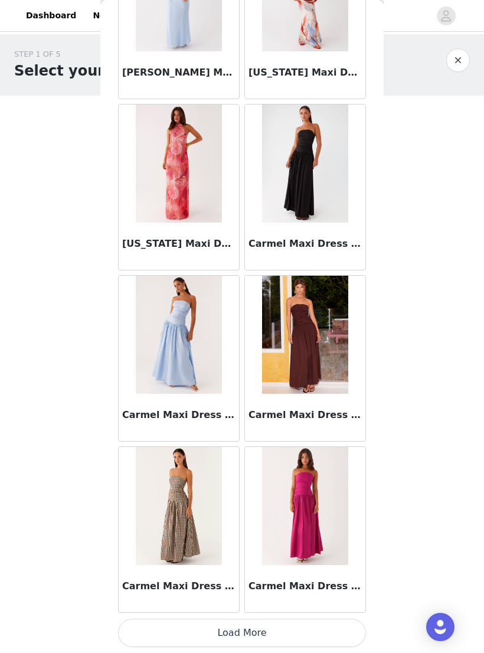
click at [313, 633] on button "Load More" at bounding box center [242, 633] width 248 height 28
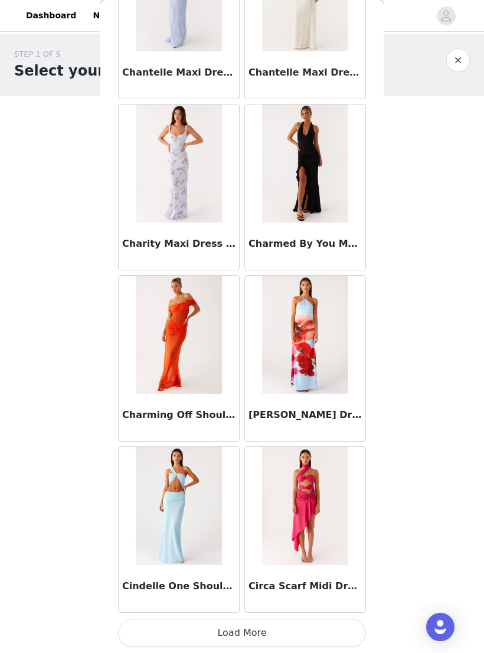
scroll to position [8001, 0]
click at [307, 643] on button "Load More" at bounding box center [242, 633] width 248 height 28
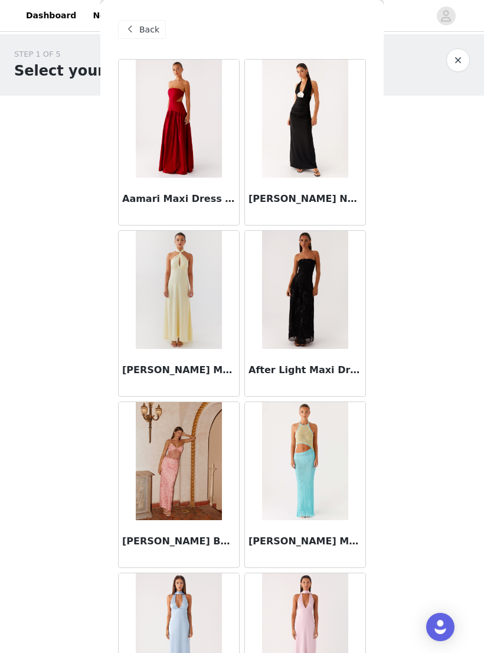
scroll to position [0, 0]
click at [139, 31] on div "Back" at bounding box center [142, 29] width 48 height 19
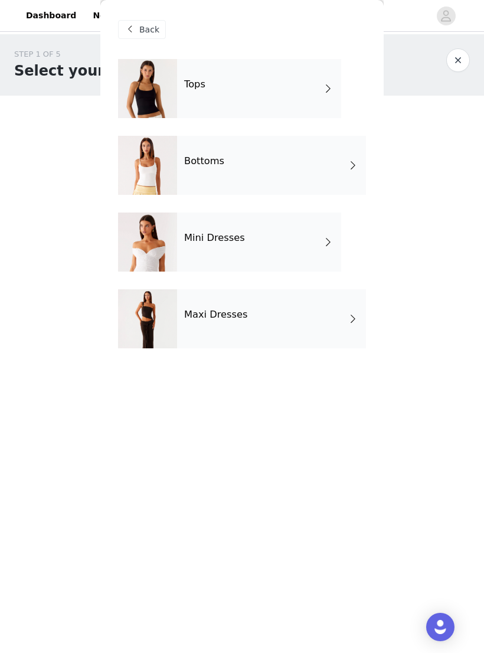
click at [140, 27] on span "Back" at bounding box center [149, 30] width 20 height 12
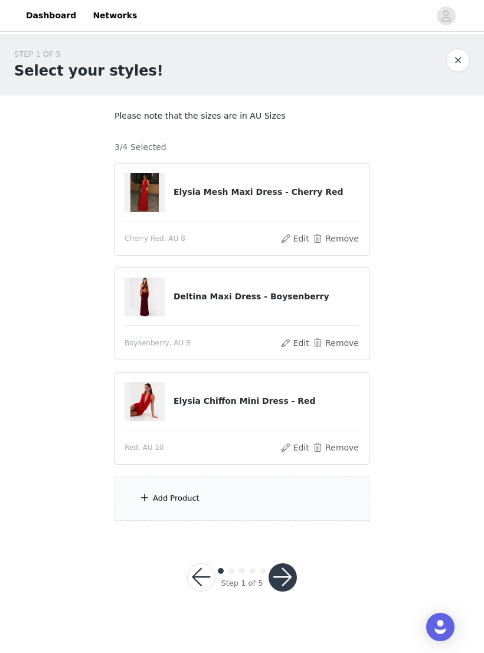
click at [233, 505] on div "Add Product" at bounding box center [242, 498] width 255 height 44
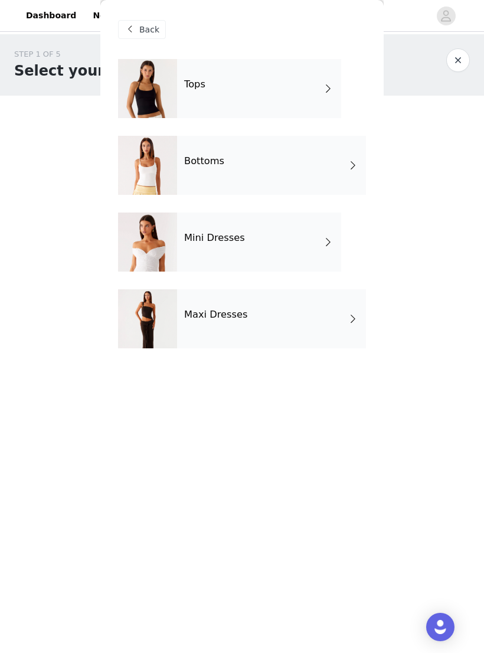
click at [177, 178] on div "Bottoms" at bounding box center [271, 165] width 189 height 59
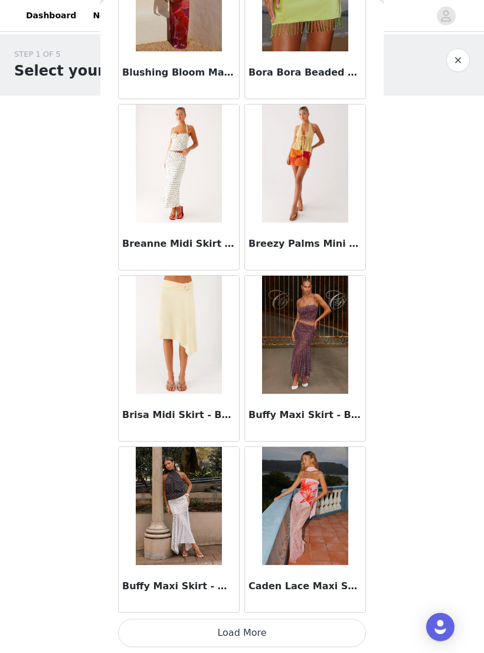
click at [329, 631] on button "Load More" at bounding box center [242, 633] width 248 height 28
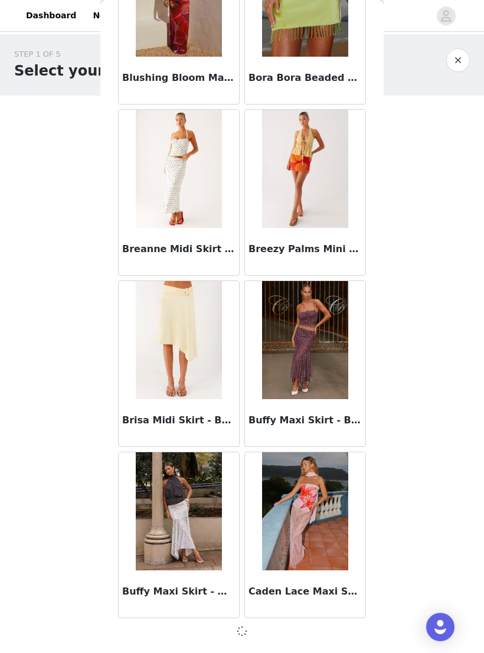
scroll to position [1148, 0]
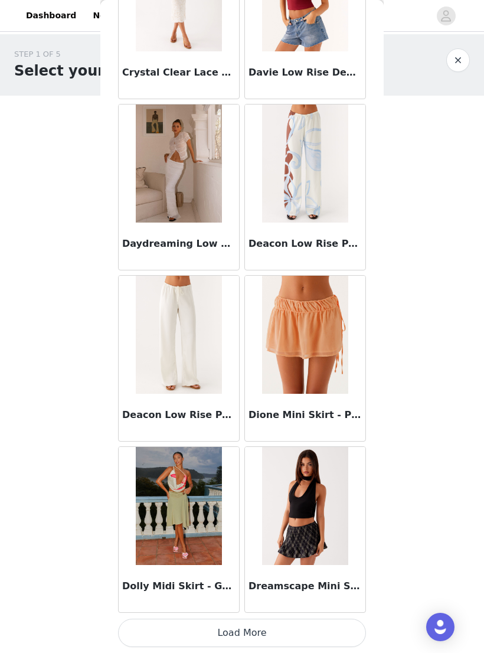
click at [248, 626] on button "Load More" at bounding box center [242, 633] width 248 height 28
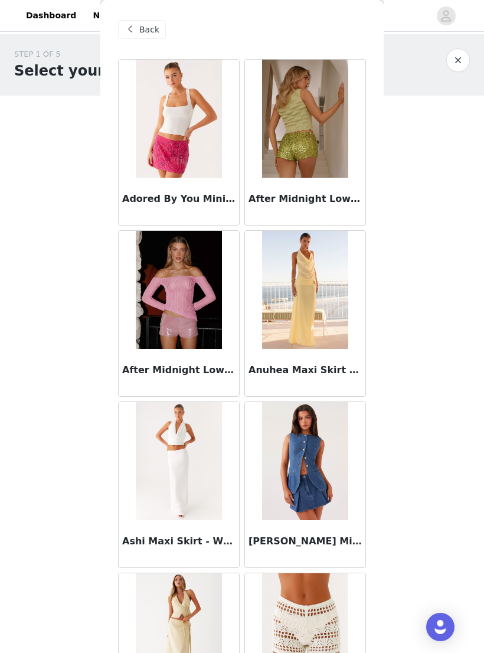
scroll to position [0, 0]
click at [140, 25] on span "Back" at bounding box center [149, 30] width 20 height 12
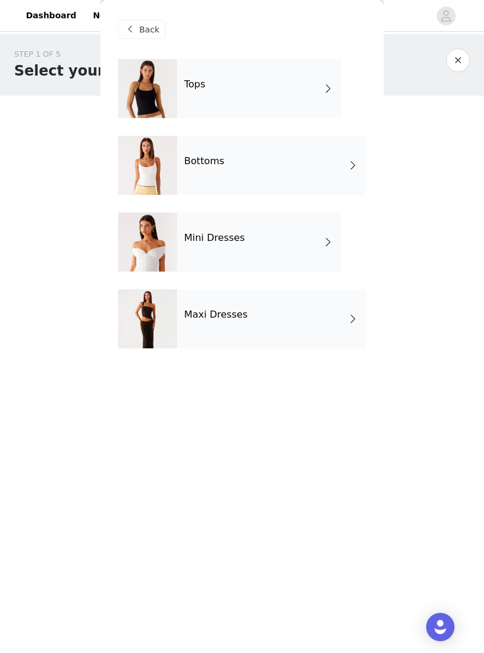
click at [151, 32] on span "Back" at bounding box center [149, 30] width 20 height 12
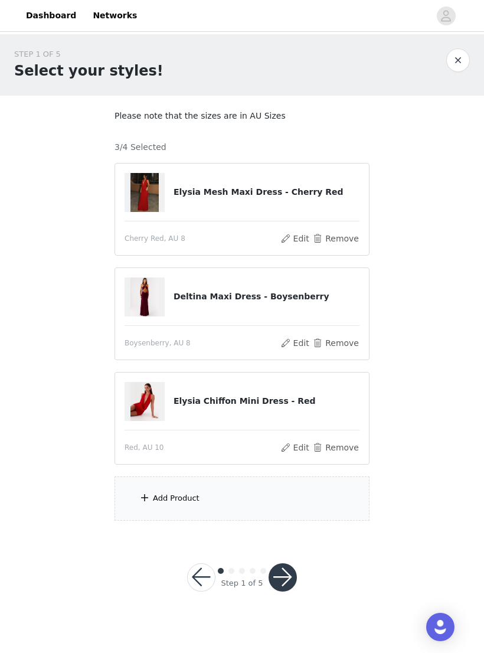
click at [266, 496] on div "Add Product" at bounding box center [242, 498] width 255 height 44
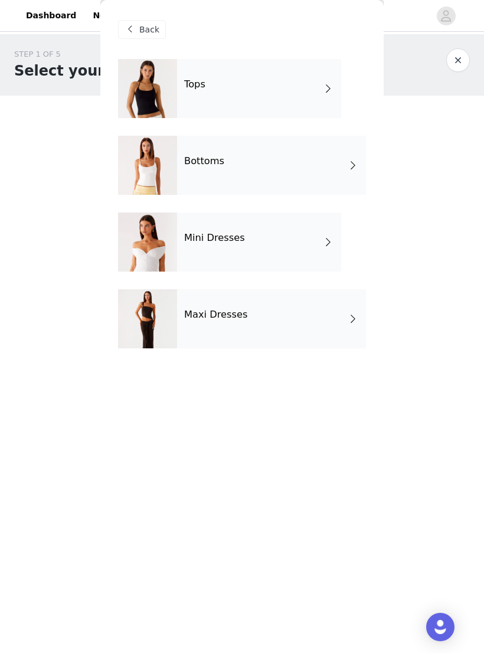
click at [256, 329] on div "Maxi Dresses" at bounding box center [271, 318] width 189 height 59
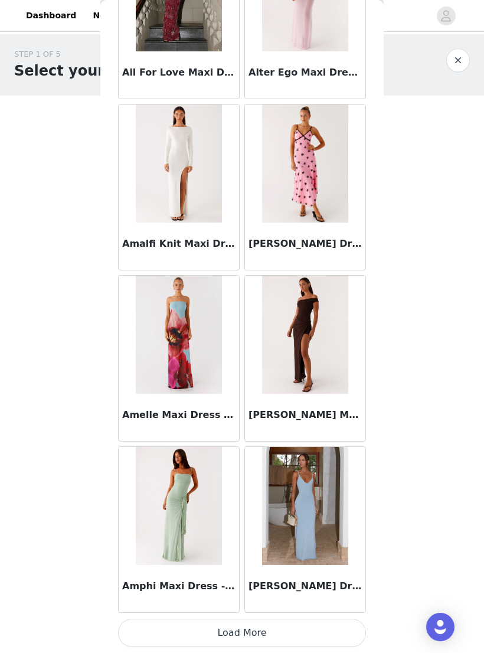
click at [321, 628] on button "Load More" at bounding box center [242, 633] width 248 height 28
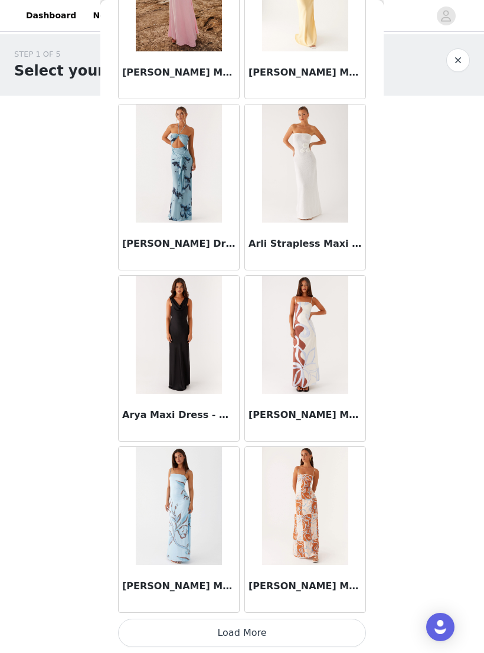
click at [306, 627] on button "Load More" at bounding box center [242, 633] width 248 height 28
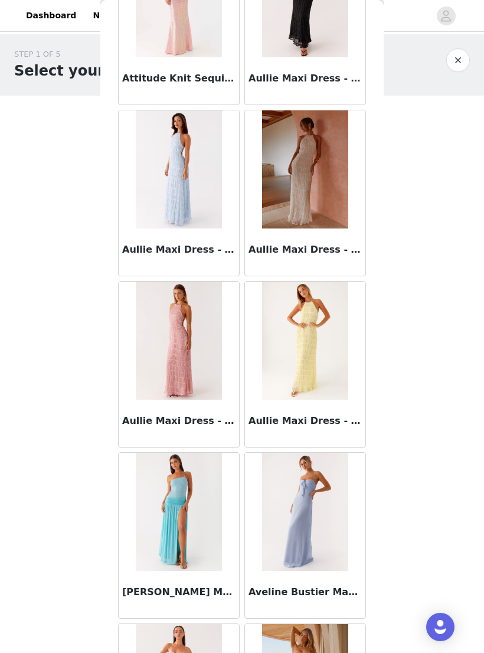
scroll to position [3887, 0]
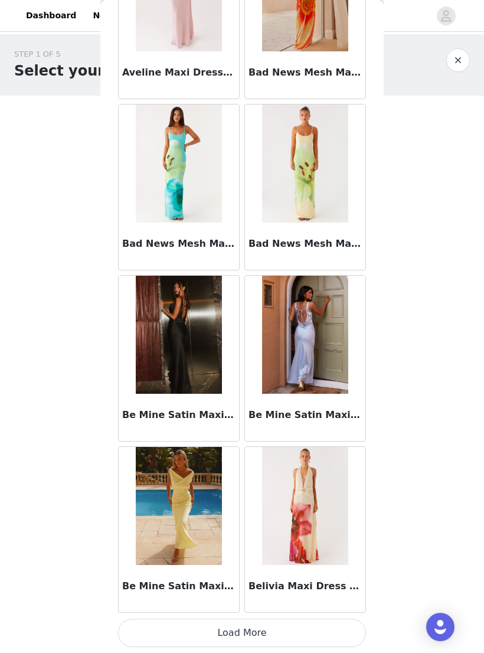
click at [208, 635] on button "Load More" at bounding box center [242, 633] width 248 height 28
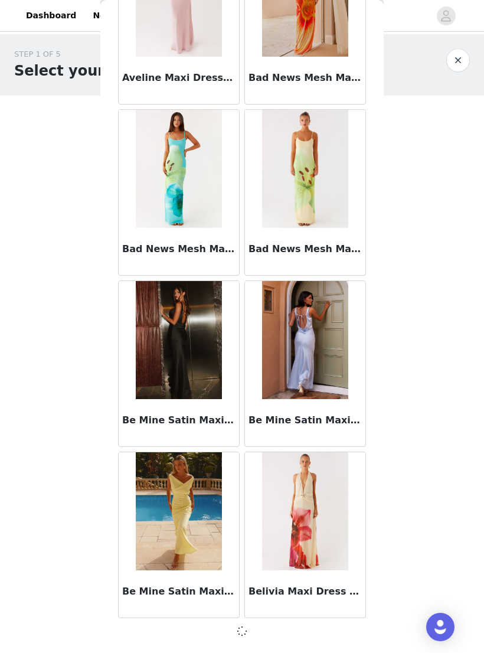
scroll to position [4572, 0]
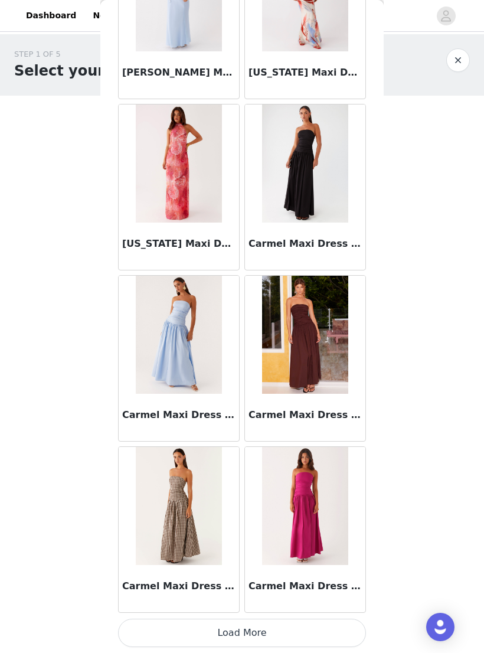
click at [183, 628] on button "Load More" at bounding box center [242, 633] width 248 height 28
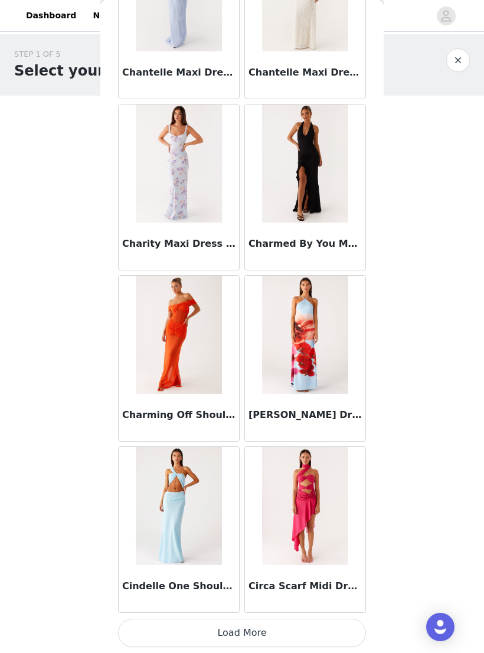
scroll to position [8001, 0]
click at [192, 620] on button "Load More" at bounding box center [242, 633] width 248 height 28
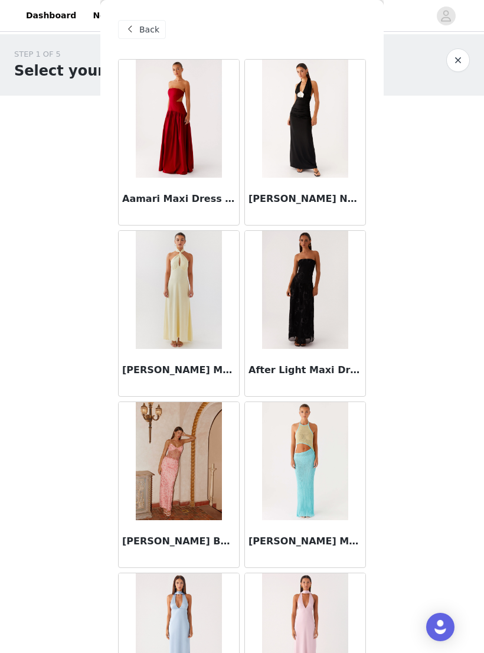
scroll to position [0, 0]
click at [134, 32] on span at bounding box center [130, 29] width 14 height 14
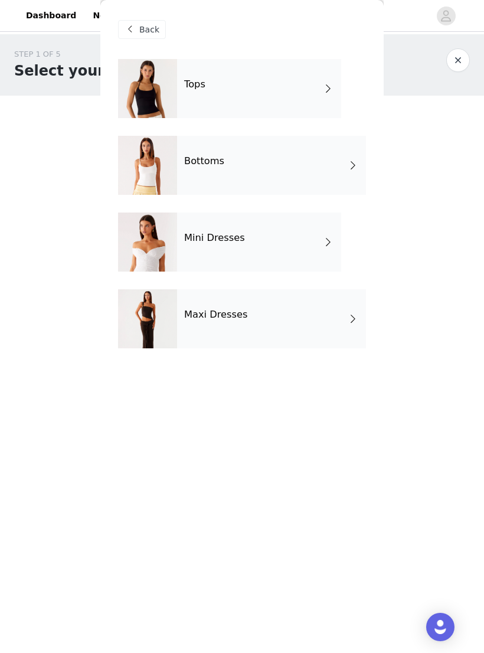
click at [129, 37] on div "Back" at bounding box center [142, 29] width 48 height 19
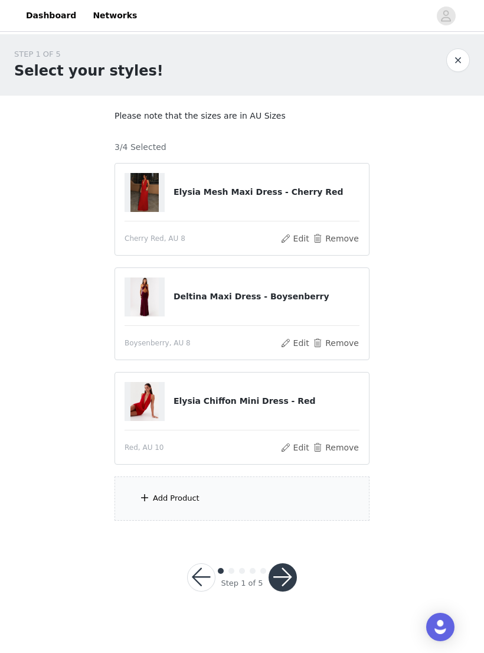
click at [465, 317] on div "STEP 1 OF 5 Select your styles! Please note that the sizes are in AU Sizes 3/4 …" at bounding box center [242, 284] width 484 height 501
click at [273, 495] on div "Add Product" at bounding box center [242, 498] width 255 height 44
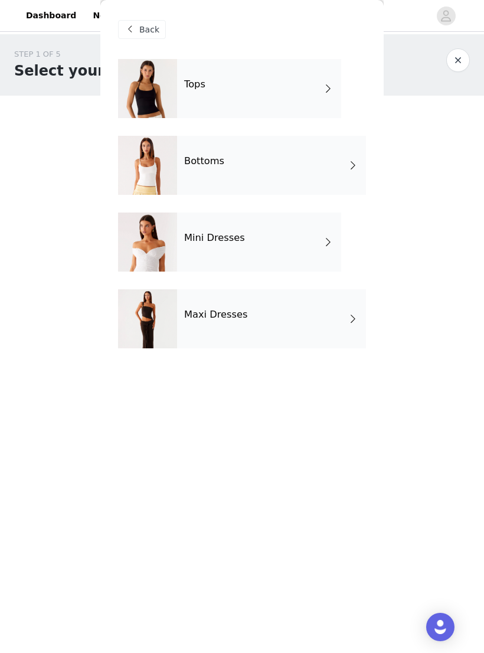
click at [260, 318] on div "Maxi Dresses" at bounding box center [271, 318] width 189 height 59
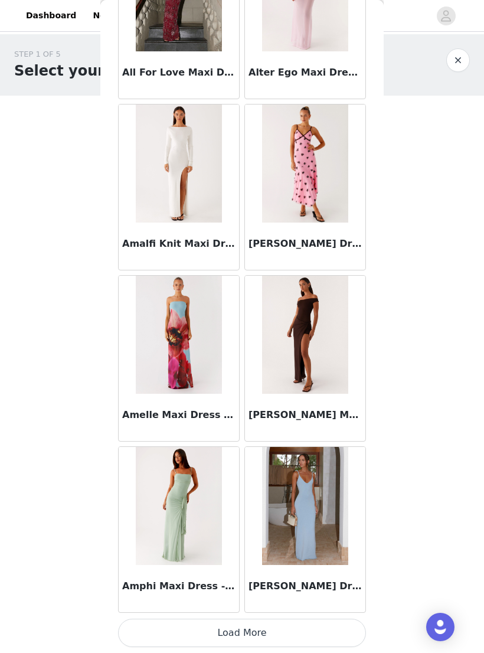
click at [338, 625] on button "Load More" at bounding box center [242, 633] width 248 height 28
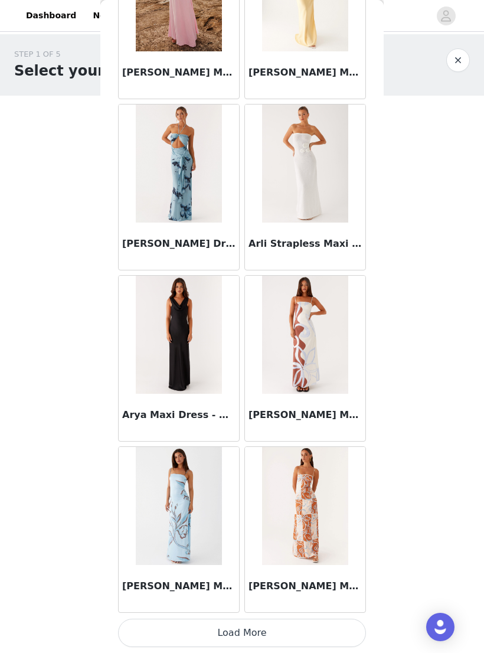
click at [279, 623] on button "Load More" at bounding box center [242, 633] width 248 height 28
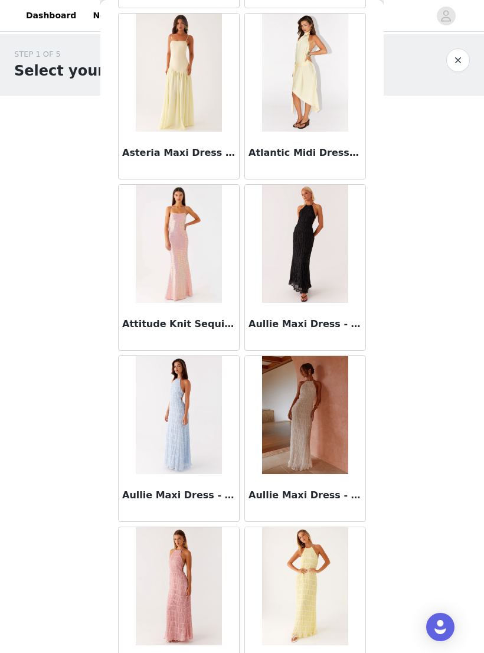
scroll to position [3638, 0]
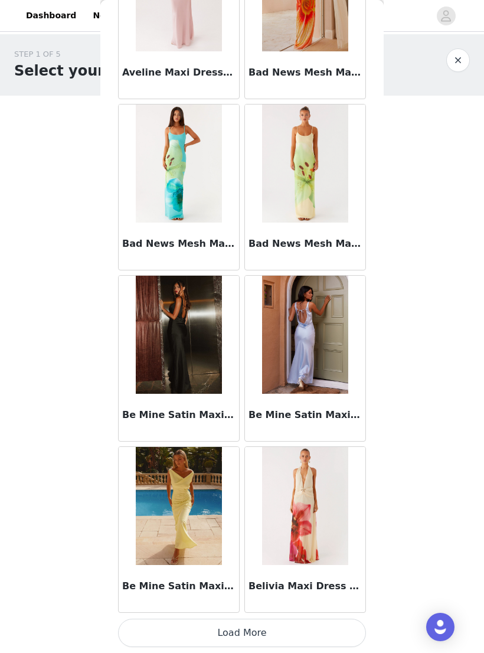
click at [286, 628] on button "Load More" at bounding box center [242, 633] width 248 height 28
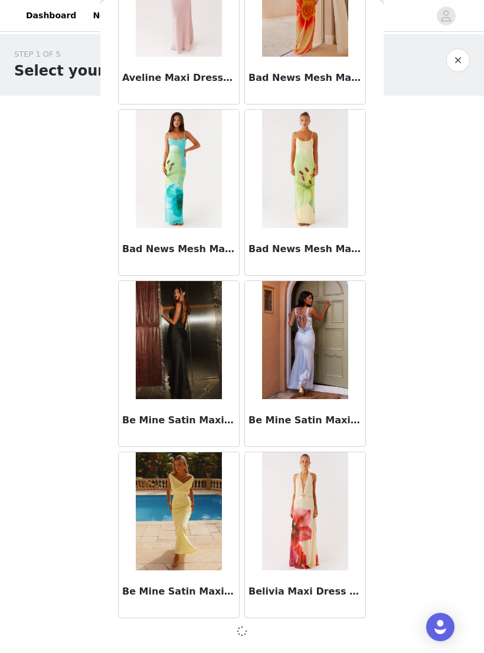
scroll to position [4572, 0]
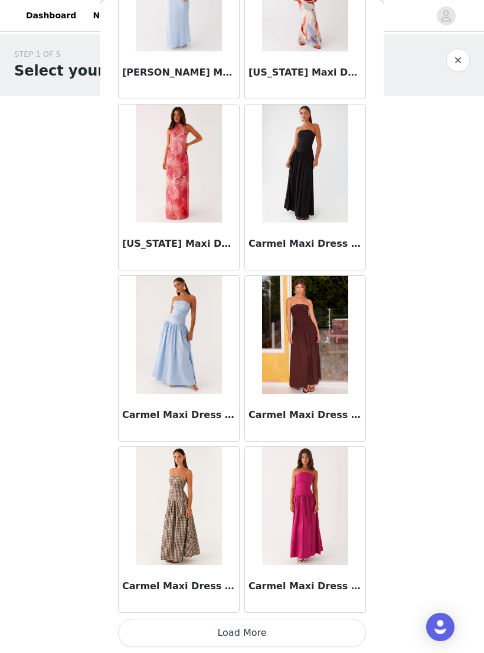
click at [300, 630] on button "Load More" at bounding box center [242, 633] width 248 height 28
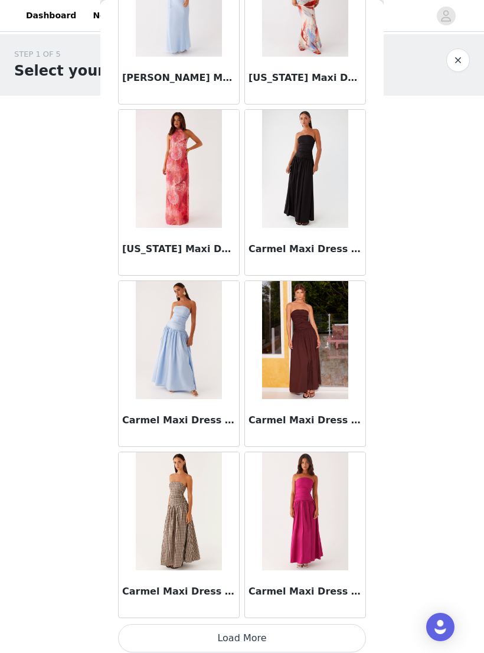
scroll to position [6284, 0]
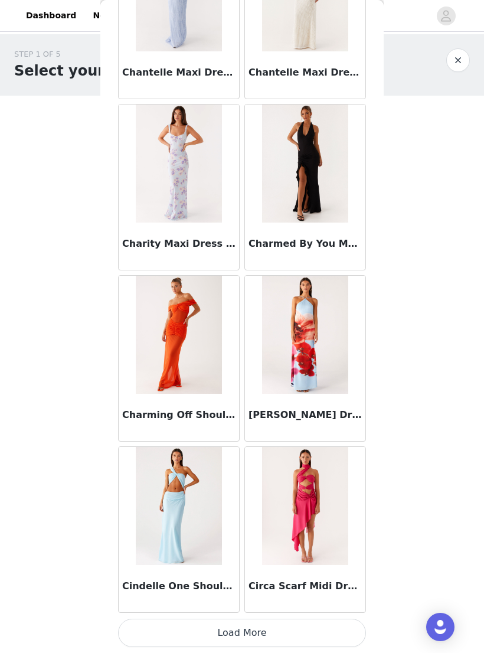
click at [262, 626] on button "Load More" at bounding box center [242, 633] width 248 height 28
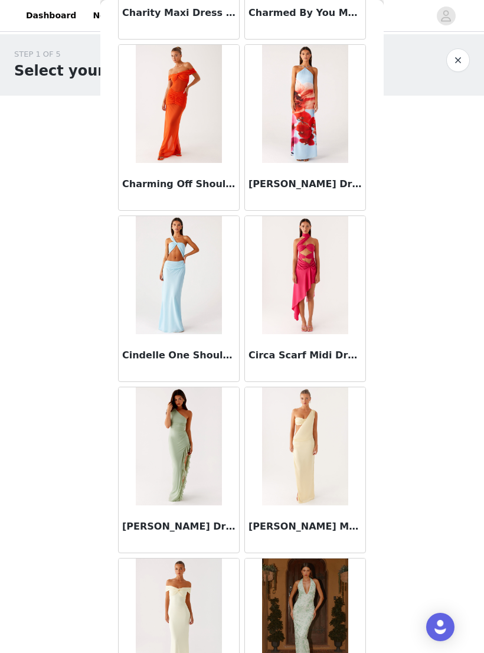
scroll to position [8250, 0]
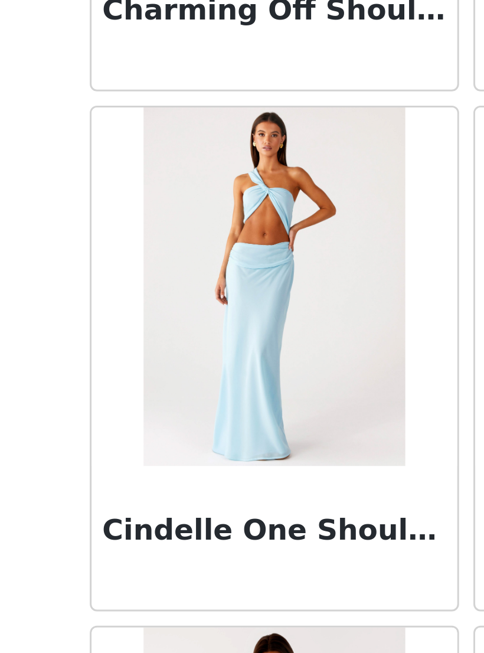
click at [136, 198] on img at bounding box center [179, 257] width 86 height 118
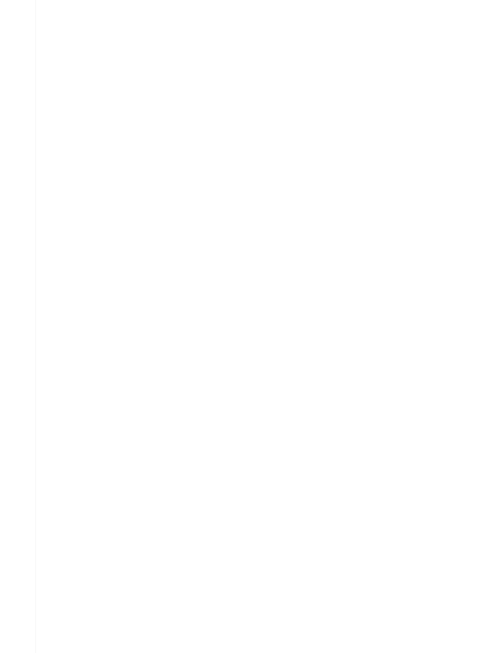
scroll to position [0, 0]
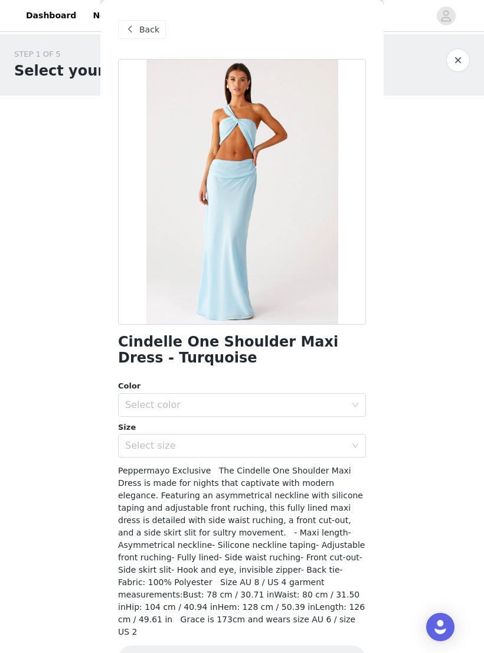
click at [174, 410] on div "Select color" at bounding box center [235, 405] width 221 height 12
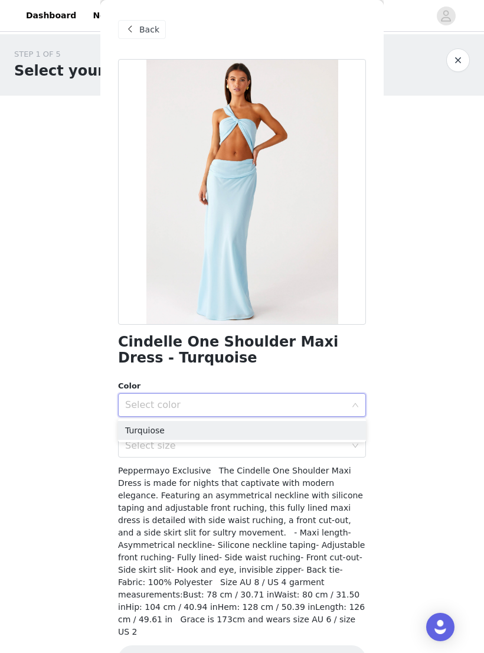
click at [170, 430] on li "Turquiose" at bounding box center [242, 430] width 248 height 19
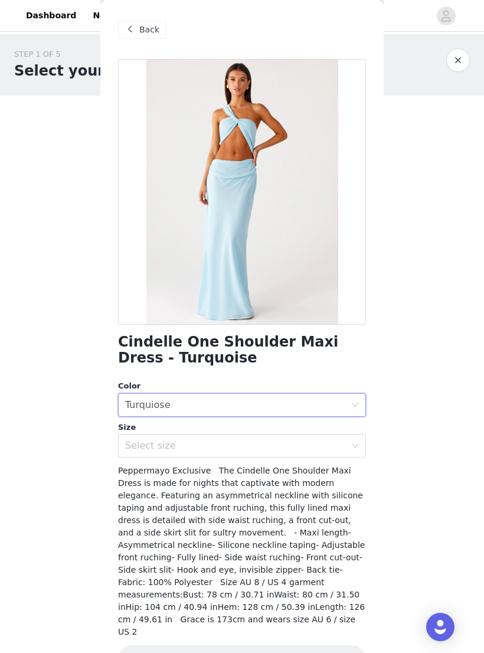
click at [164, 446] on div "Select size" at bounding box center [235, 446] width 221 height 12
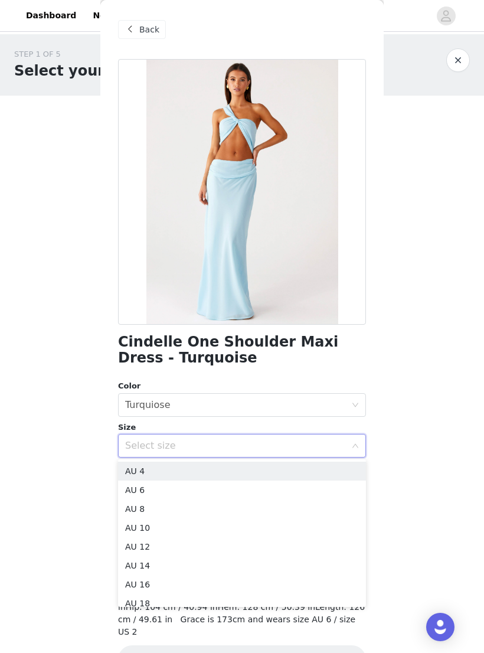
click at [168, 505] on li "AU 8" at bounding box center [242, 508] width 248 height 19
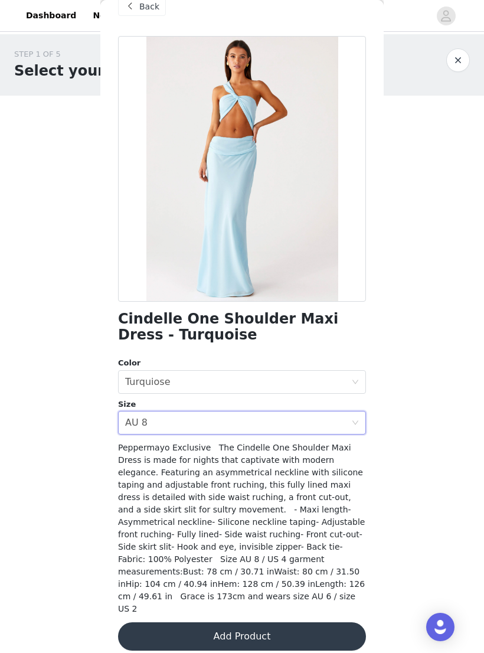
scroll to position [22, 0]
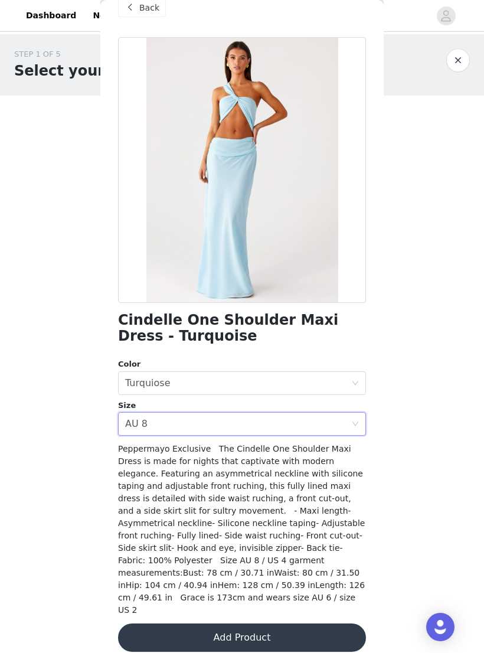
click at [166, 626] on button "Add Product" at bounding box center [242, 637] width 248 height 28
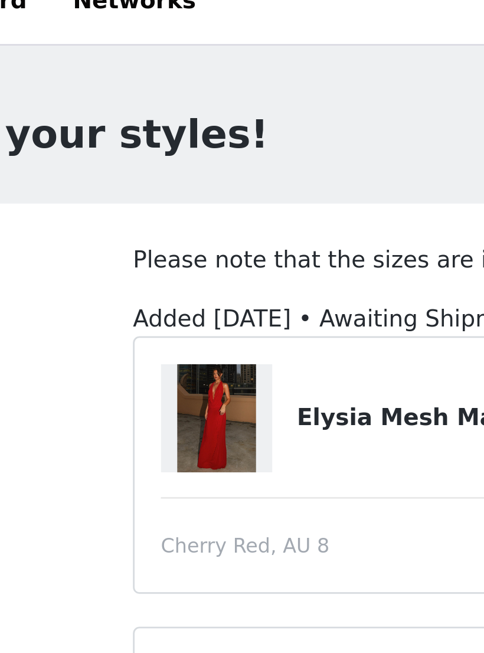
scroll to position [0, 0]
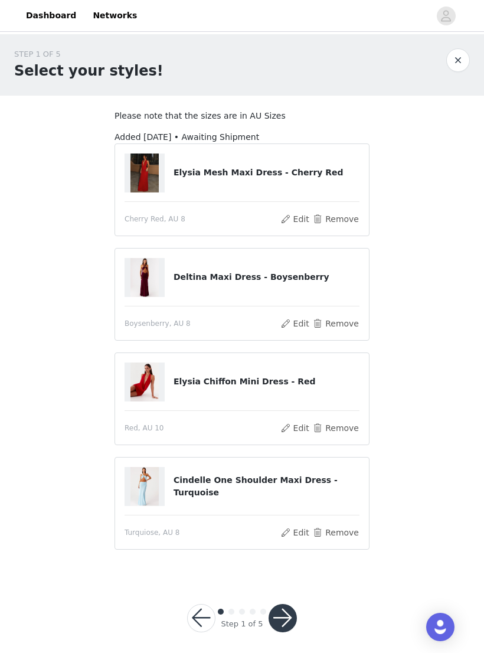
click at [339, 215] on button "Remove" at bounding box center [335, 219] width 47 height 14
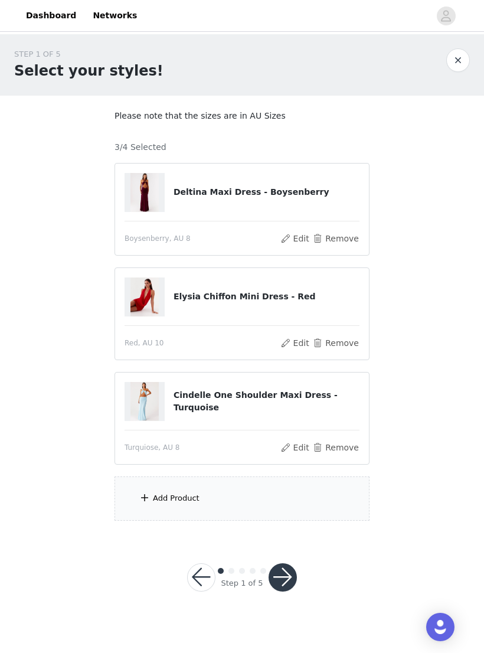
click at [154, 494] on div "Add Product" at bounding box center [176, 498] width 47 height 12
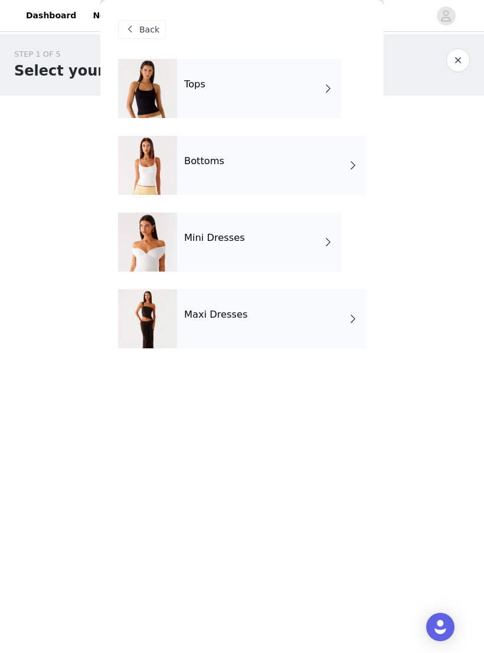
click at [348, 166] on span at bounding box center [353, 165] width 12 height 14
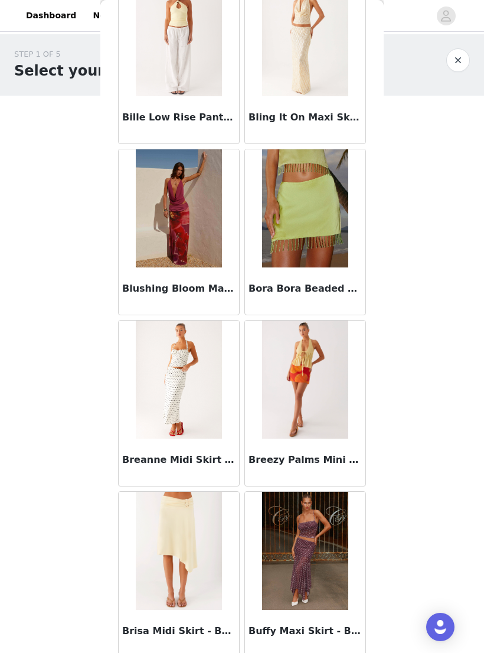
scroll to position [942, 0]
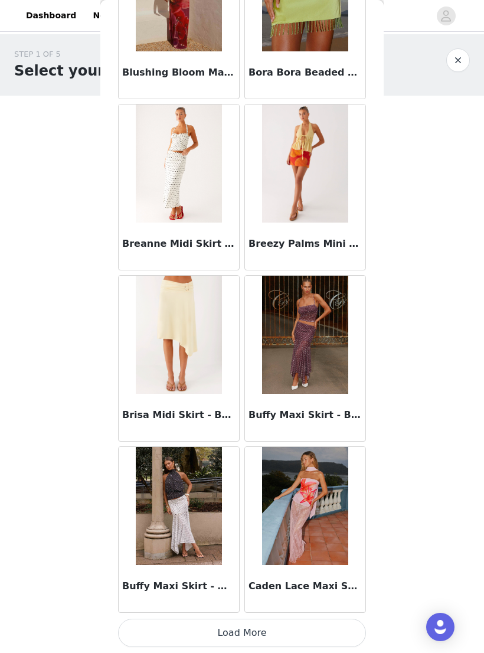
click at [329, 630] on button "Load More" at bounding box center [242, 633] width 248 height 28
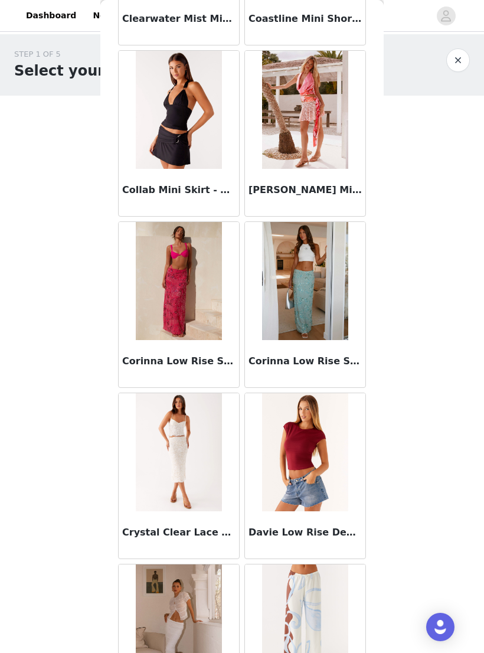
scroll to position [2406, 0]
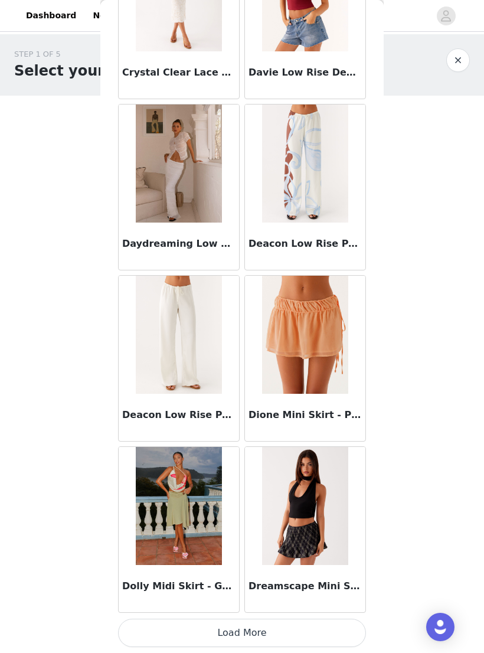
click at [336, 630] on button "Load More" at bounding box center [242, 633] width 248 height 28
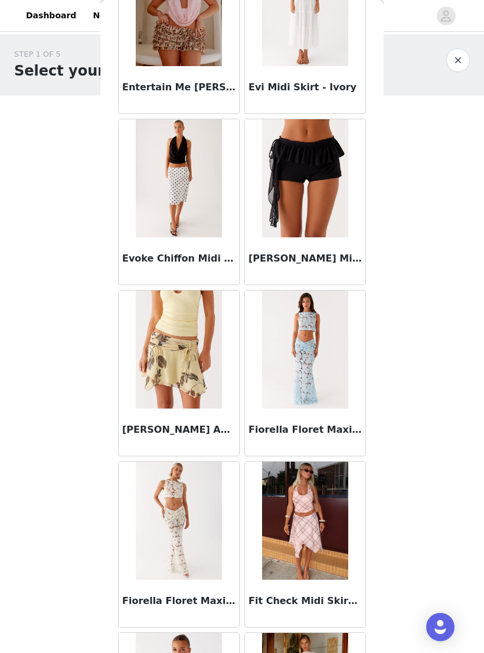
scroll to position [3705, 0]
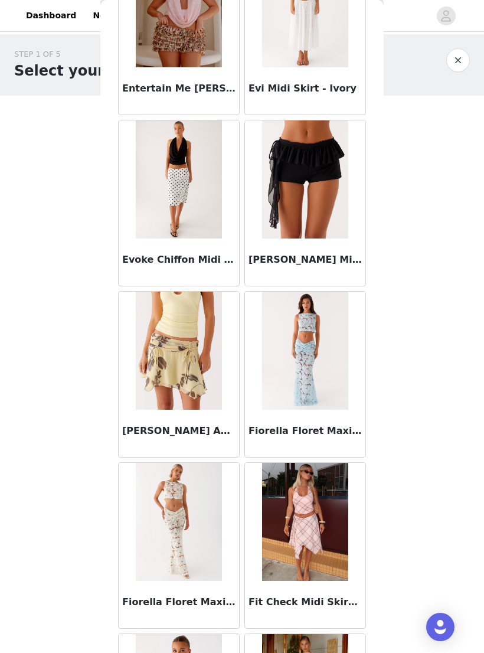
click at [331, 409] on img at bounding box center [305, 351] width 86 height 118
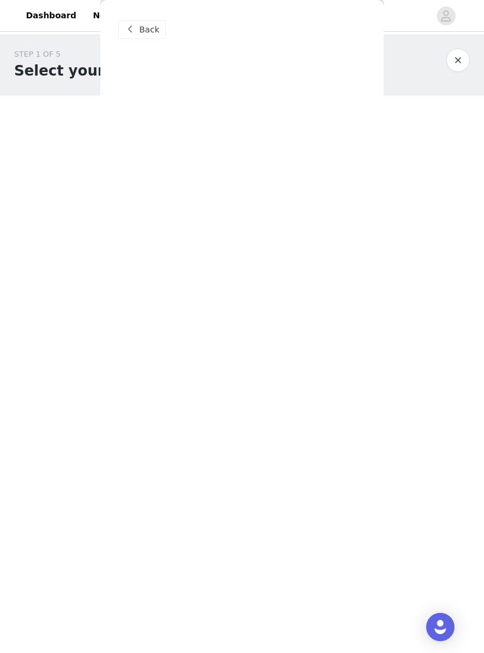
scroll to position [0, 0]
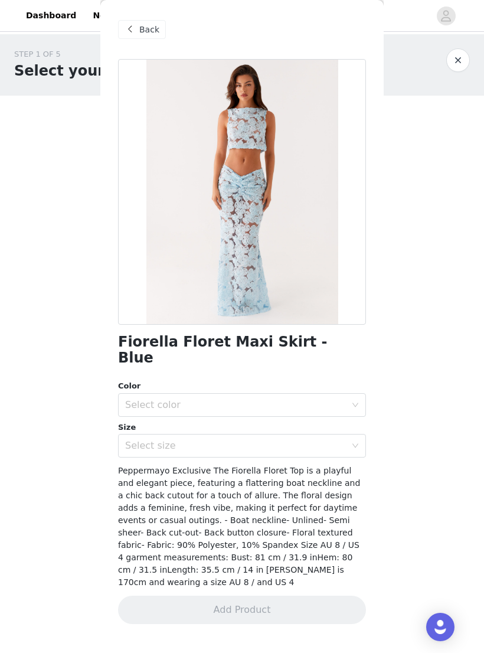
click at [346, 394] on div "Select color" at bounding box center [238, 405] width 226 height 22
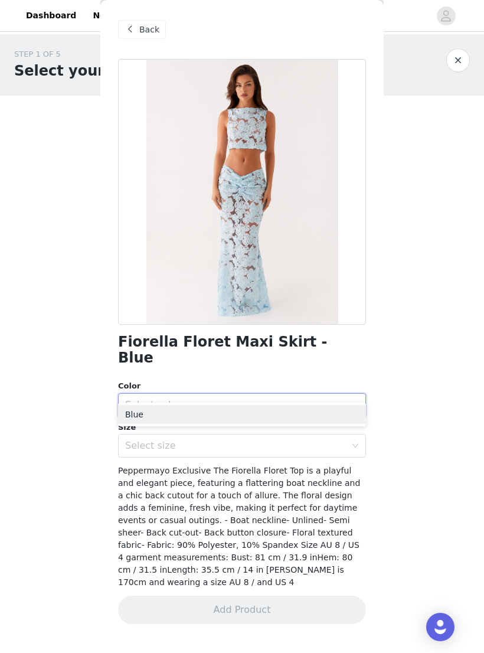
click at [319, 415] on li "Blue" at bounding box center [242, 414] width 248 height 19
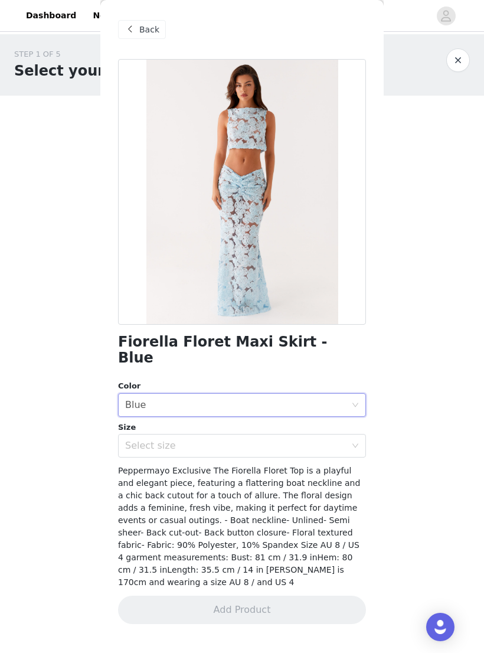
click at [318, 440] on div "Select size" at bounding box center [235, 446] width 221 height 12
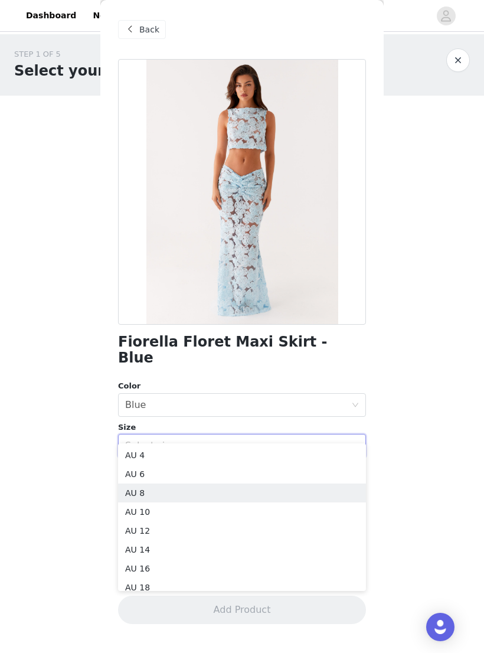
click at [289, 489] on li "AU 8" at bounding box center [242, 492] width 248 height 19
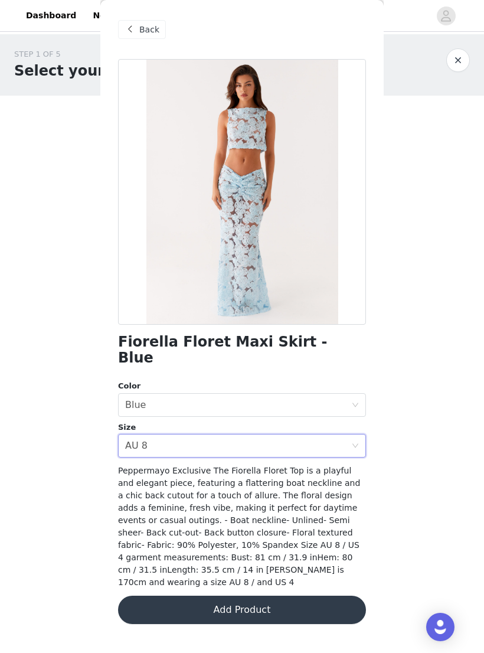
click at [309, 596] on button "Add Product" at bounding box center [242, 610] width 248 height 28
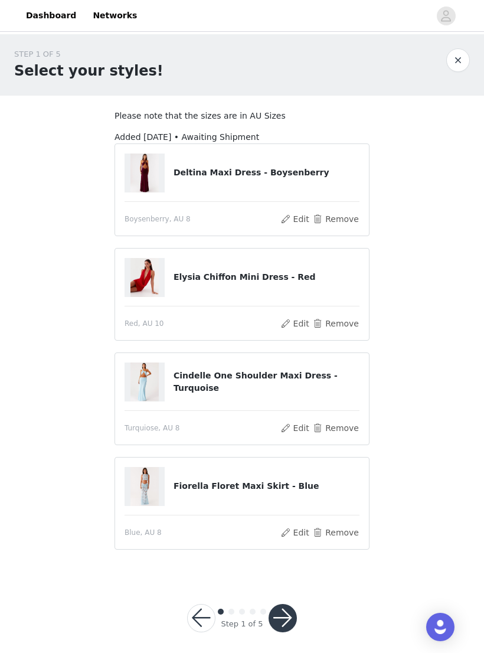
click at [152, 380] on img at bounding box center [144, 381] width 28 height 39
click at [338, 393] on div "Cindelle One Shoulder Maxi Dress - Turquoise" at bounding box center [242, 381] width 235 height 39
click at [296, 430] on button "Edit" at bounding box center [295, 428] width 30 height 14
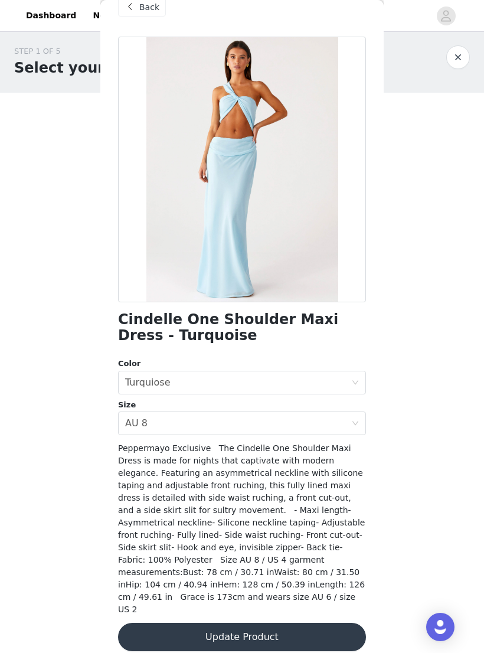
scroll to position [22, 0]
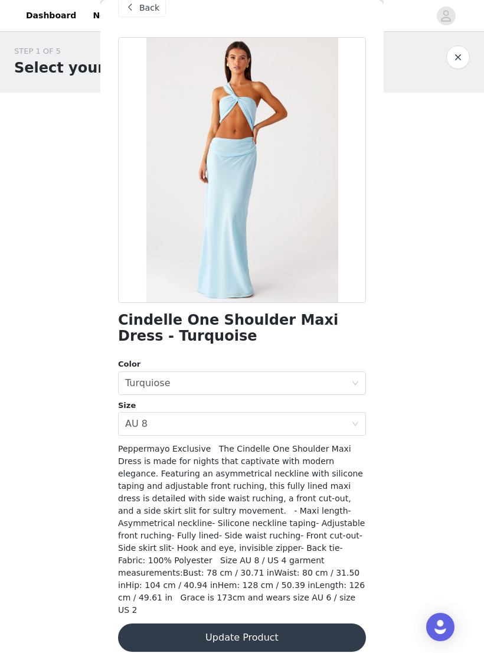
click at [148, 9] on span "Back" at bounding box center [149, 8] width 20 height 12
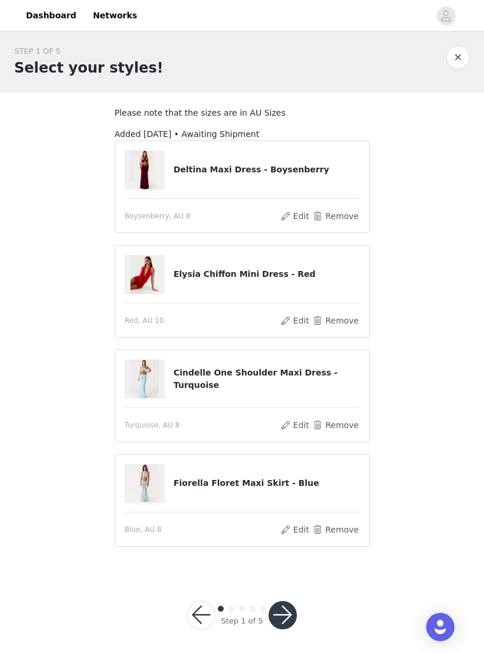
click at [139, 274] on img at bounding box center [144, 274] width 28 height 39
click at [290, 319] on button "Edit" at bounding box center [295, 320] width 30 height 14
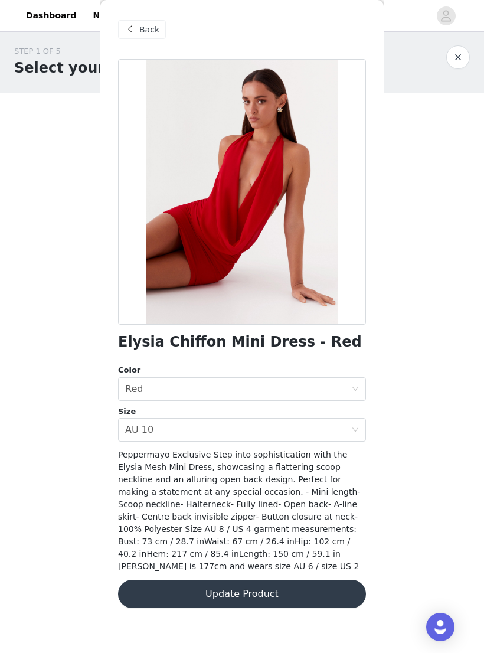
click at [143, 30] on span "Back" at bounding box center [149, 30] width 20 height 12
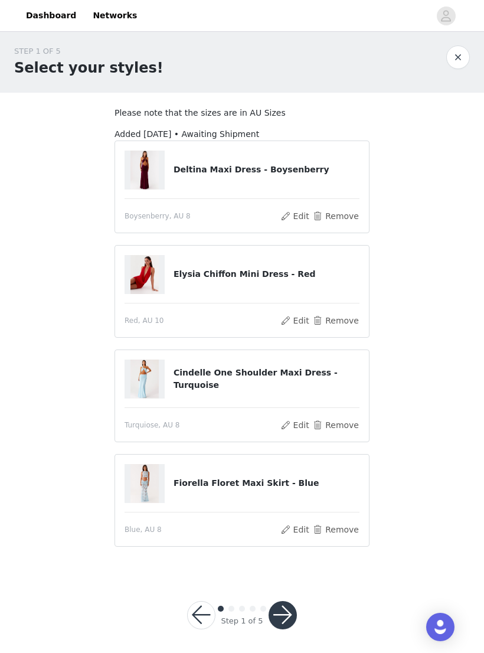
click at [339, 532] on button "Remove" at bounding box center [335, 529] width 47 height 14
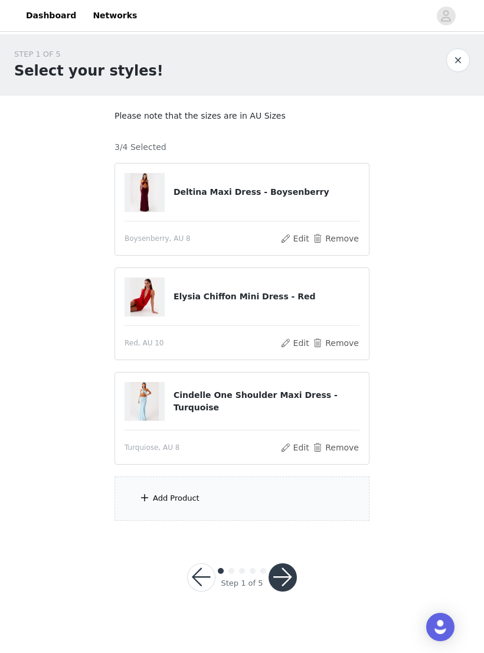
click at [172, 494] on div "Add Product" at bounding box center [176, 498] width 47 height 12
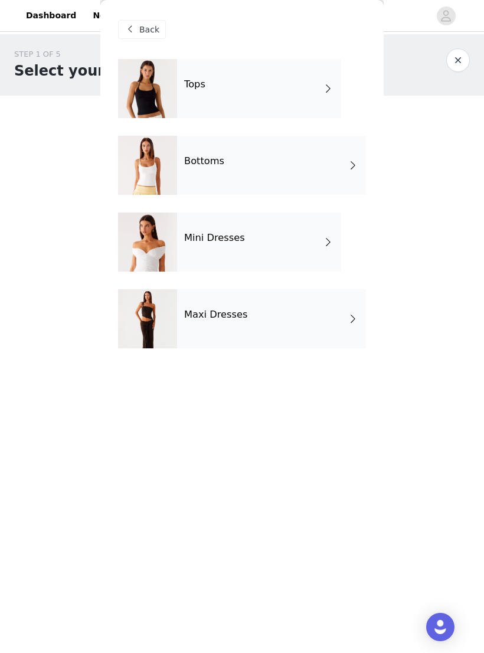
click at [174, 243] on div at bounding box center [147, 242] width 59 height 59
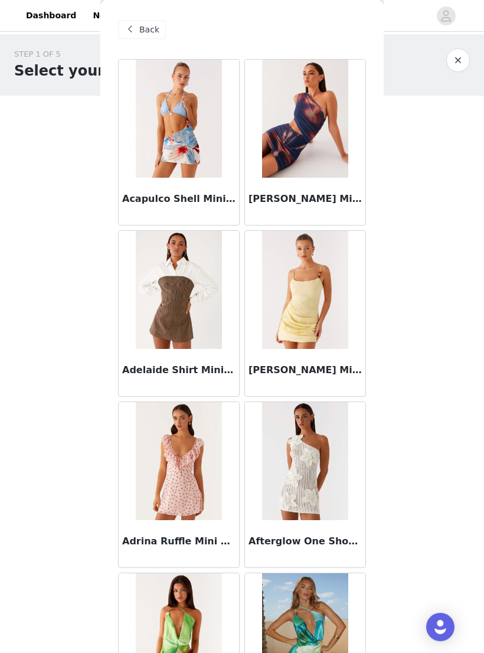
click at [293, 347] on img at bounding box center [305, 290] width 86 height 118
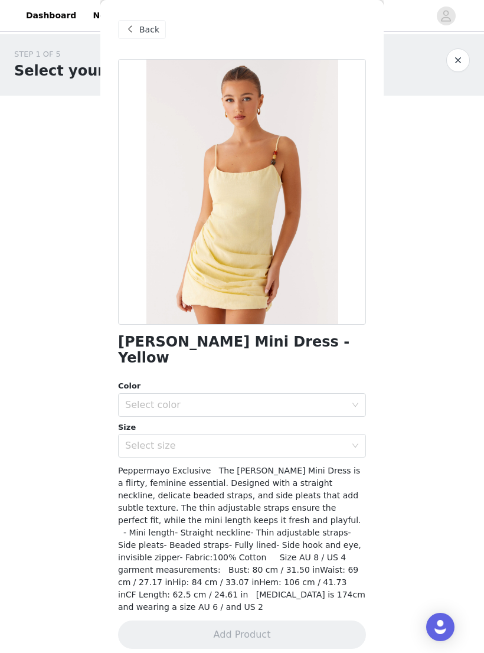
click at [143, 24] on span "Back" at bounding box center [149, 30] width 20 height 12
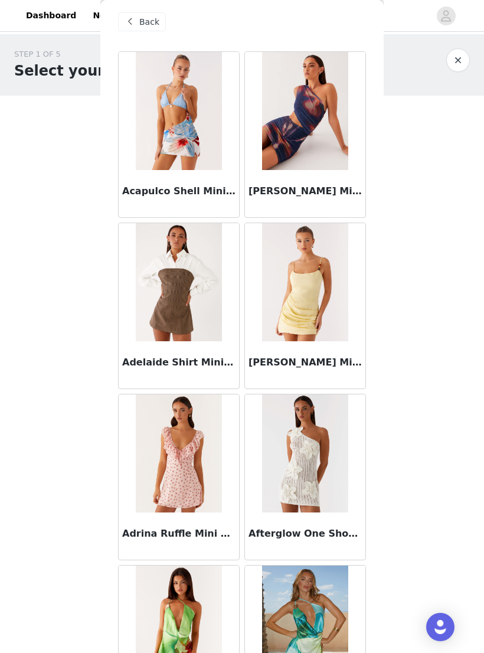
scroll to position [6, 0]
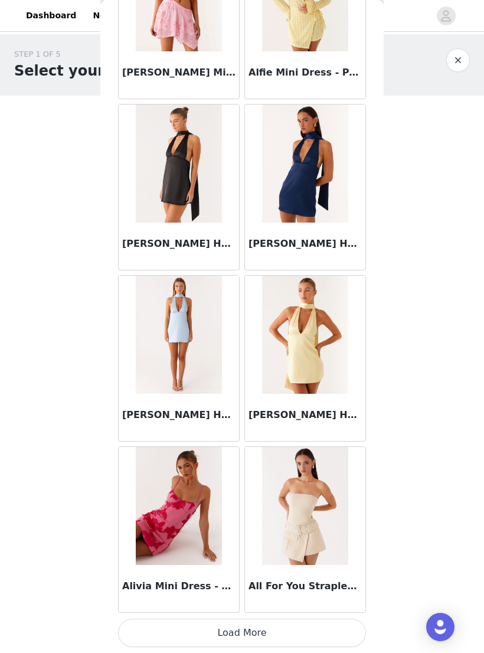
click at [332, 632] on button "Load More" at bounding box center [242, 633] width 248 height 28
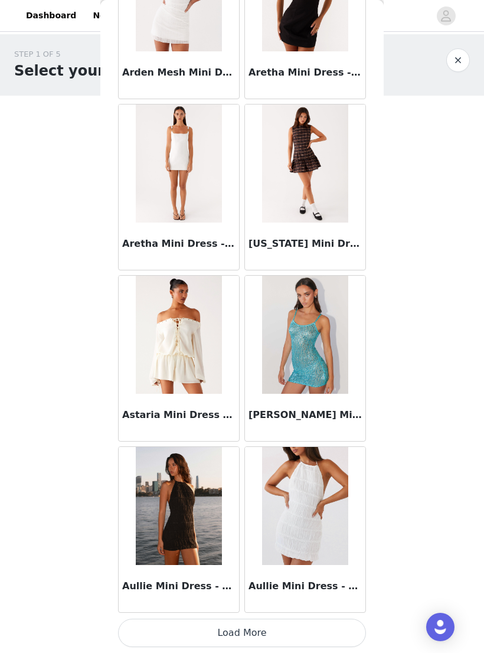
scroll to position [2865, 0]
click at [329, 629] on button "Load More" at bounding box center [242, 633] width 248 height 28
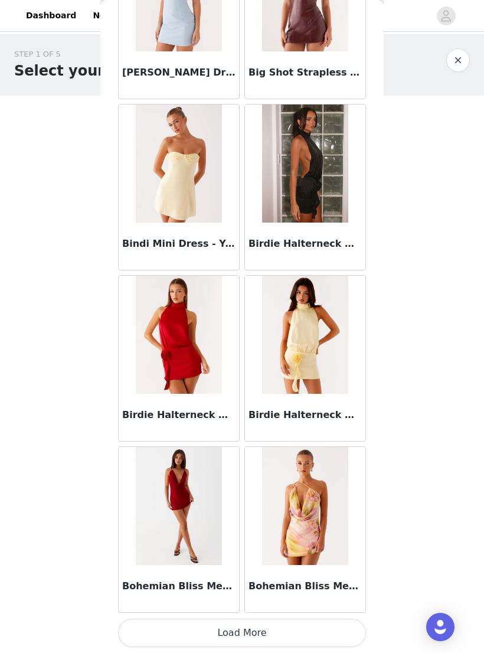
scroll to position [4577, 0]
click at [336, 629] on button "Load More" at bounding box center [242, 633] width 248 height 28
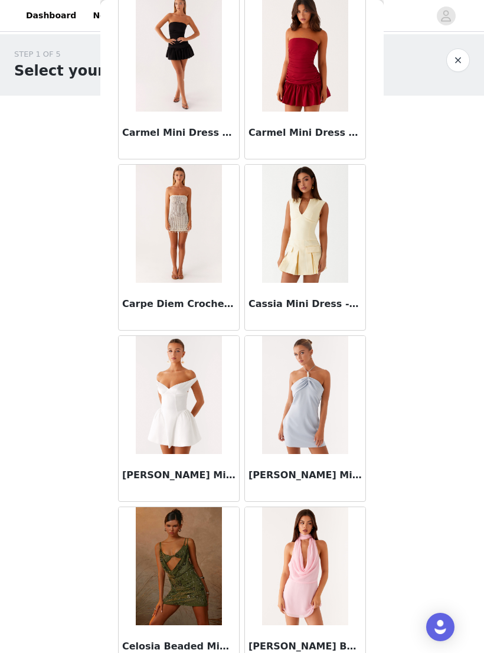
scroll to position [6084, 0]
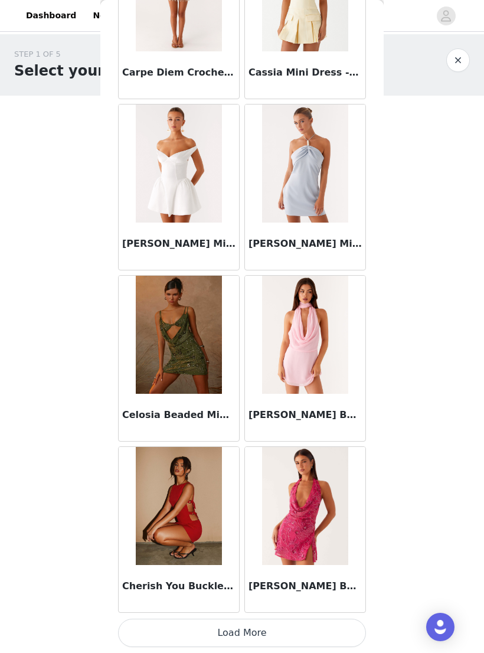
click at [333, 628] on button "Load More" at bounding box center [242, 633] width 248 height 28
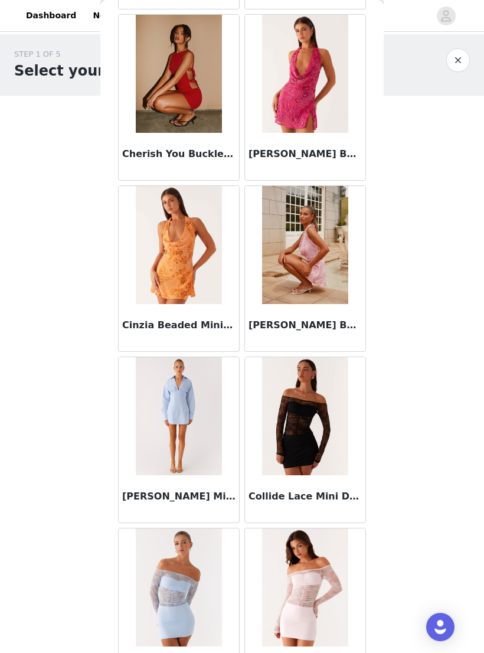
scroll to position [6722, 0]
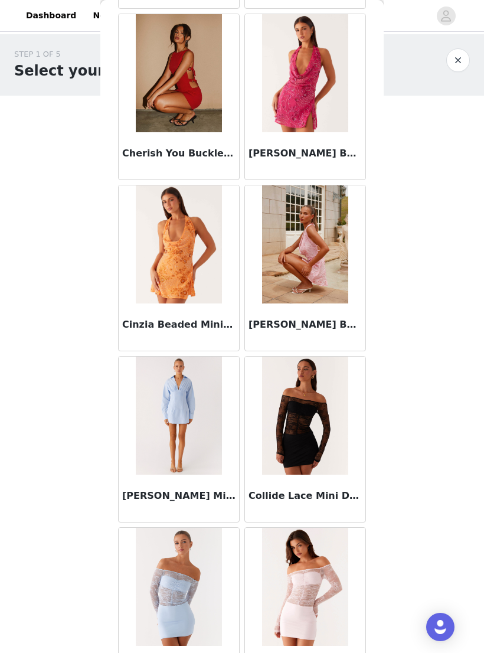
click at [333, 237] on img at bounding box center [305, 244] width 86 height 118
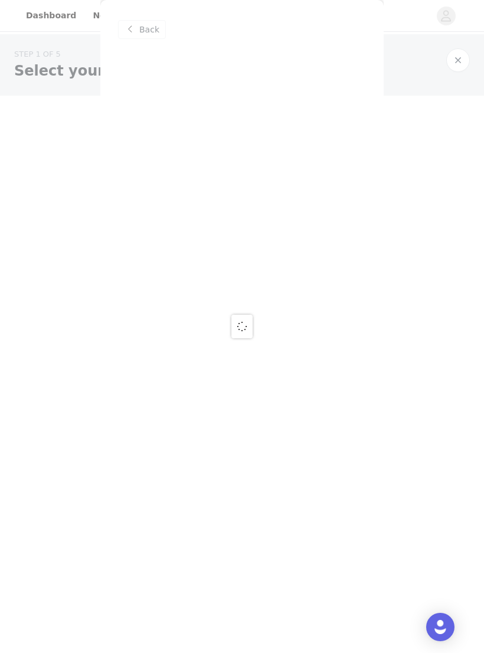
scroll to position [0, 0]
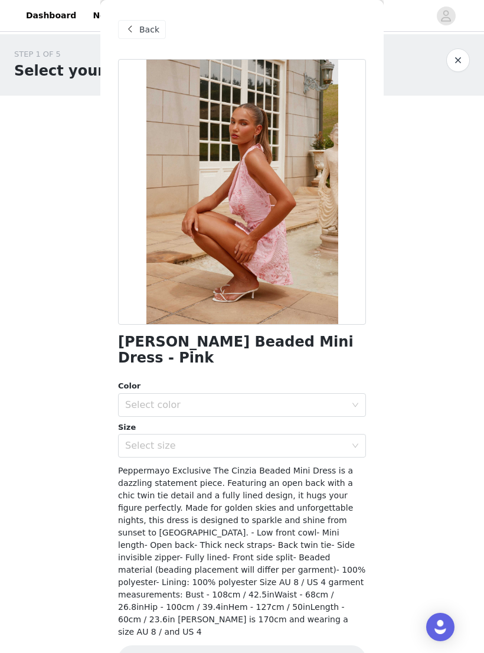
click at [132, 30] on span at bounding box center [130, 29] width 14 height 14
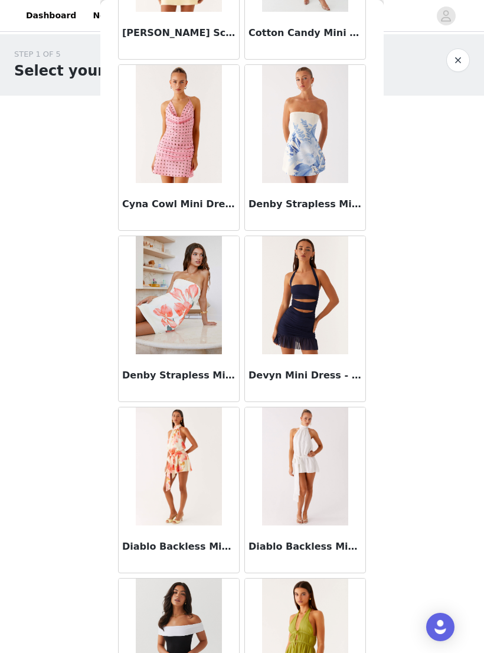
scroll to position [7705, 0]
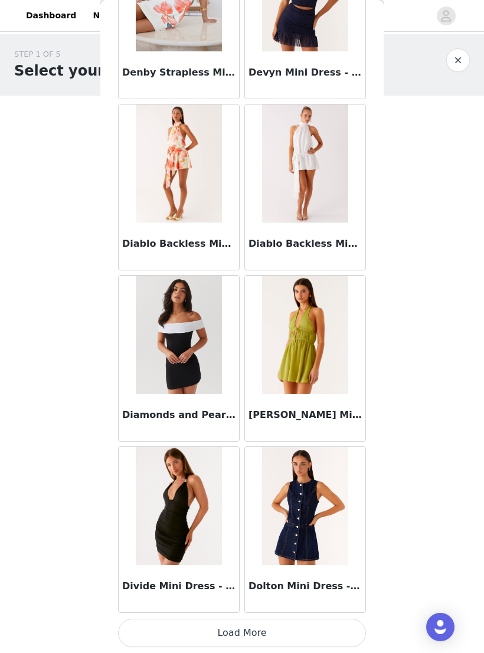
click at [328, 627] on button "Load More" at bounding box center [242, 633] width 248 height 28
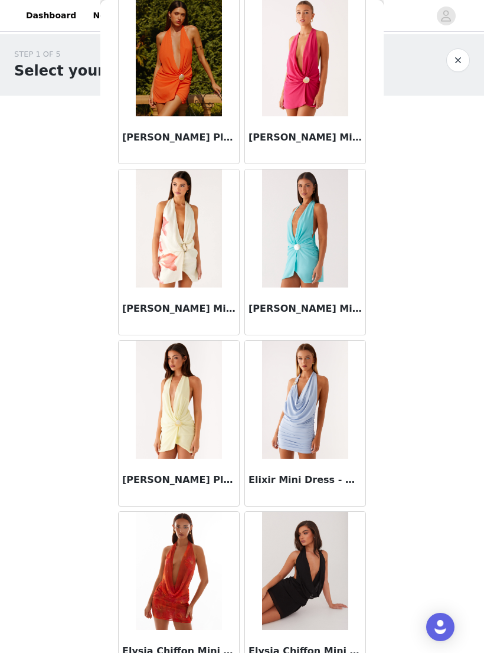
scroll to position [9478, 0]
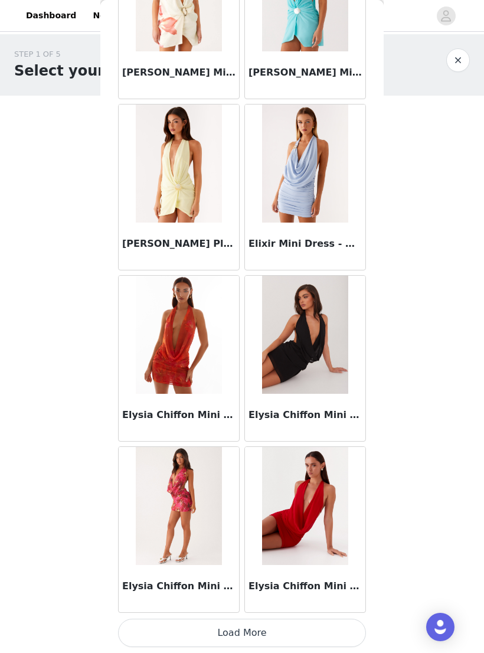
click at [344, 628] on button "Load More" at bounding box center [242, 633] width 248 height 28
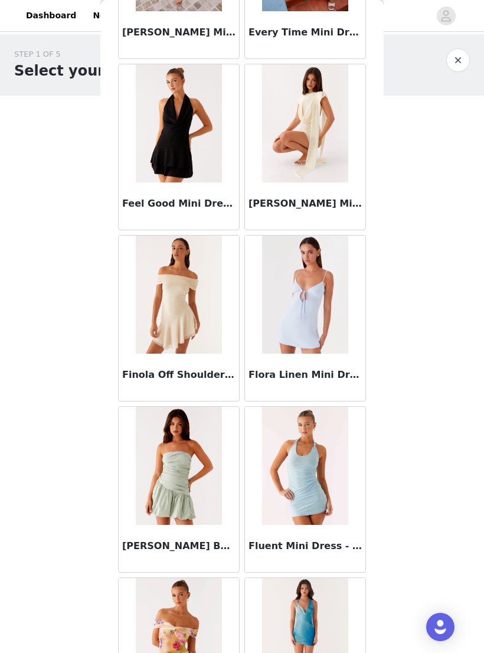
scroll to position [11309, 0]
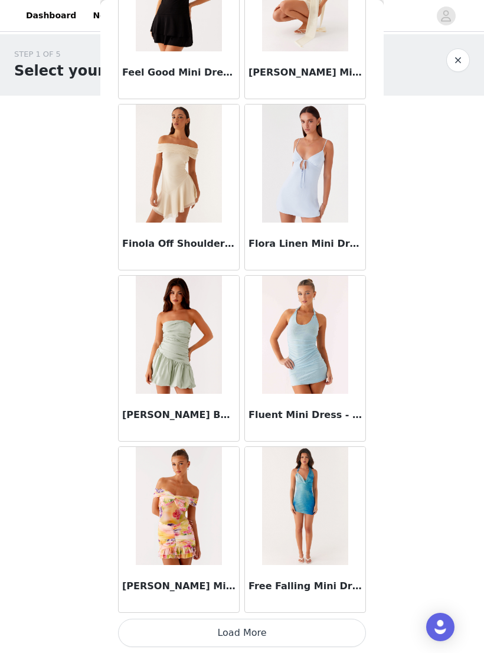
click at [329, 623] on button "Load More" at bounding box center [242, 633] width 248 height 28
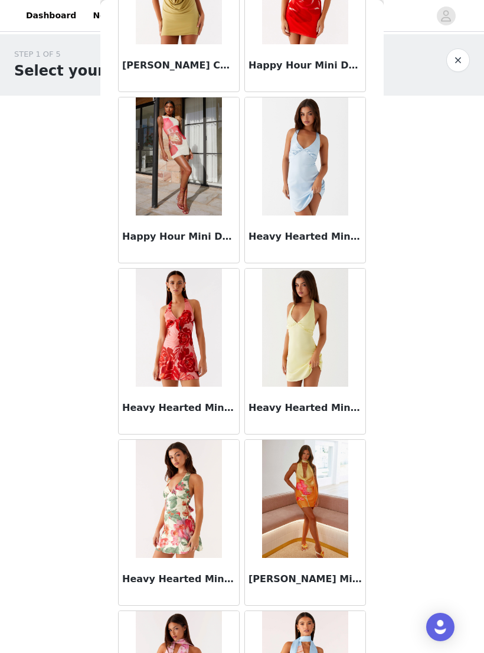
scroll to position [12817, 0]
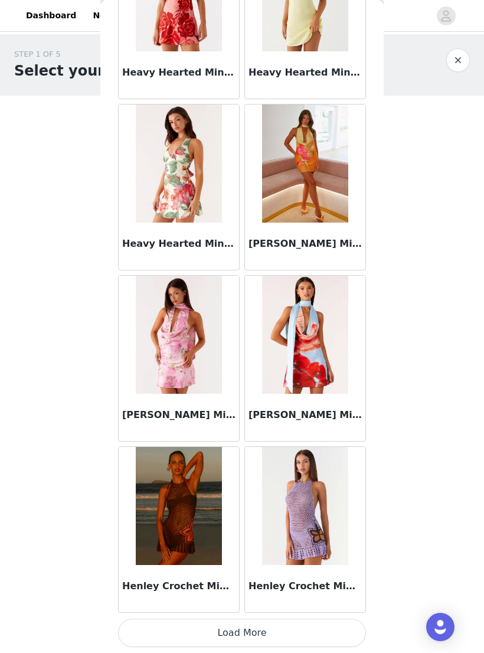
click at [326, 630] on button "Load More" at bounding box center [242, 633] width 248 height 28
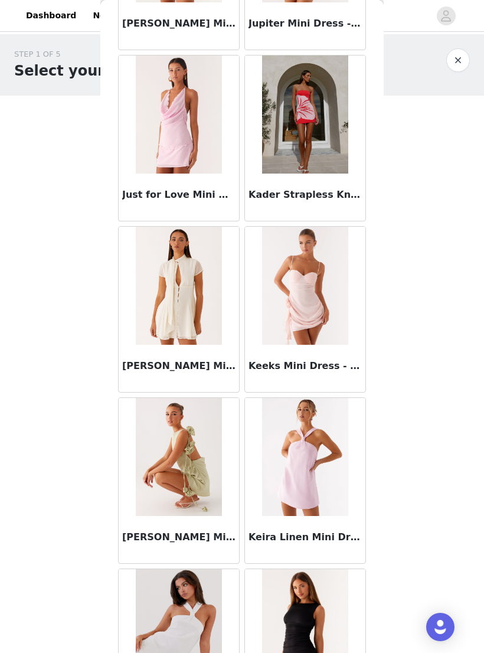
scroll to position [14727, 0]
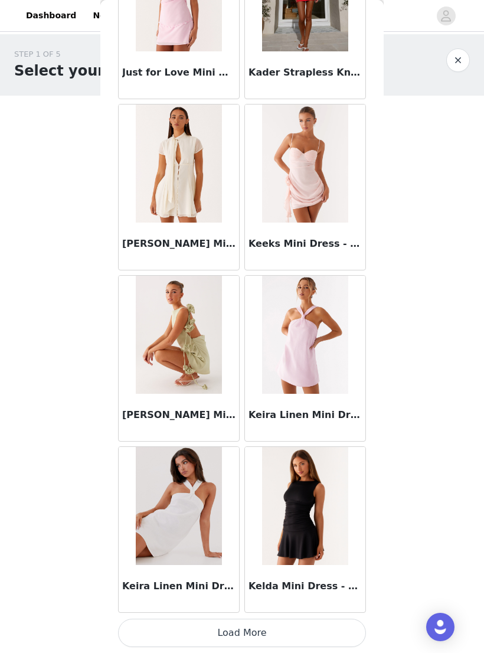
click at [326, 628] on button "Load More" at bounding box center [242, 633] width 248 height 28
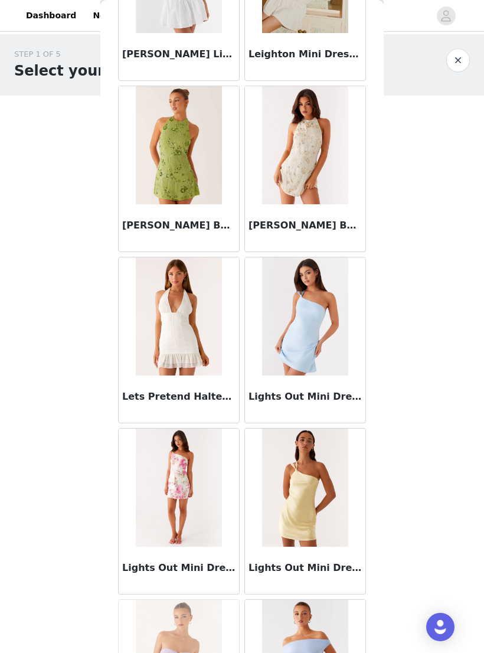
scroll to position [16417, 0]
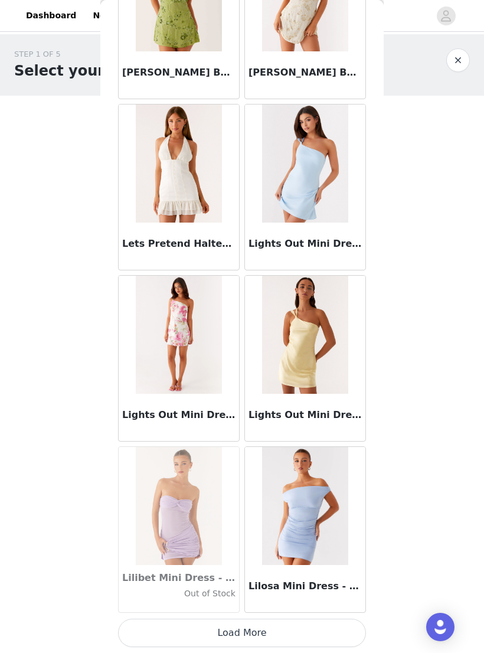
click at [311, 638] on button "Load More" at bounding box center [242, 633] width 248 height 28
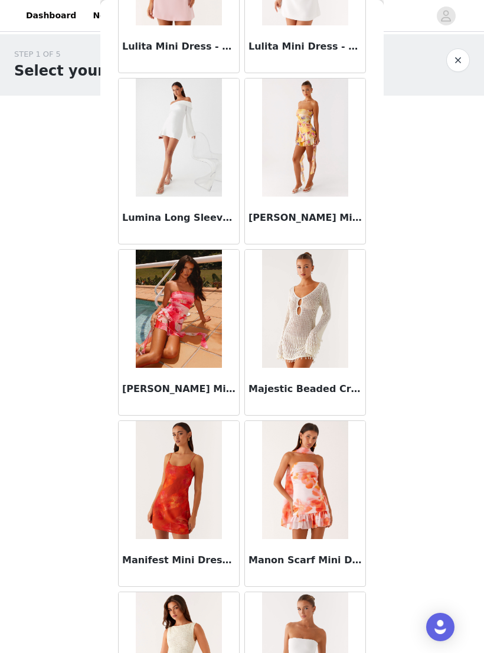
scroll to position [18129, 0]
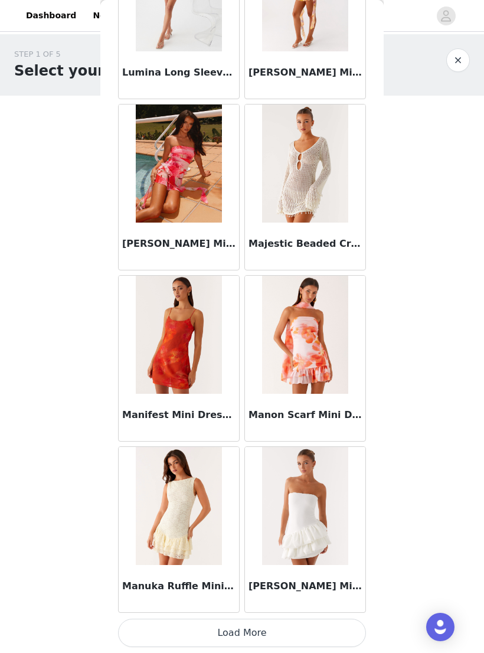
click at [326, 628] on button "Load More" at bounding box center [242, 633] width 248 height 28
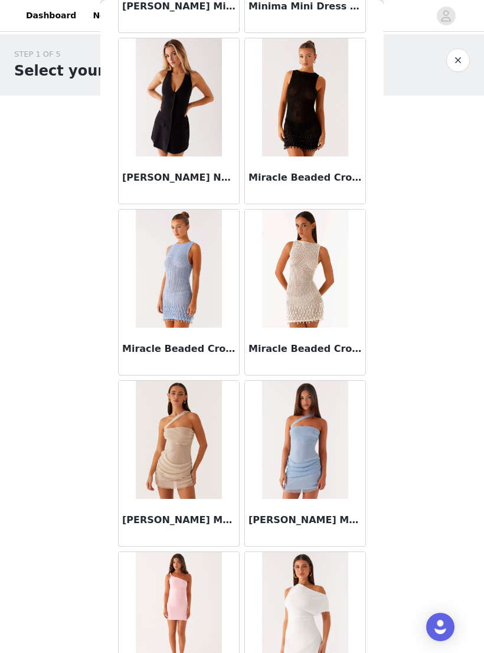
scroll to position [19887, 0]
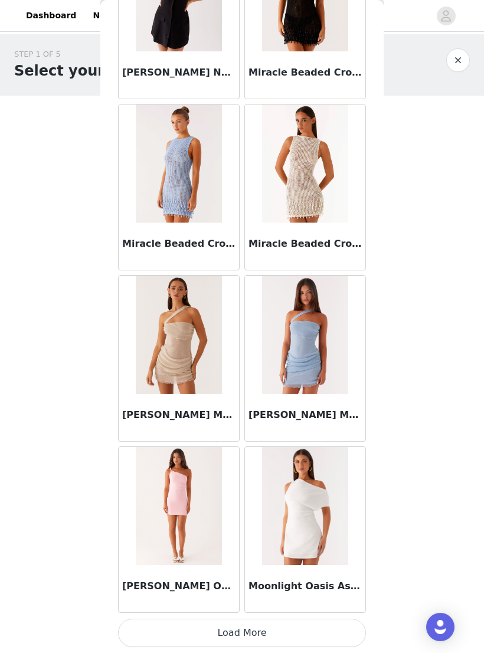
click at [328, 625] on button "Load More" at bounding box center [242, 633] width 248 height 28
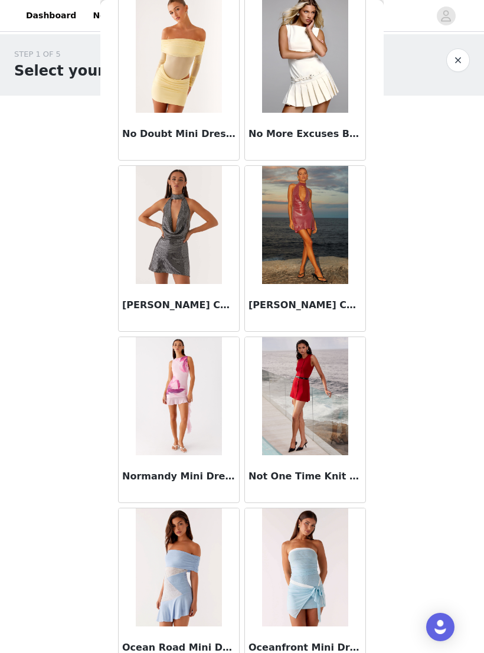
scroll to position [21645, 0]
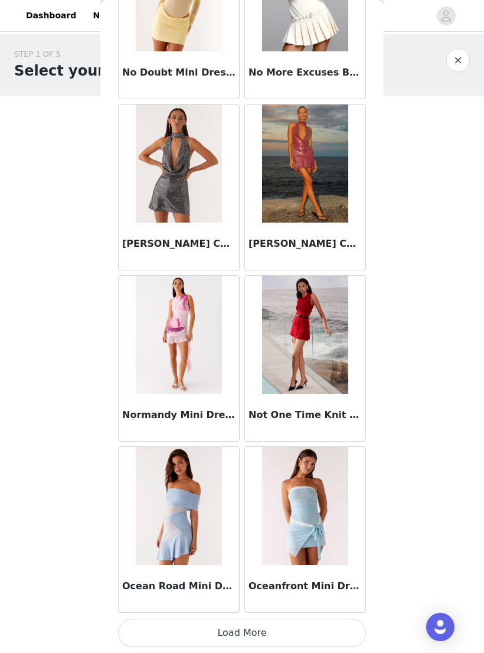
click at [328, 626] on button "Load More" at bounding box center [242, 633] width 248 height 28
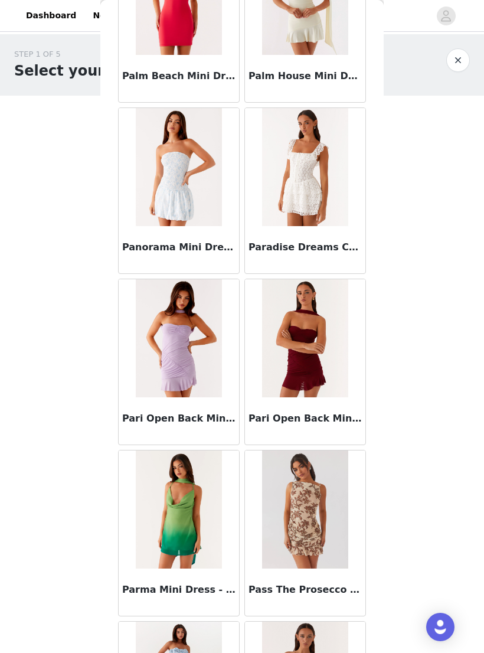
scroll to position [23240, 0]
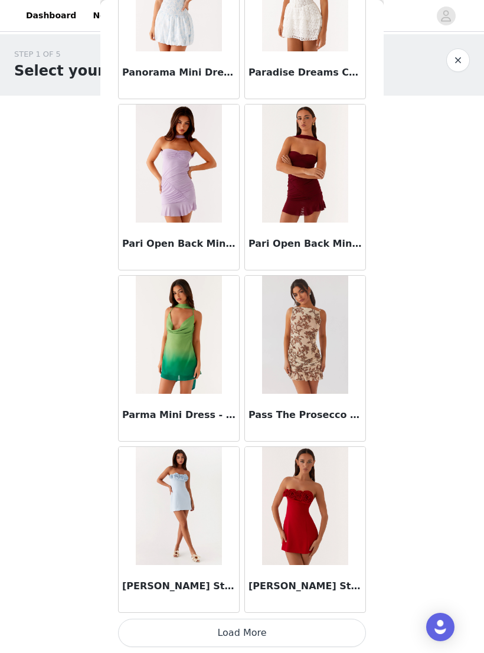
click at [328, 625] on button "Load More" at bounding box center [242, 633] width 248 height 28
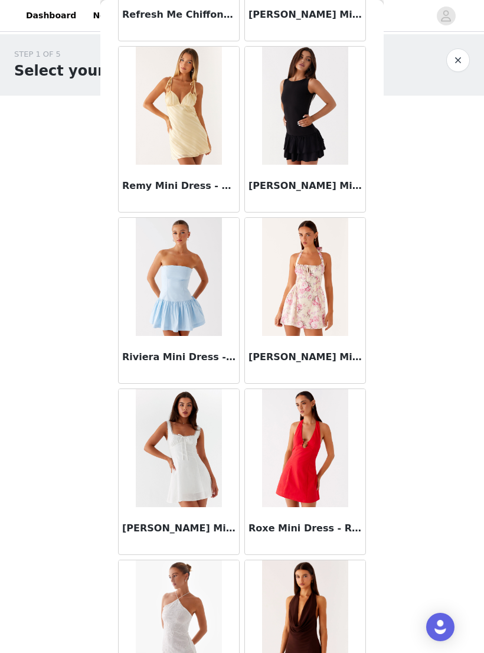
scroll to position [24854, 0]
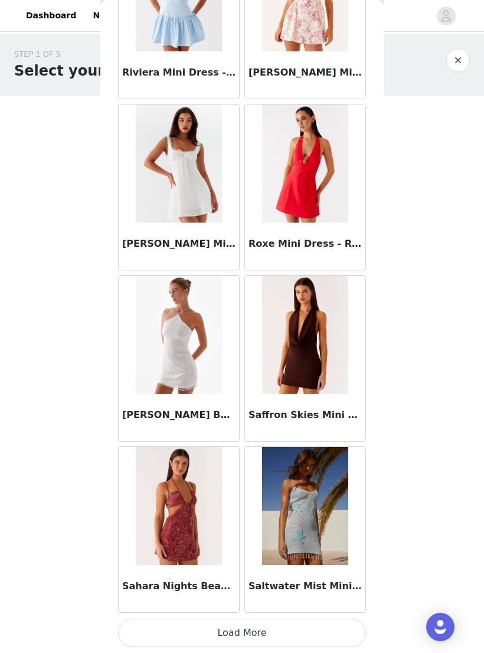
click at [324, 623] on button "Load More" at bounding box center [242, 633] width 248 height 28
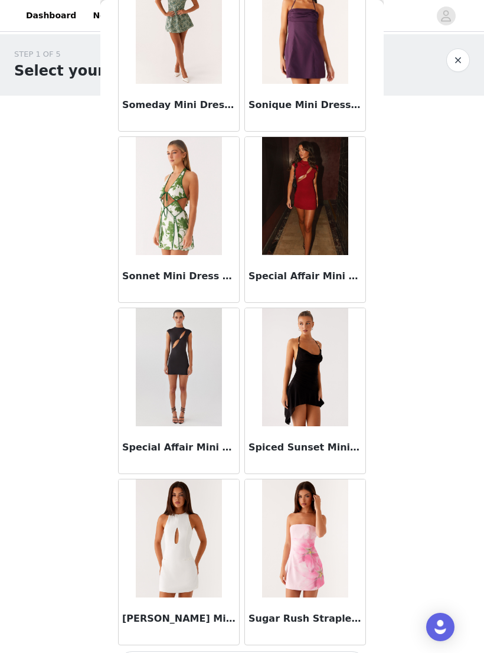
scroll to position [26800, 0]
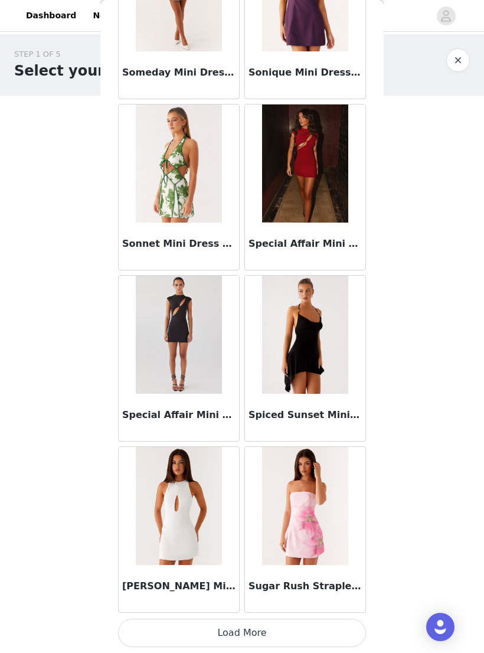
click at [328, 638] on button "Load More" at bounding box center [242, 633] width 248 height 28
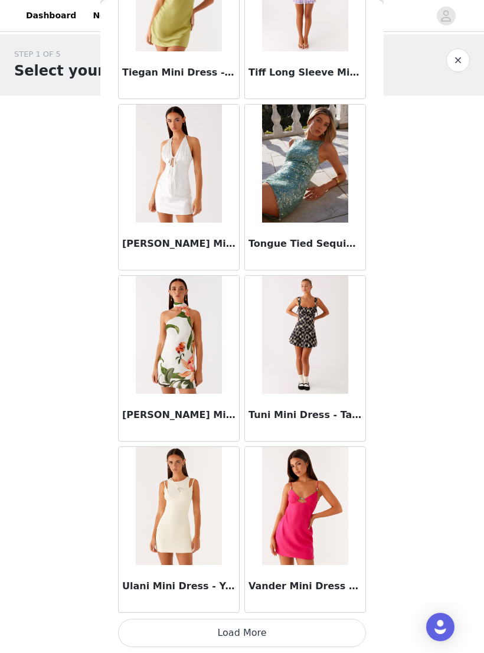
scroll to position [28544, 0]
click at [331, 626] on button "Load More" at bounding box center [242, 633] width 248 height 28
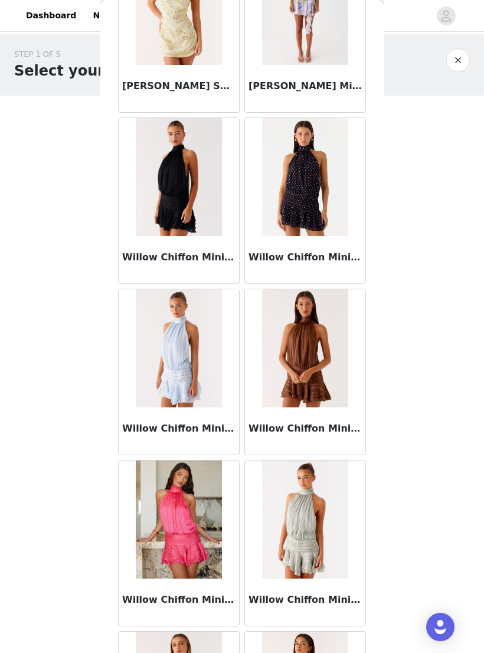
scroll to position [30074, 0]
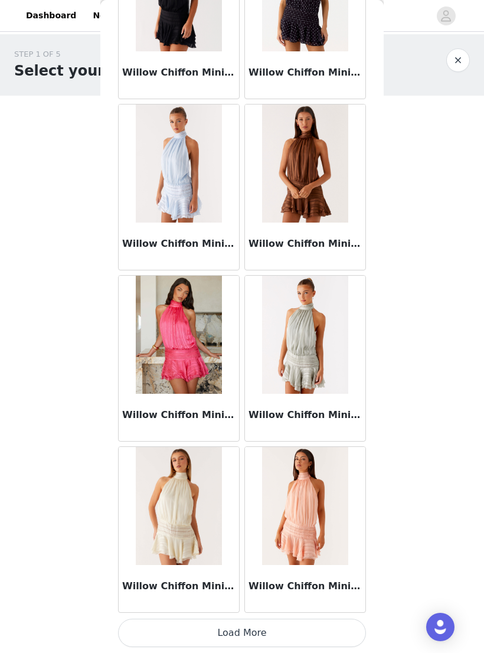
click at [327, 626] on button "Load More" at bounding box center [242, 633] width 248 height 28
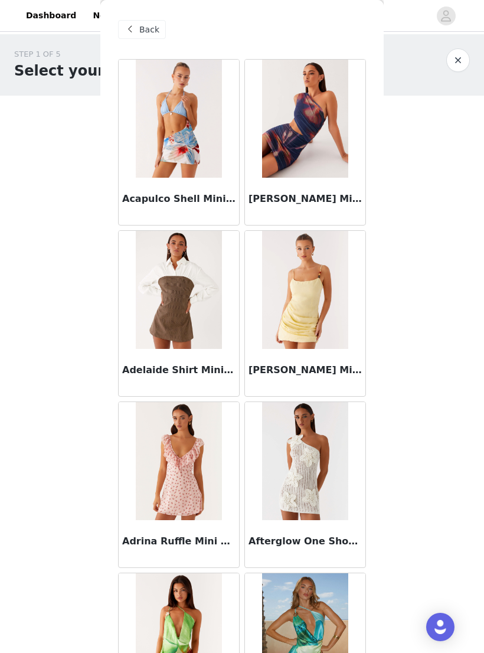
scroll to position [0, 0]
click at [138, 33] on div "Back" at bounding box center [142, 29] width 48 height 19
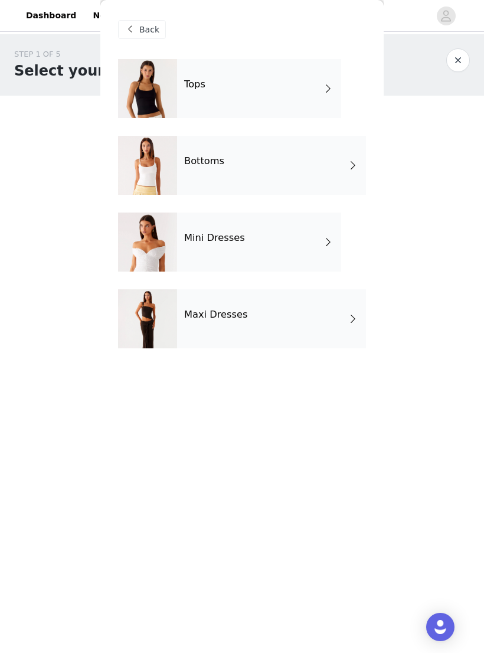
click at [340, 325] on div "Maxi Dresses" at bounding box center [271, 318] width 189 height 59
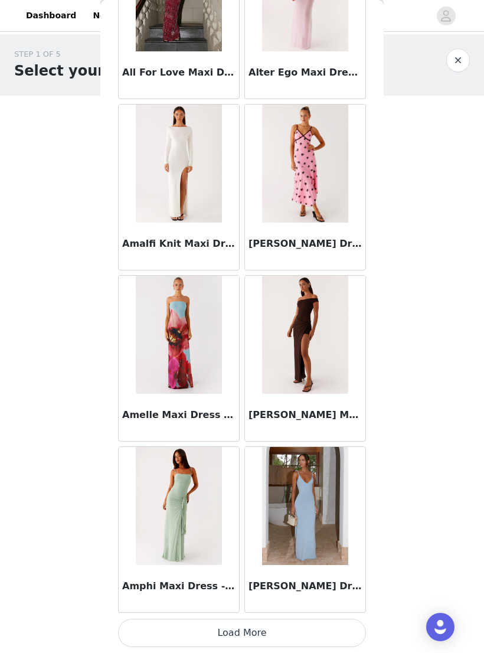
scroll to position [1153, 0]
click at [320, 634] on button "Load More" at bounding box center [242, 633] width 248 height 28
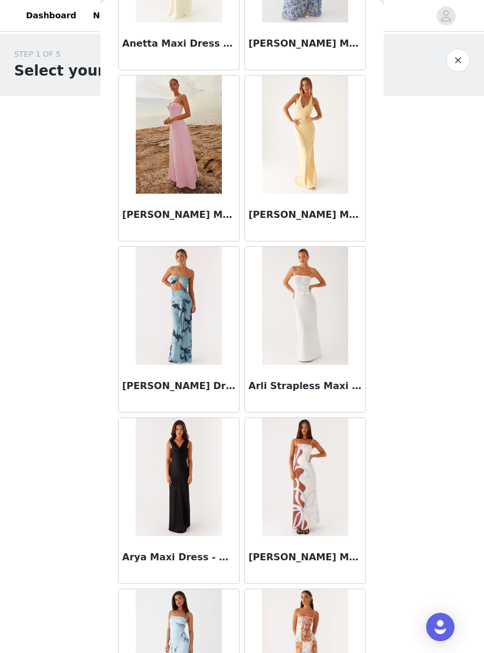
scroll to position [2737, 0]
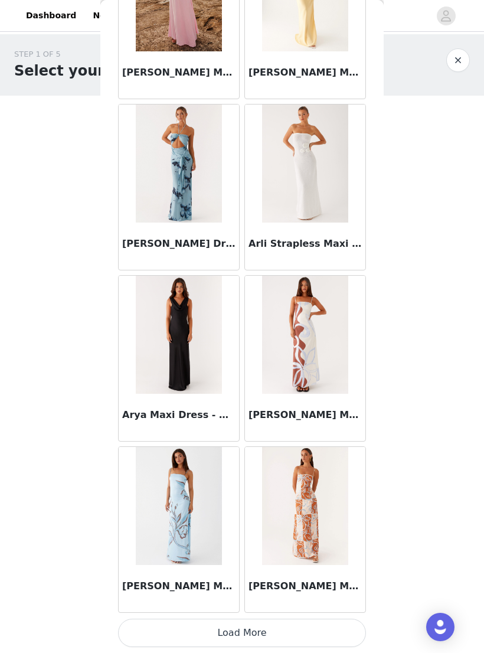
click at [328, 630] on button "Load More" at bounding box center [242, 633] width 248 height 28
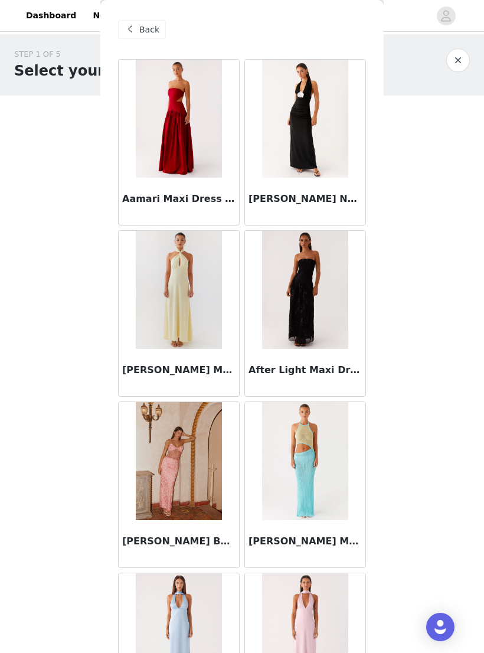
scroll to position [0, 0]
click at [147, 35] on span "Back" at bounding box center [149, 30] width 20 height 12
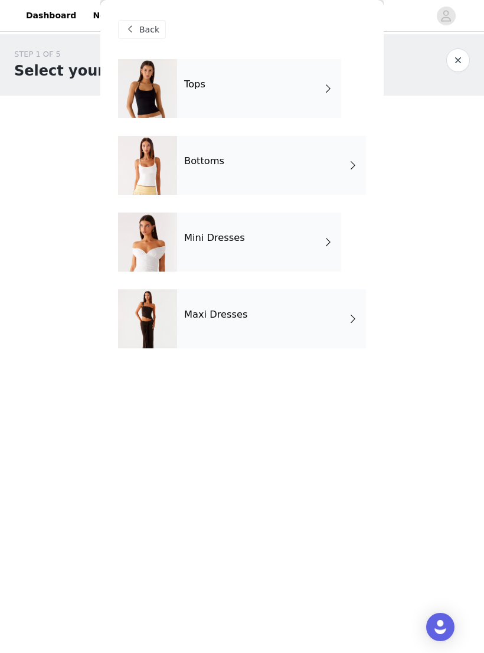
click at [182, 70] on div "Tops" at bounding box center [259, 88] width 164 height 59
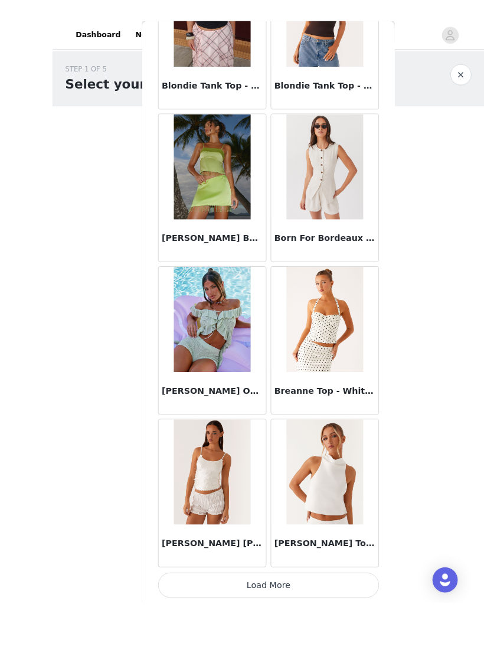
scroll to position [1146, 0]
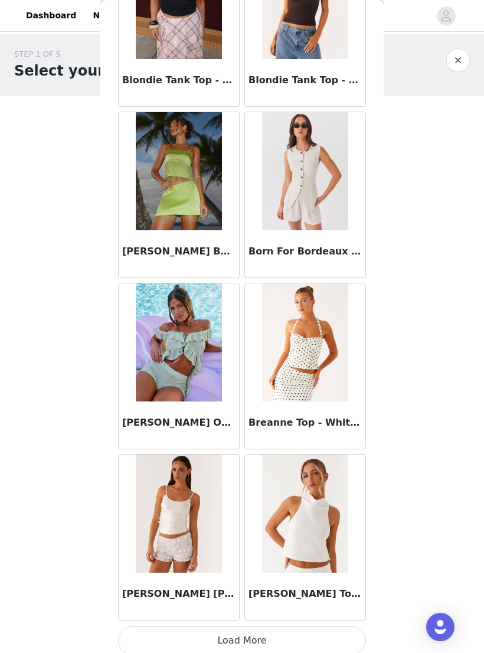
click at [323, 639] on button "Load More" at bounding box center [242, 640] width 248 height 28
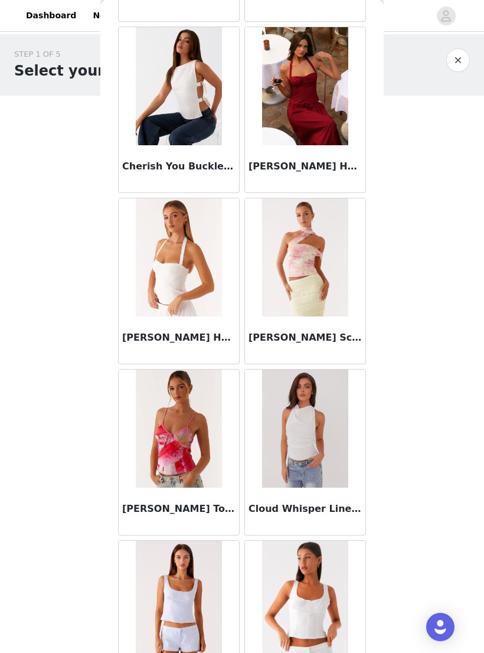
scroll to position [2440, 0]
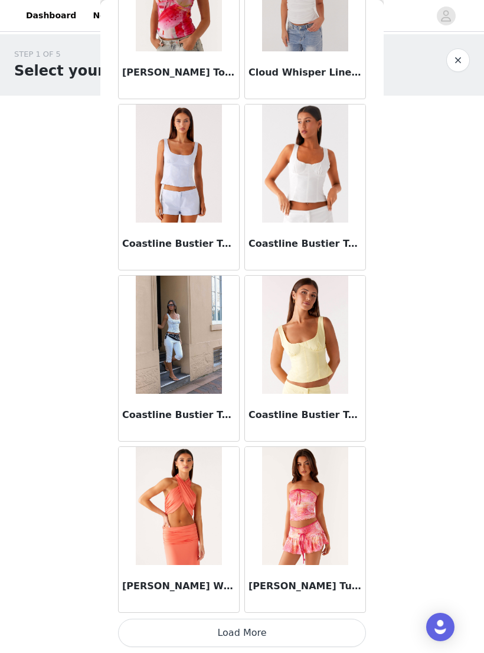
click at [341, 630] on button "Load More" at bounding box center [242, 633] width 248 height 28
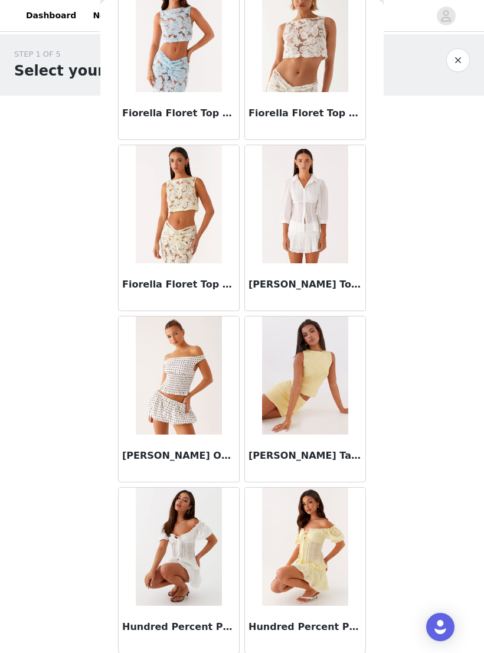
scroll to position [4540, 0]
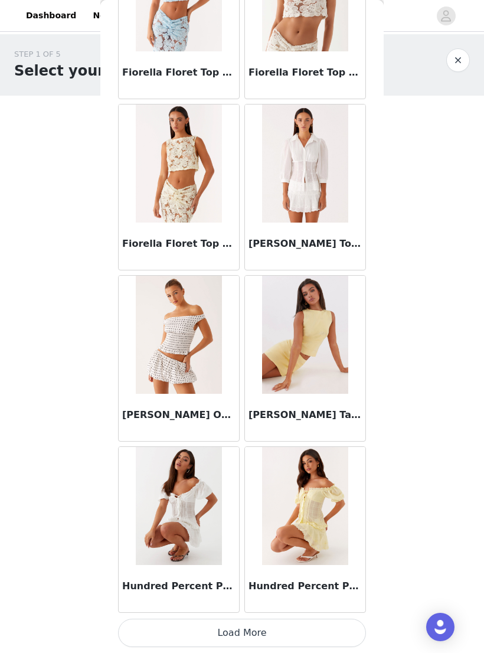
click at [341, 621] on button "Load More" at bounding box center [242, 633] width 248 height 28
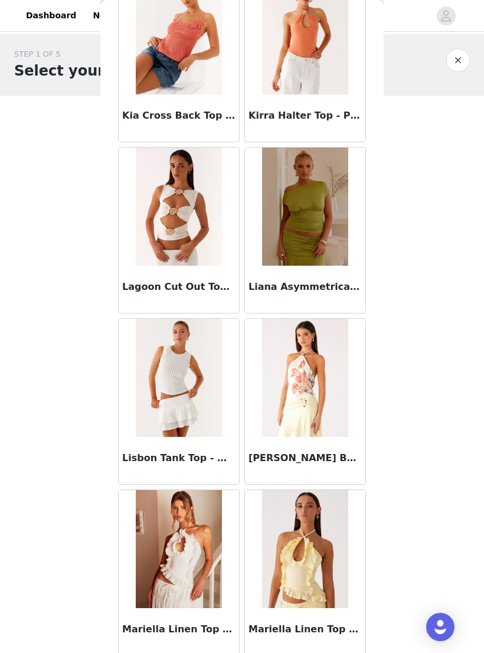
scroll to position [6080, 0]
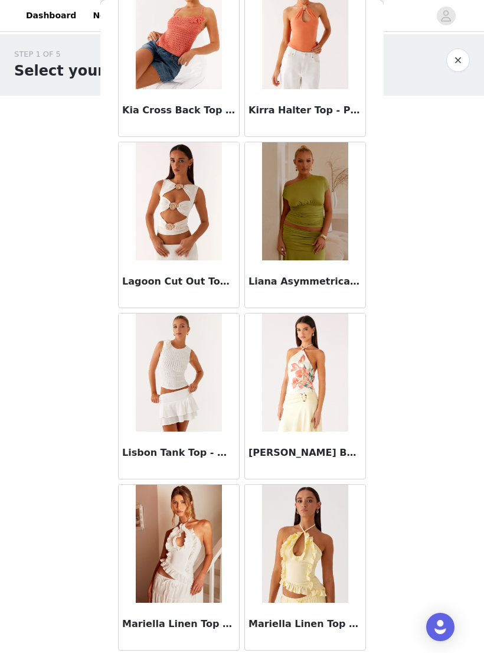
click at [220, 221] on img at bounding box center [179, 201] width 86 height 118
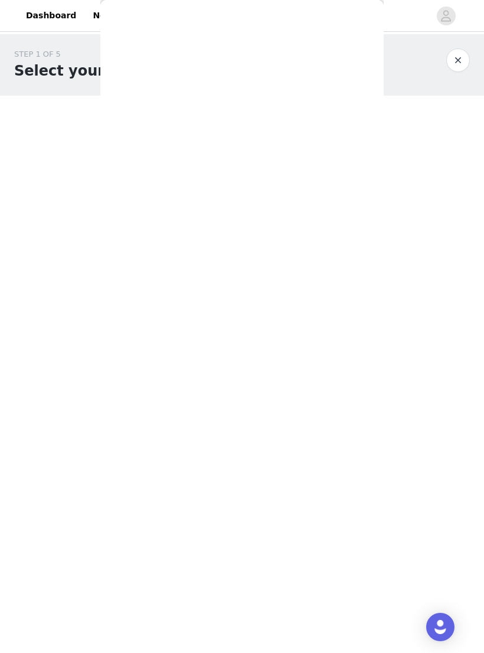
scroll to position [0, 0]
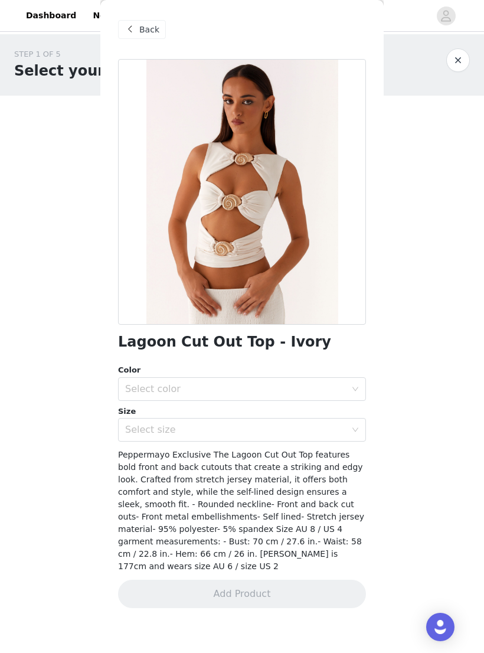
click at [307, 384] on div "Select color" at bounding box center [235, 389] width 221 height 12
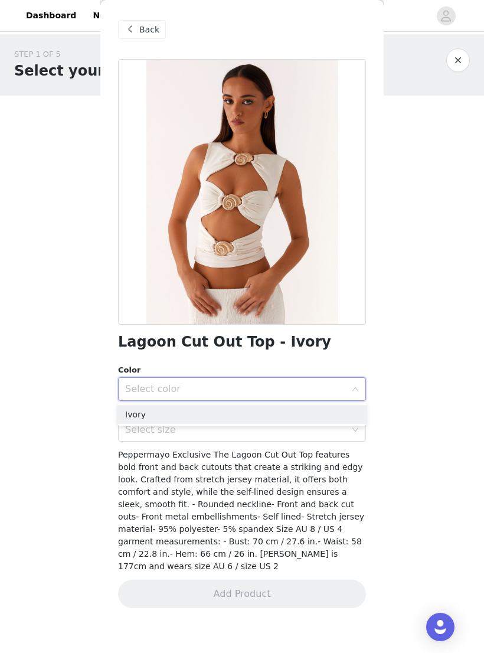
click at [285, 416] on li "Ivory" at bounding box center [242, 414] width 248 height 19
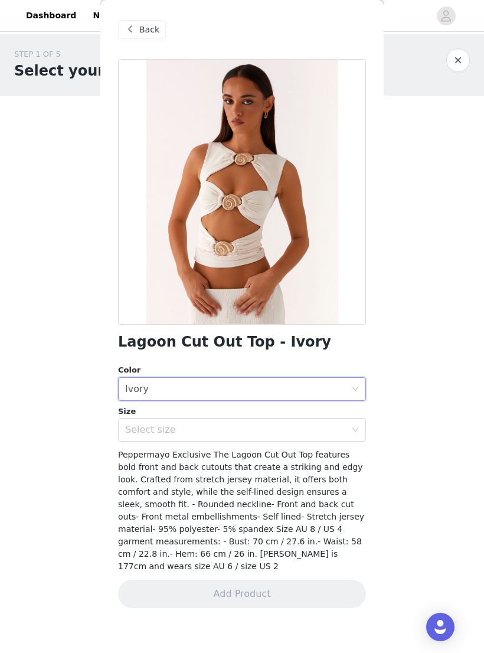
click at [276, 434] on div "Select size" at bounding box center [235, 430] width 221 height 12
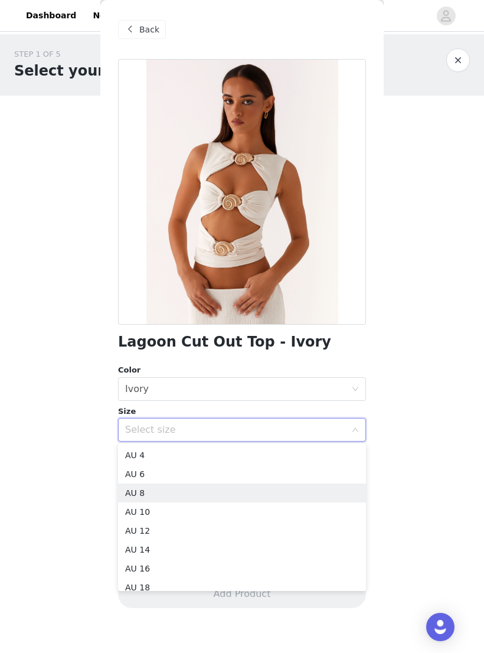
click at [269, 495] on li "AU 8" at bounding box center [242, 492] width 248 height 19
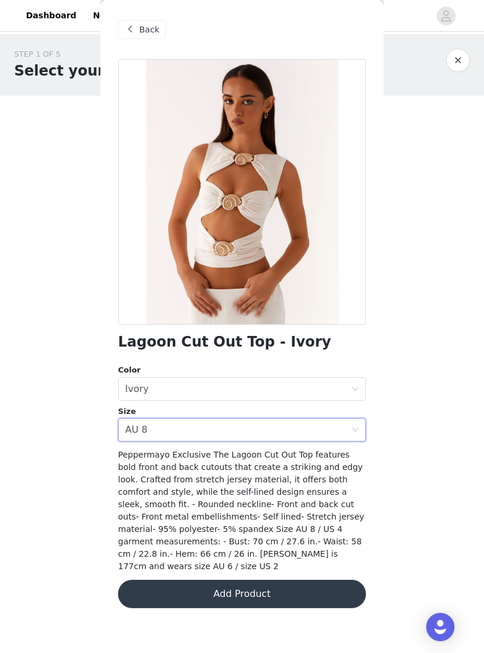
click at [323, 580] on button "Add Product" at bounding box center [242, 594] width 248 height 28
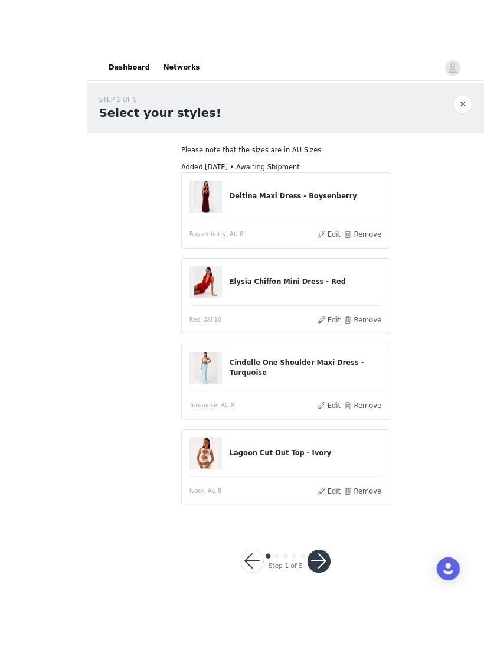
scroll to position [7, 0]
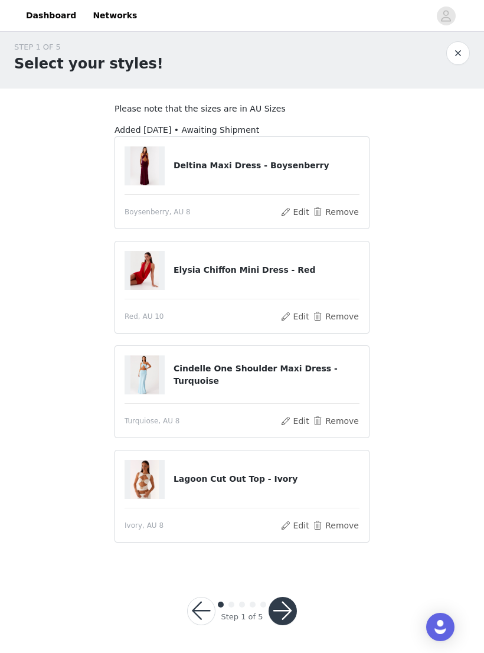
click at [285, 609] on button "button" at bounding box center [283, 611] width 28 height 28
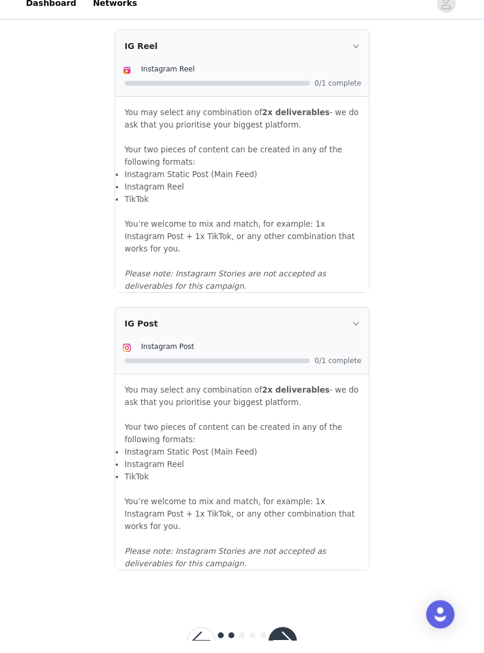
scroll to position [1071, 0]
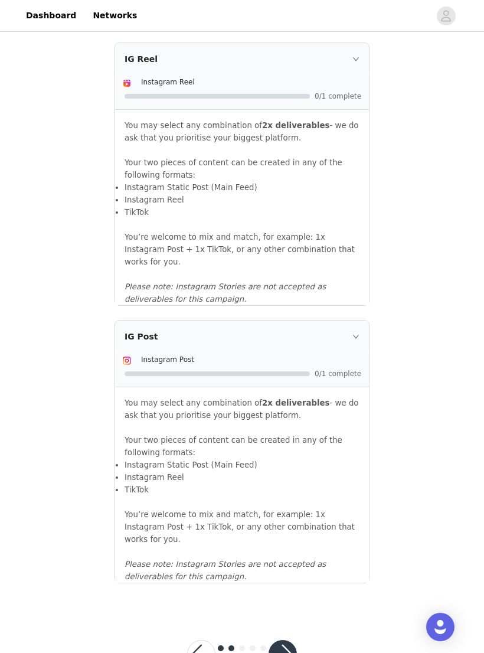
click at [282, 640] on button "button" at bounding box center [283, 654] width 28 height 28
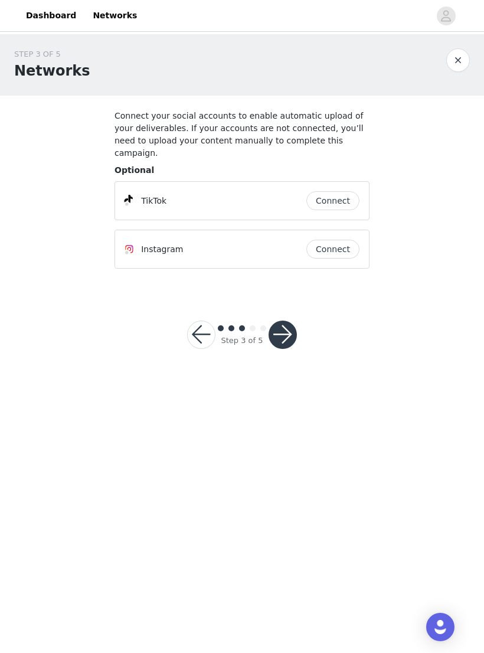
click at [278, 324] on button "button" at bounding box center [283, 335] width 28 height 28
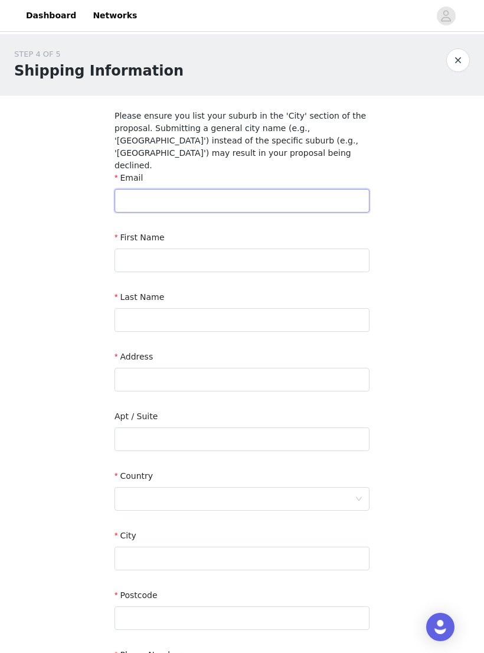
click at [345, 189] on input "text" at bounding box center [242, 201] width 255 height 24
click at [330, 189] on input "text" at bounding box center [242, 201] width 255 height 24
type input "Libbyjstawicki@gmail.com"
click at [349, 249] on input "text" at bounding box center [242, 261] width 255 height 24
type input "Libby"
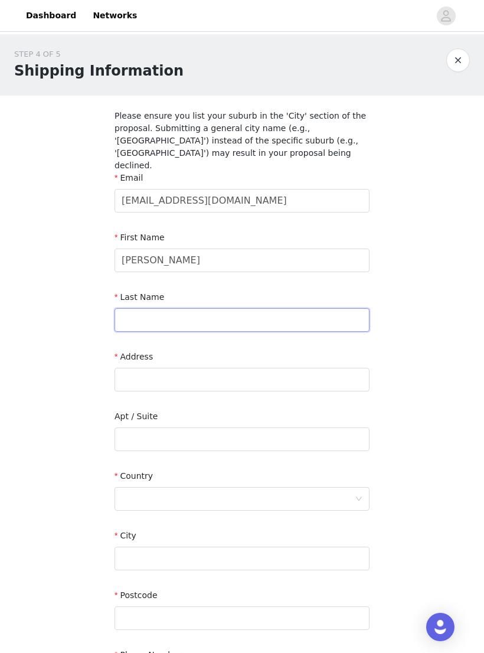
type input "Stawicki"
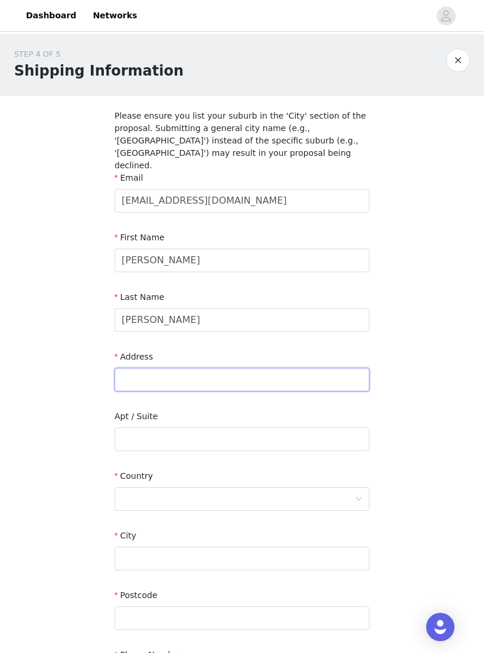
type input "11 Montreal Cr"
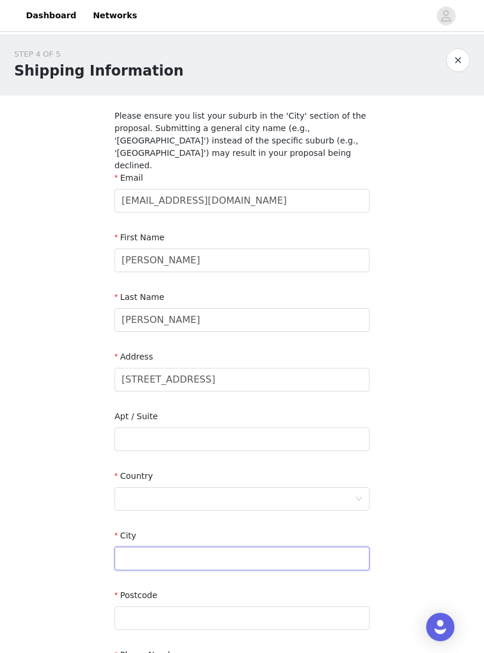
type input "Robina"
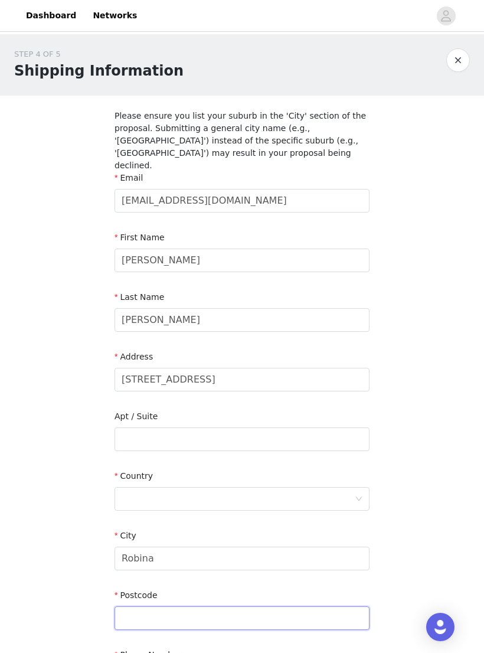
type input "4226"
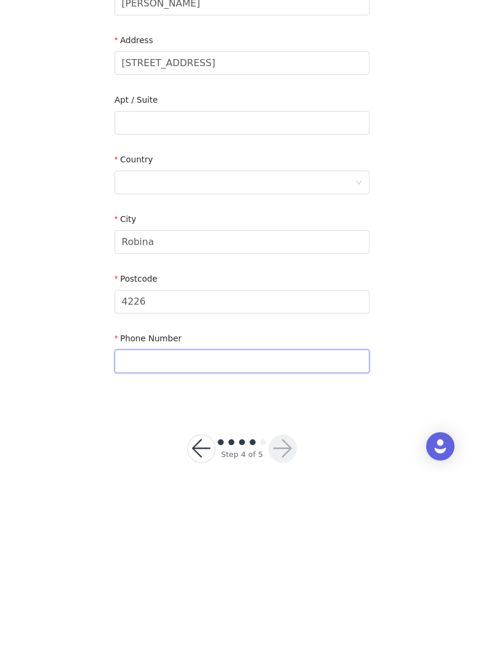
scroll to position [138, 0]
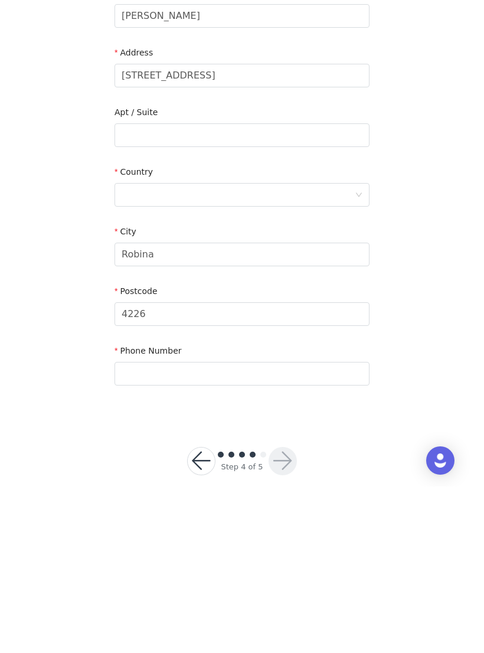
click at [351, 350] on div at bounding box center [238, 361] width 233 height 22
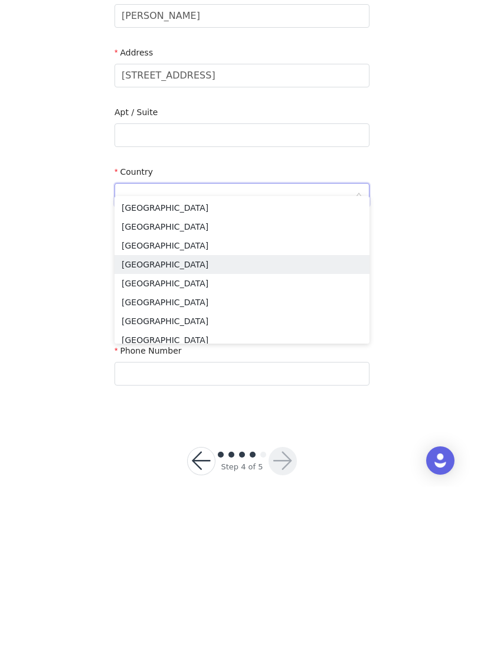
click at [139, 421] on li "Australia" at bounding box center [242, 430] width 255 height 19
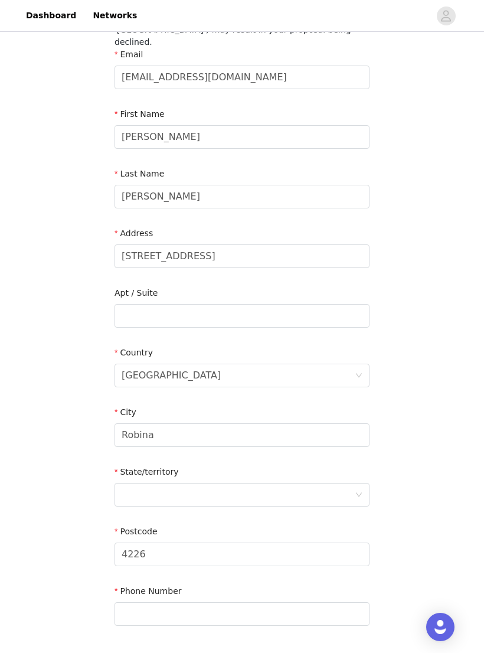
click at [354, 483] on div at bounding box center [238, 494] width 233 height 22
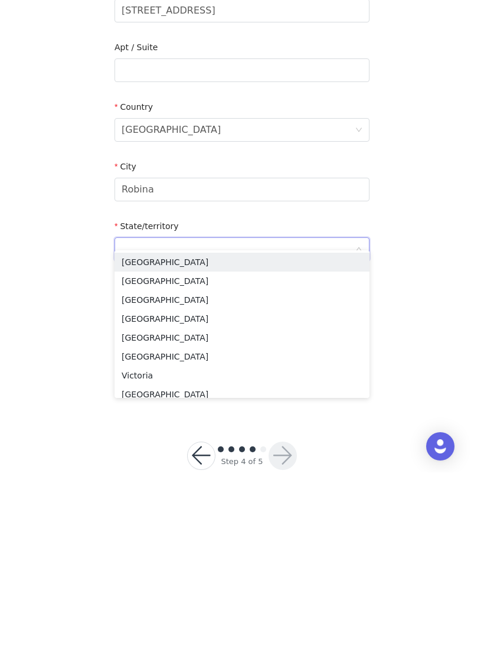
click at [270, 490] on li "Queensland" at bounding box center [242, 499] width 255 height 19
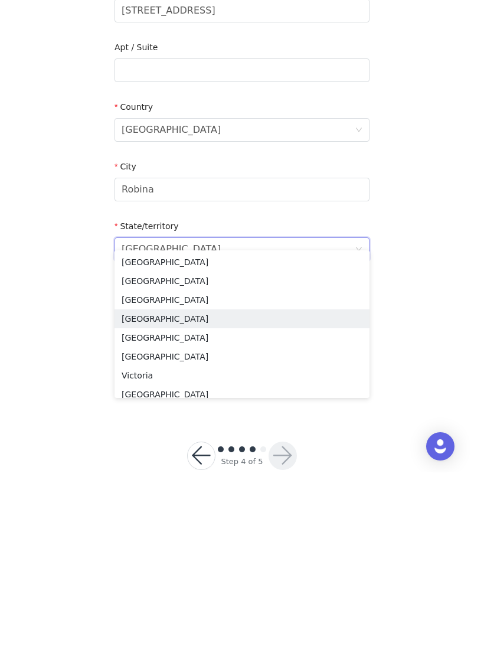
scroll to position [183, 0]
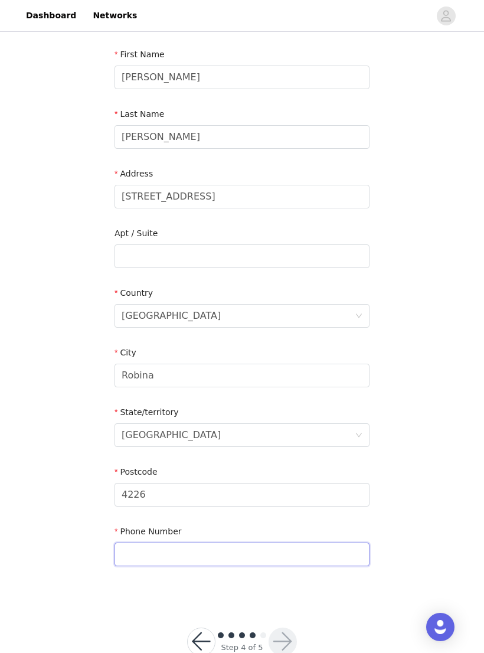
click at [299, 544] on input "text" at bounding box center [242, 555] width 255 height 24
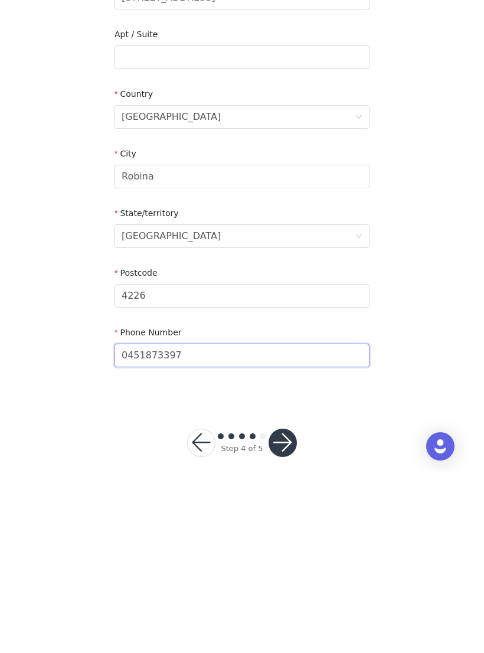
type input "0451873397"
click at [280, 609] on button "button" at bounding box center [283, 623] width 28 height 28
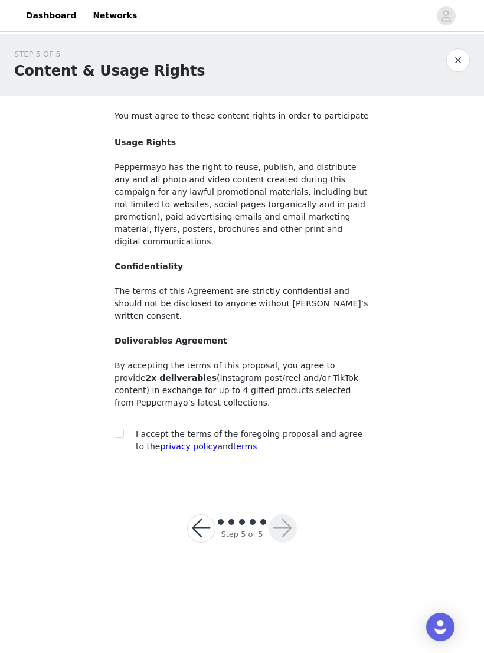
click at [328, 429] on span "I accept the terms of the foregoing proposal and agree to the privacy policy an…" at bounding box center [249, 440] width 227 height 22
click at [117, 429] on input "checkbox" at bounding box center [119, 433] width 8 height 8
checkbox input "true"
click at [289, 514] on button "button" at bounding box center [283, 528] width 28 height 28
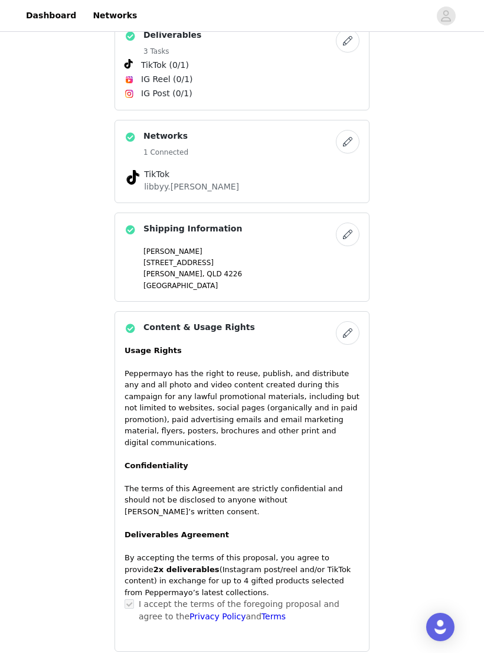
scroll to position [578, 0]
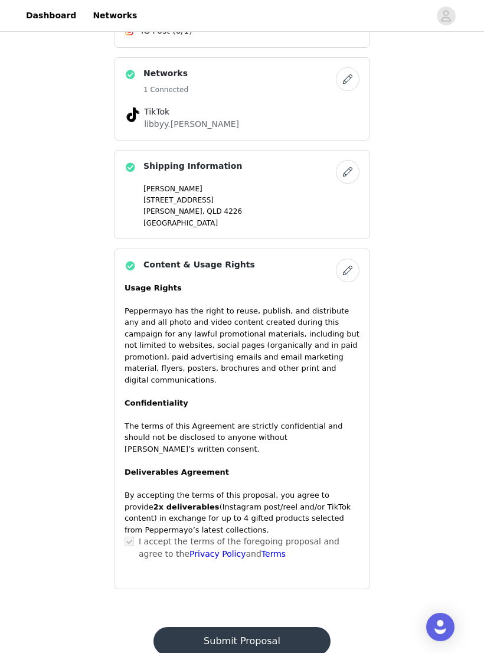
click at [296, 627] on button "Submit Proposal" at bounding box center [241, 641] width 177 height 28
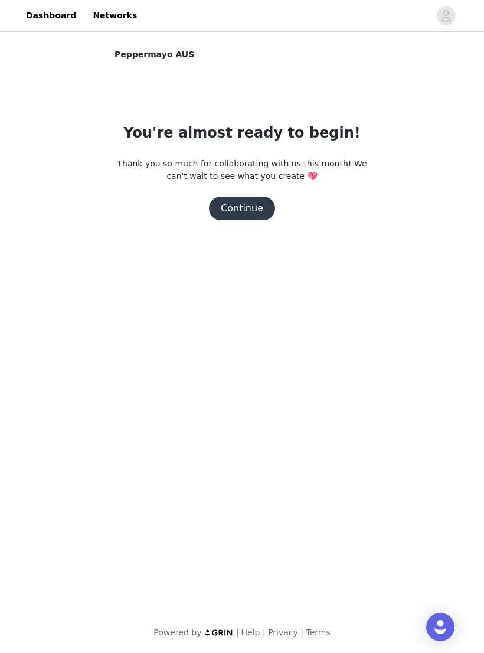
click at [250, 210] on button "Continue" at bounding box center [242, 209] width 66 height 24
